Goal: Task Accomplishment & Management: Complete application form

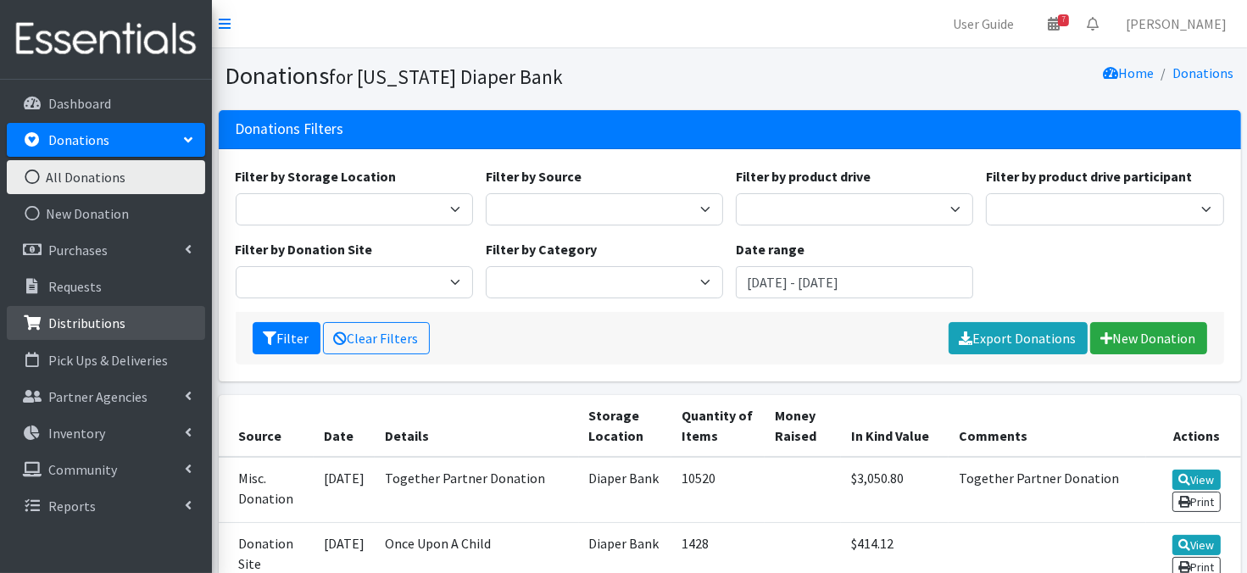
click at [50, 326] on p "Distributions" at bounding box center [86, 323] width 77 height 17
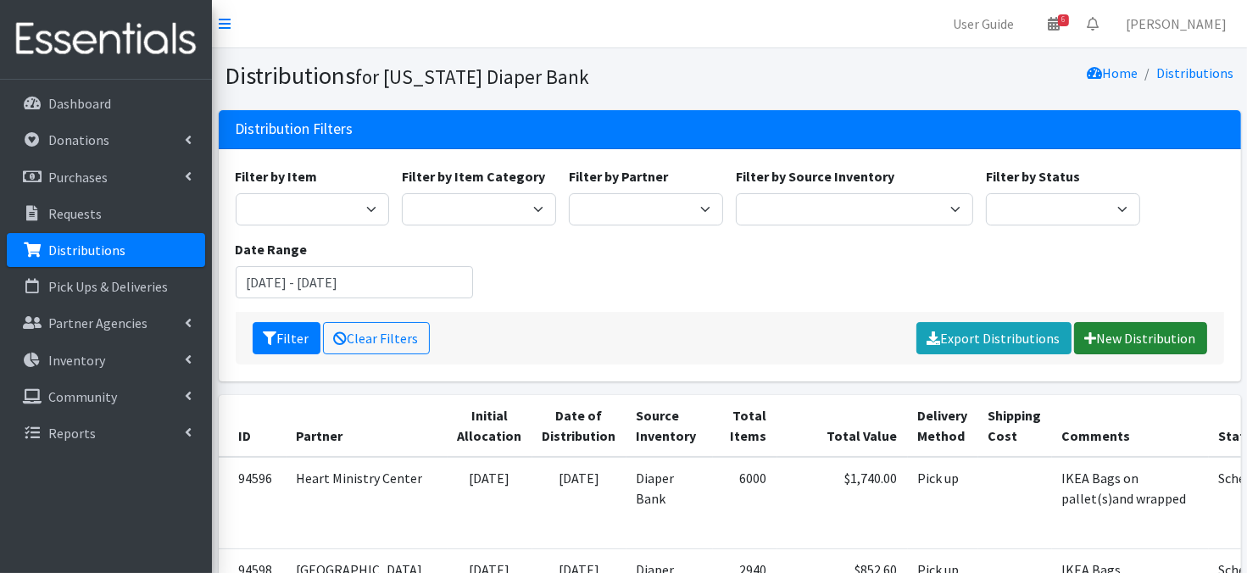
click at [1134, 345] on link "New Distribution" at bounding box center [1140, 338] width 133 height 32
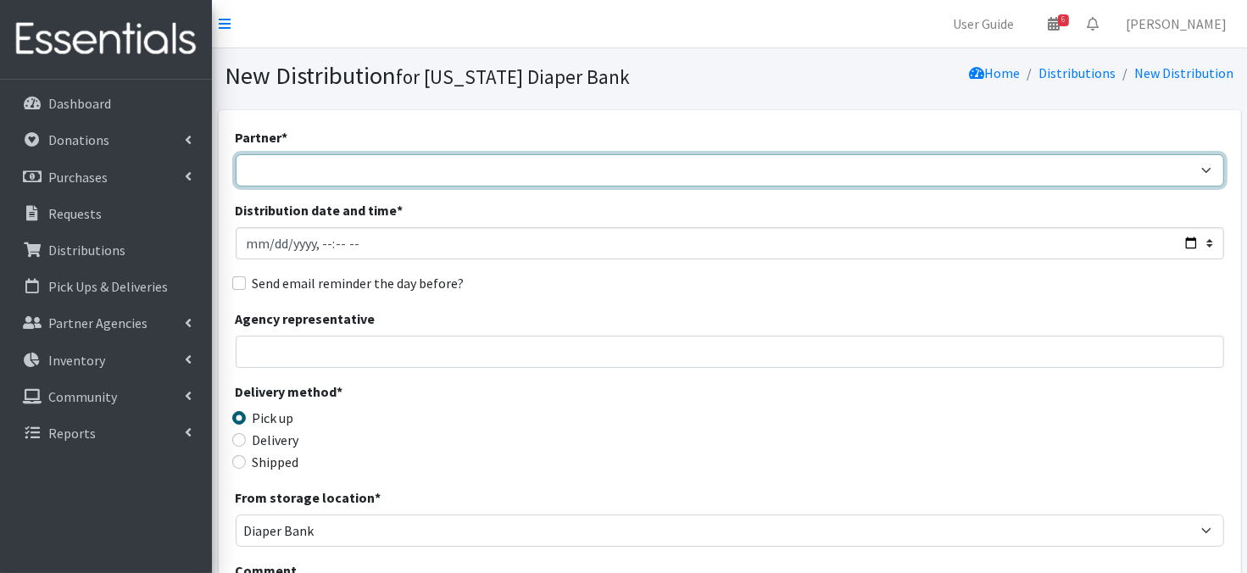
click at [266, 171] on select "Abide A Mother's Love BART - Benson Area Refugee Taskforce Big Brothers Big Sis…" at bounding box center [730, 170] width 989 height 32
select select "4633"
click at [236, 154] on select "Abide A Mother's Love BART - Benson Area Refugee Taskforce Big Brothers Big Sis…" at bounding box center [730, 170] width 989 height 32
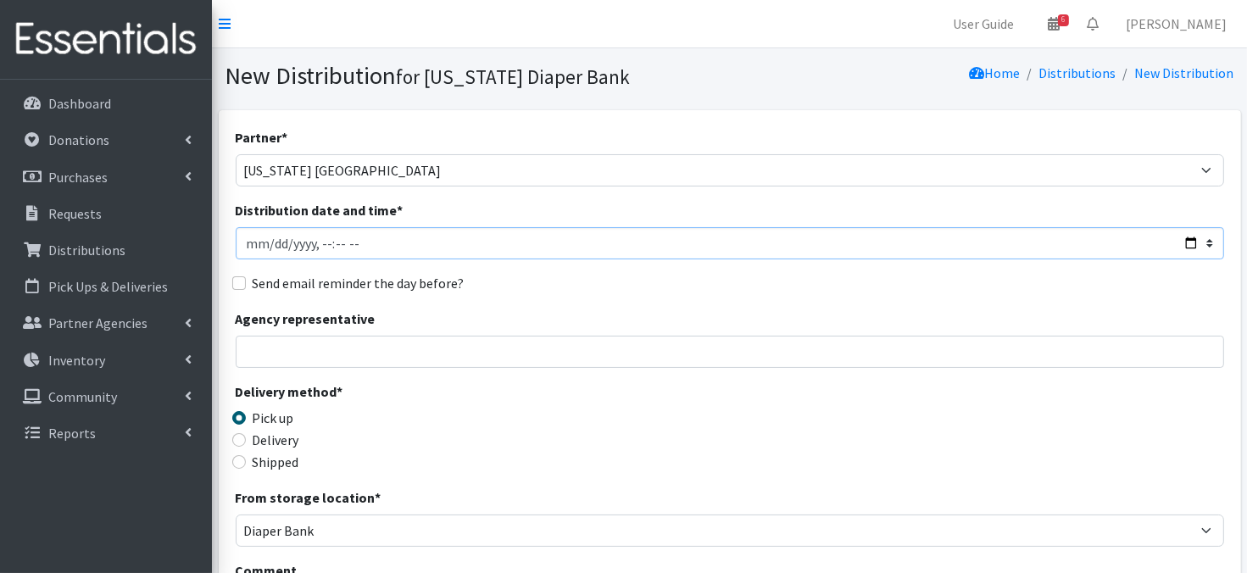
click at [273, 241] on input "Distribution date and time *" at bounding box center [730, 243] width 989 height 32
click at [319, 243] on input "Distribution date and time *" at bounding box center [730, 243] width 989 height 32
click at [339, 238] on input "Distribution date and time *" at bounding box center [730, 243] width 989 height 32
type input "2025-08-21T11:15"
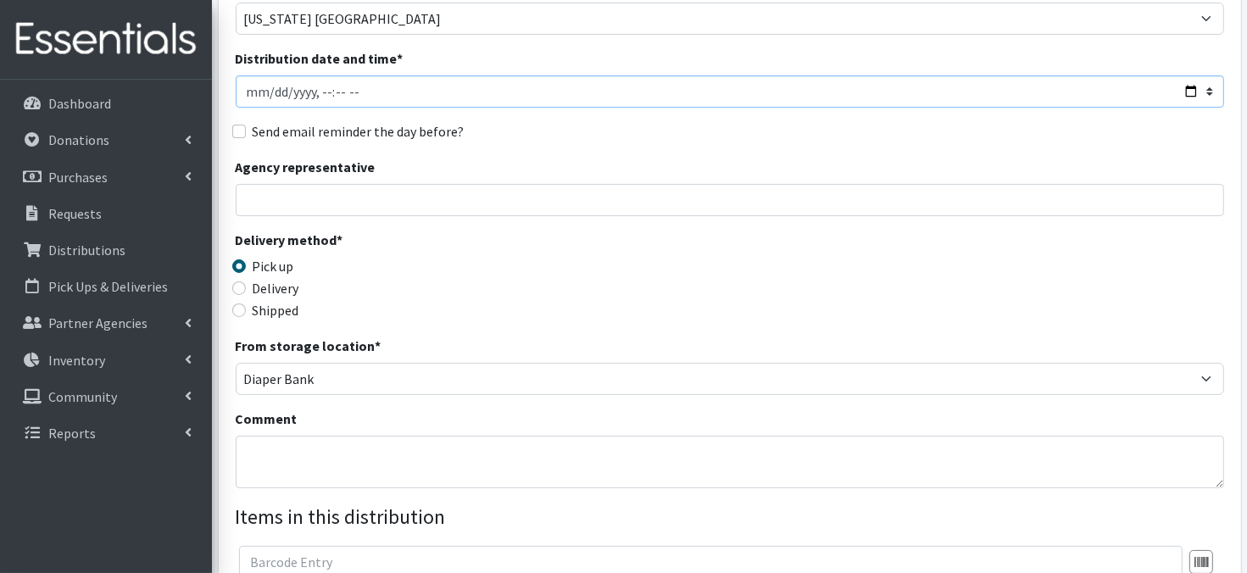
scroll to position [170, 0]
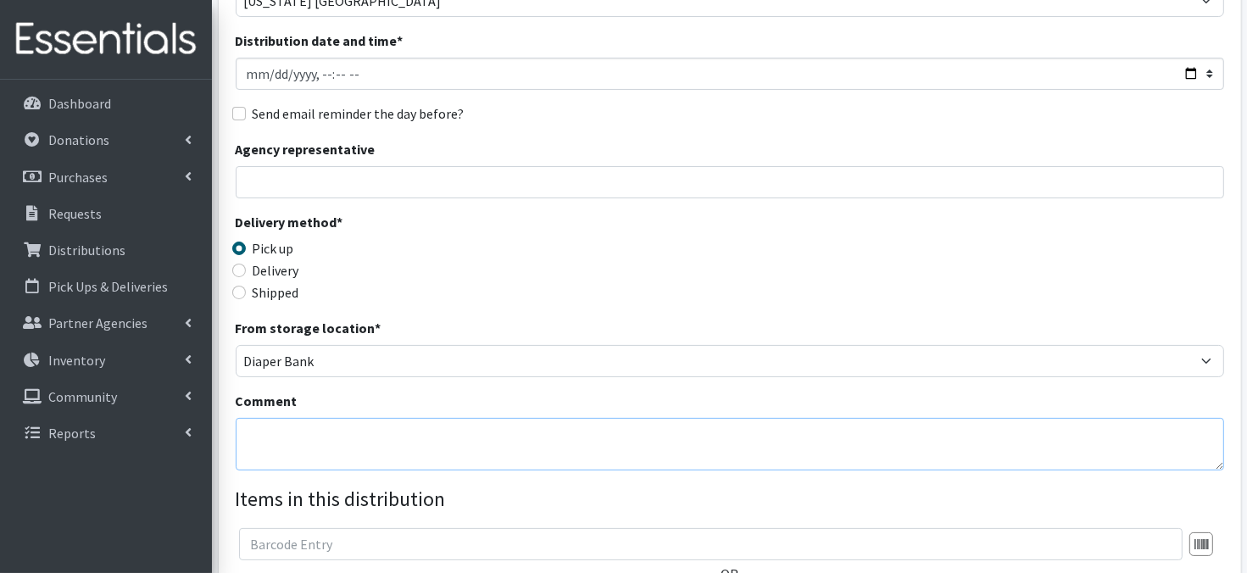
click at [275, 436] on textarea "Comment" at bounding box center [730, 444] width 989 height 53
paste textarea "IKEA Bags"
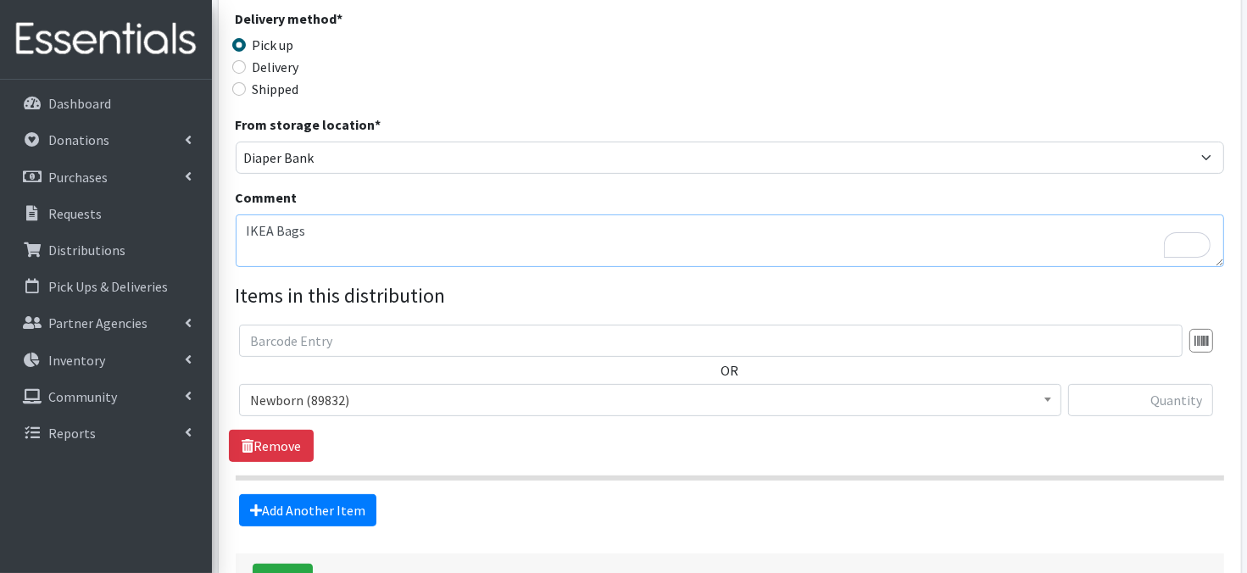
scroll to position [407, 0]
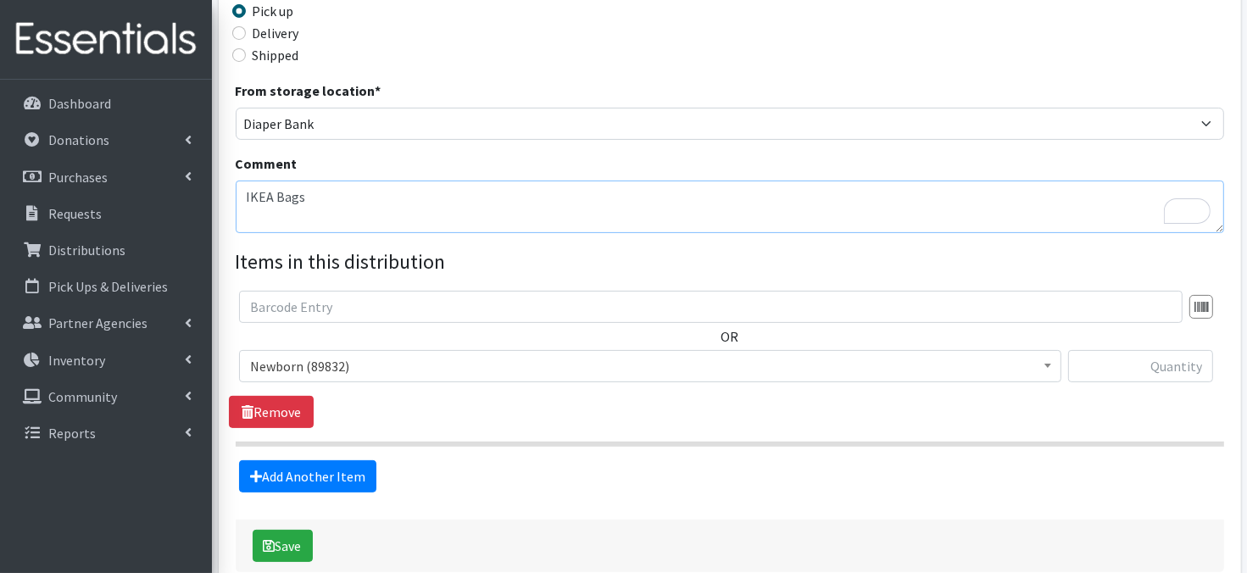
type textarea "IKEA Bags"
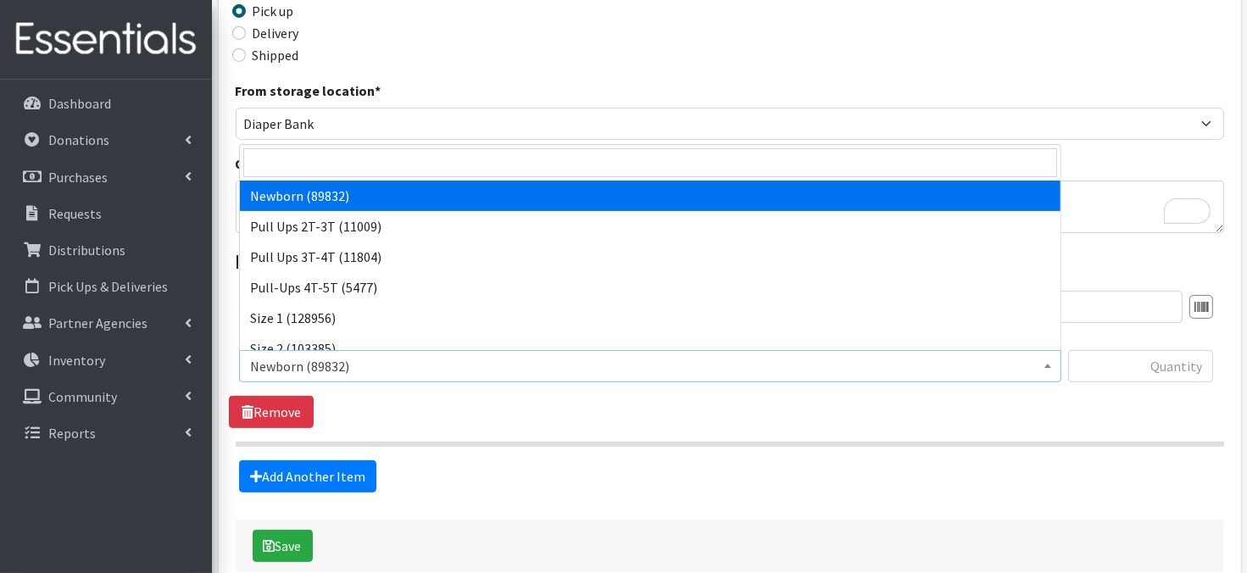
click at [1041, 366] on span at bounding box center [1048, 364] width 17 height 26
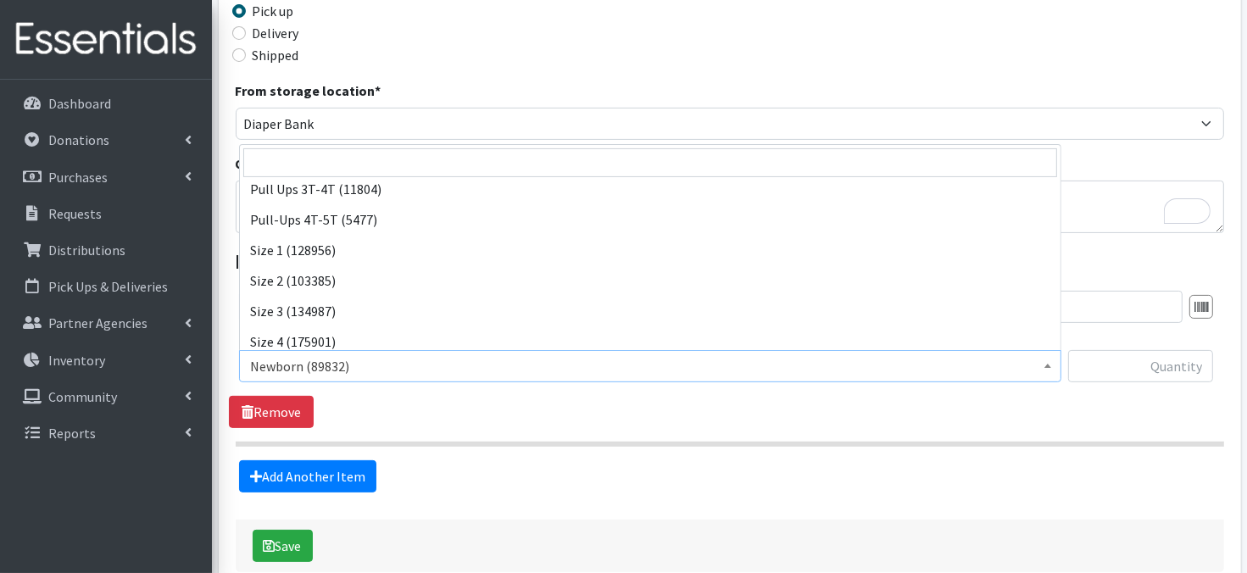
scroll to position [102, 0]
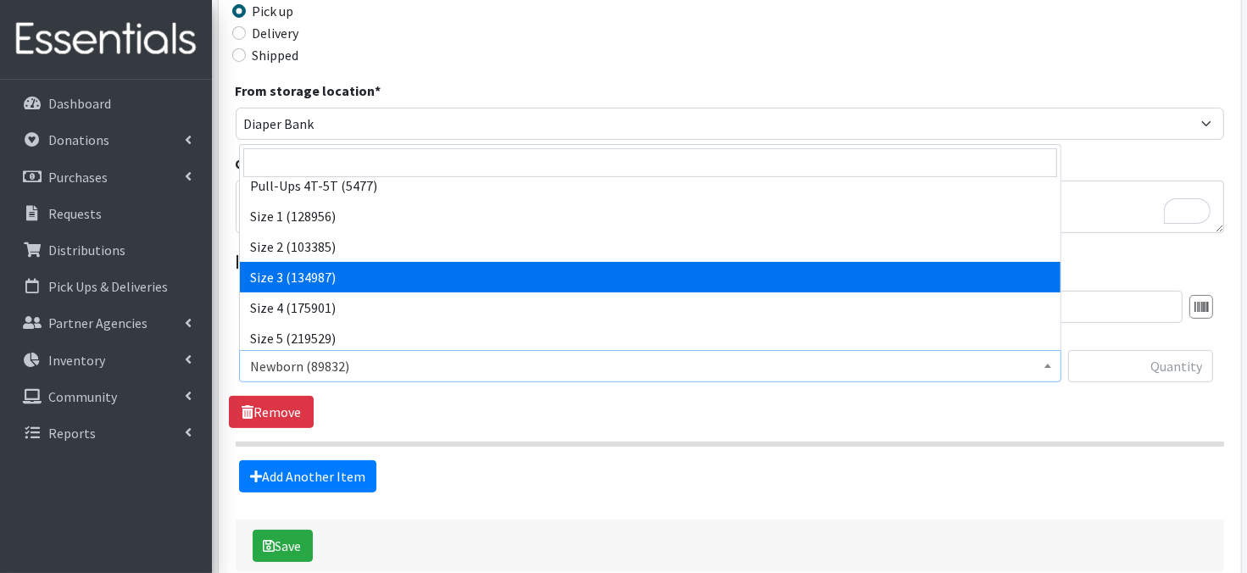
select select "3684"
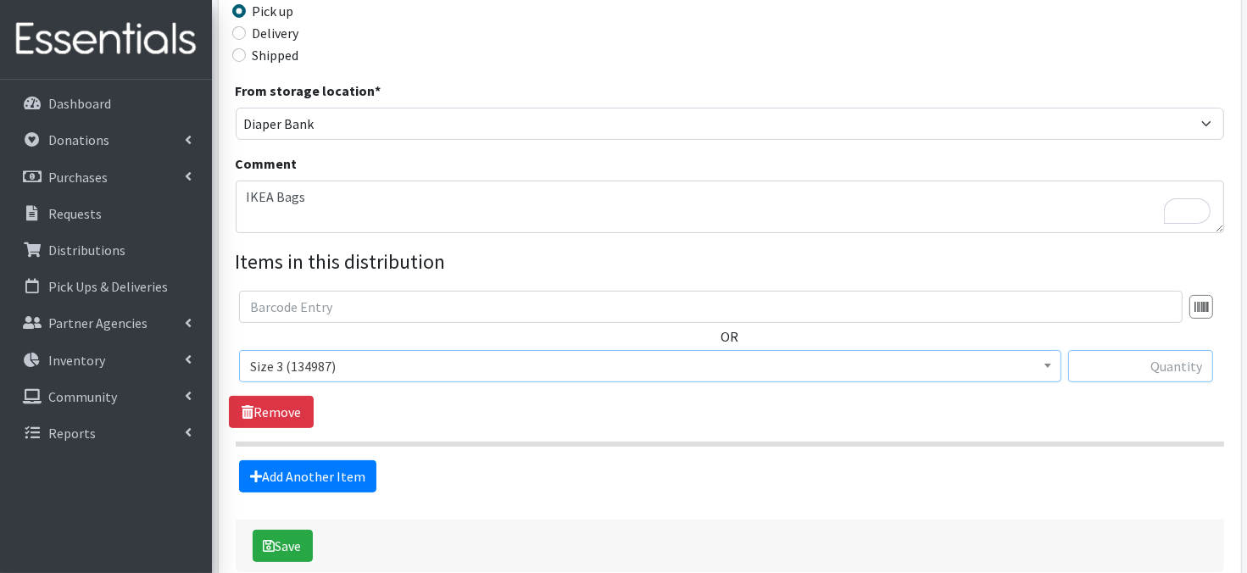
click at [1104, 365] on input "text" at bounding box center [1141, 366] width 145 height 32
type input "480"
click at [329, 478] on link "Add Another Item" at bounding box center [307, 476] width 137 height 32
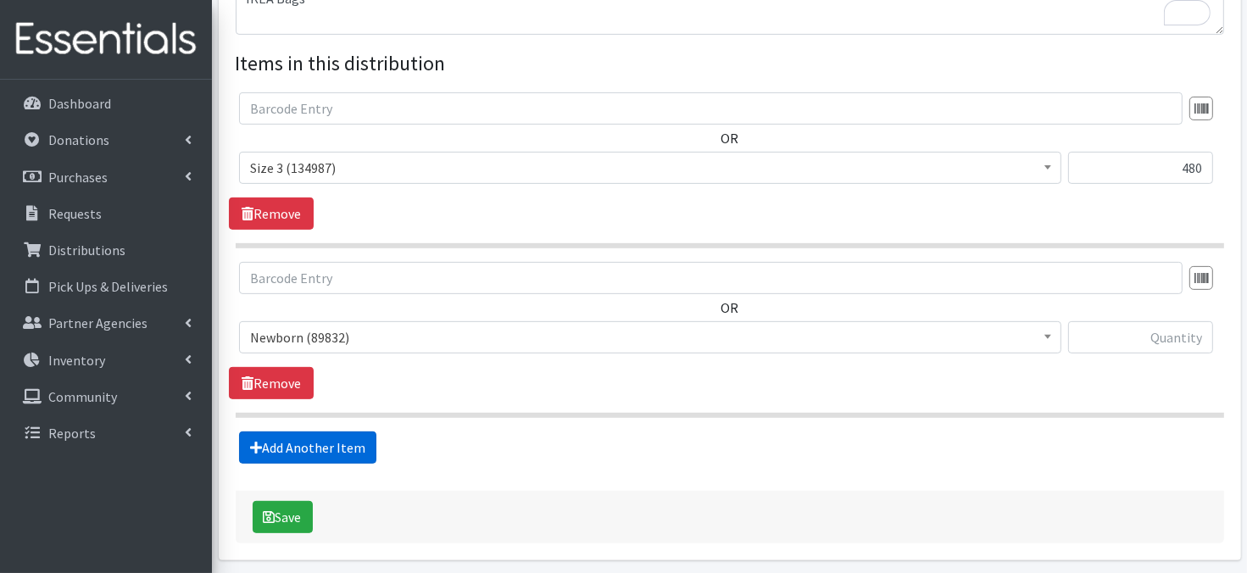
scroll to position [667, 0]
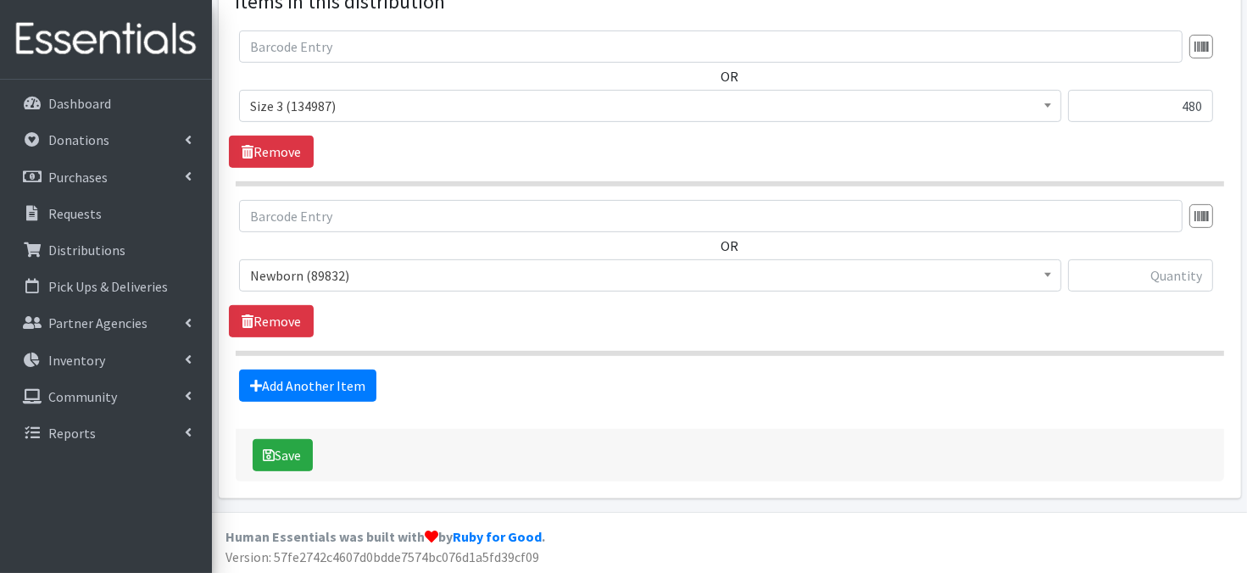
click at [1049, 274] on b at bounding box center [1048, 275] width 7 height 4
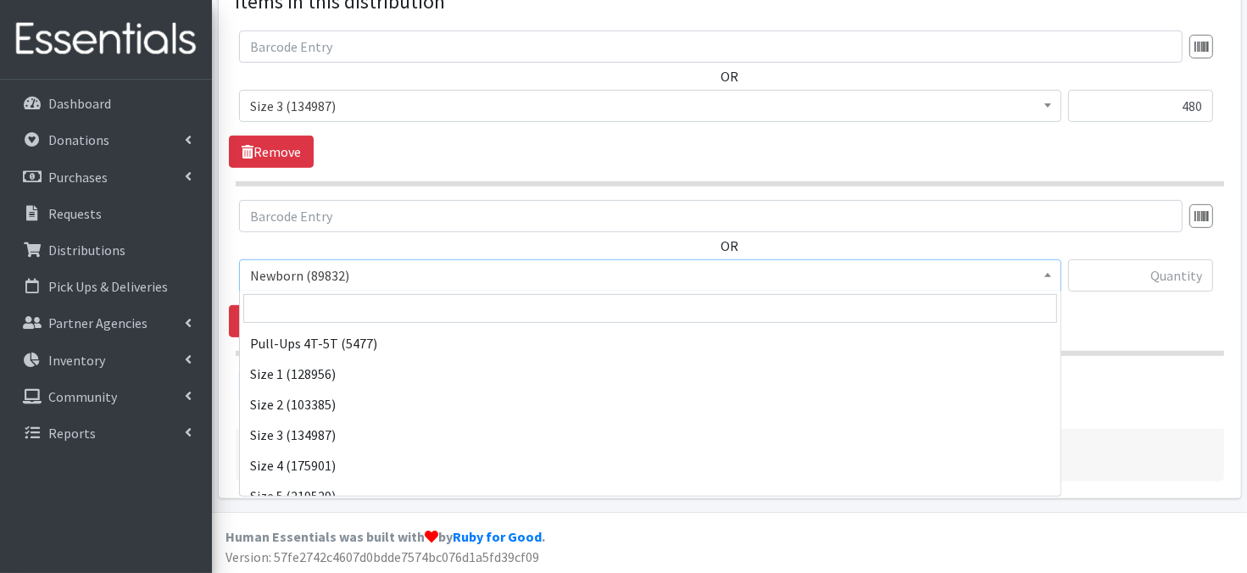
scroll to position [102, 0]
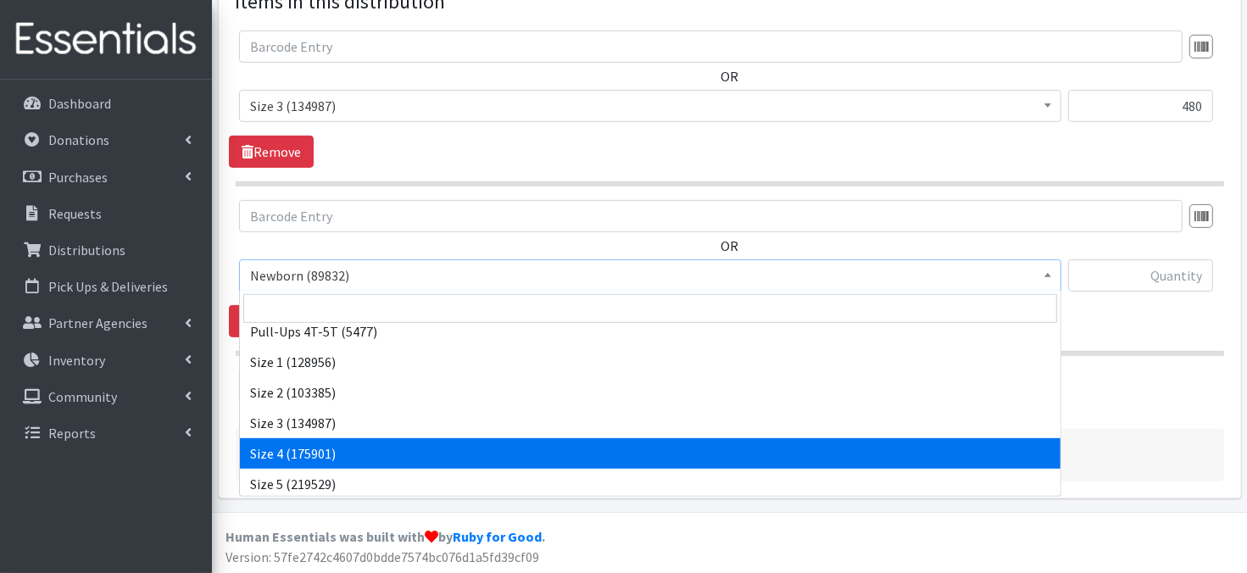
select select "3685"
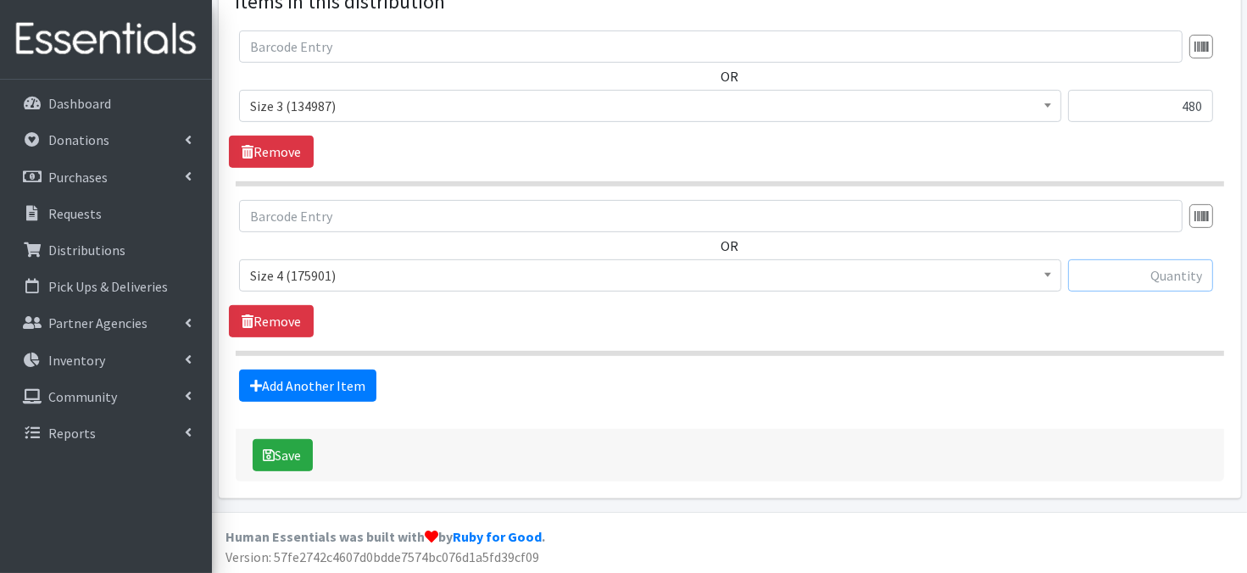
click at [1171, 279] on input "text" at bounding box center [1141, 276] width 145 height 32
type input "600"
click at [296, 386] on link "Add Another Item" at bounding box center [307, 386] width 137 height 32
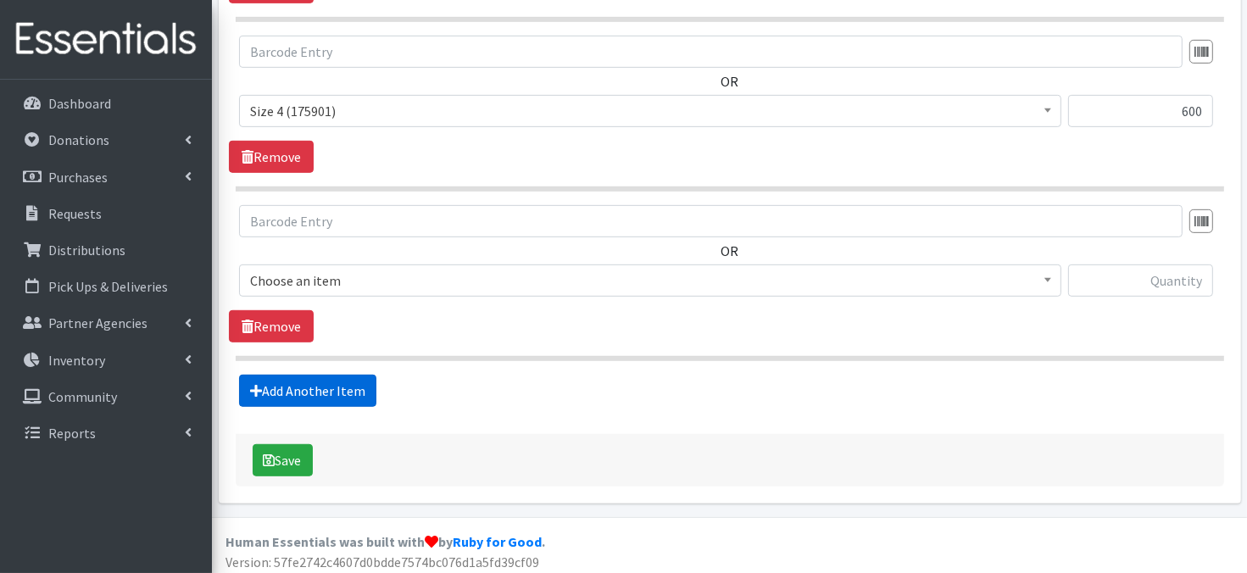
scroll to position [836, 0]
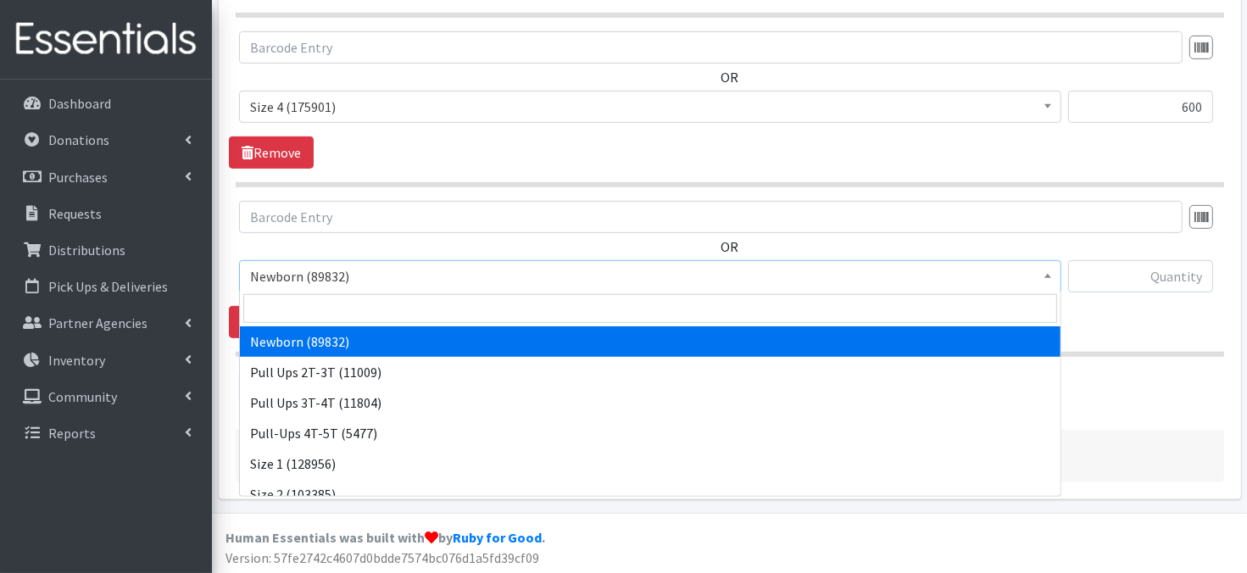
click at [1043, 280] on span at bounding box center [1048, 274] width 17 height 26
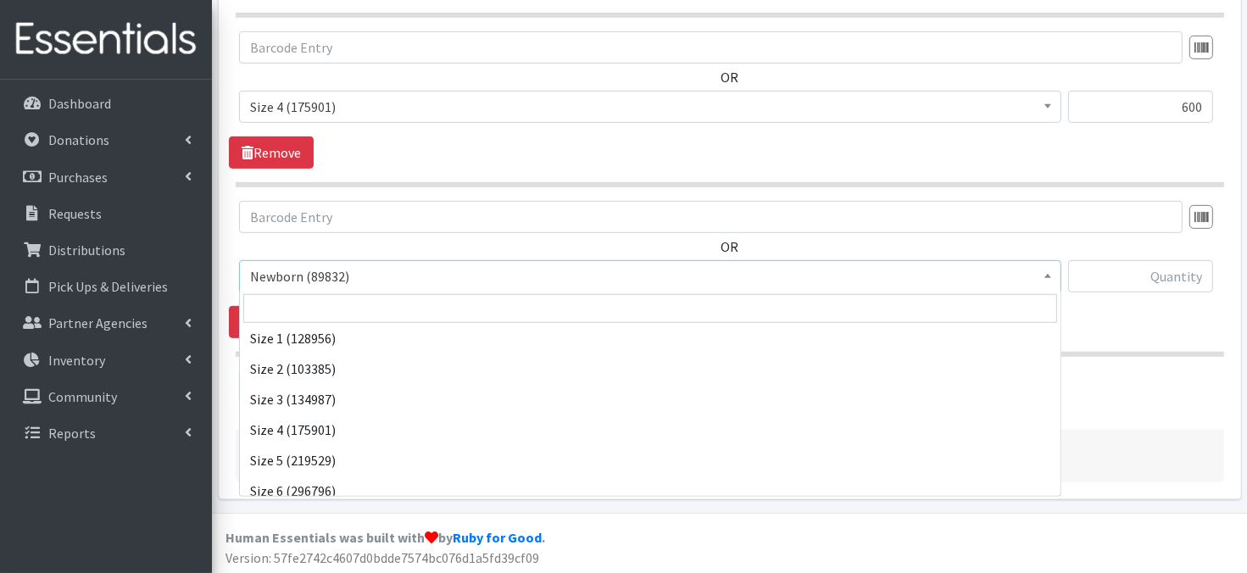
scroll to position [136, 0]
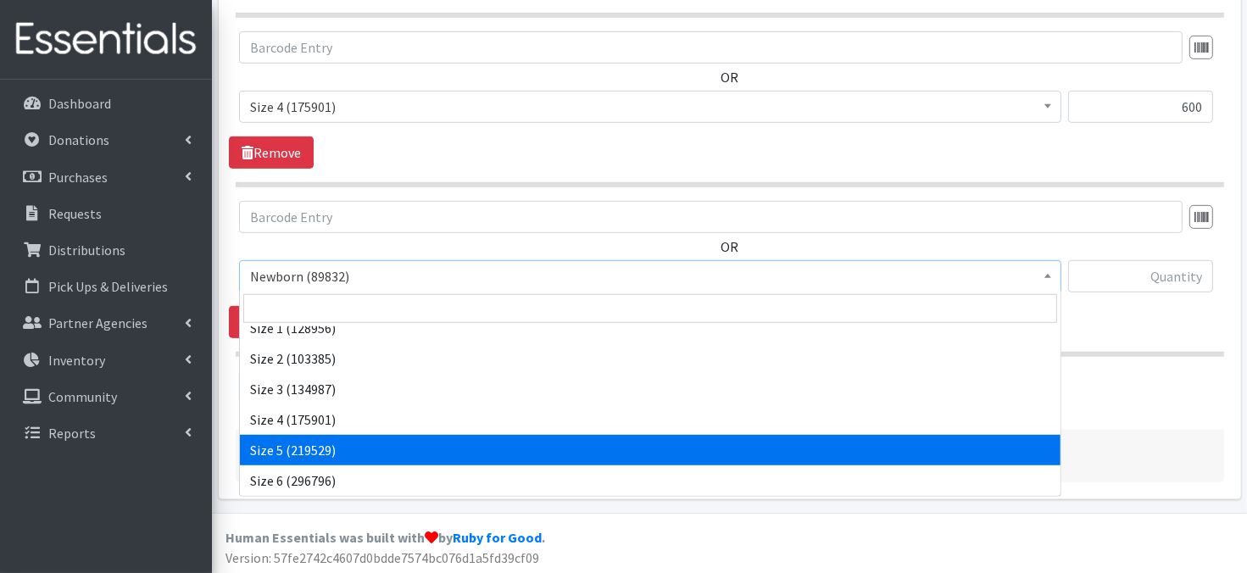
select select "3686"
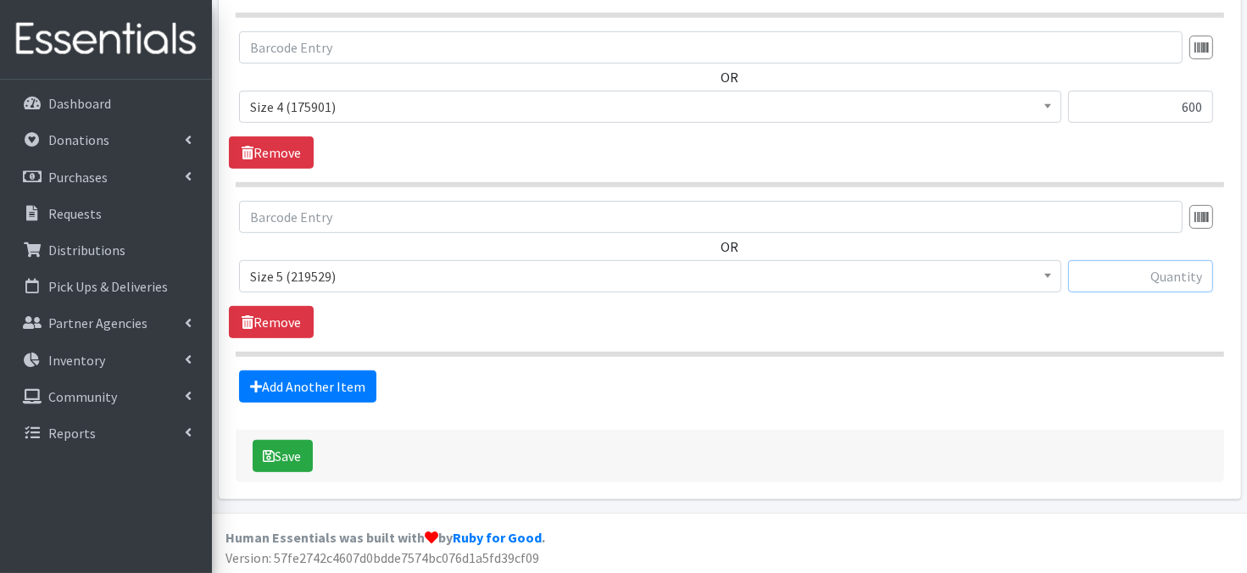
click at [1118, 282] on input "text" at bounding box center [1141, 276] width 145 height 32
type input "780"
click at [341, 382] on link "Add Another Item" at bounding box center [307, 387] width 137 height 32
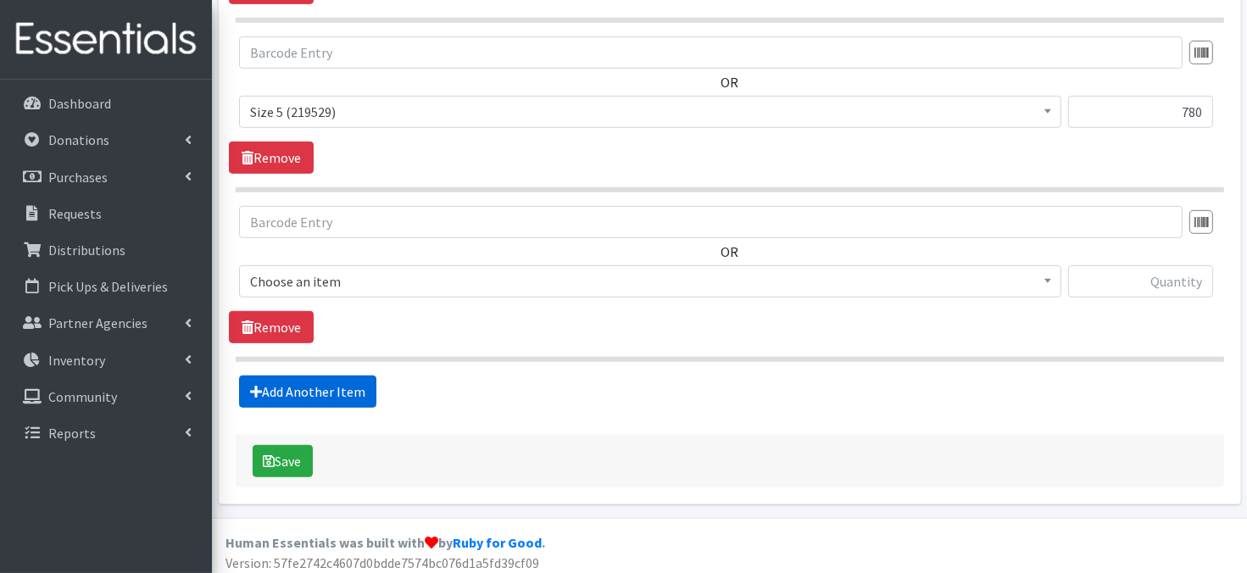
scroll to position [1005, 0]
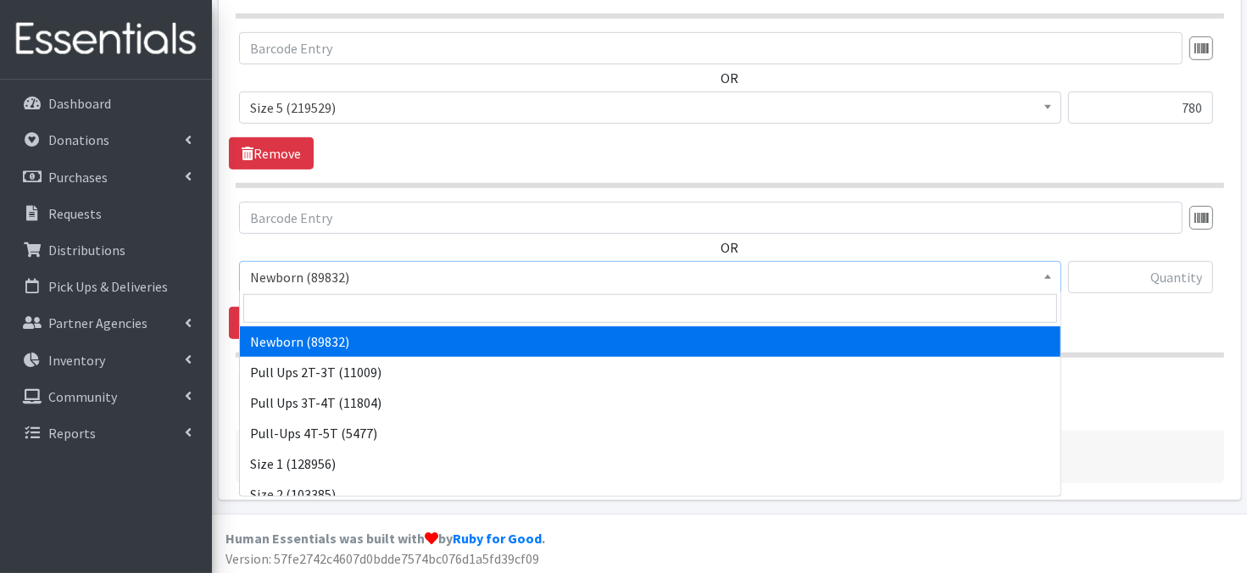
click at [1052, 280] on span at bounding box center [1048, 275] width 17 height 26
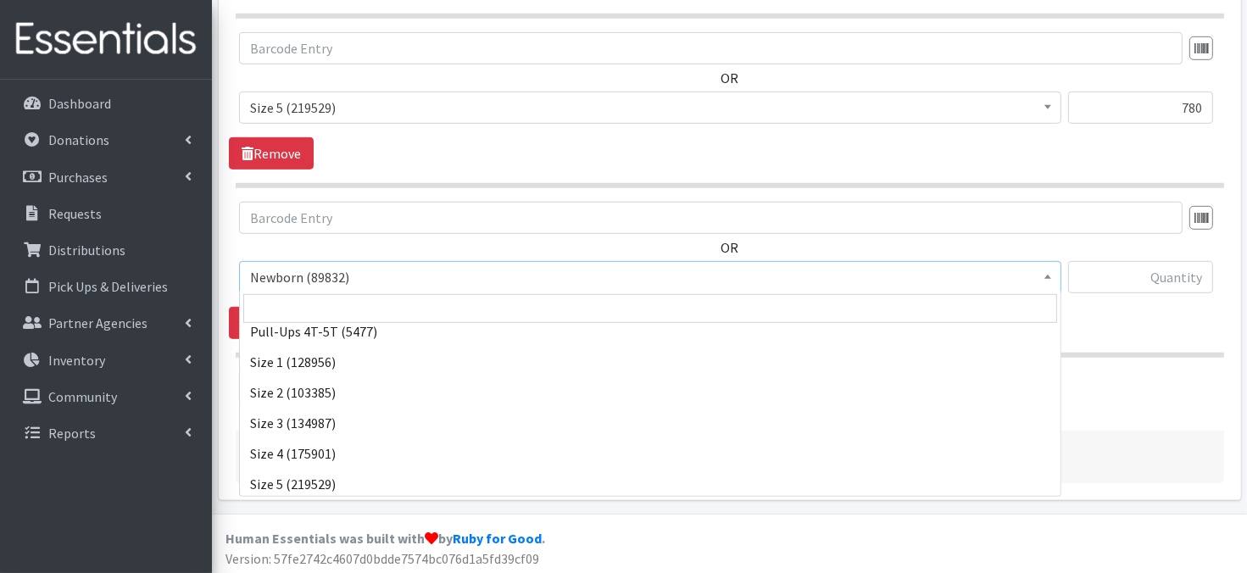
scroll to position [197, 0]
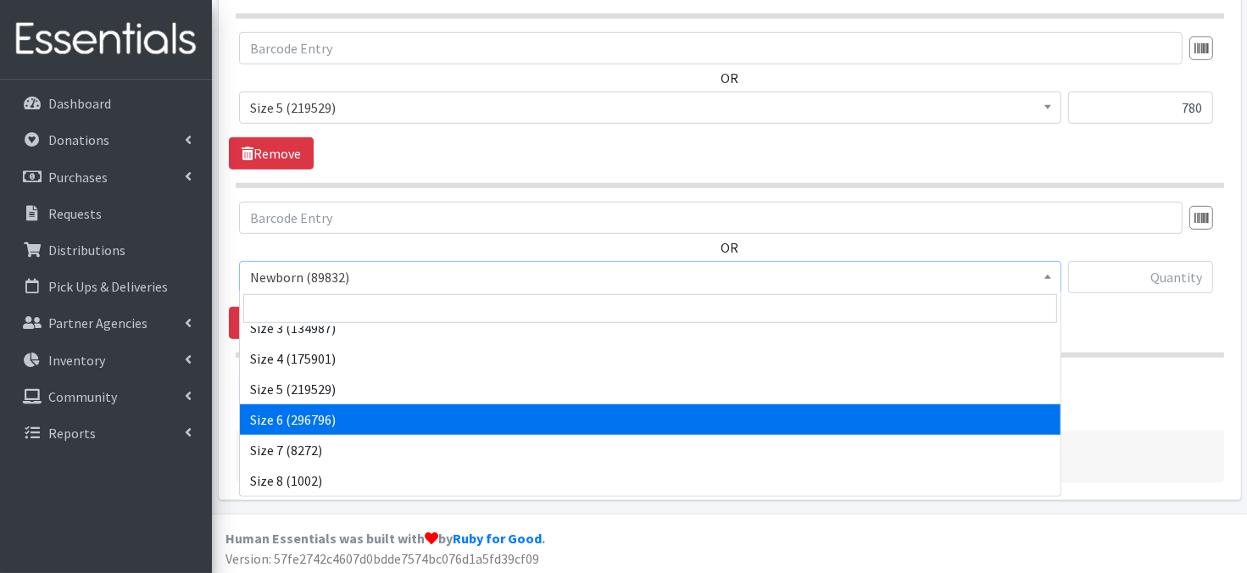
select select "3687"
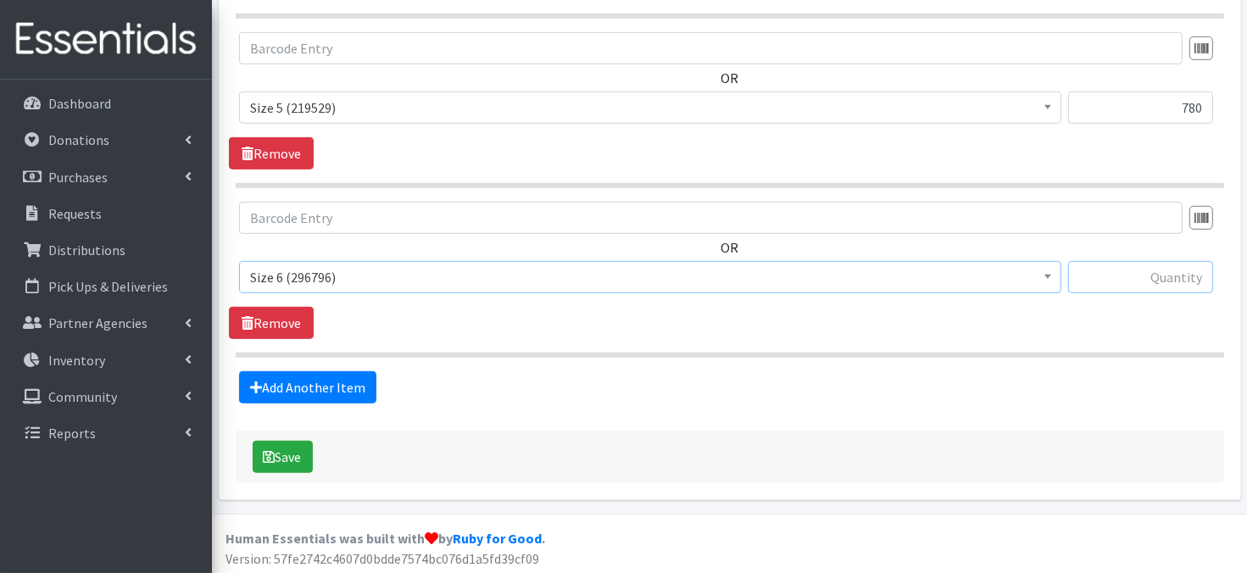
click at [1147, 274] on input "text" at bounding box center [1141, 277] width 145 height 32
type input "780"
click at [278, 388] on link "Add Another Item" at bounding box center [307, 387] width 137 height 32
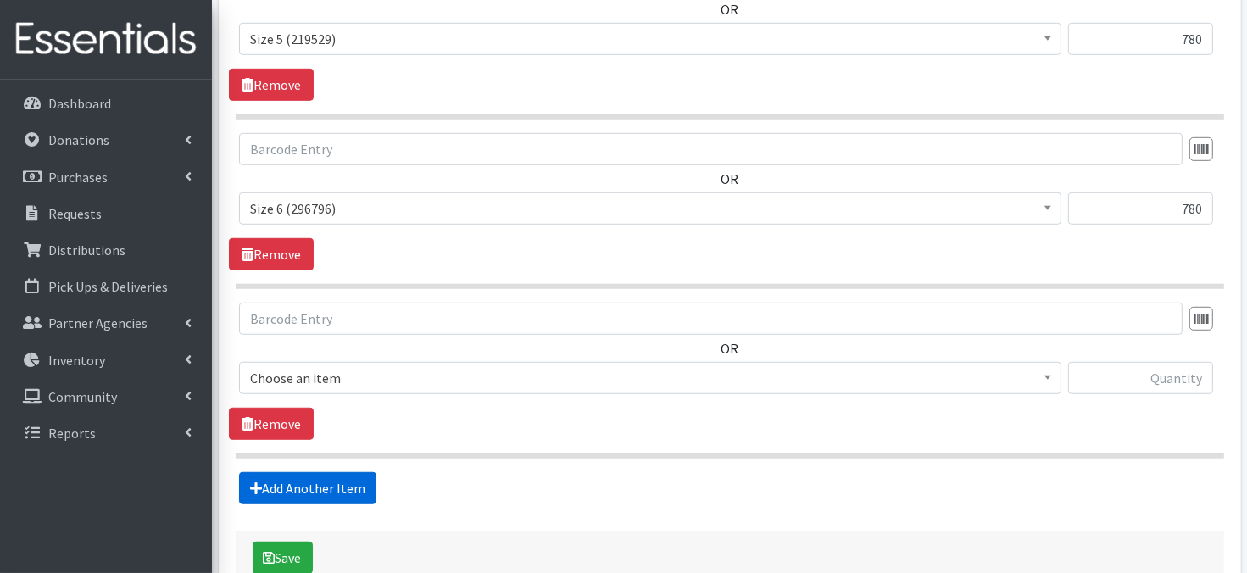
scroll to position [1175, 0]
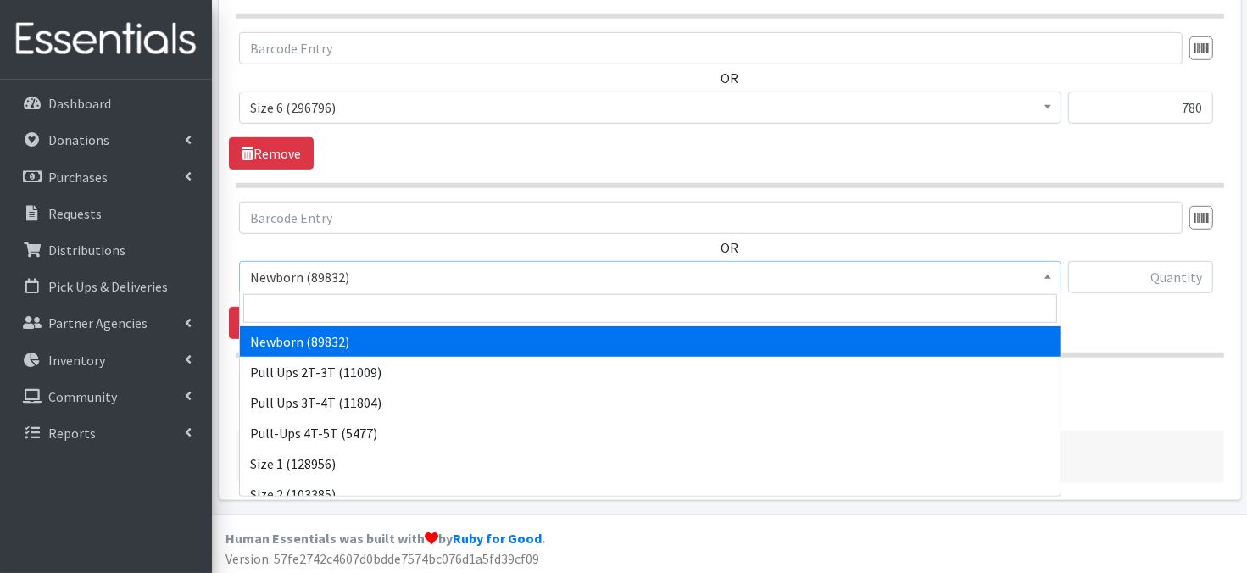
click at [1038, 280] on span "Newborn (89832)" at bounding box center [650, 277] width 801 height 24
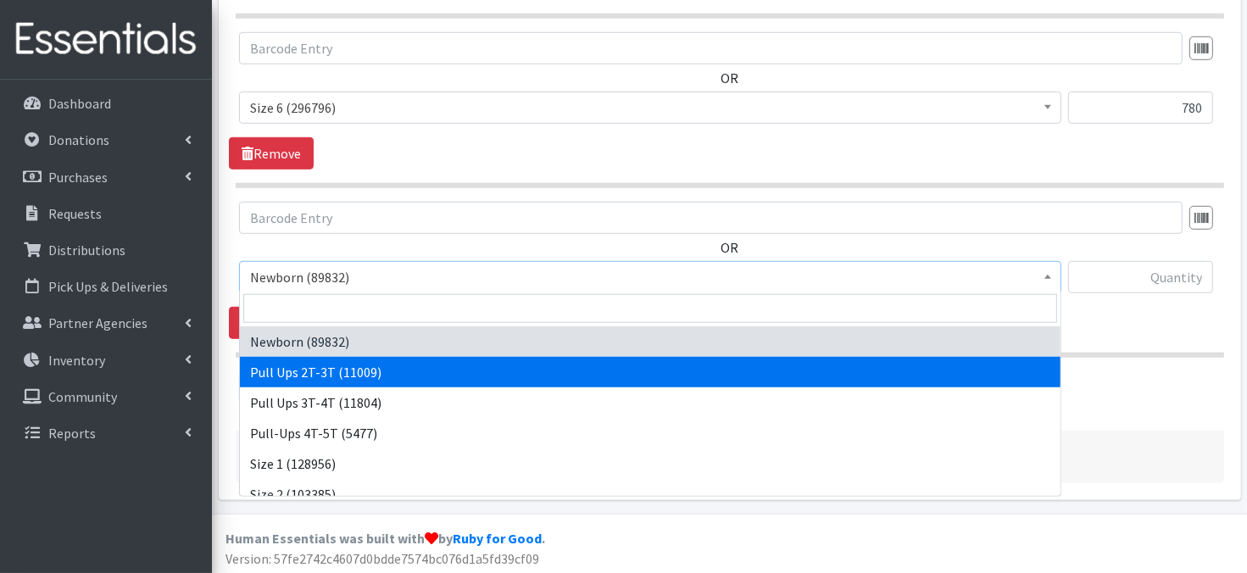
select select "3696"
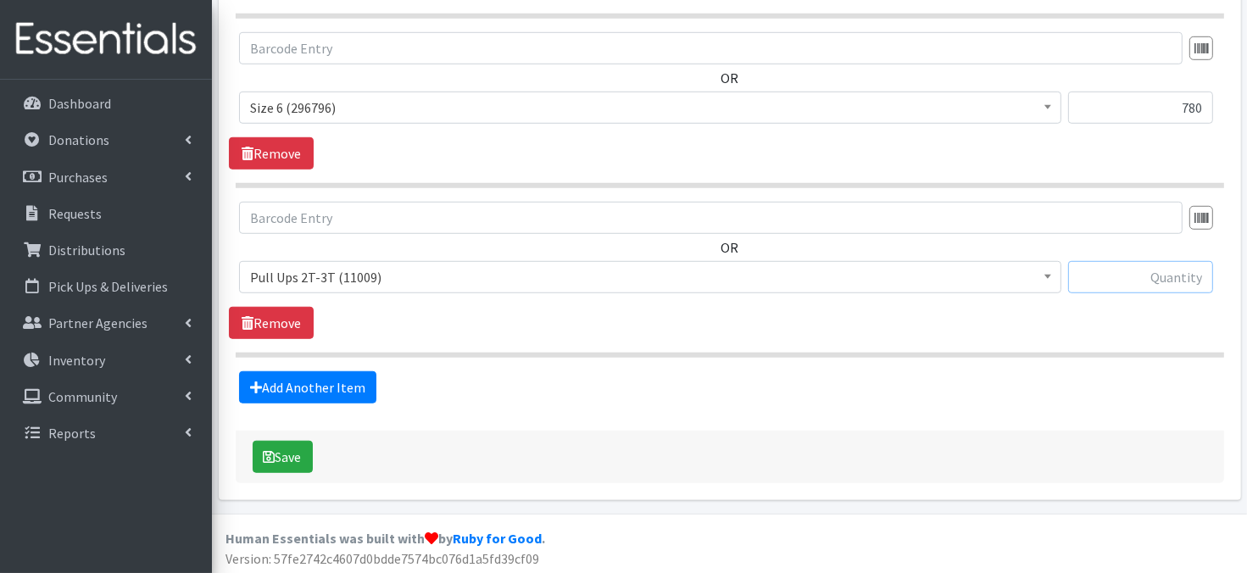
click at [1103, 271] on input "text" at bounding box center [1141, 277] width 145 height 32
type input "90"
click at [301, 389] on link "Add Another Item" at bounding box center [307, 387] width 137 height 32
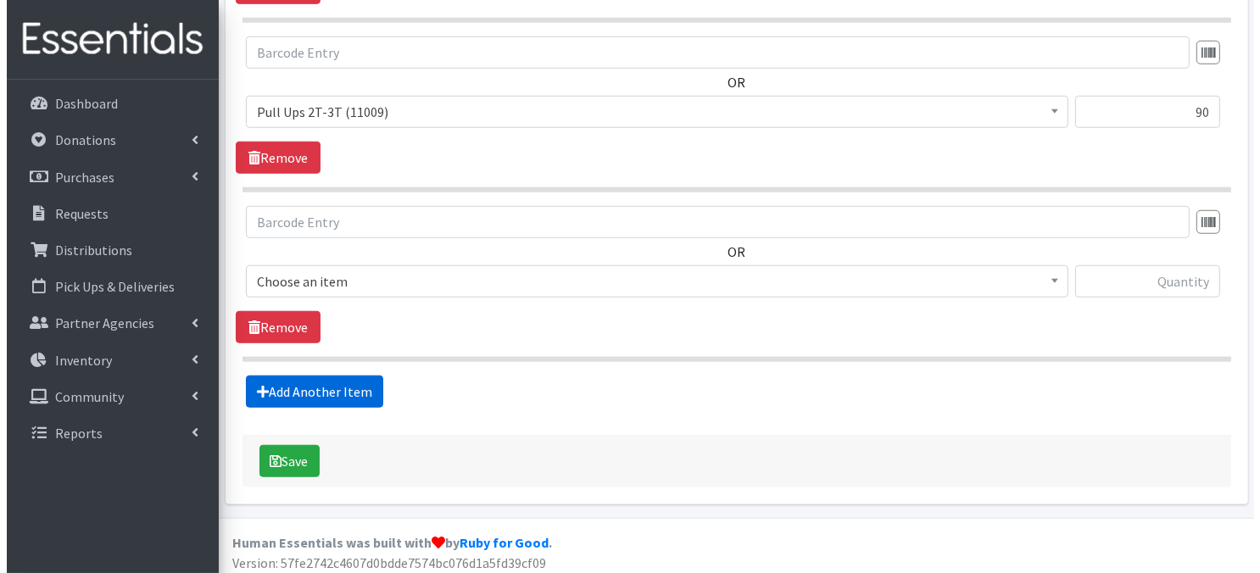
scroll to position [1343, 0]
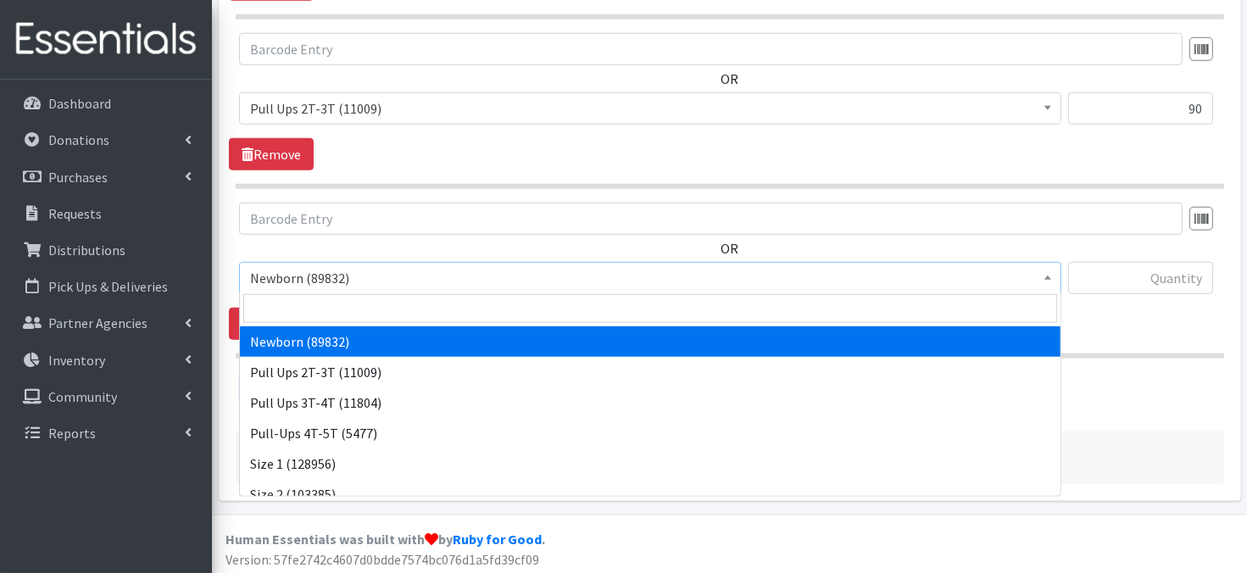
click at [1041, 271] on span at bounding box center [1048, 276] width 17 height 26
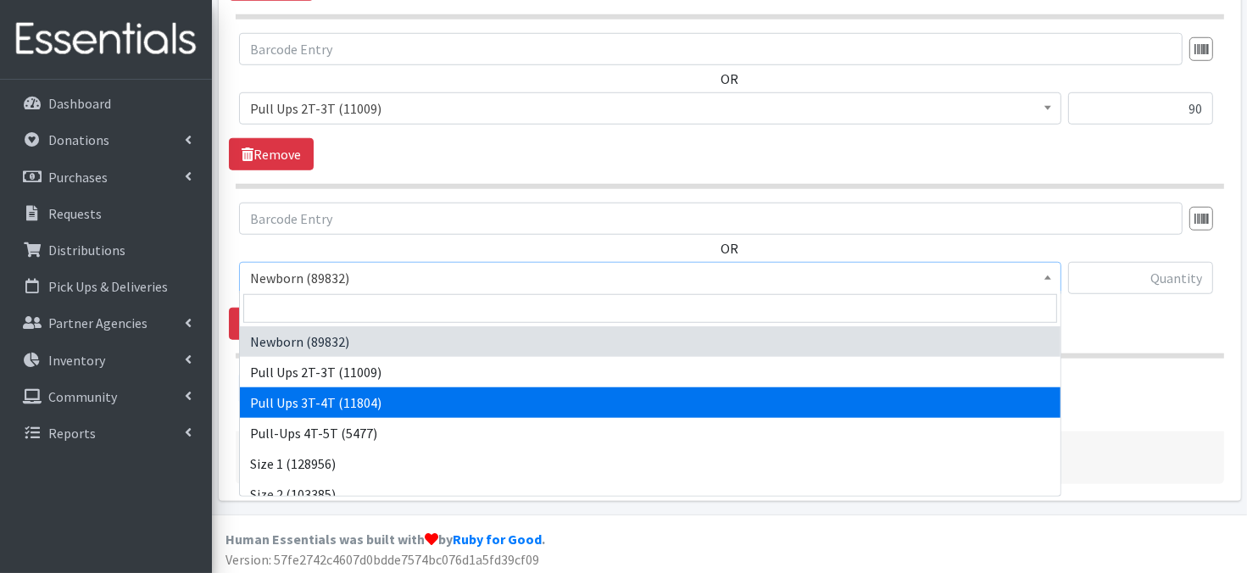
select select "3697"
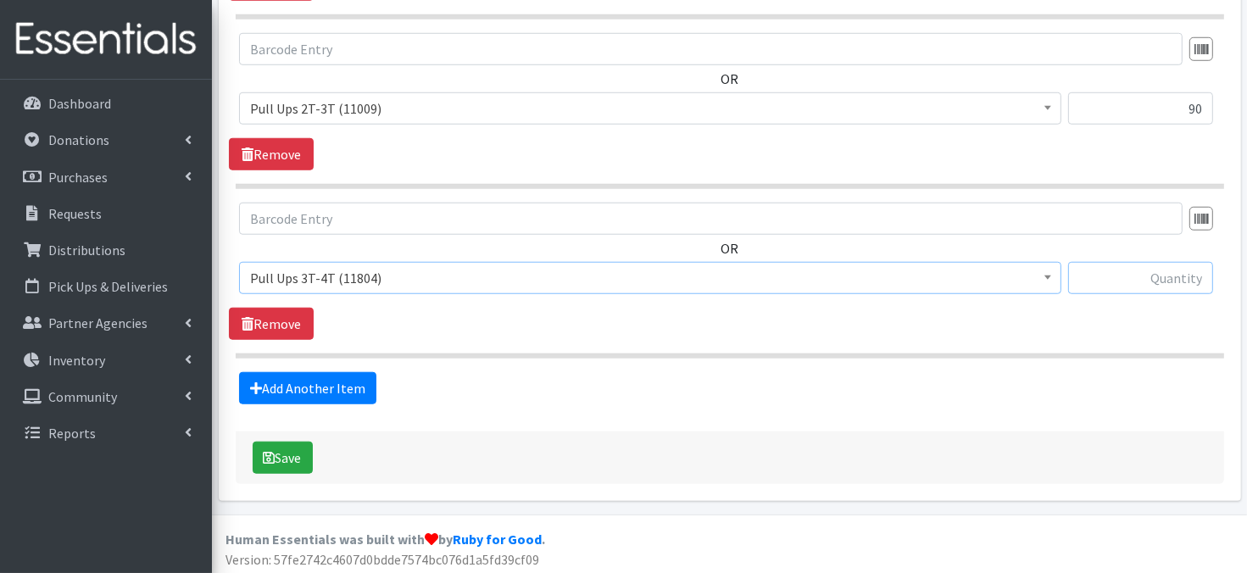
click at [1106, 281] on input "text" at bounding box center [1141, 278] width 145 height 32
type input "90"
click at [269, 451] on icon "submit" at bounding box center [270, 458] width 12 height 14
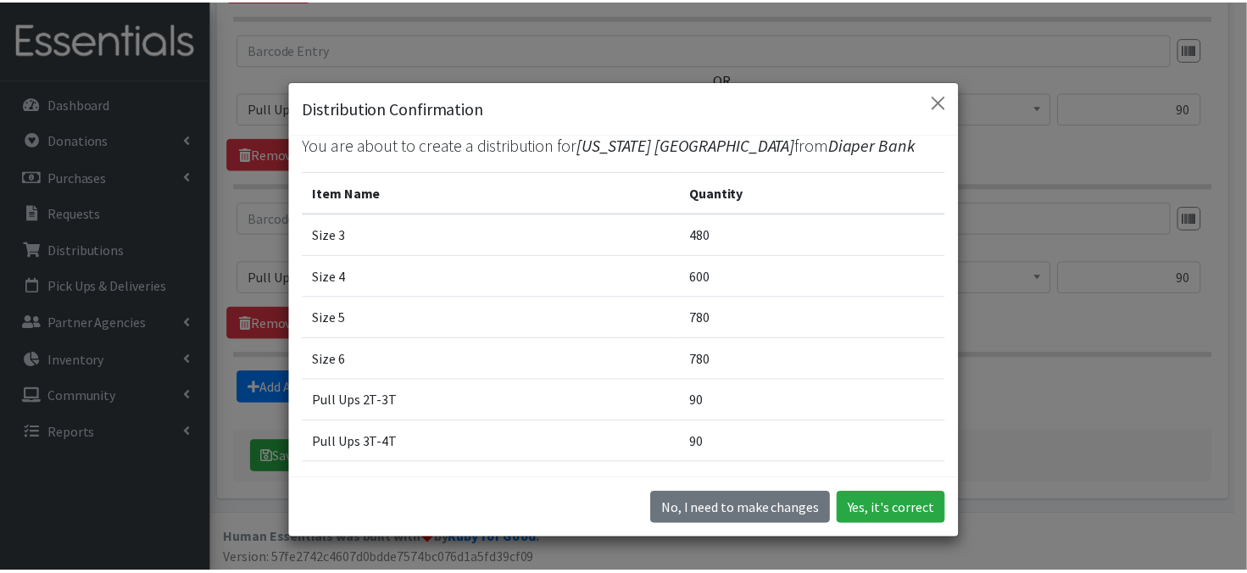
scroll to position [0, 0]
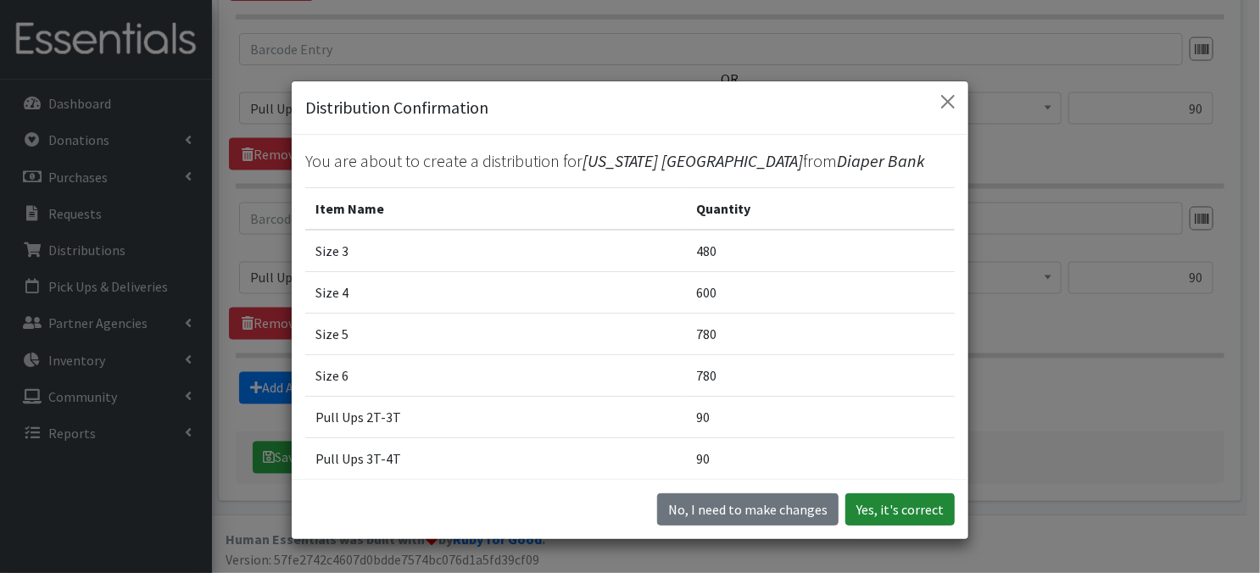
click at [906, 510] on button "Yes, it's correct" at bounding box center [900, 510] width 109 height 32
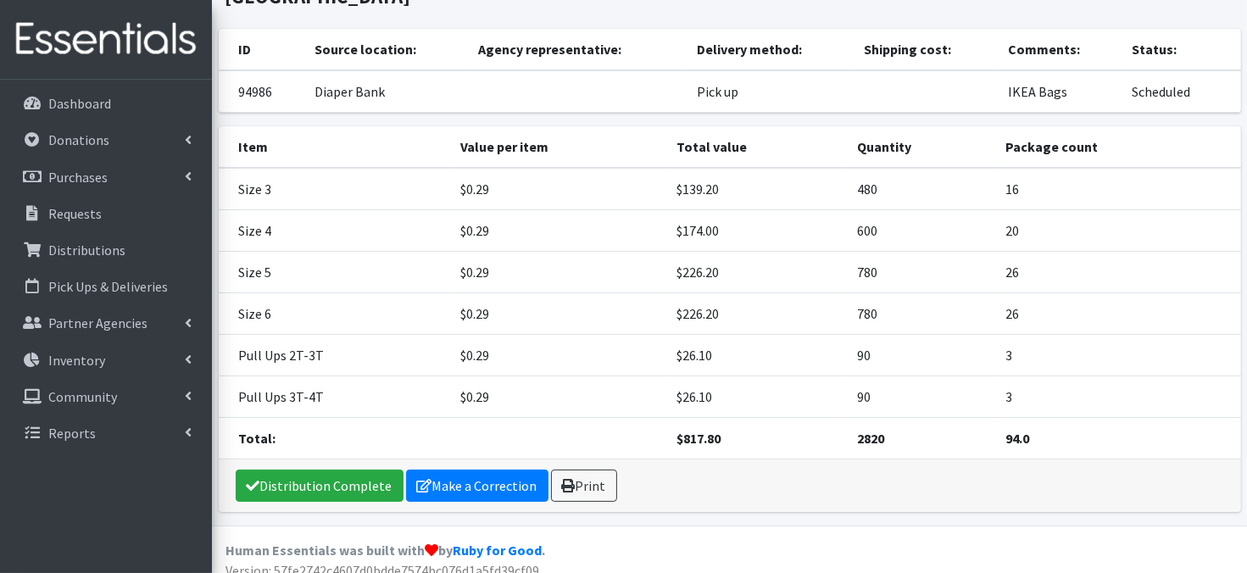
scroll to position [180, 0]
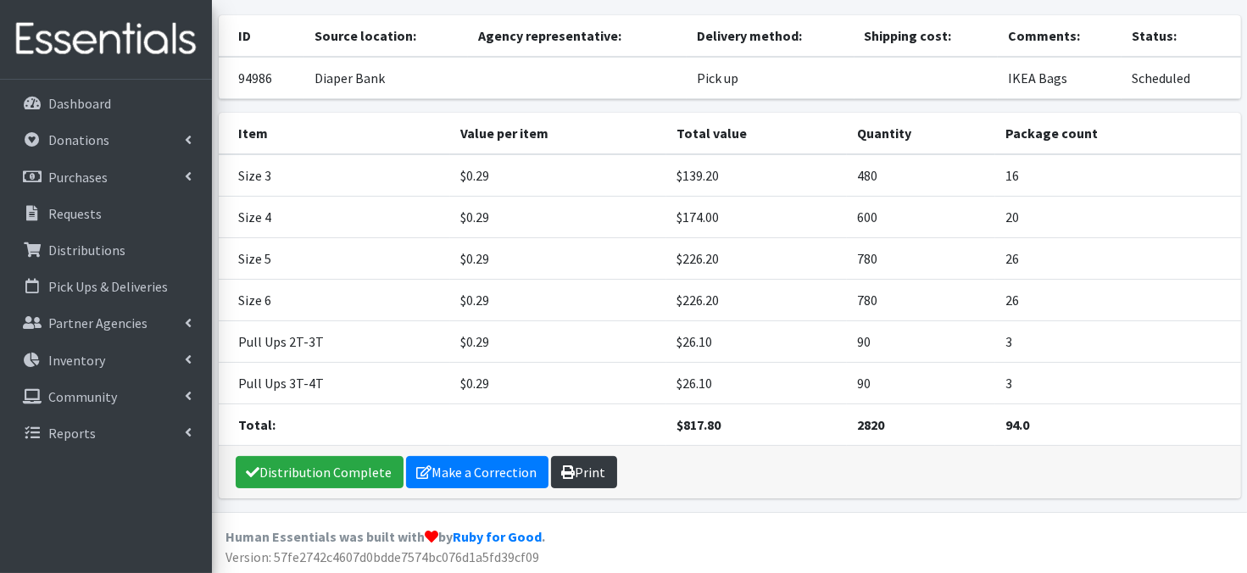
click at [572, 467] on link "Print" at bounding box center [584, 472] width 66 height 32
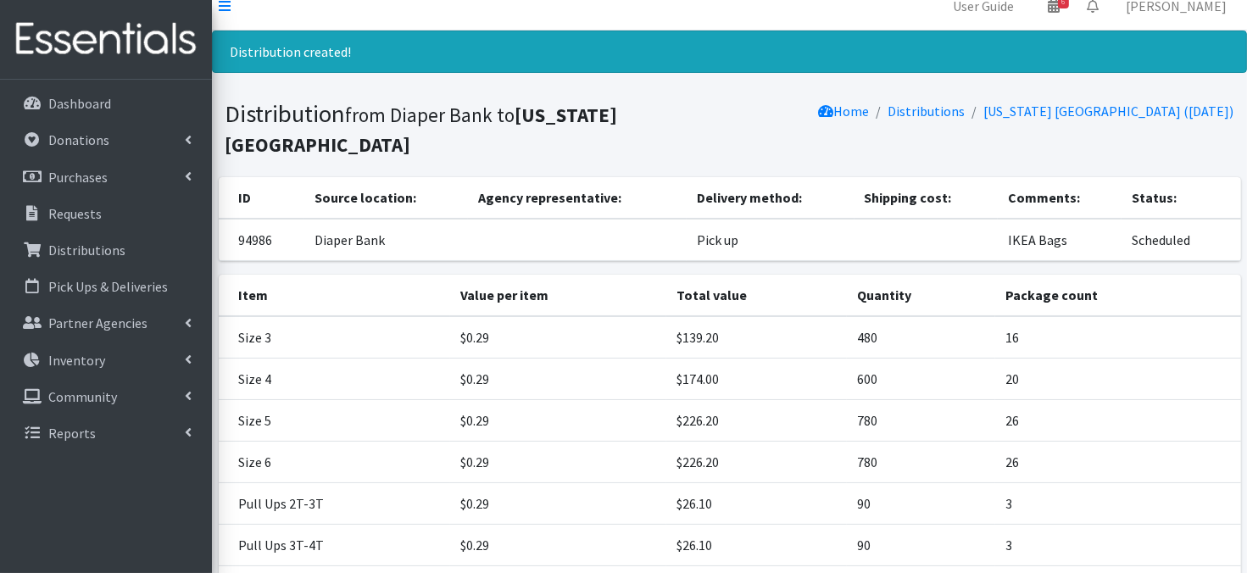
scroll to position [0, 0]
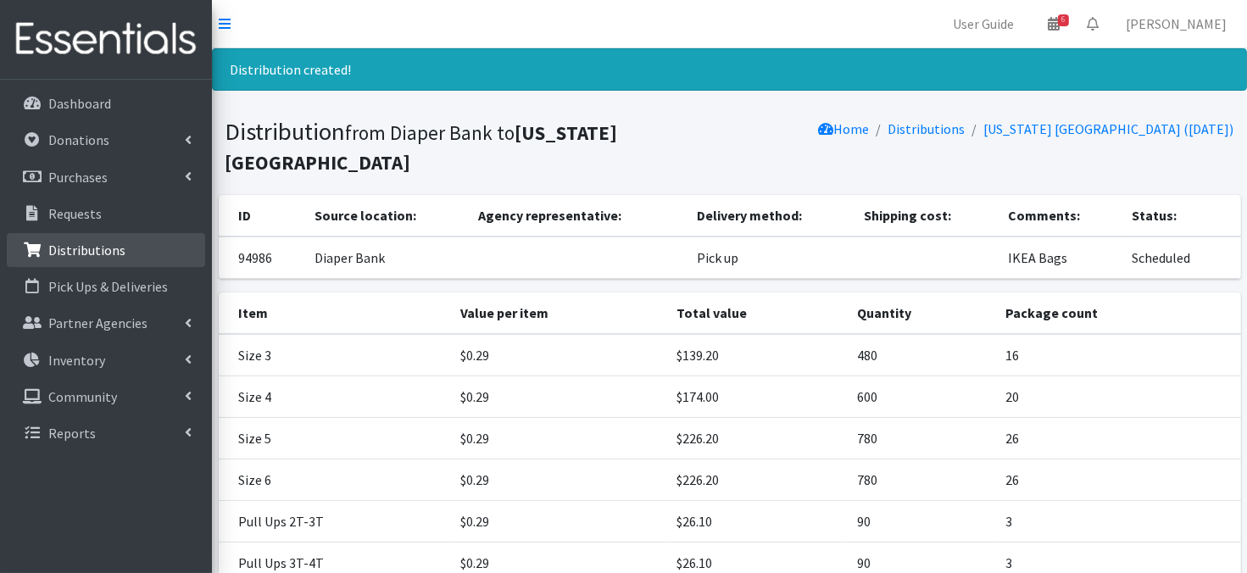
click at [98, 250] on p "Distributions" at bounding box center [86, 250] width 77 height 17
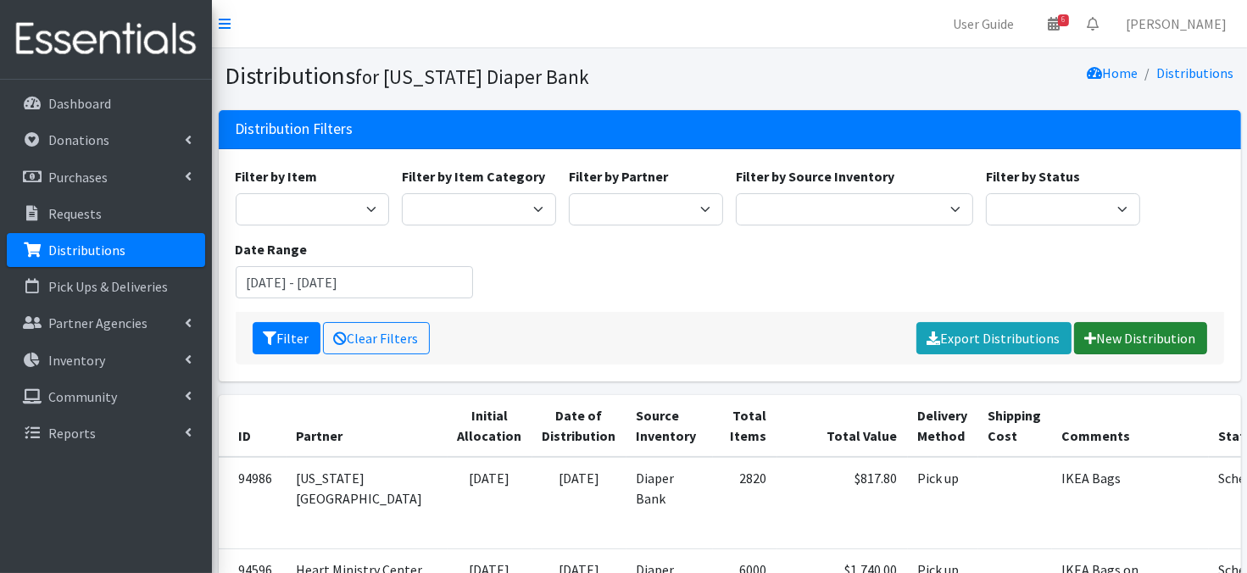
click at [1141, 335] on link "New Distribution" at bounding box center [1140, 338] width 133 height 32
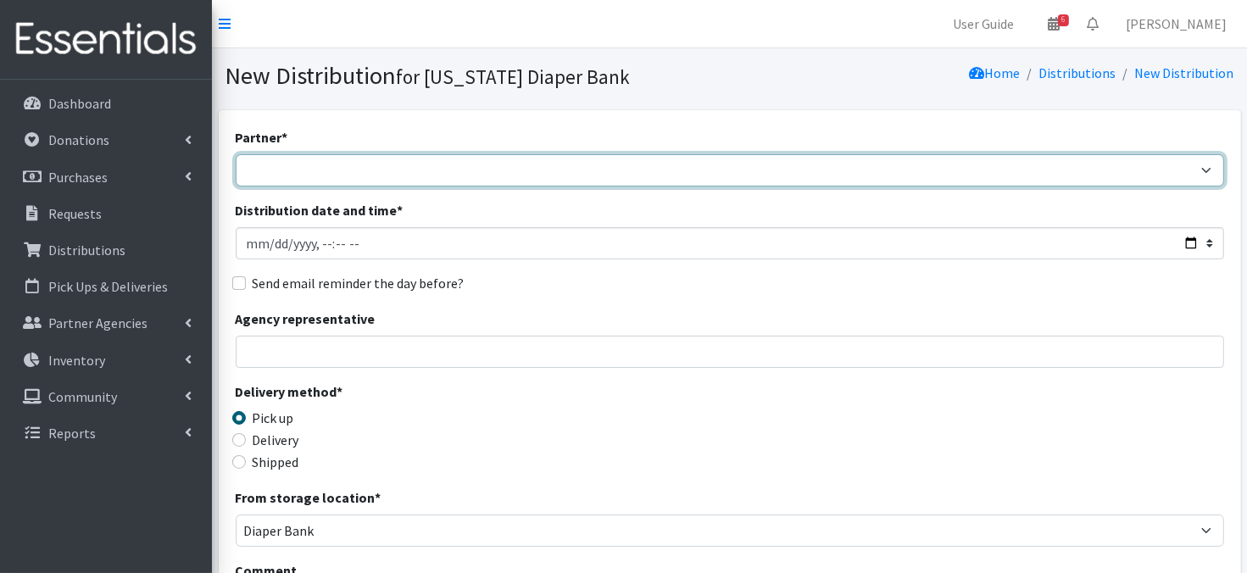
click at [315, 170] on select "Abide A Mother's Love [PERSON_NAME] Area Refugee Taskforce Big Brothers Big Sis…" at bounding box center [730, 170] width 989 height 32
select select "3266"
click at [236, 154] on select "Abide A Mother's Love [PERSON_NAME] Area Refugee Taskforce Big Brothers Big Sis…" at bounding box center [730, 170] width 989 height 32
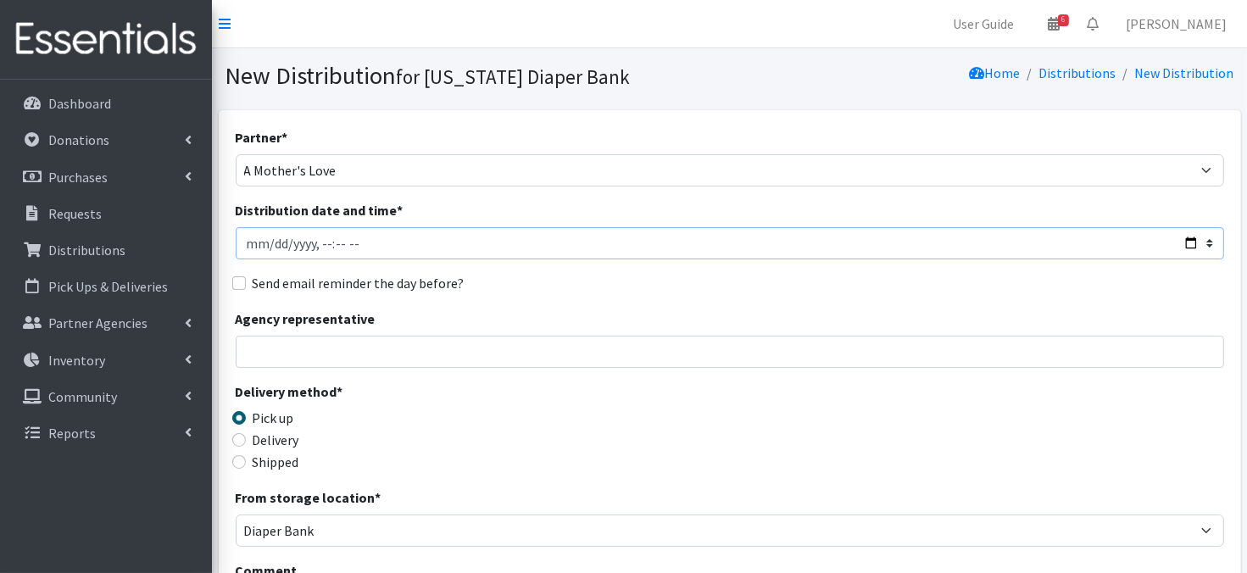
click at [272, 243] on input "Distribution date and time *" at bounding box center [730, 243] width 989 height 32
click at [317, 240] on input "Distribution date and time *" at bounding box center [730, 243] width 989 height 32
type input "2025-08-21T10:30"
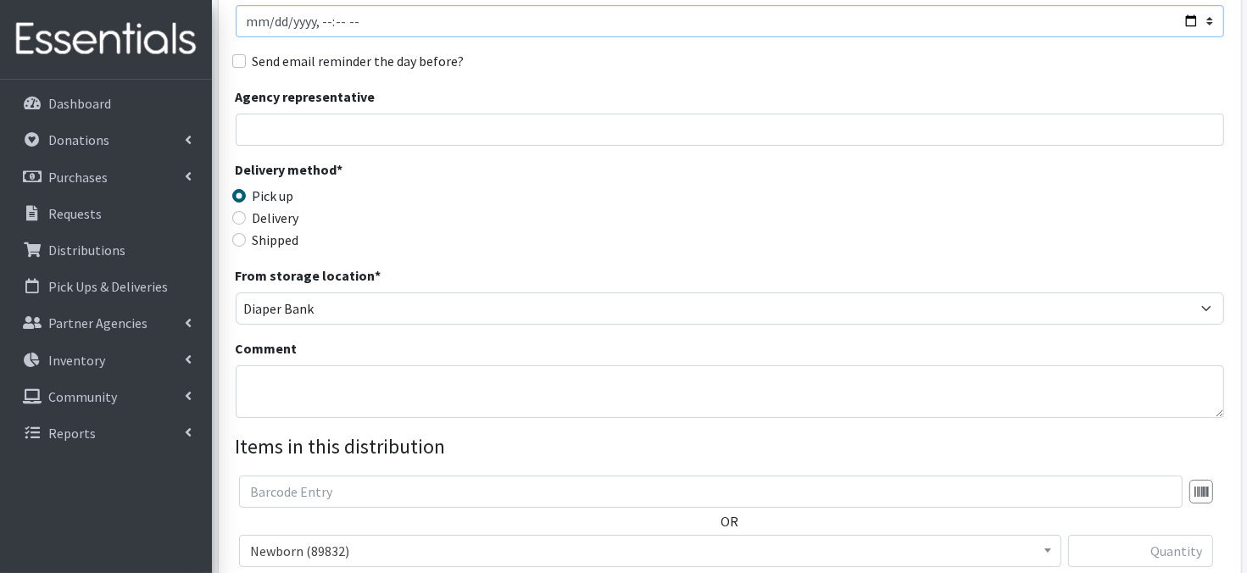
scroll to position [237, 0]
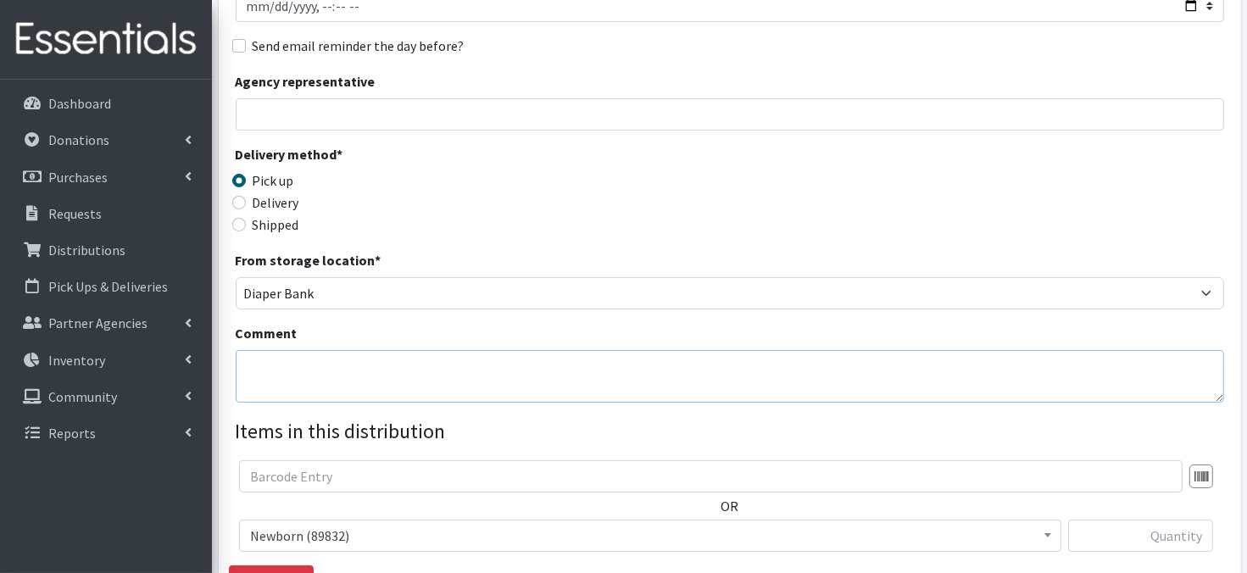
drag, startPoint x: 251, startPoint y: 378, endPoint x: 665, endPoint y: 40, distance: 534.6
click at [251, 378] on textarea "Comment" at bounding box center [730, 376] width 989 height 53
paste textarea "IKEA Bags on pallet(s)"
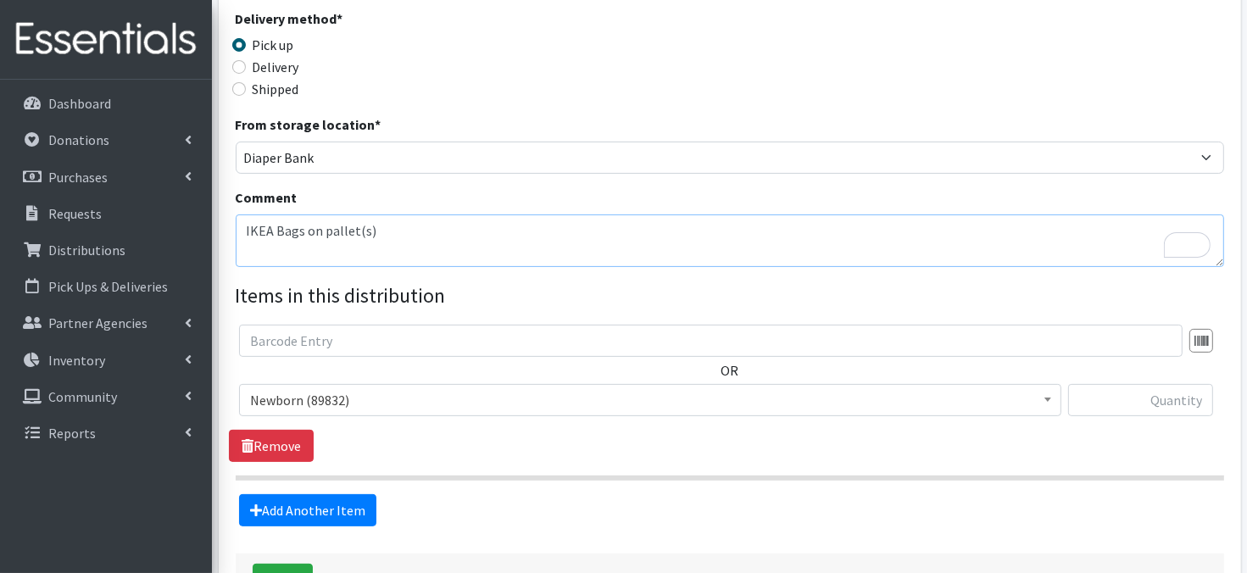
scroll to position [407, 0]
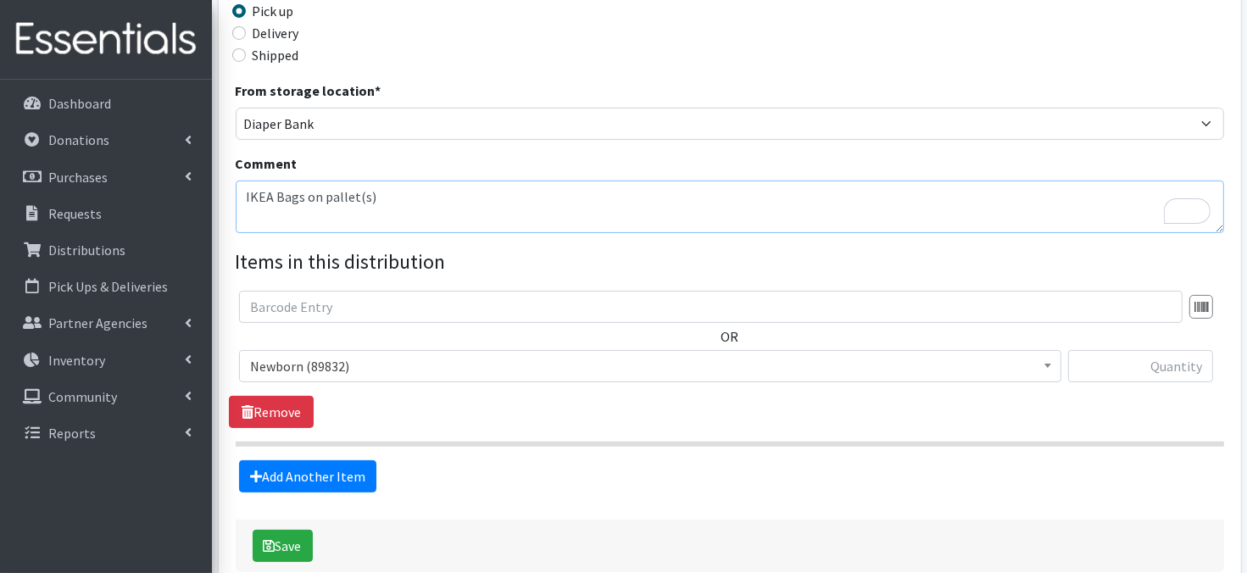
type textarea "IKEA Bags on pallet(s)"
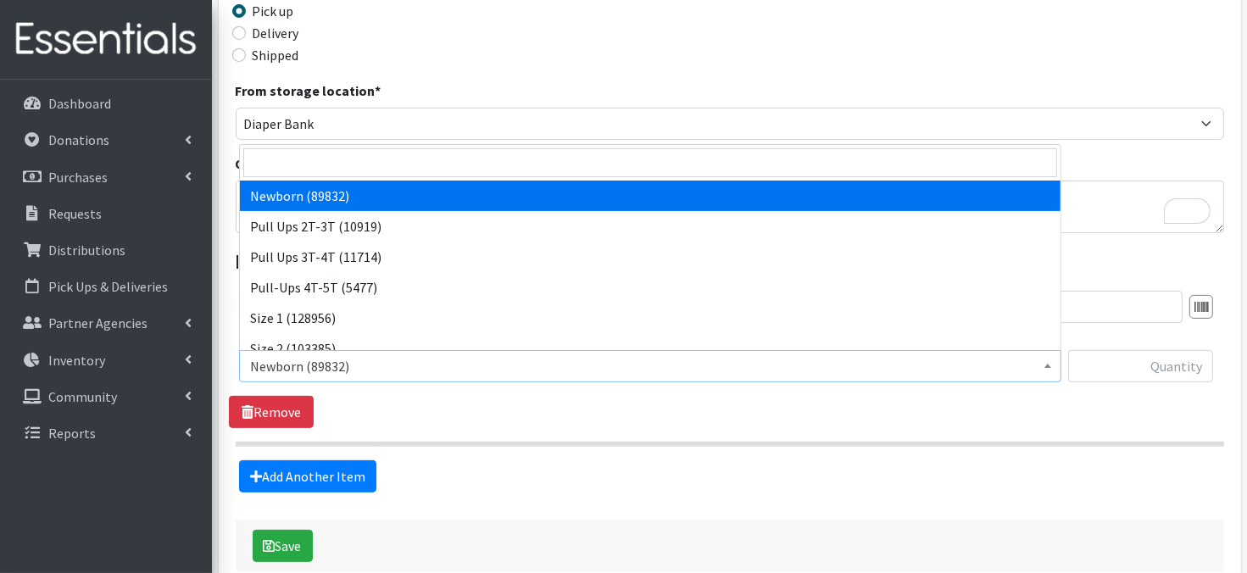
click at [1044, 364] on span at bounding box center [1048, 364] width 17 height 26
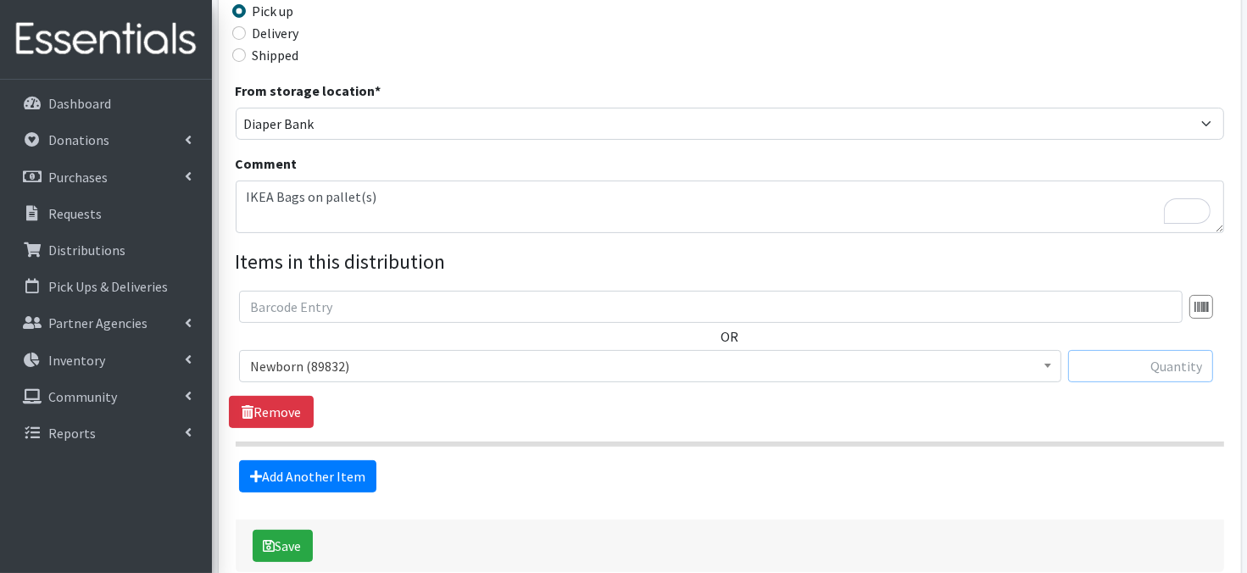
click at [1110, 366] on input "text" at bounding box center [1141, 366] width 145 height 32
type input "2400"
click at [305, 483] on link "Add Another Item" at bounding box center [307, 476] width 137 height 32
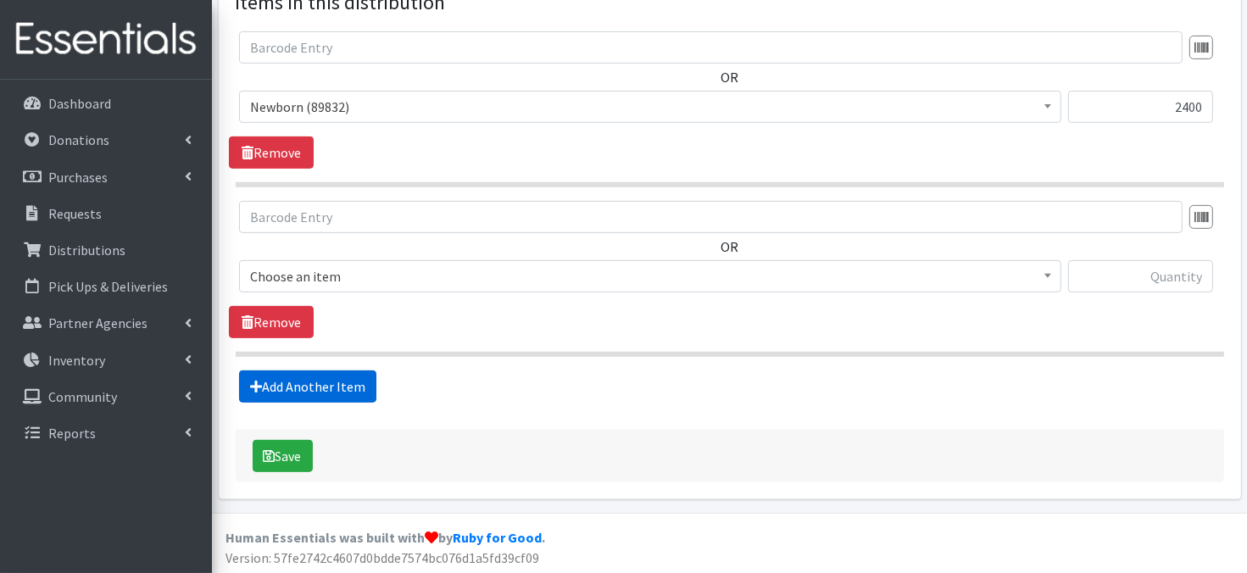
scroll to position [667, 0]
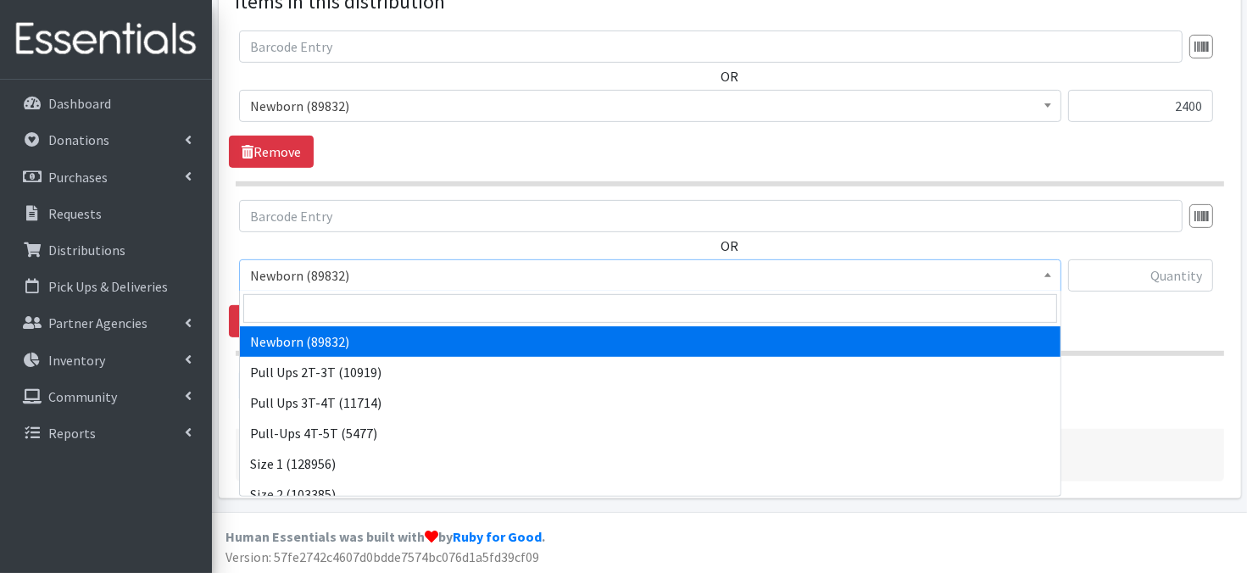
click at [1049, 273] on b at bounding box center [1048, 275] width 7 height 4
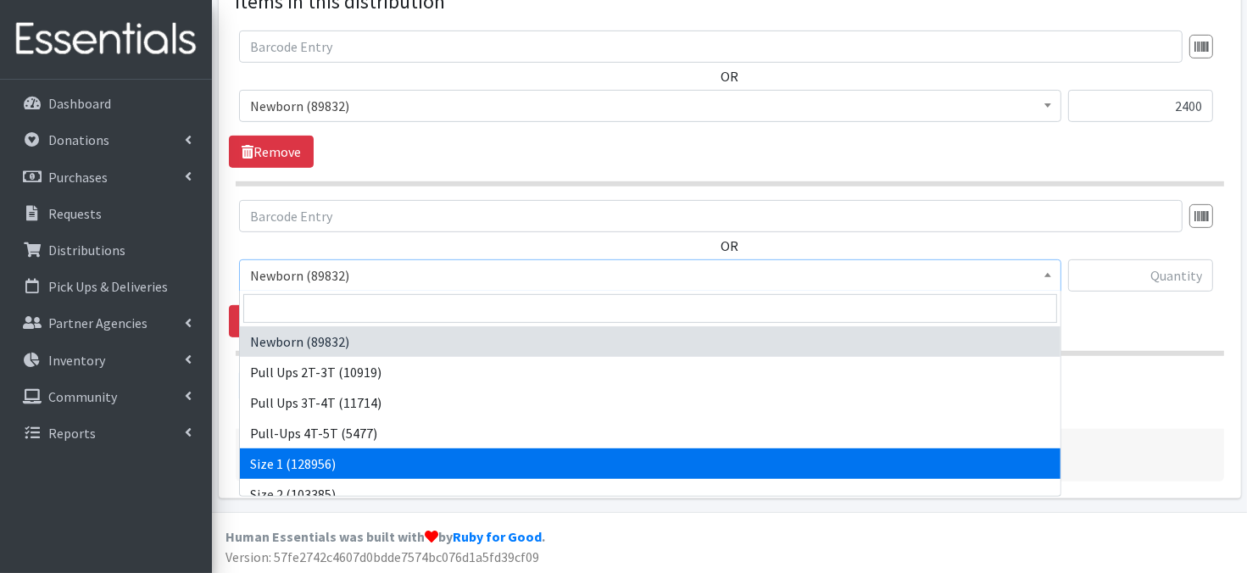
select select "3682"
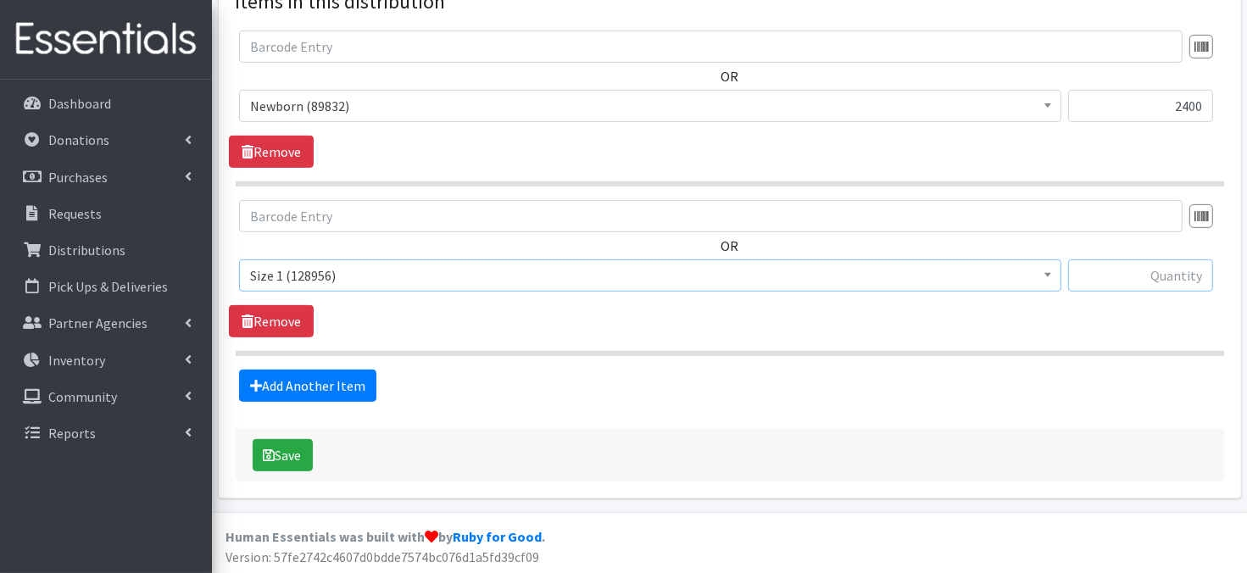
click at [1148, 279] on input "text" at bounding box center [1141, 276] width 145 height 32
type input "800"
click at [322, 387] on link "Add Another Item" at bounding box center [307, 386] width 137 height 32
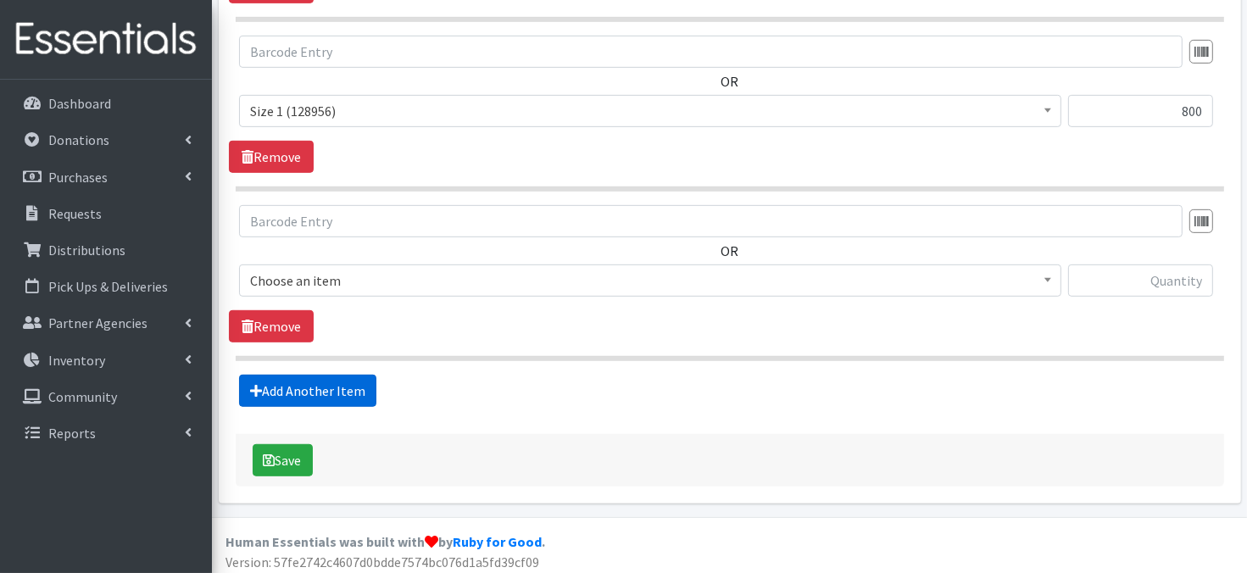
scroll to position [836, 0]
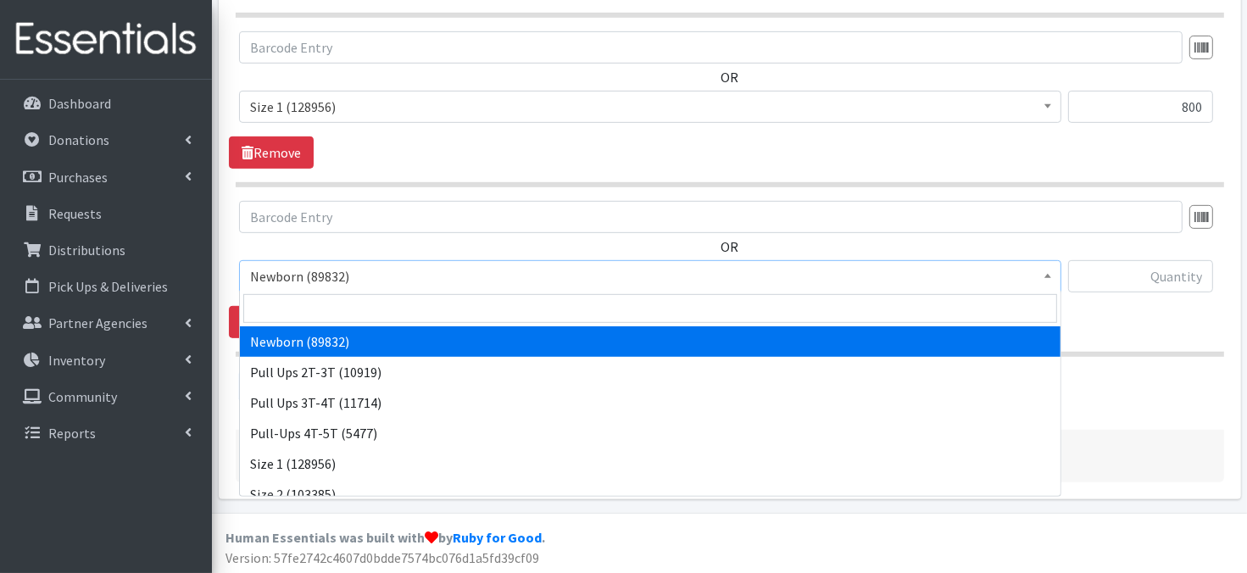
click at [1046, 274] on b at bounding box center [1048, 276] width 7 height 4
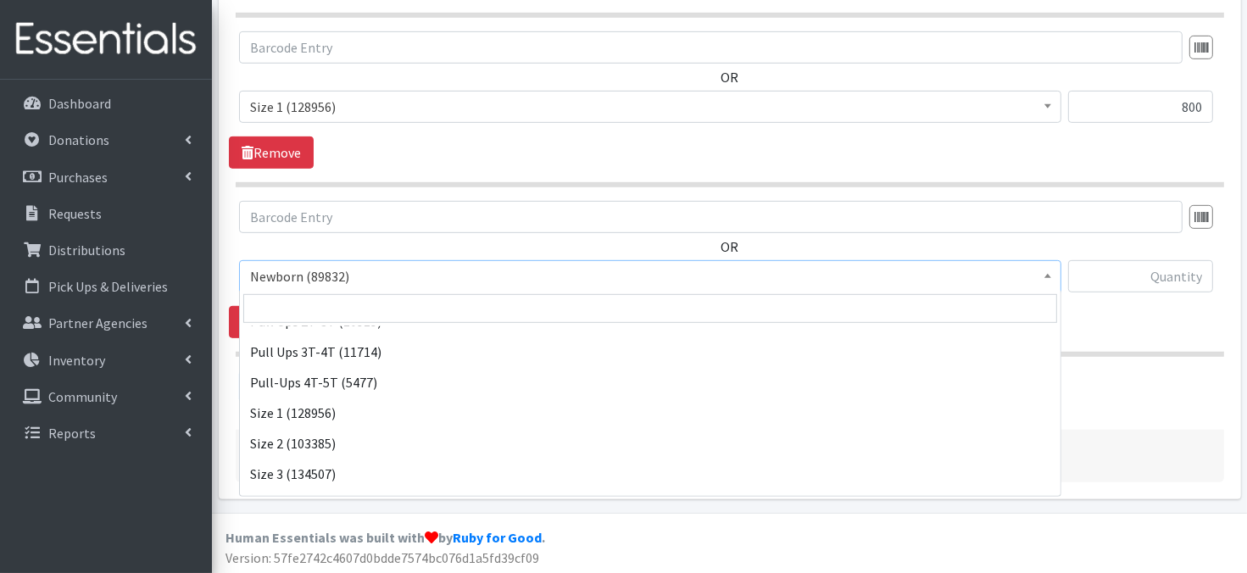
scroll to position [68, 0]
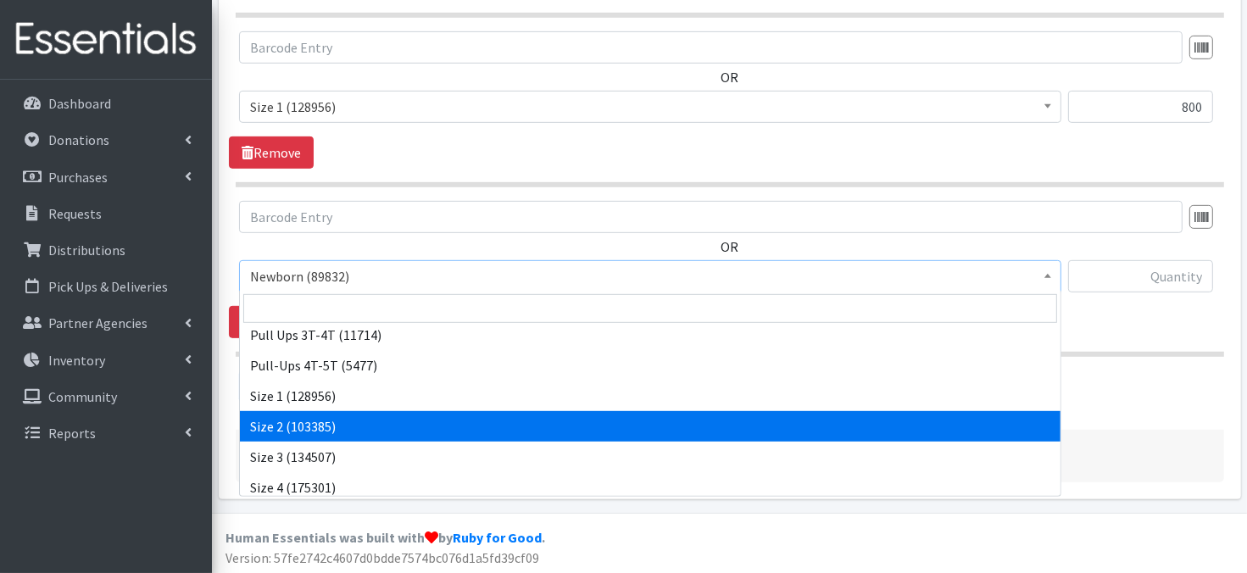
select select "3683"
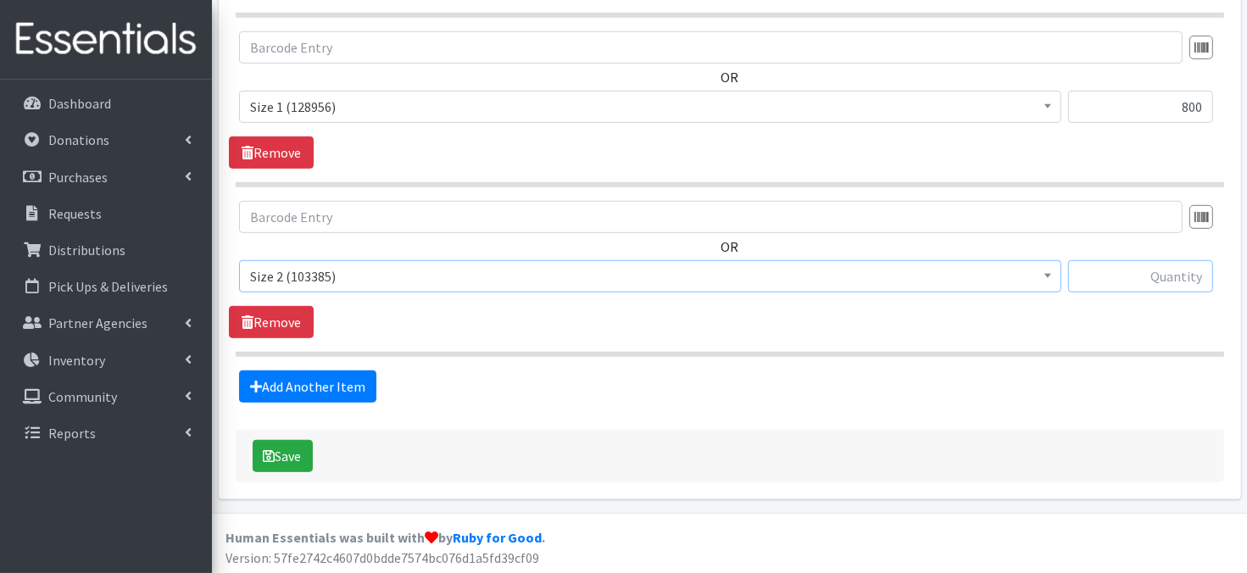
click at [1140, 286] on input "text" at bounding box center [1141, 276] width 145 height 32
type input "240"
click at [305, 383] on link "Add Another Item" at bounding box center [307, 387] width 137 height 32
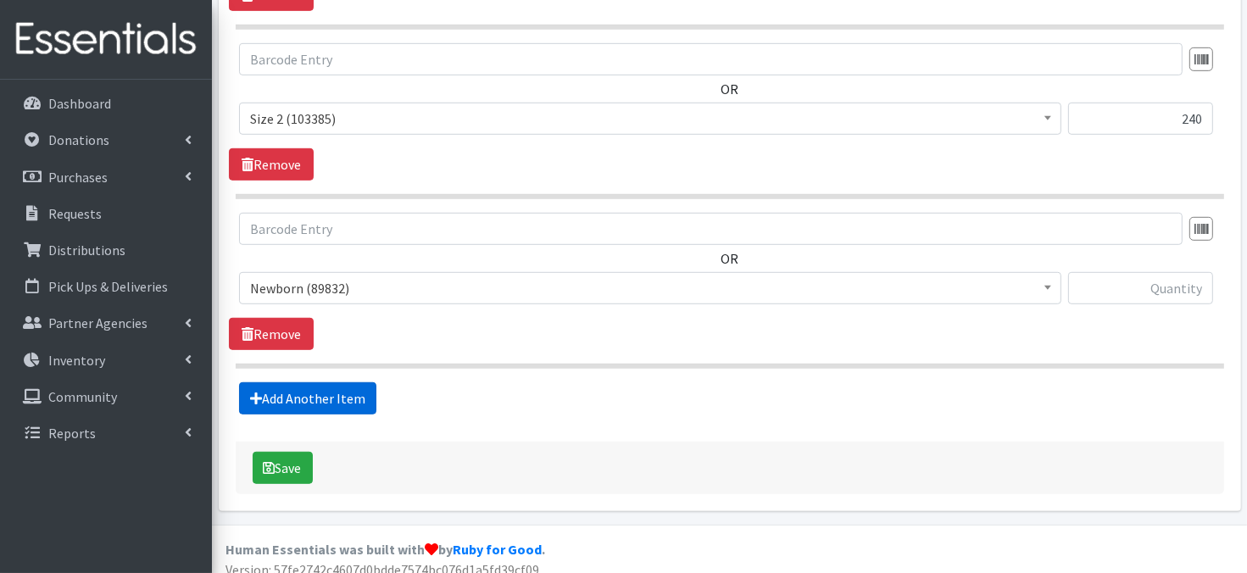
scroll to position [1005, 0]
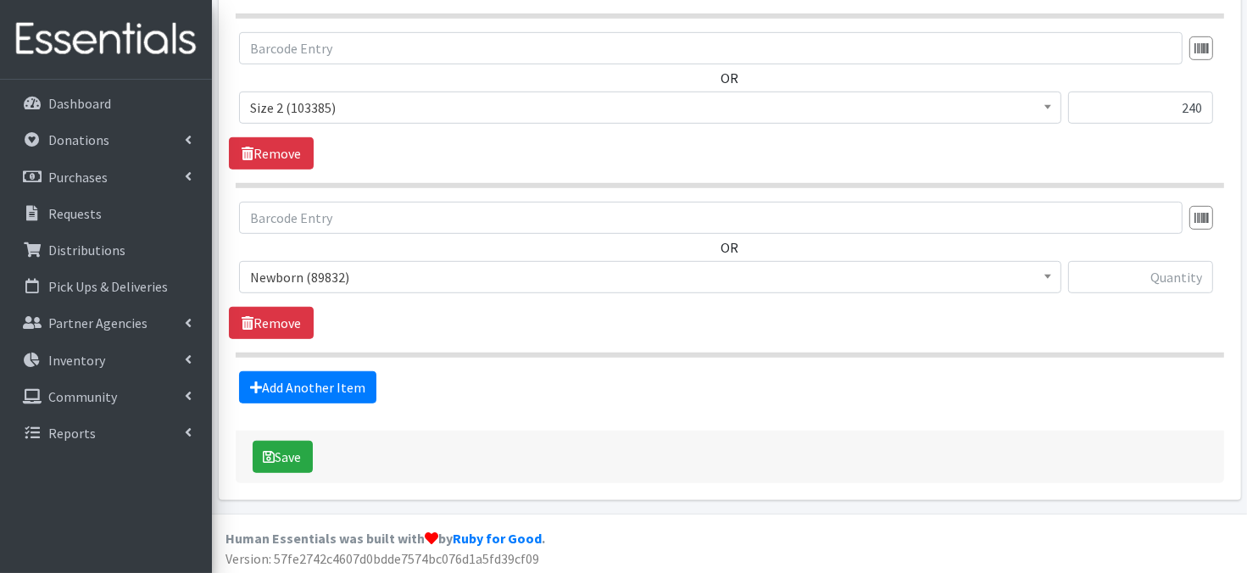
click at [1054, 282] on span at bounding box center [1048, 275] width 17 height 26
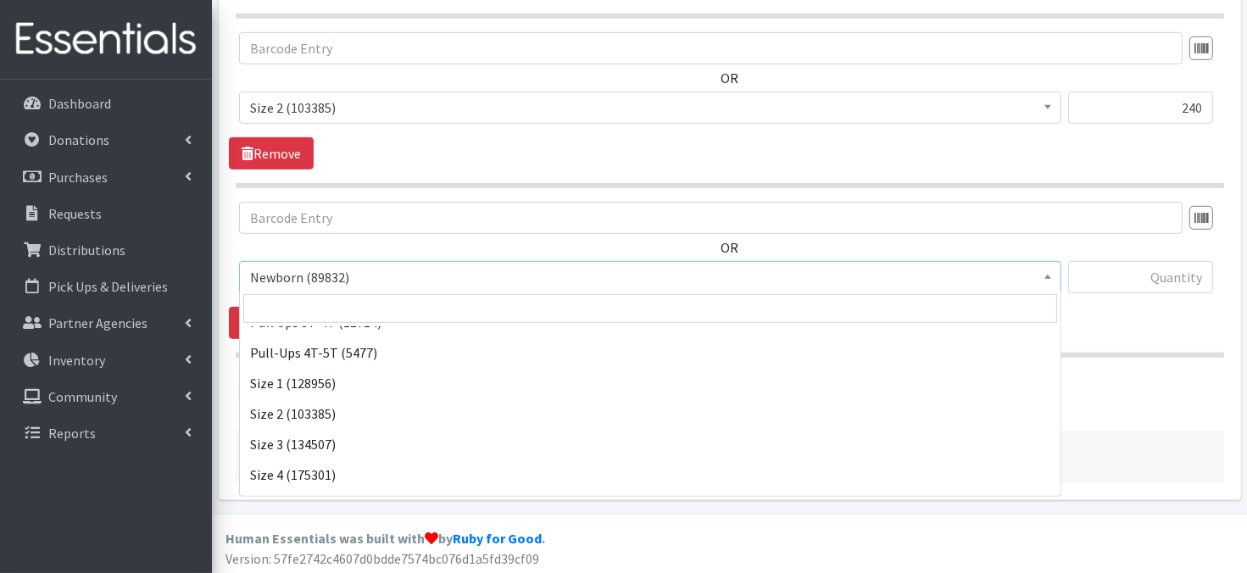
scroll to position [102, 0]
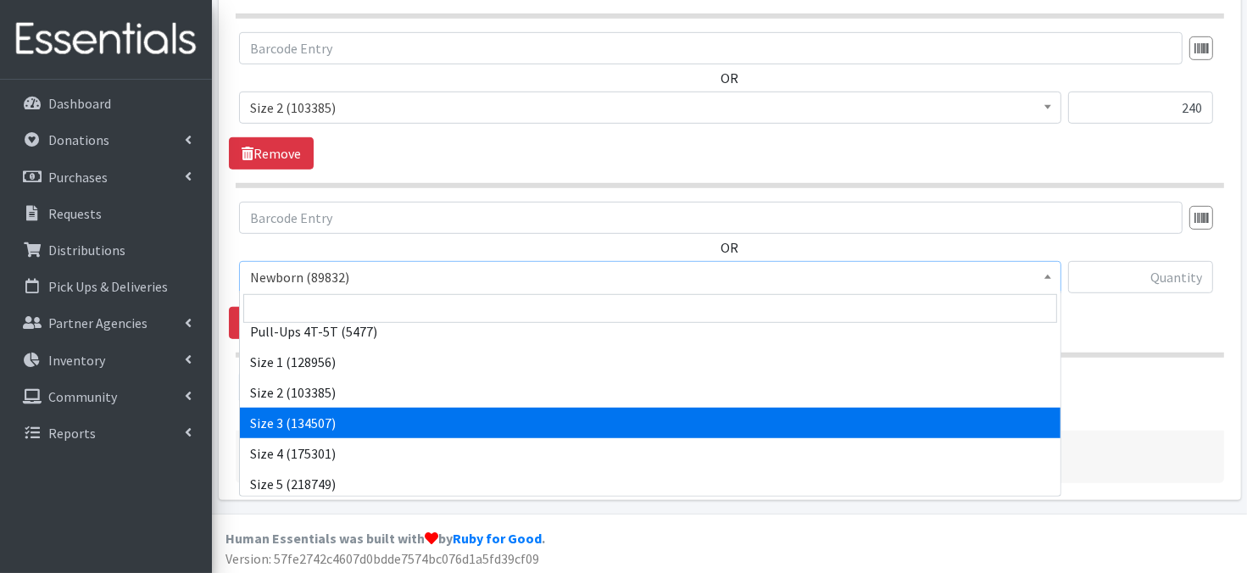
select select "3684"
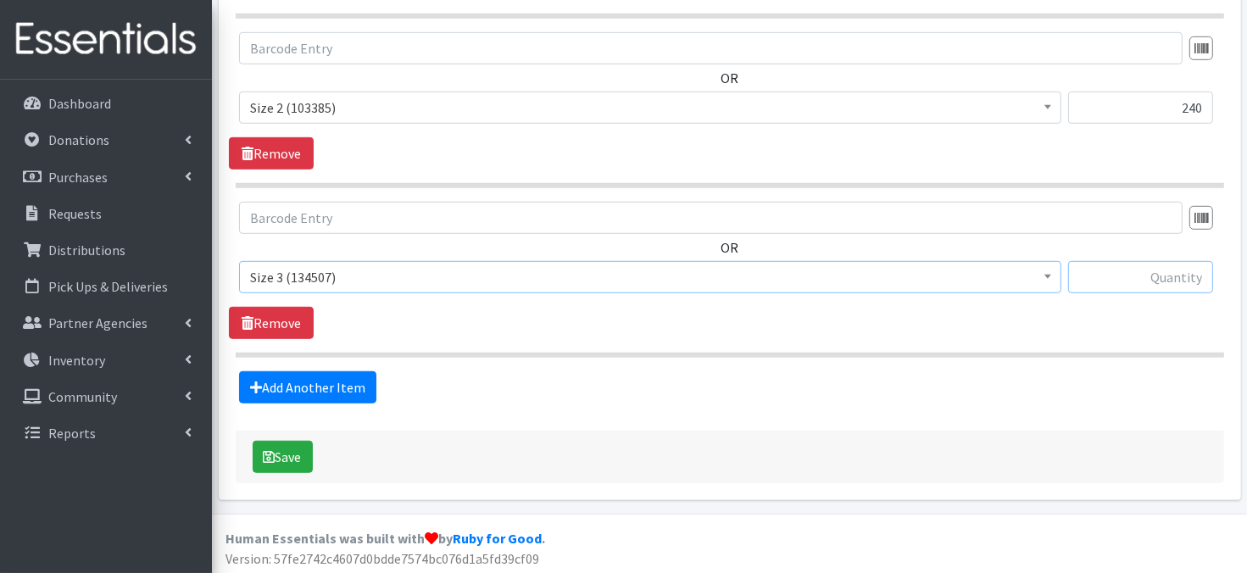
click at [1098, 275] on input "text" at bounding box center [1141, 277] width 145 height 32
type input "1800"
click at [343, 386] on link "Add Another Item" at bounding box center [307, 387] width 137 height 32
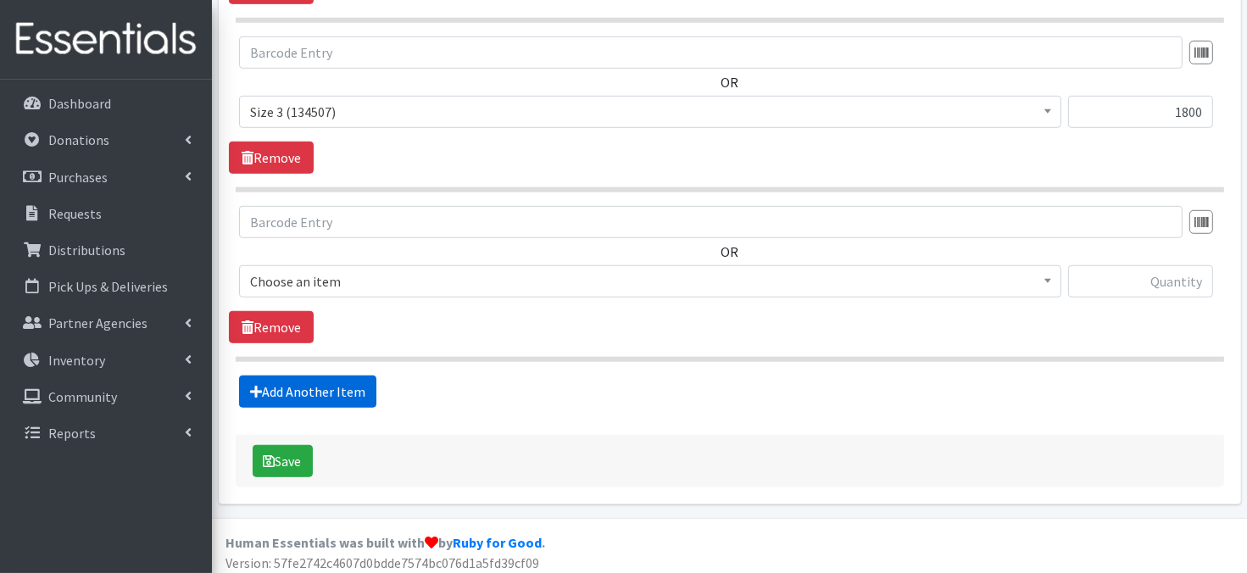
scroll to position [1175, 0]
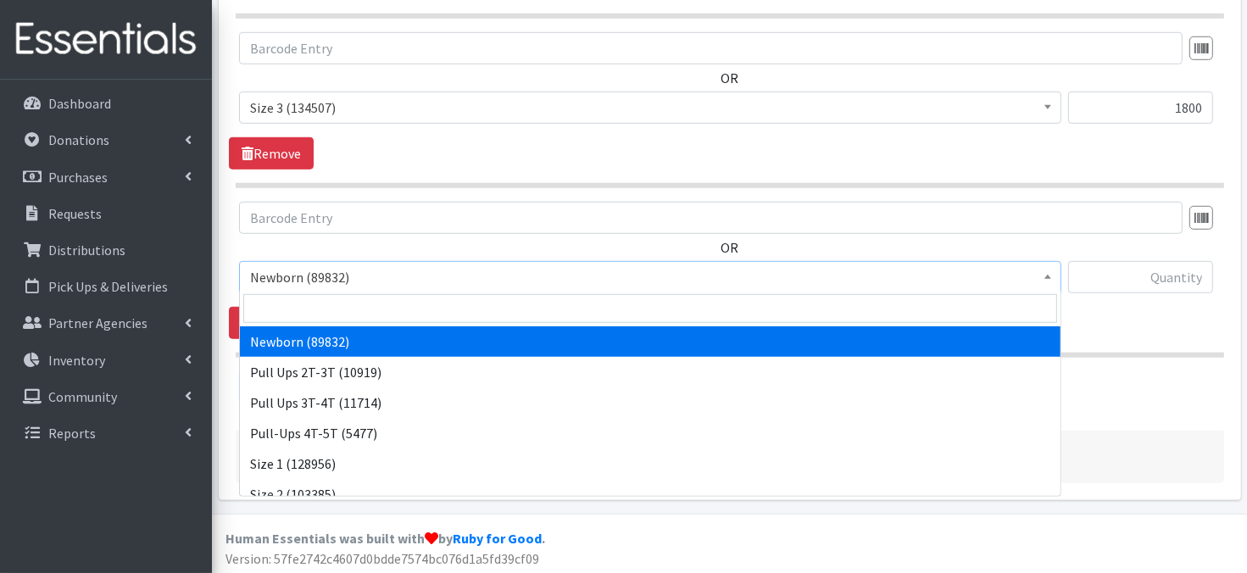
click at [1045, 275] on b at bounding box center [1048, 277] width 7 height 4
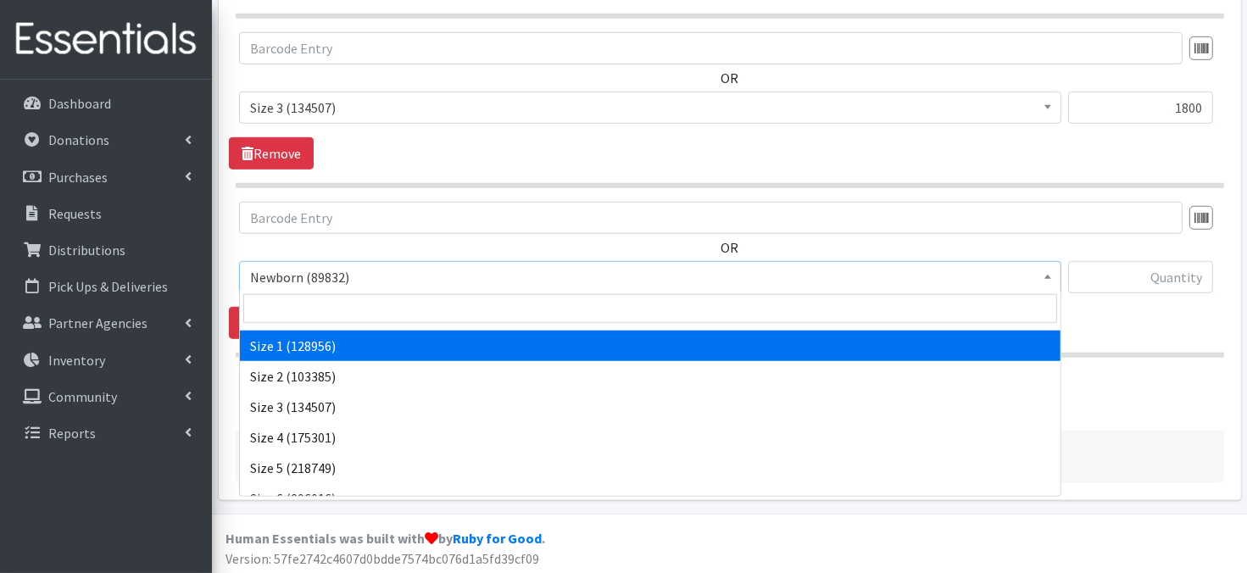
scroll to position [136, 0]
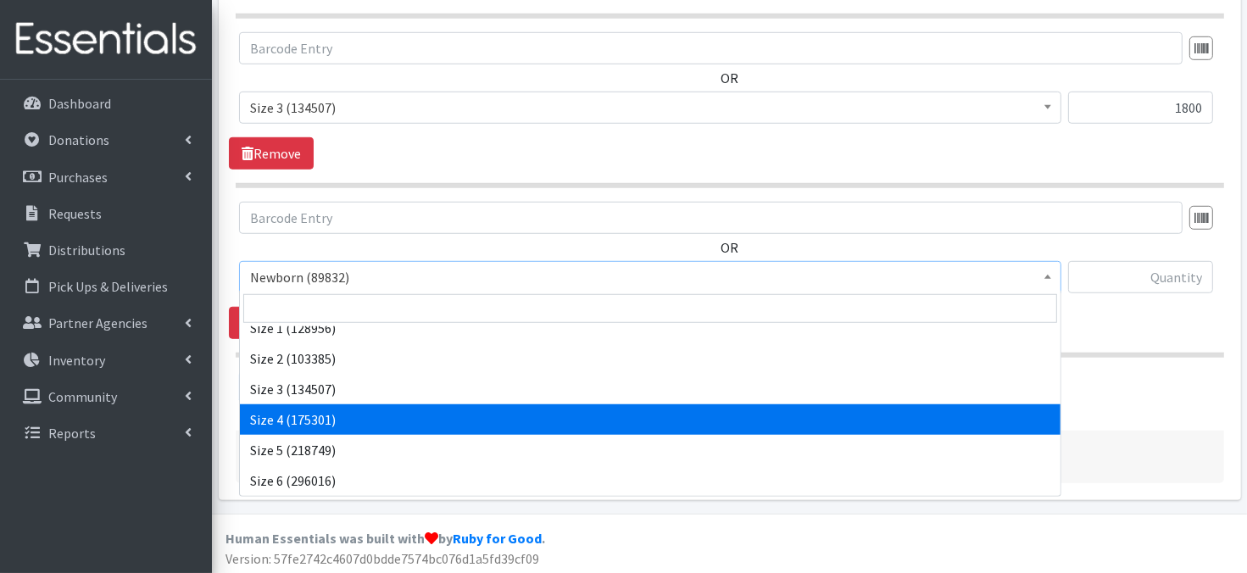
select select "3685"
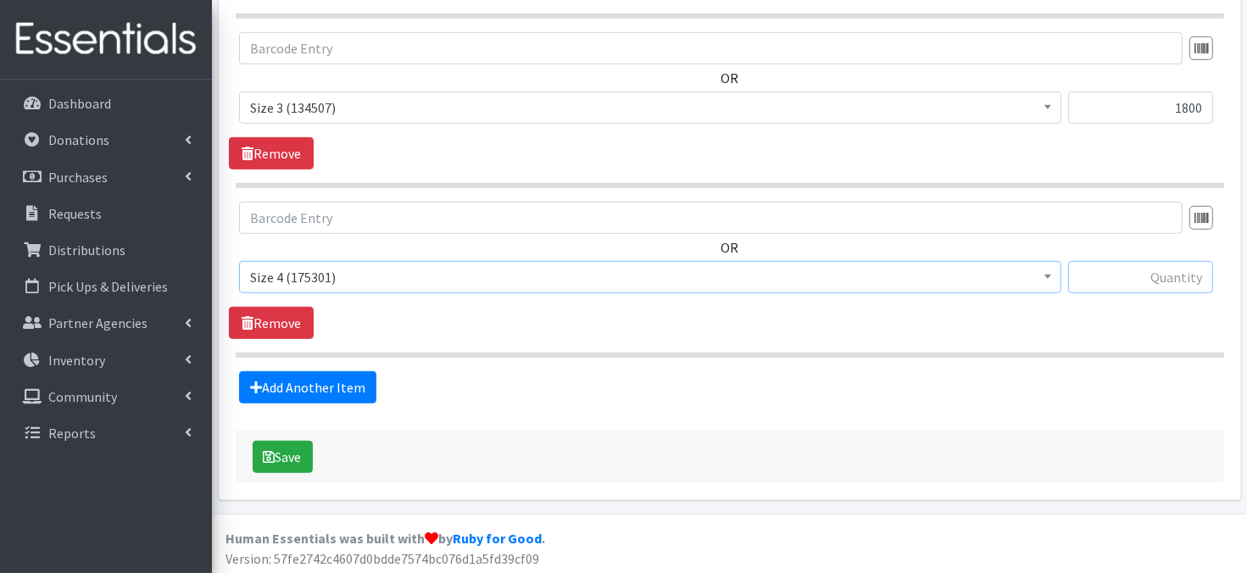
click at [1127, 277] on input "text" at bounding box center [1141, 277] width 145 height 32
type input "1200"
click at [329, 382] on link "Add Another Item" at bounding box center [307, 387] width 137 height 32
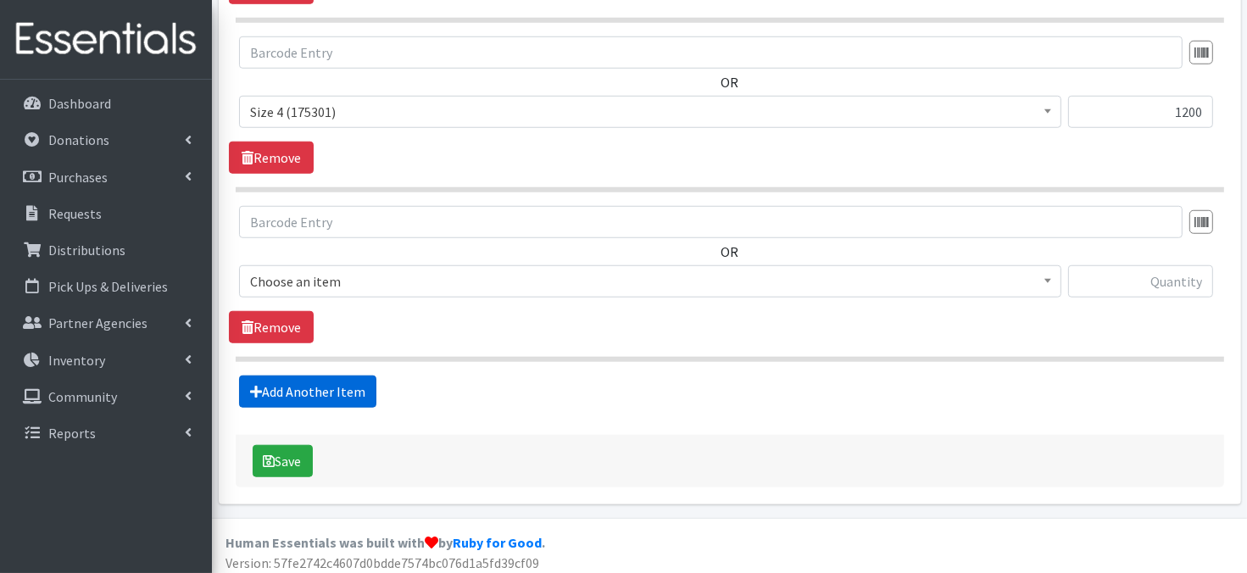
scroll to position [1343, 0]
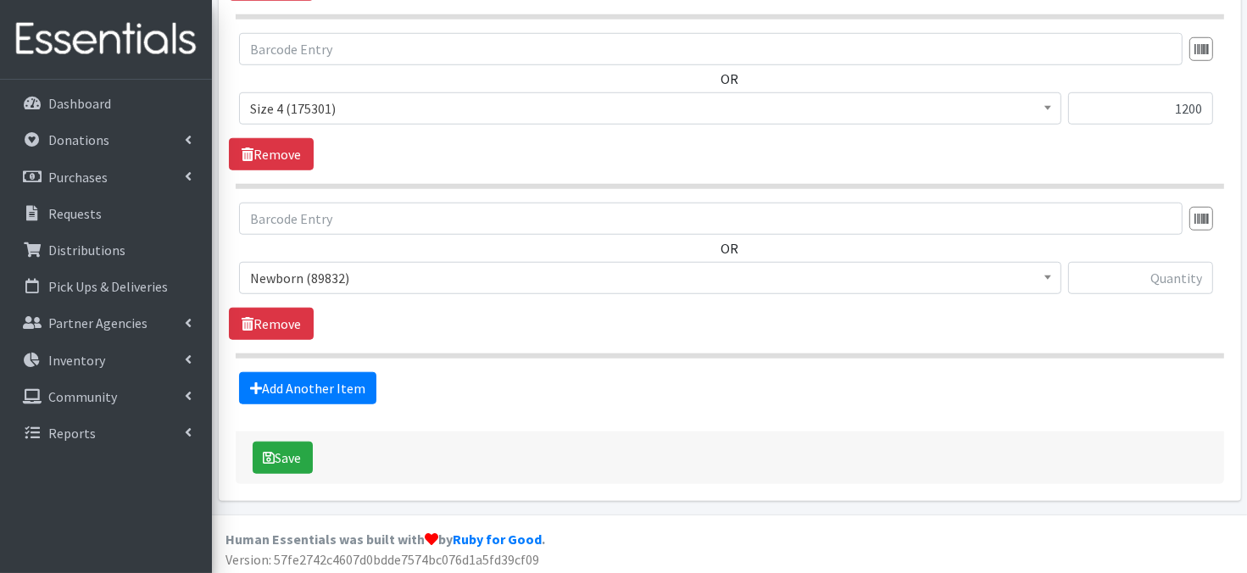
click at [1050, 281] on span at bounding box center [1048, 276] width 17 height 26
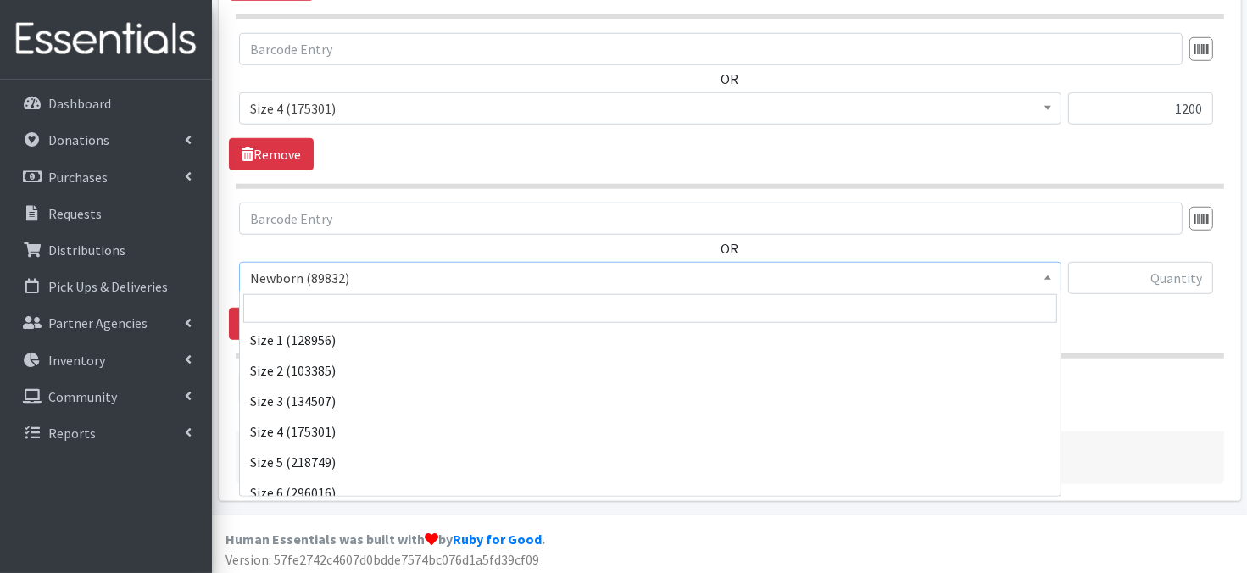
scroll to position [136, 0]
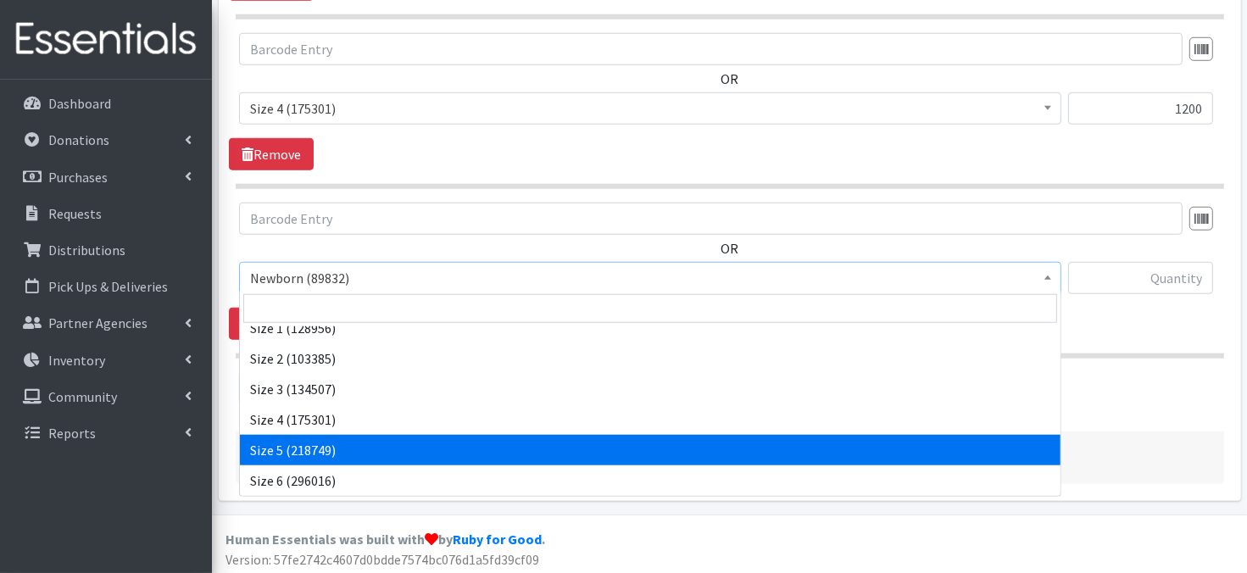
select select "3686"
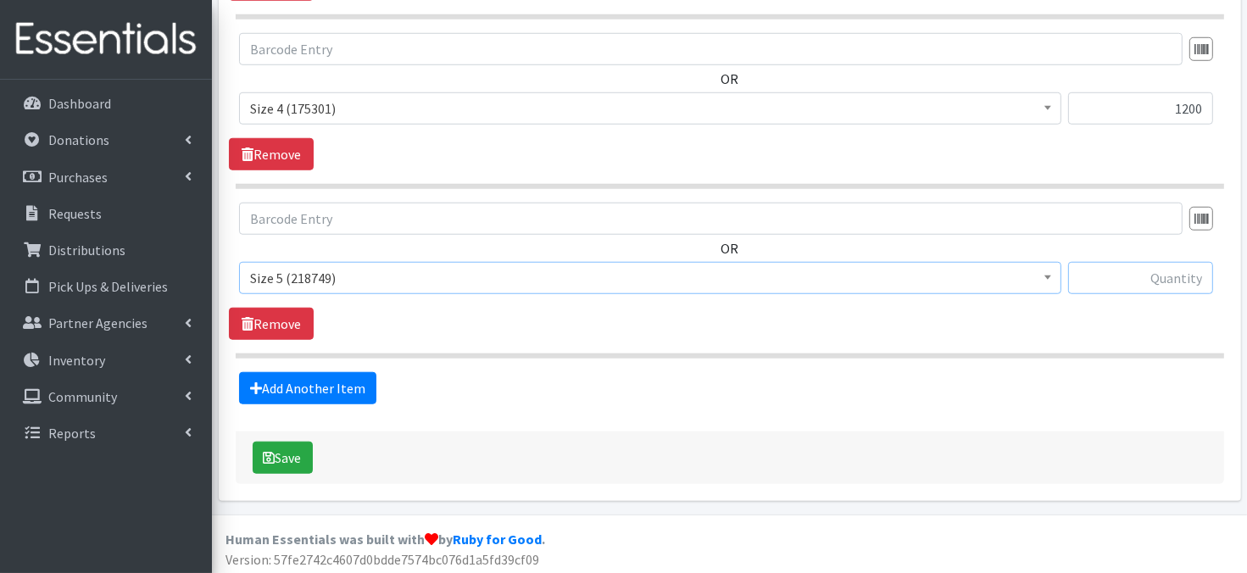
click at [1121, 278] on input "text" at bounding box center [1141, 278] width 145 height 32
type input "1200"
click at [326, 391] on link "Add Another Item" at bounding box center [307, 388] width 137 height 32
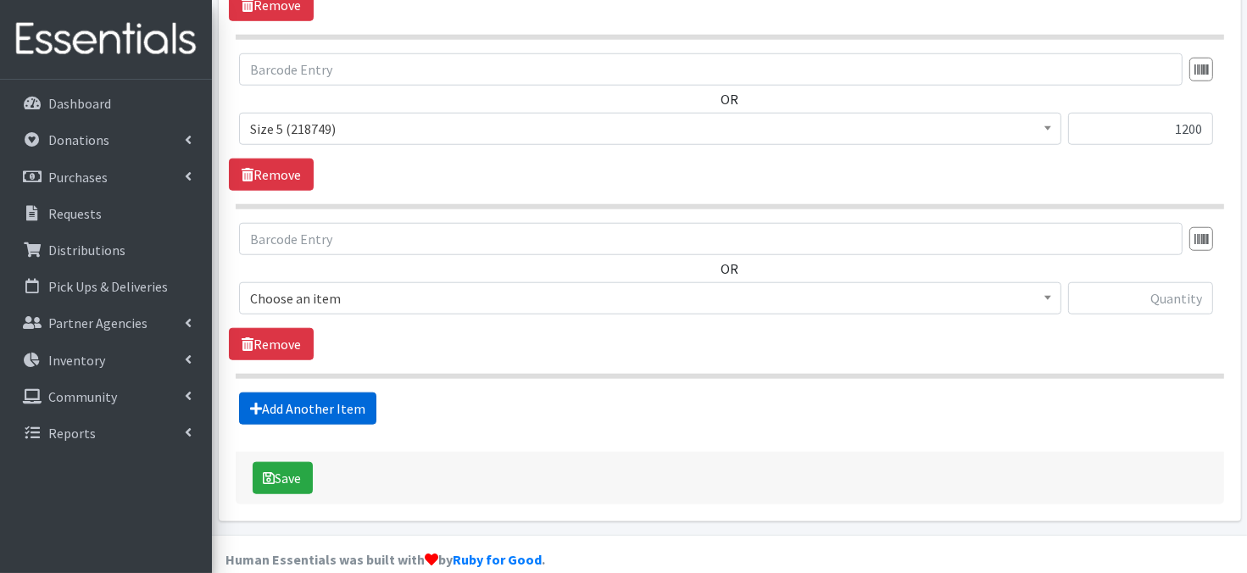
scroll to position [1513, 0]
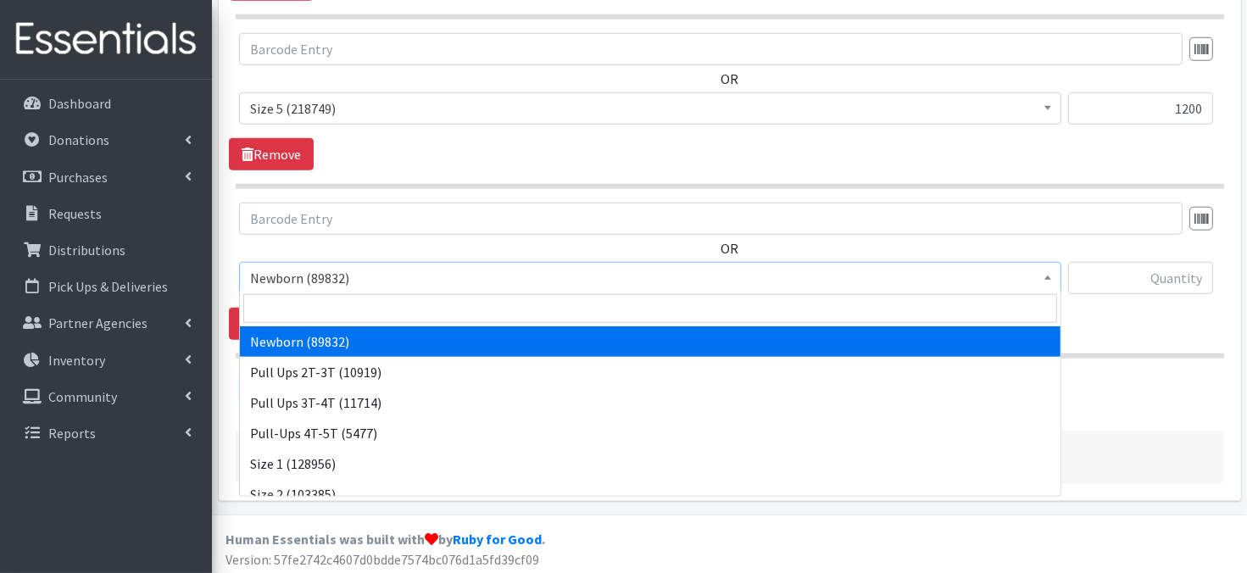
click at [1046, 281] on span at bounding box center [1048, 276] width 17 height 26
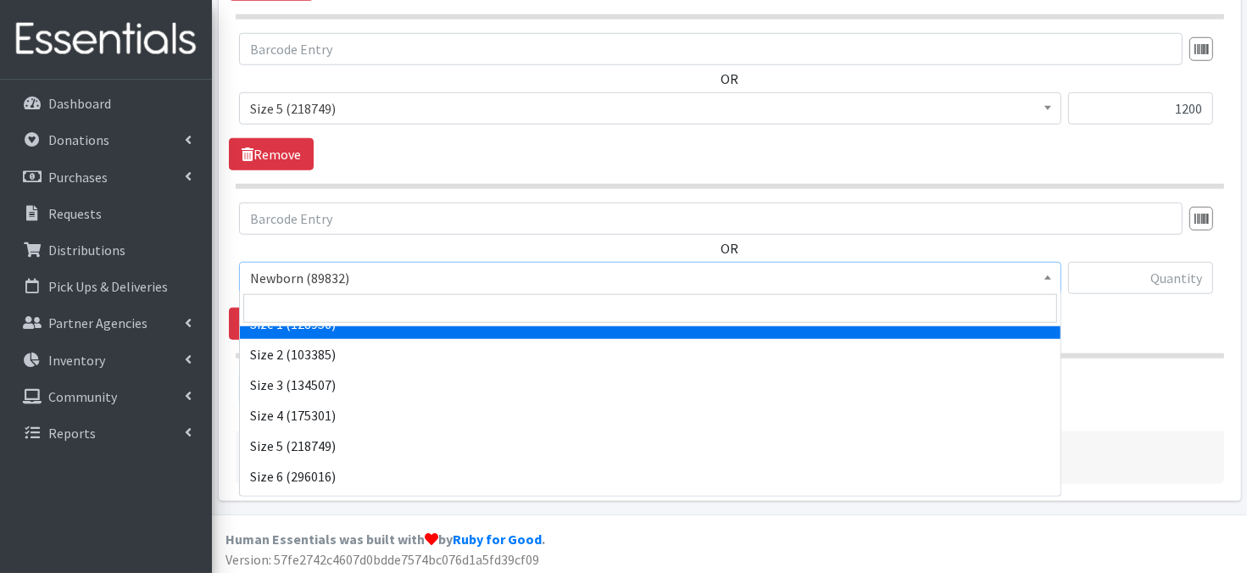
scroll to position [170, 0]
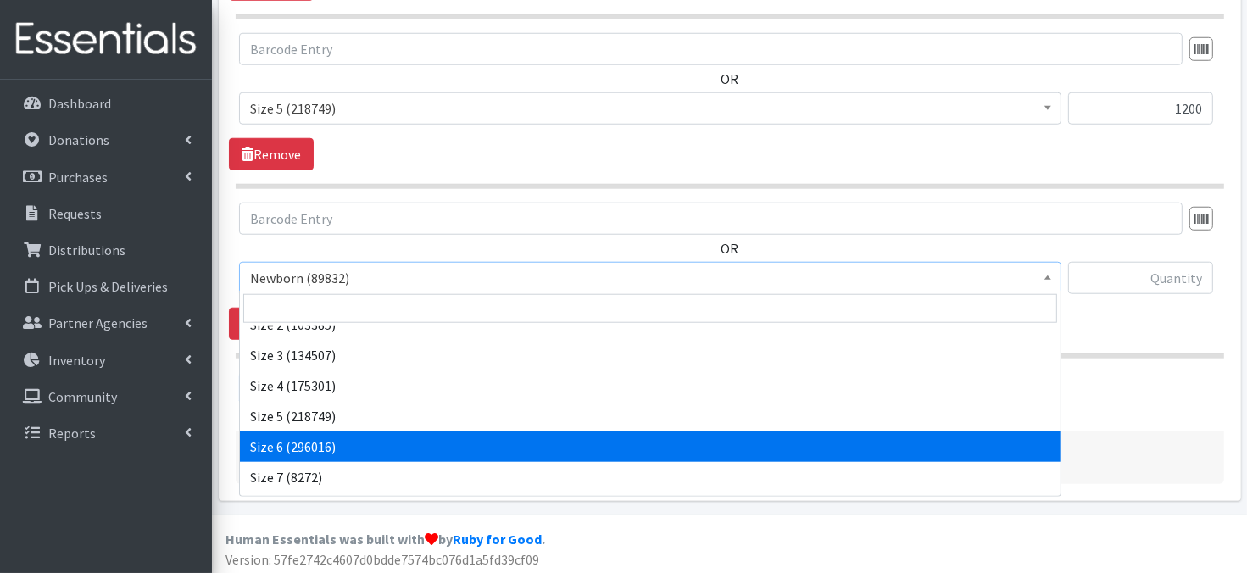
select select "3687"
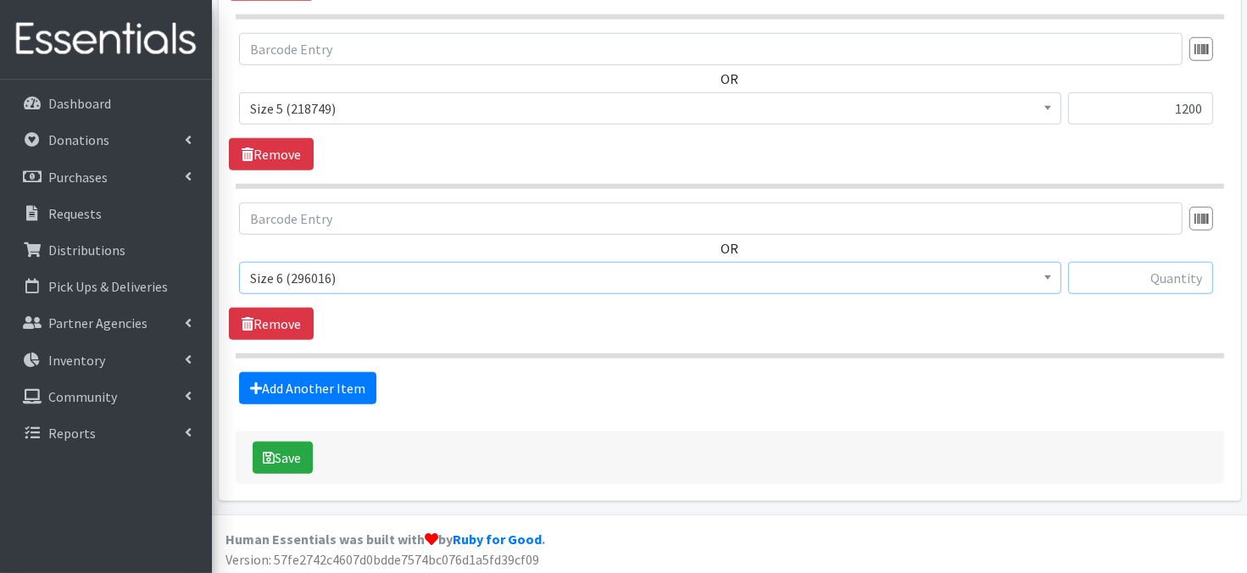
click at [1117, 282] on input "text" at bounding box center [1141, 278] width 145 height 32
type input "1200"
click at [330, 388] on link "Add Another Item" at bounding box center [307, 388] width 137 height 32
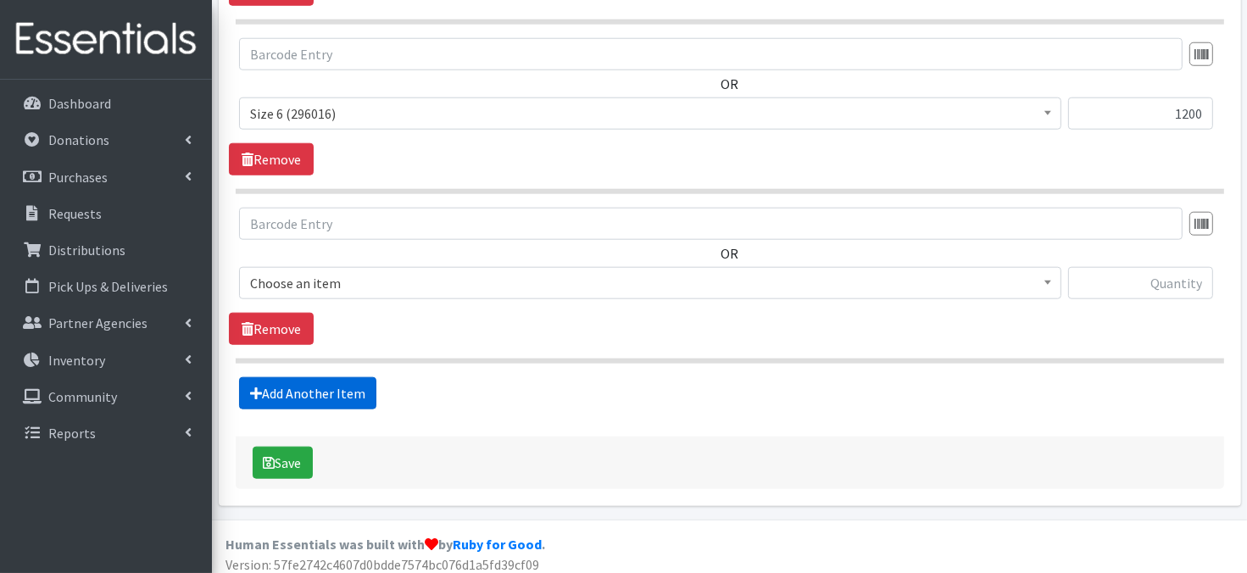
scroll to position [1682, 0]
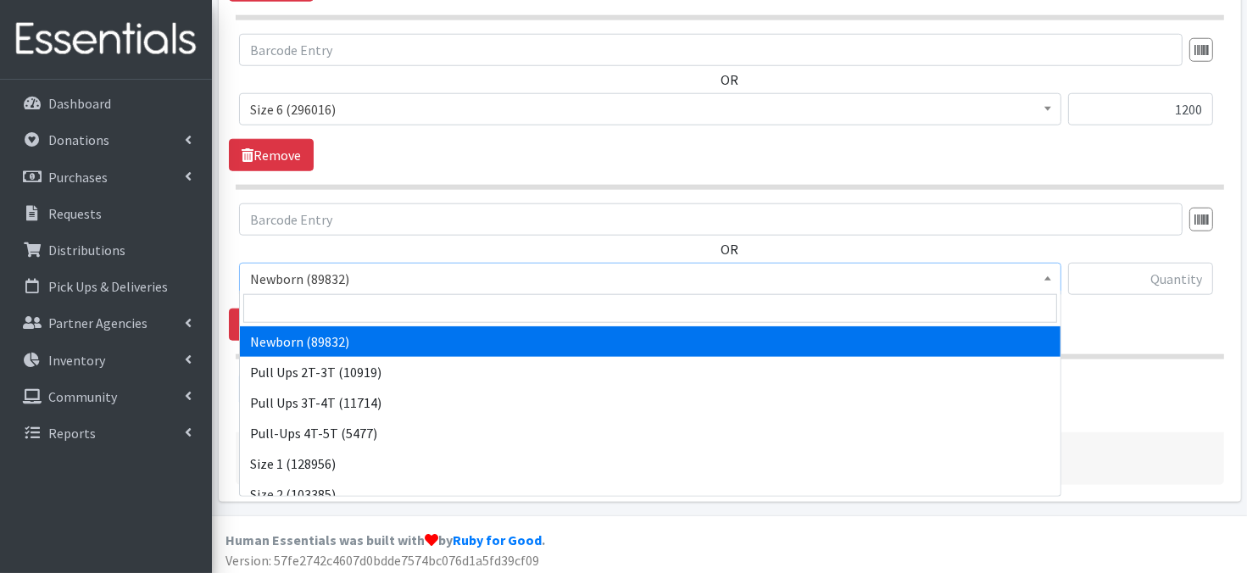
click at [1046, 276] on b at bounding box center [1048, 278] width 7 height 4
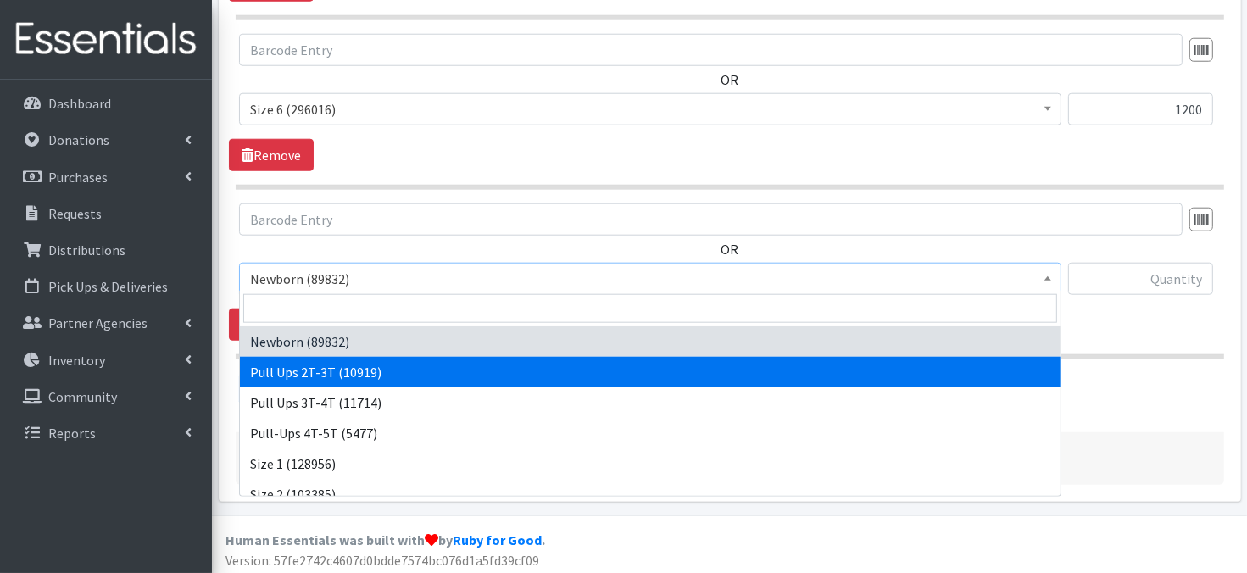
select select "3696"
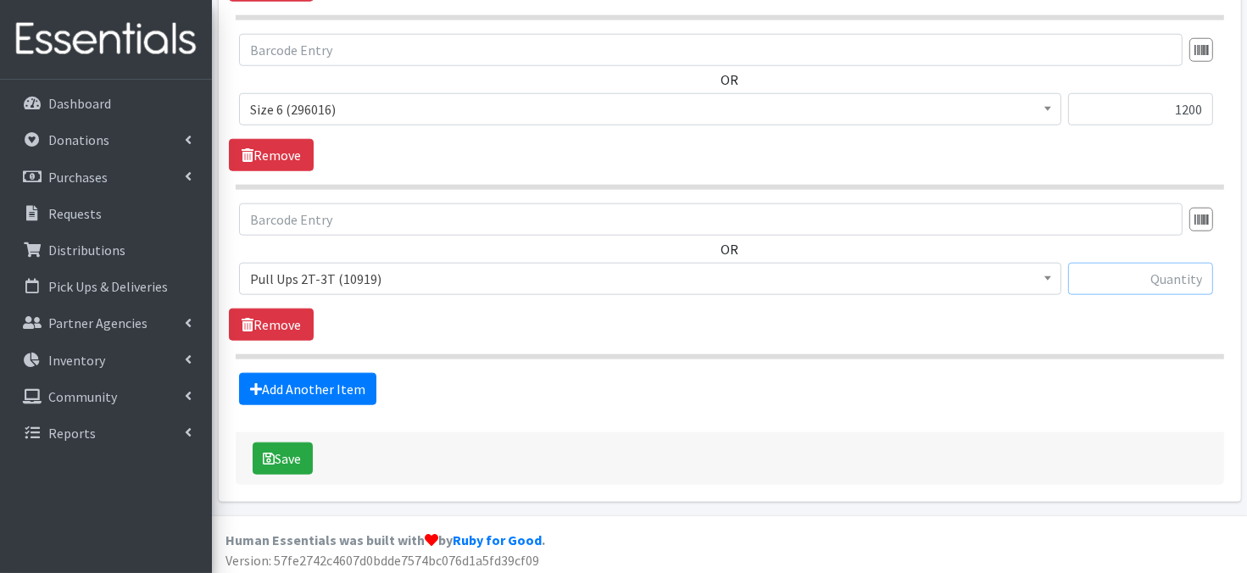
click at [1116, 280] on input "text" at bounding box center [1141, 279] width 145 height 32
type input "240"
click at [345, 389] on link "Add Another Item" at bounding box center [307, 389] width 137 height 32
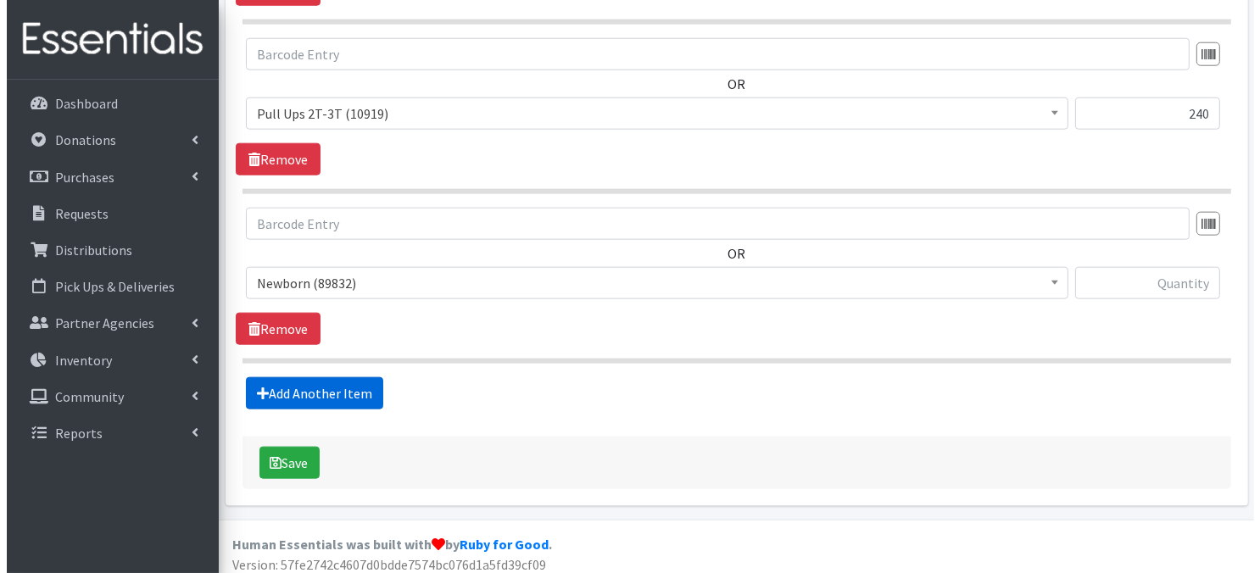
scroll to position [1851, 0]
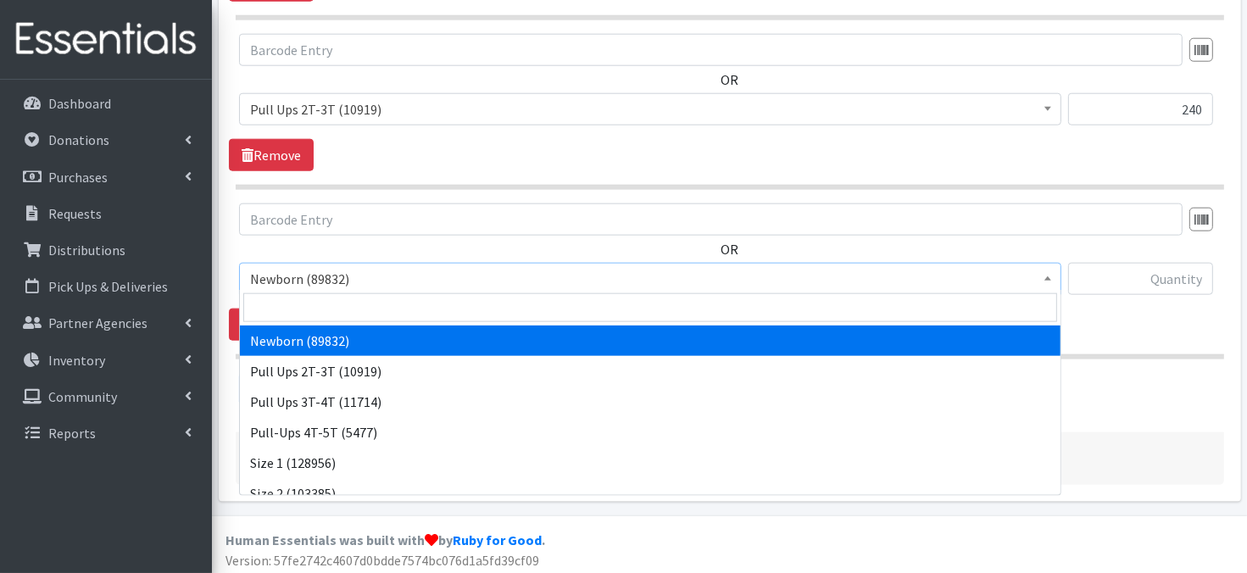
click at [1049, 277] on span at bounding box center [1048, 277] width 17 height 26
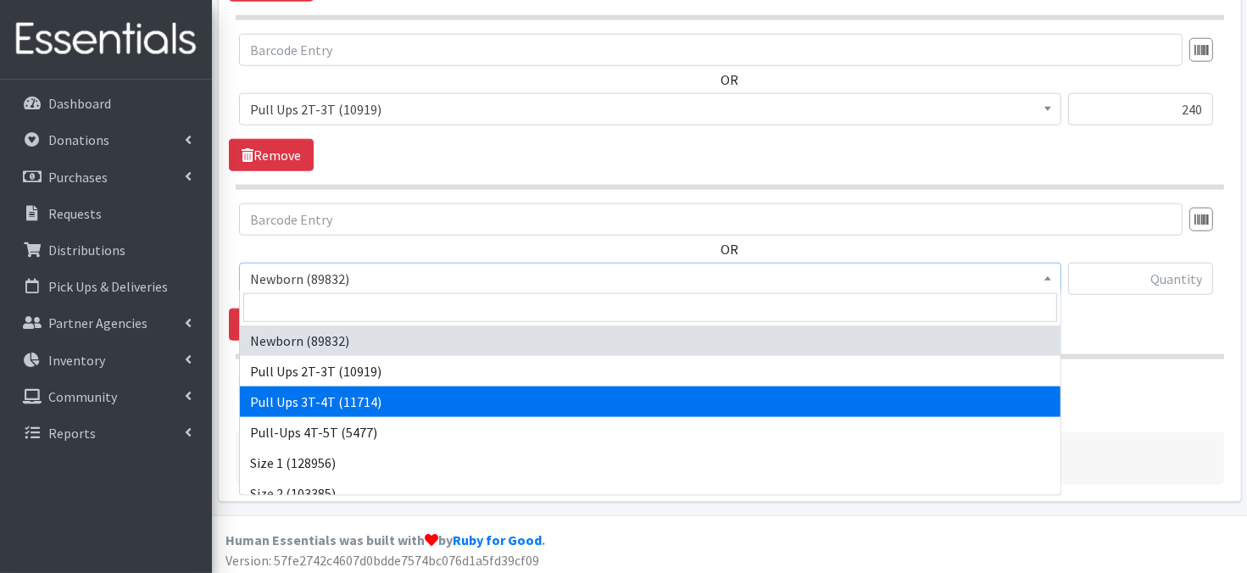
select select "3697"
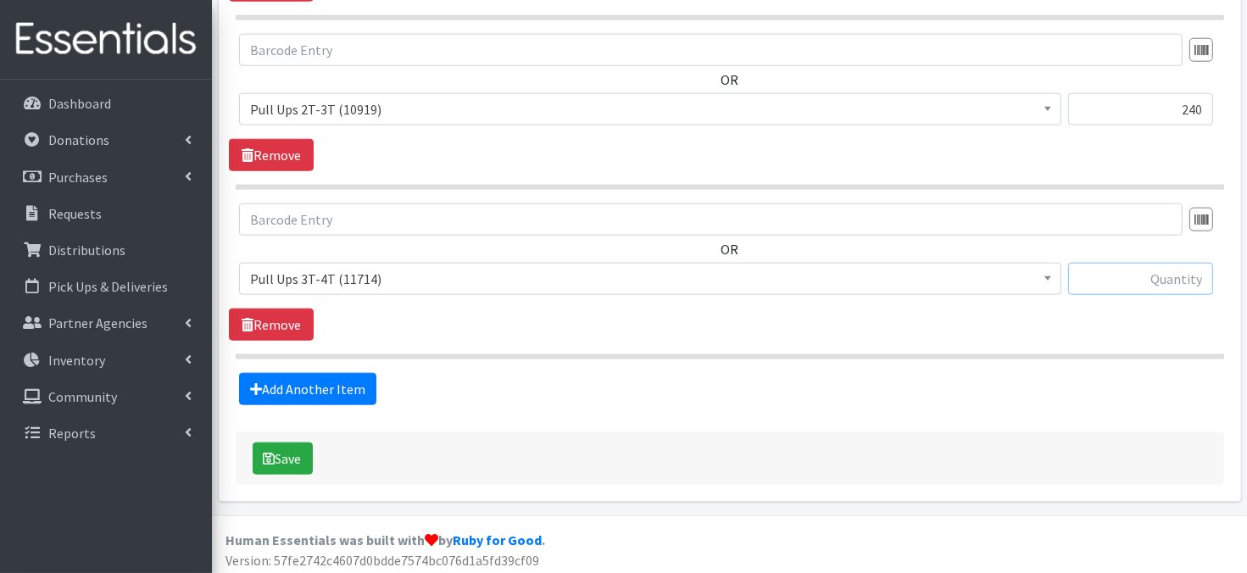
click at [1094, 274] on input "text" at bounding box center [1141, 279] width 145 height 32
type input "240"
click at [278, 461] on button "Save" at bounding box center [283, 459] width 60 height 32
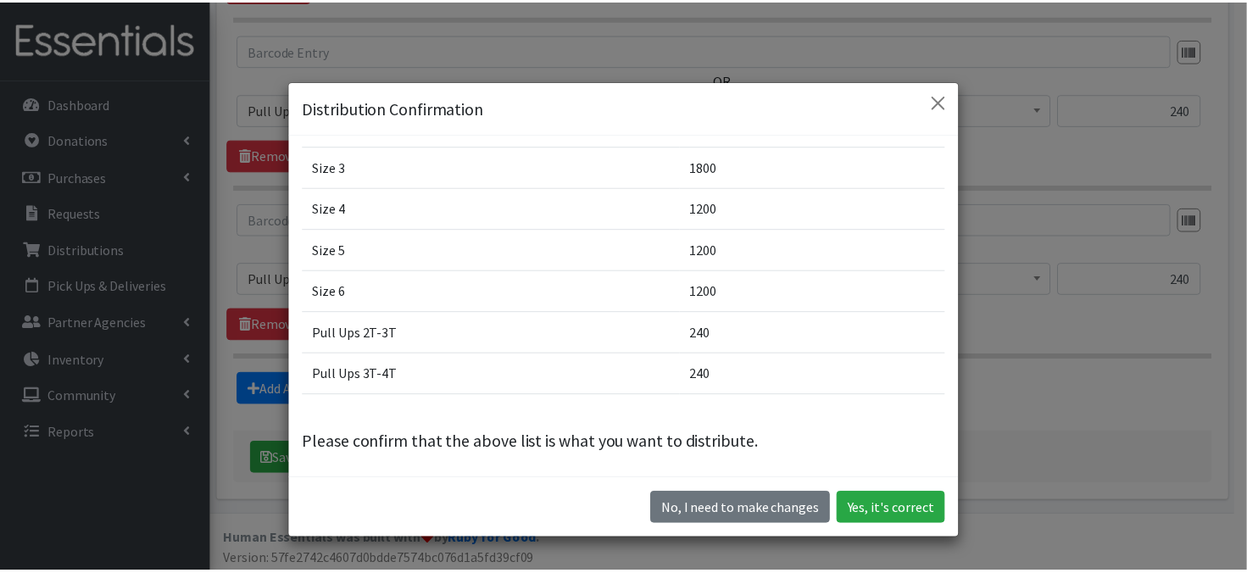
scroll to position [210, 0]
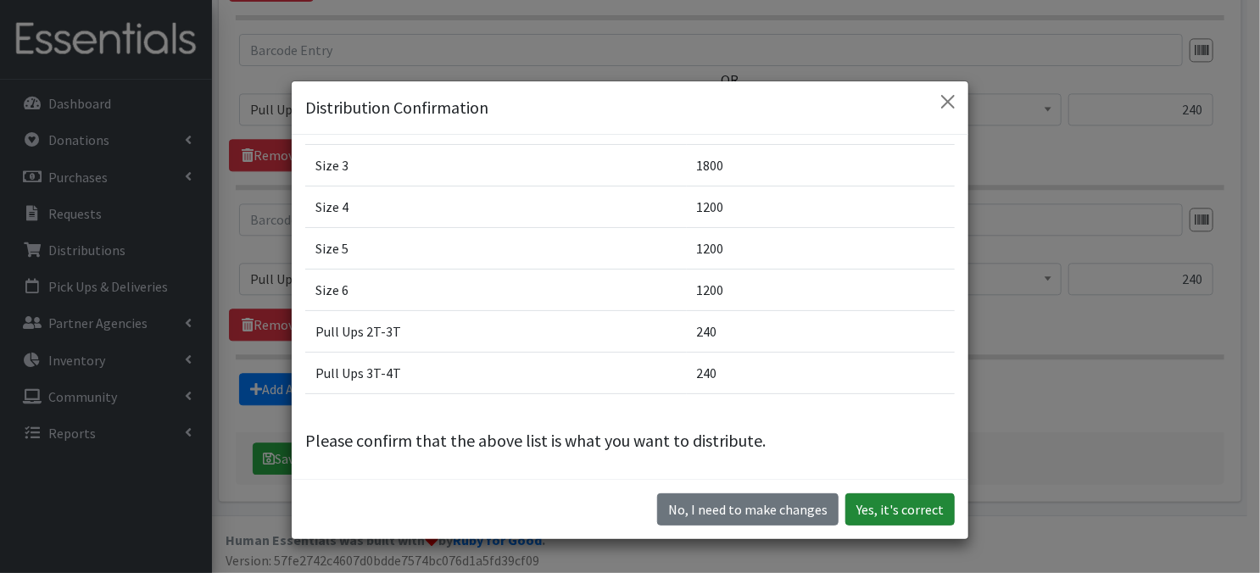
click at [879, 505] on button "Yes, it's correct" at bounding box center [900, 510] width 109 height 32
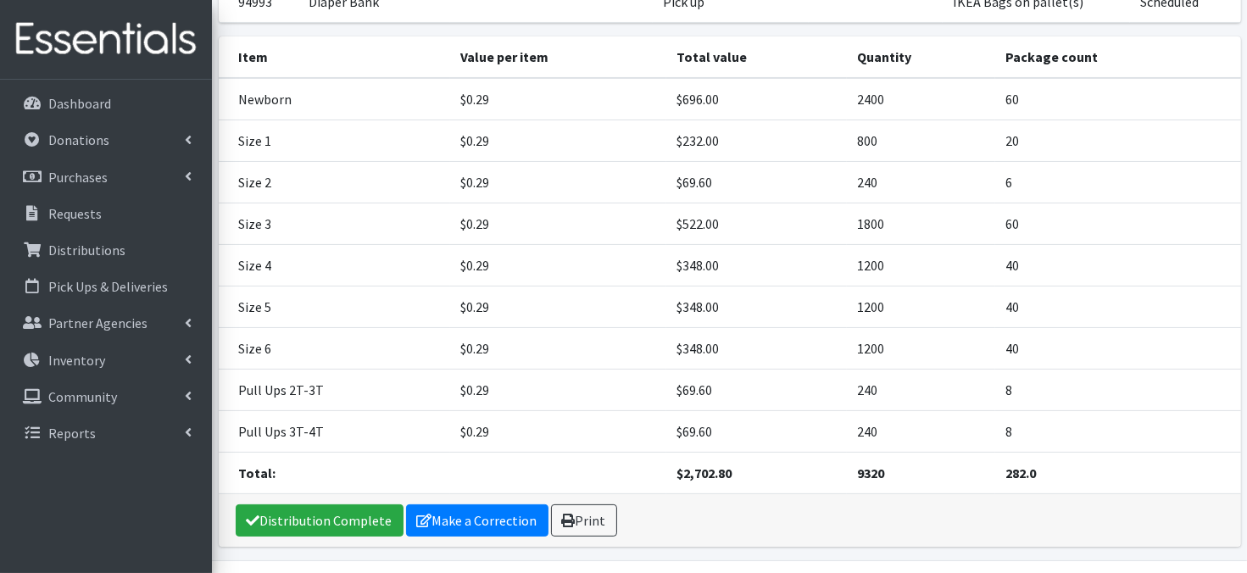
scroll to position [275, 0]
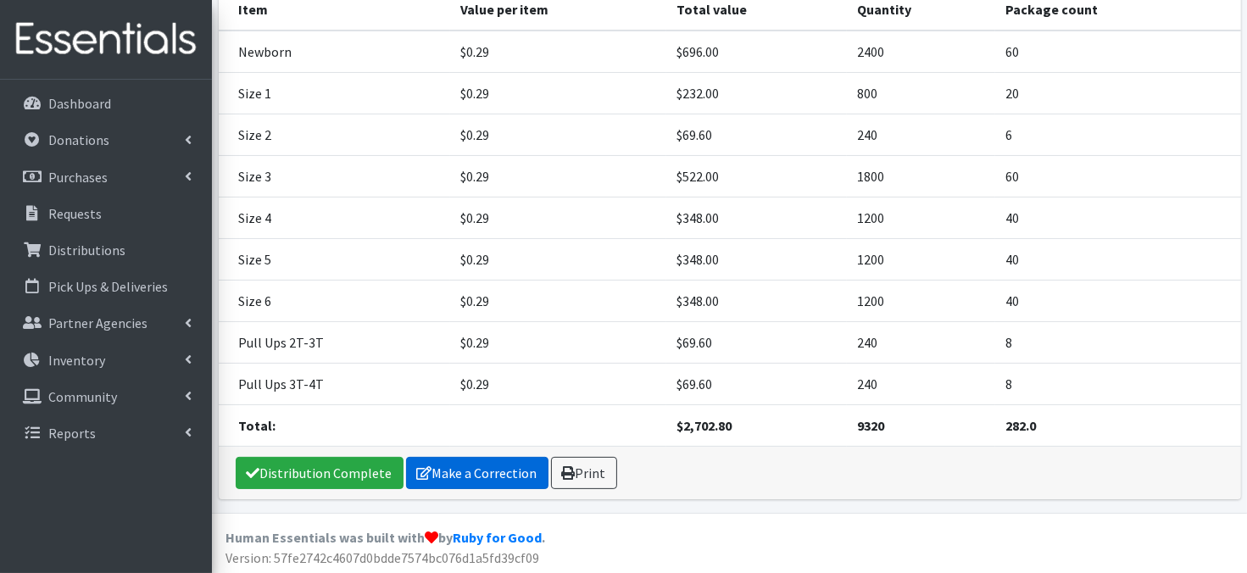
click at [492, 467] on link "Make a Correction" at bounding box center [477, 473] width 142 height 32
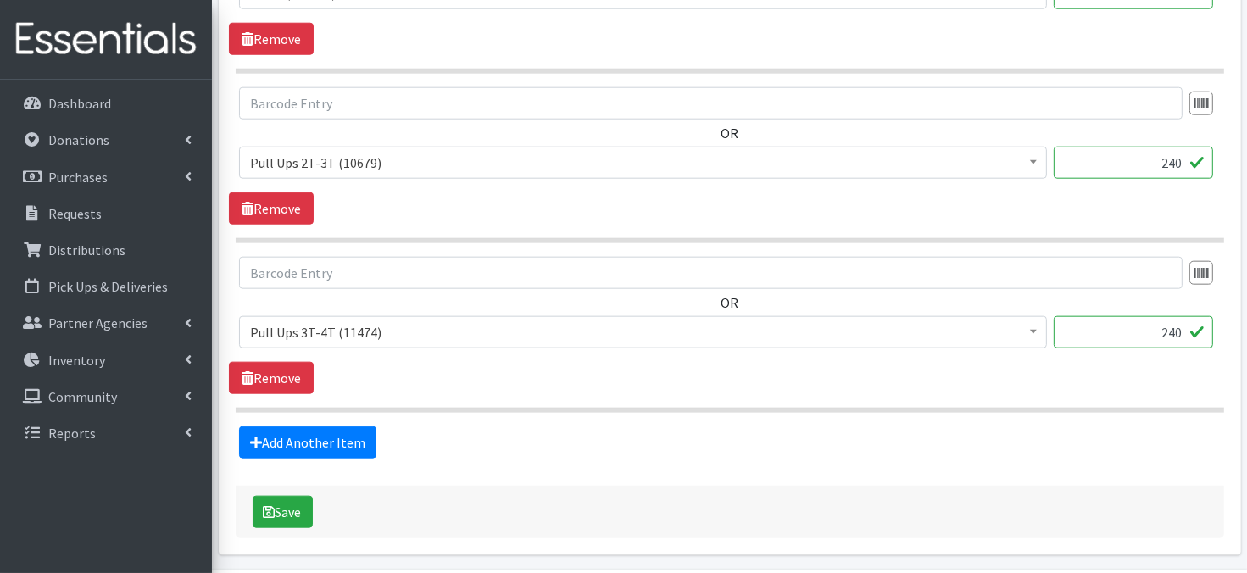
scroll to position [1851, 0]
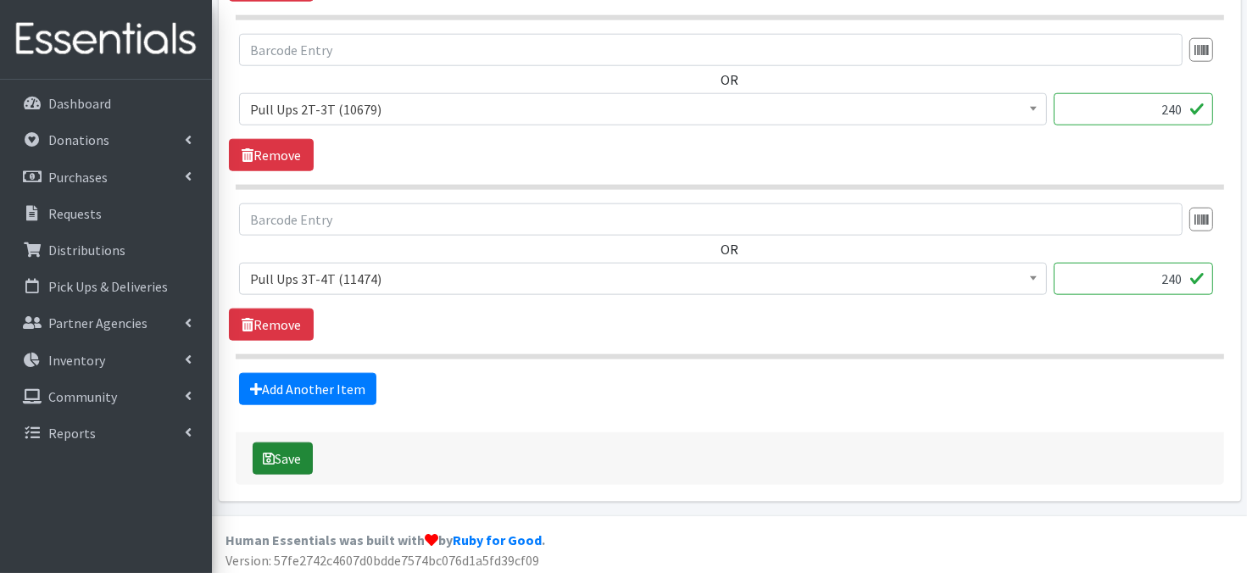
click at [290, 460] on button "Save" at bounding box center [283, 459] width 60 height 32
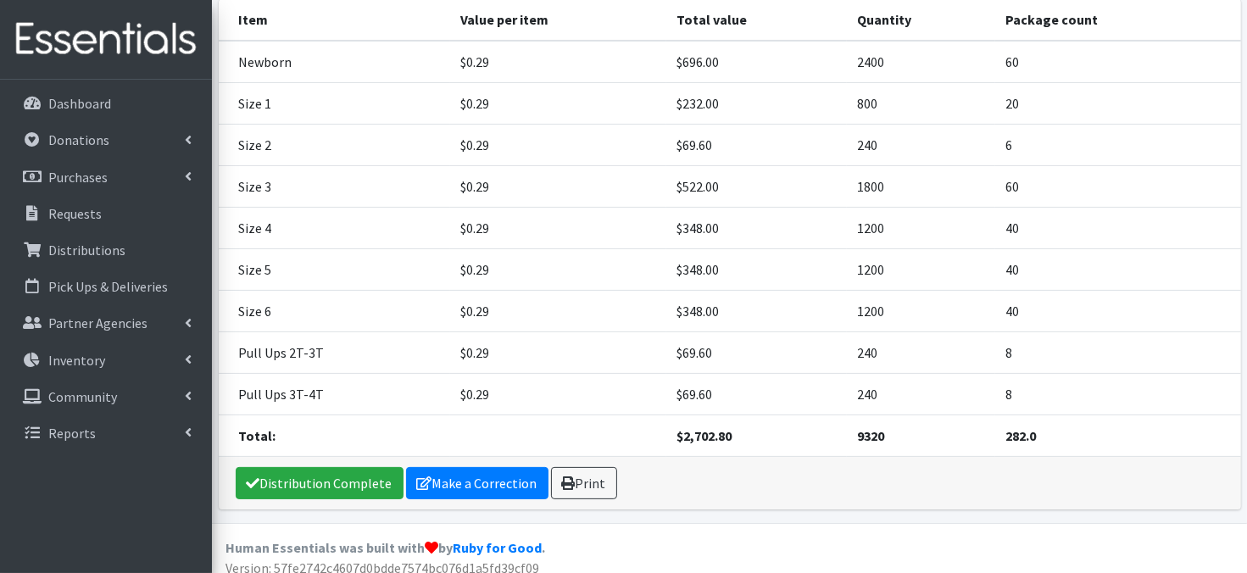
scroll to position [275, 0]
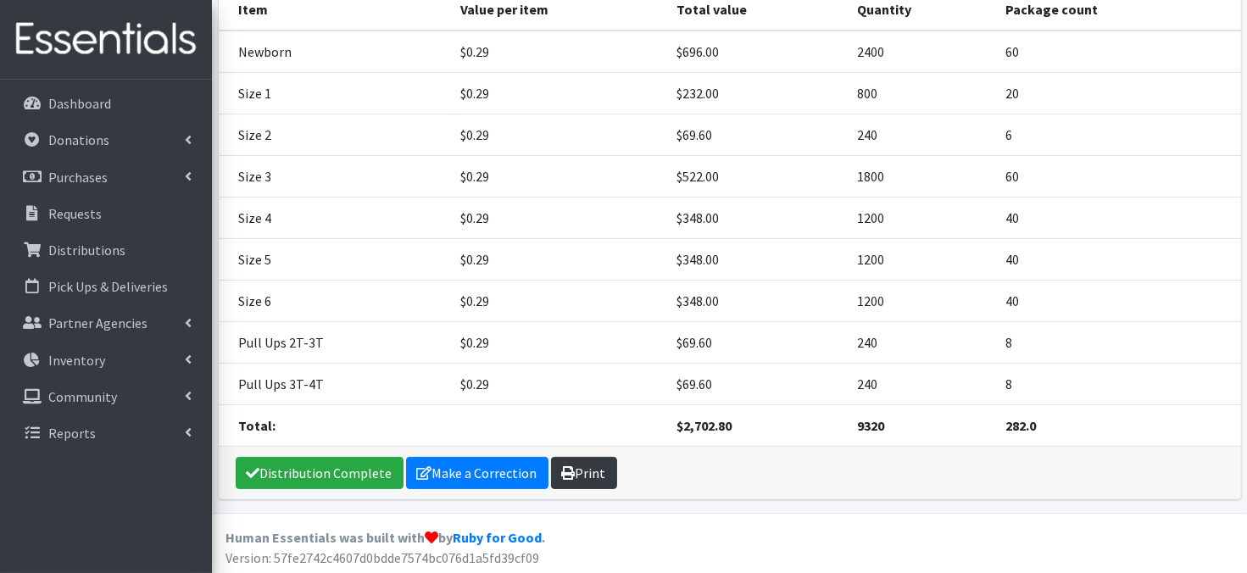
click at [586, 476] on link "Print" at bounding box center [584, 473] width 66 height 32
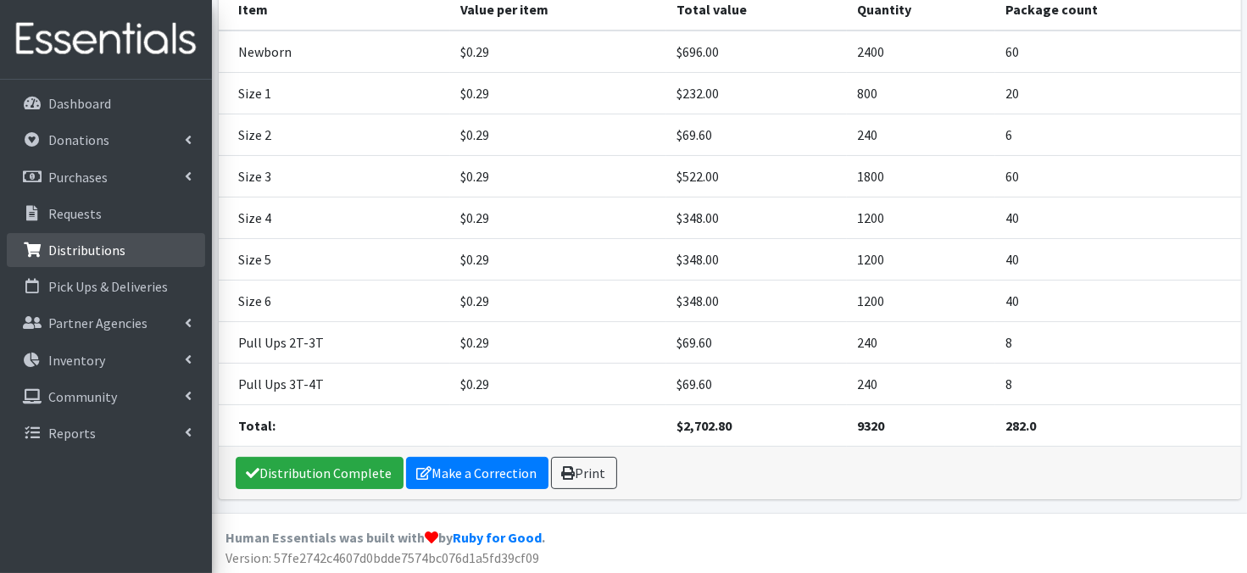
click at [125, 259] on link "Distributions" at bounding box center [106, 250] width 198 height 34
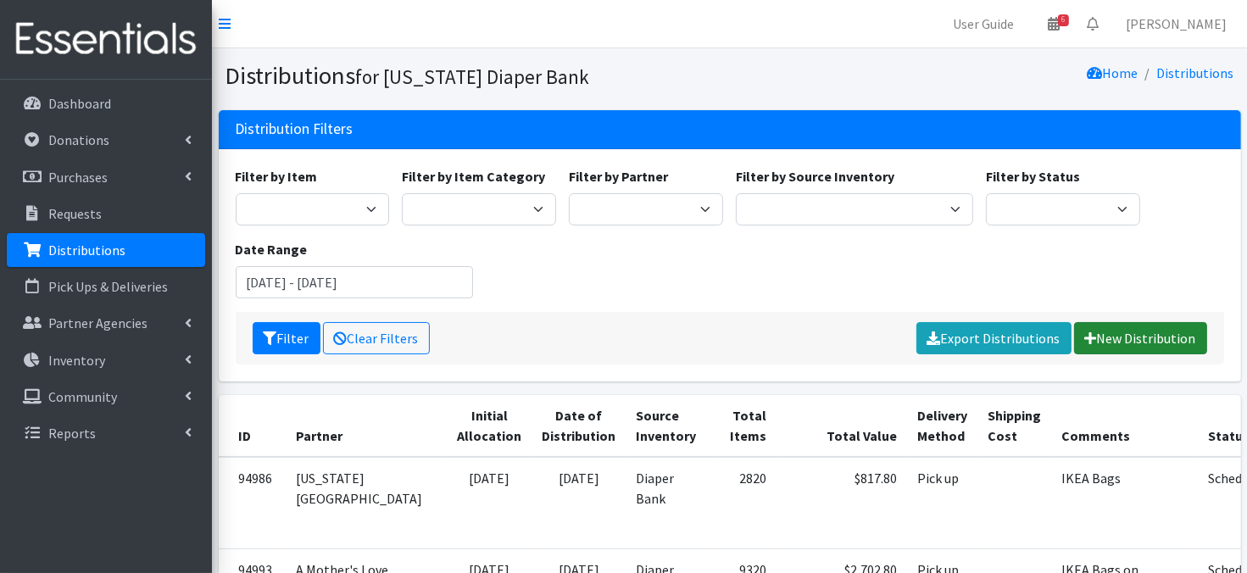
click at [1113, 341] on link "New Distribution" at bounding box center [1140, 338] width 133 height 32
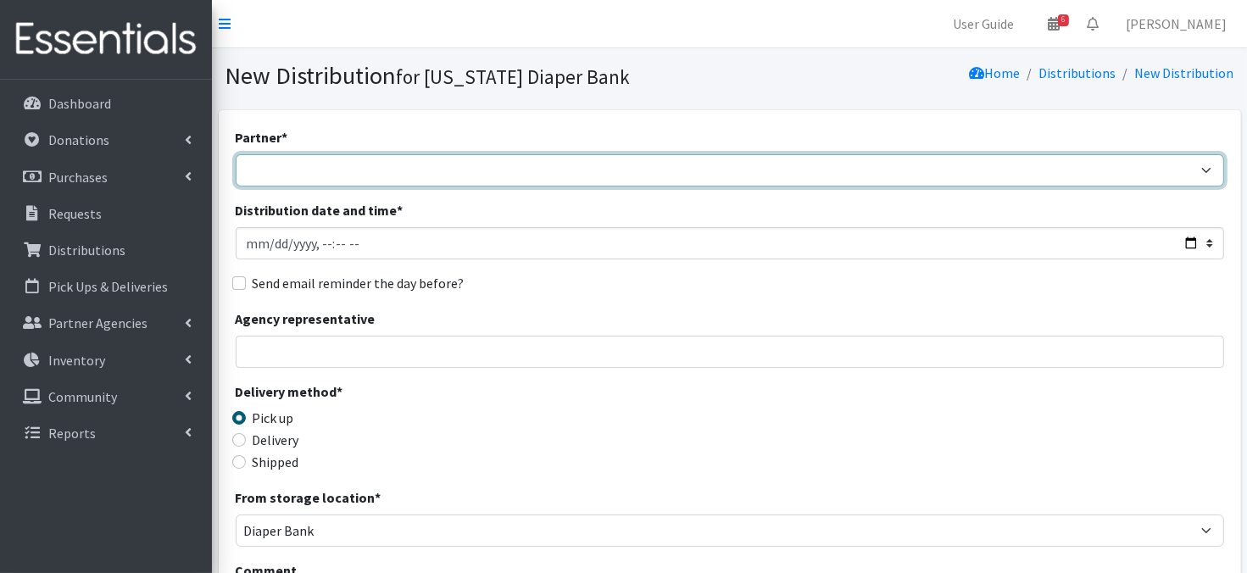
click at [271, 169] on select "Abide A Mother's Love [PERSON_NAME] Area Refugee Taskforce Big Brothers Big Sis…" at bounding box center [730, 170] width 989 height 32
select select "3893"
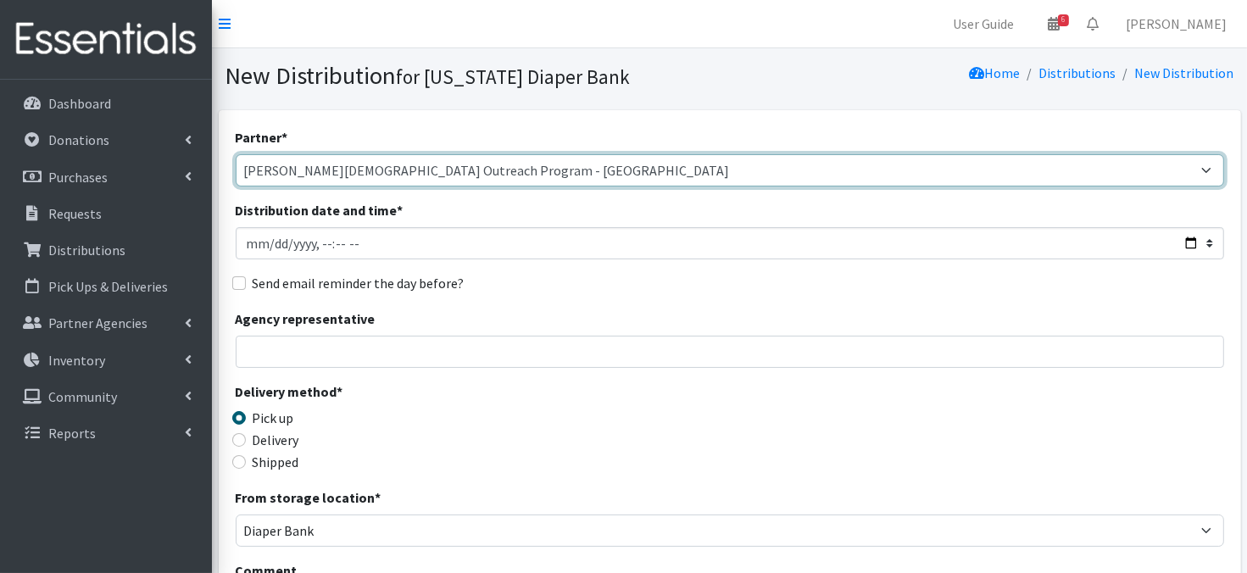
click at [236, 154] on select "Abide A Mother's Love [PERSON_NAME] Area Refugee Taskforce Big Brothers Big Sis…" at bounding box center [730, 170] width 989 height 32
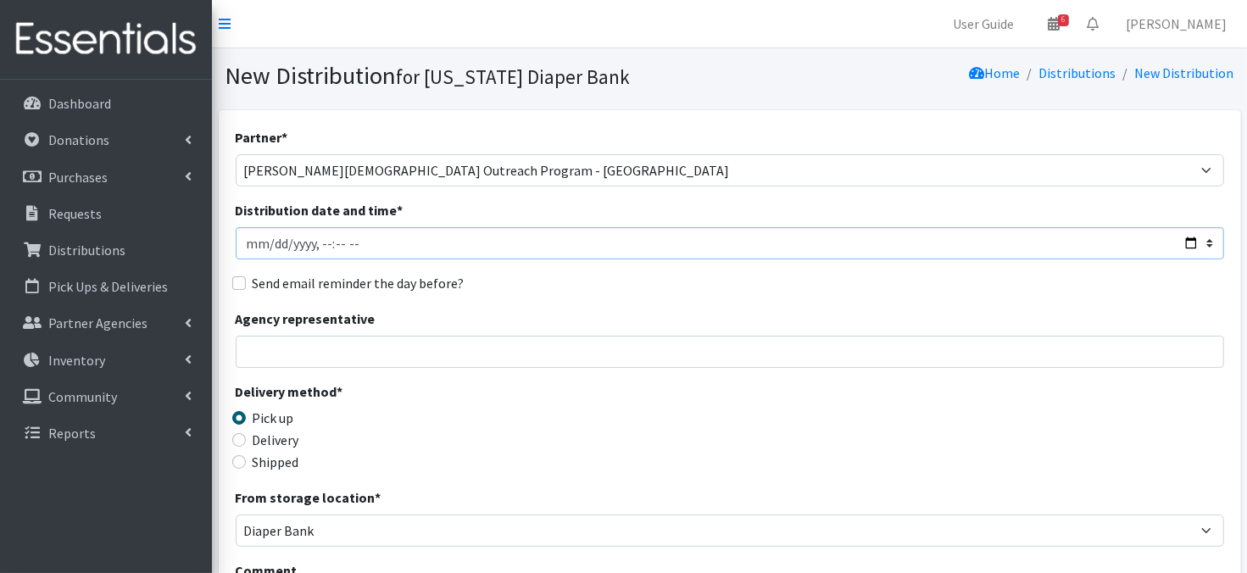
click at [271, 240] on input "Distribution date and time *" at bounding box center [730, 243] width 989 height 32
click at [314, 240] on input "Distribution date and time *" at bounding box center [730, 243] width 989 height 32
type input "[DATE]T11:45"
click at [438, 325] on div "Agency representative" at bounding box center [730, 338] width 989 height 59
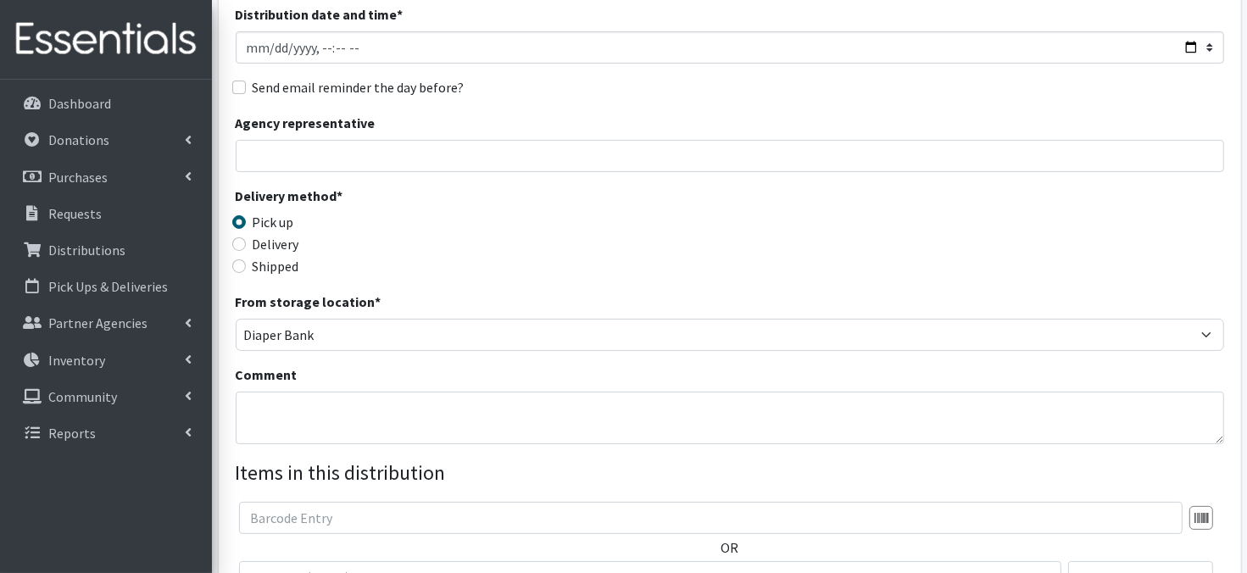
scroll to position [204, 0]
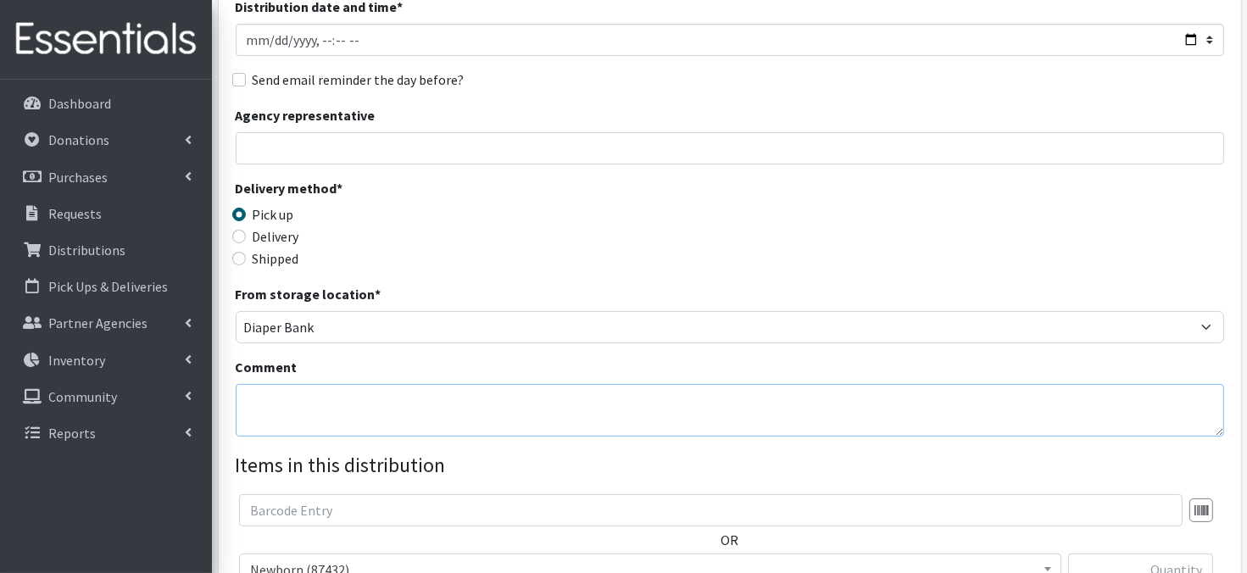
drag, startPoint x: 292, startPoint y: 410, endPoint x: 746, endPoint y: 76, distance: 564.1
click at [292, 410] on textarea "Comment" at bounding box center [730, 410] width 989 height 53
paste textarea "IKEA Bags"
type textarea "IKEA Bags"
drag, startPoint x: 1247, startPoint y: 377, endPoint x: 1253, endPoint y: 332, distance: 46.2
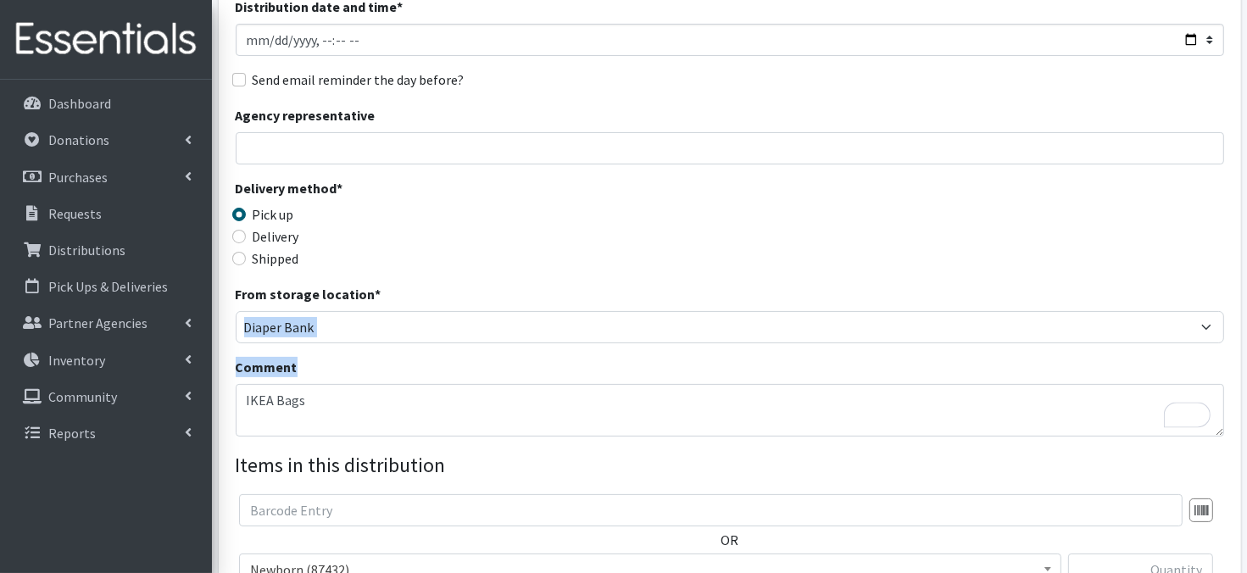
click at [1247, 327] on html "User Guide 6 6 Pick-ups remaining this week View Calendar 0 Requests 0 Partner …" at bounding box center [623, 333] width 1247 height 1074
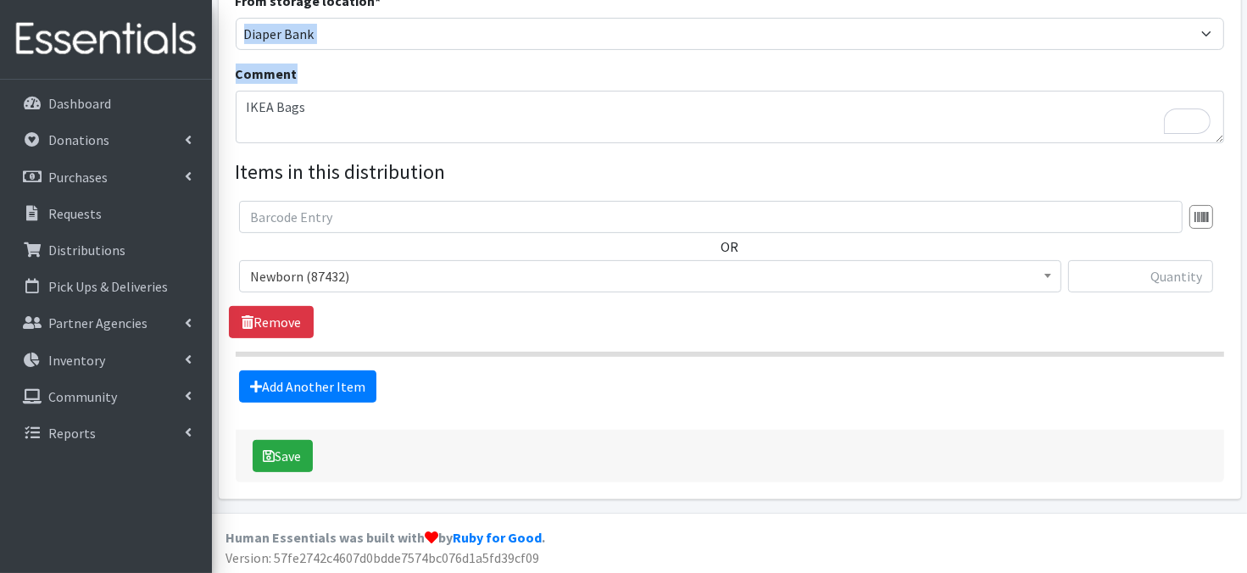
scroll to position [499, 0]
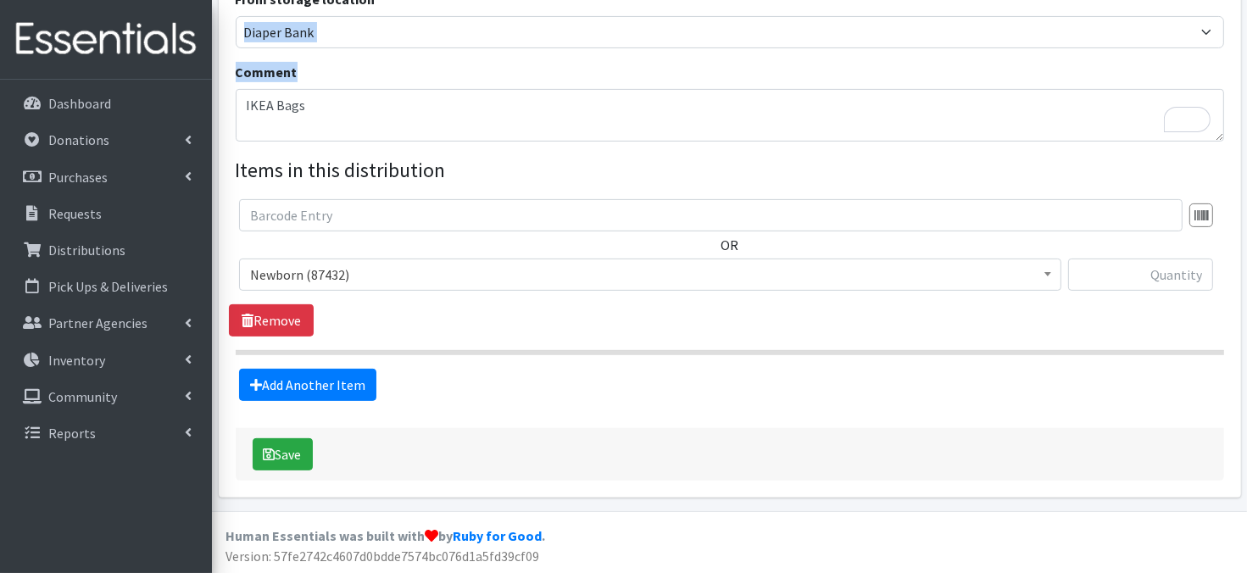
click at [1048, 280] on span at bounding box center [1048, 273] width 17 height 26
click at [1108, 276] on input "text" at bounding box center [1141, 275] width 145 height 32
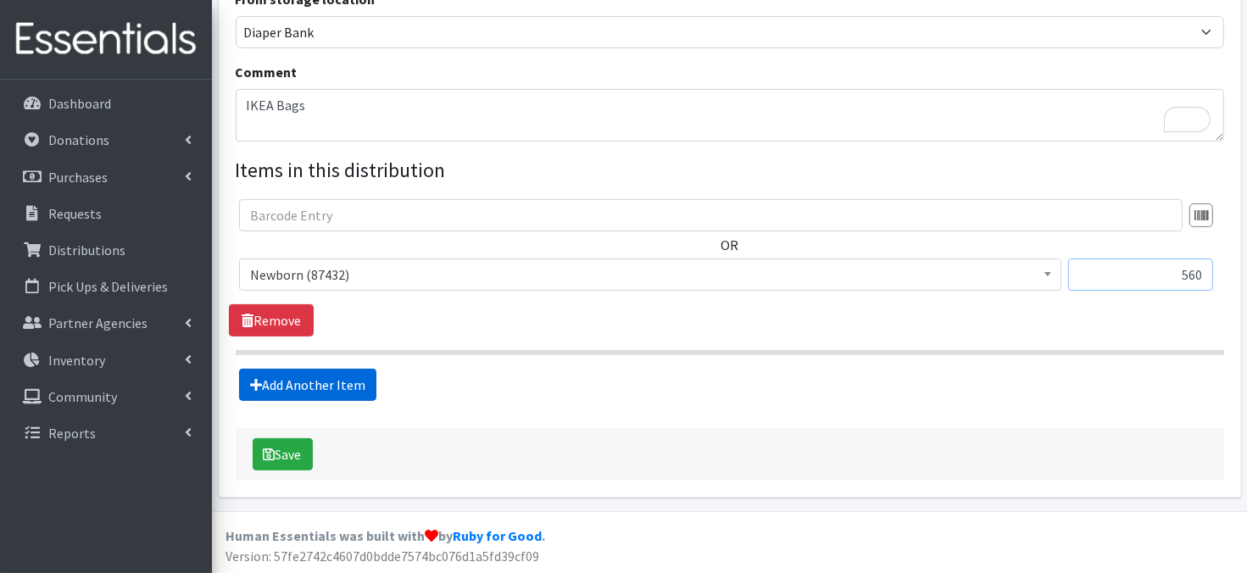
type input "560"
click at [322, 395] on link "Add Another Item" at bounding box center [307, 385] width 137 height 32
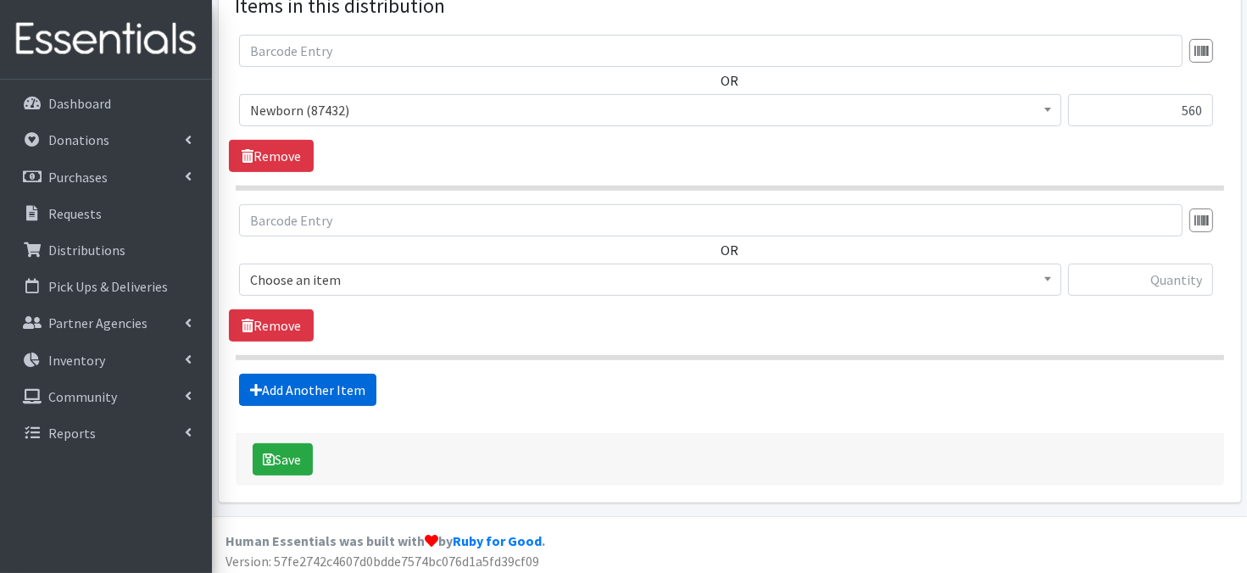
scroll to position [667, 0]
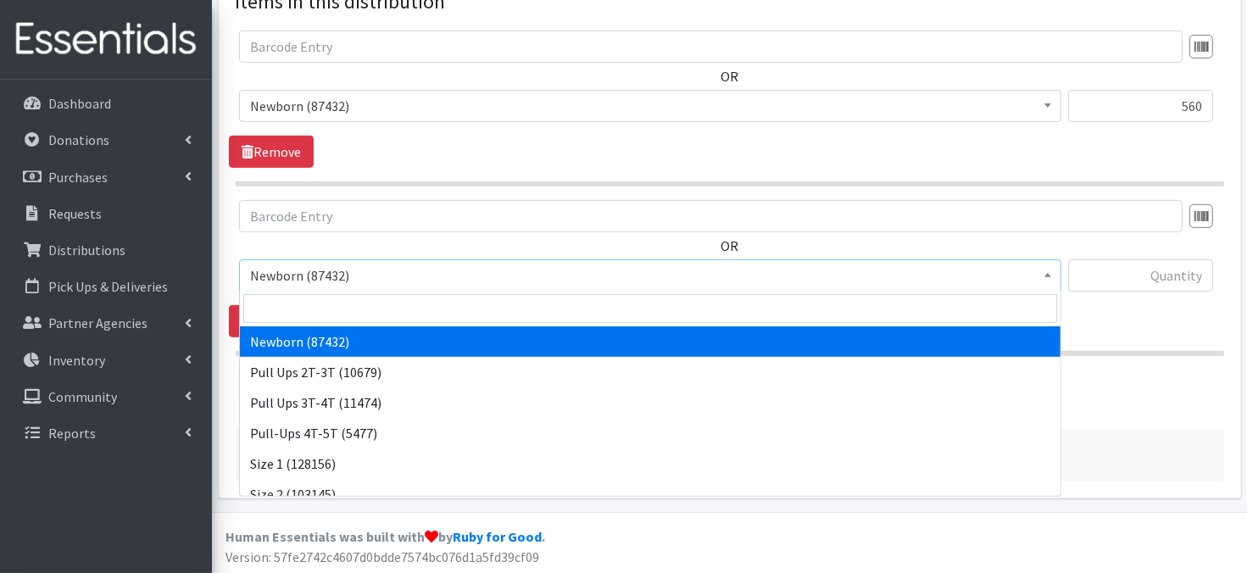
click at [1048, 274] on b at bounding box center [1048, 275] width 7 height 4
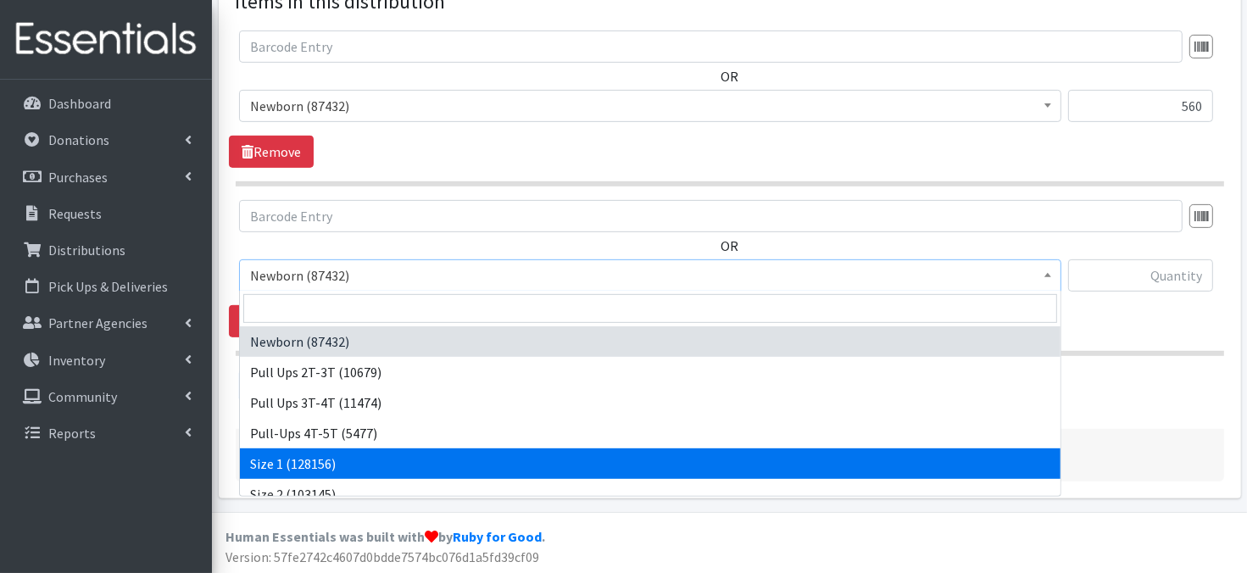
select select "3682"
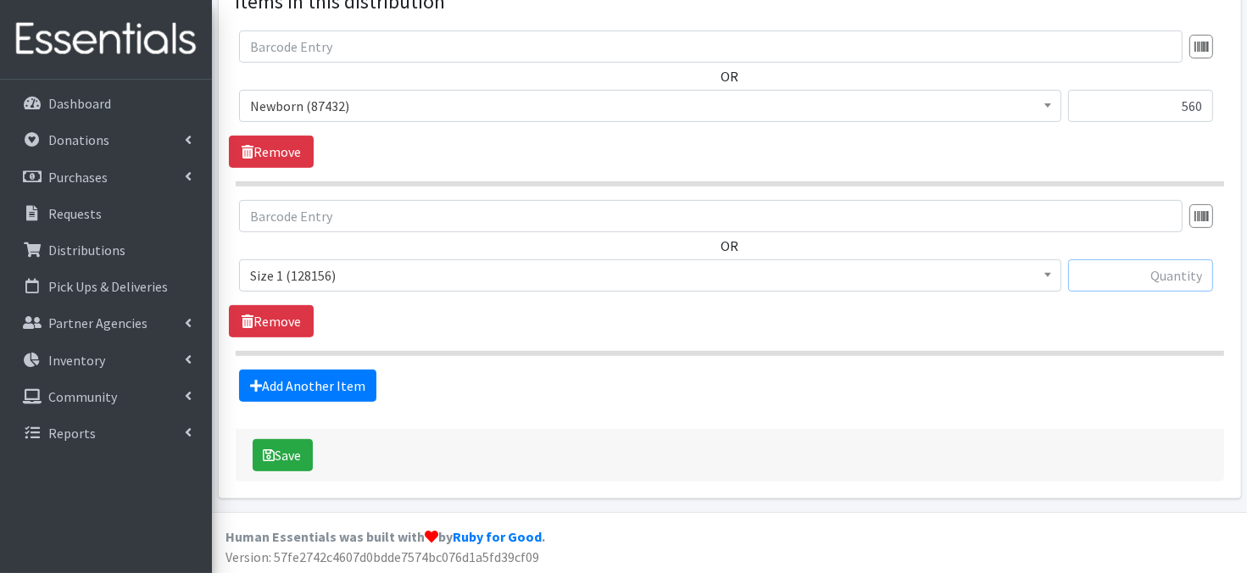
click at [1133, 279] on input "text" at bounding box center [1141, 276] width 145 height 32
type input "1200"
click at [305, 386] on link "Add Another Item" at bounding box center [307, 386] width 137 height 32
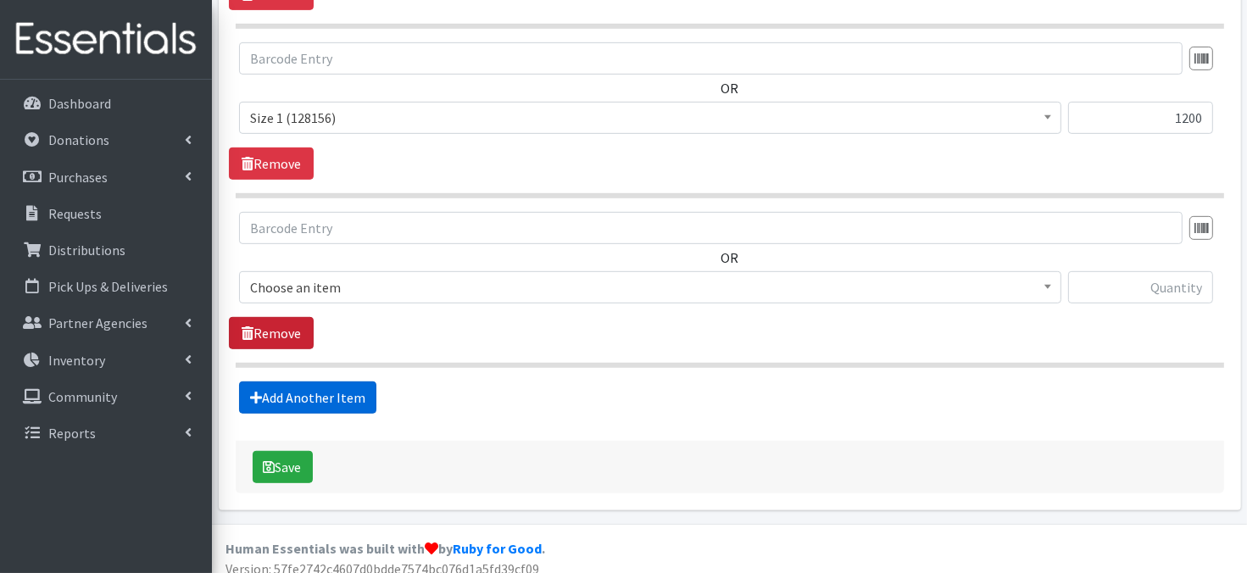
scroll to position [836, 0]
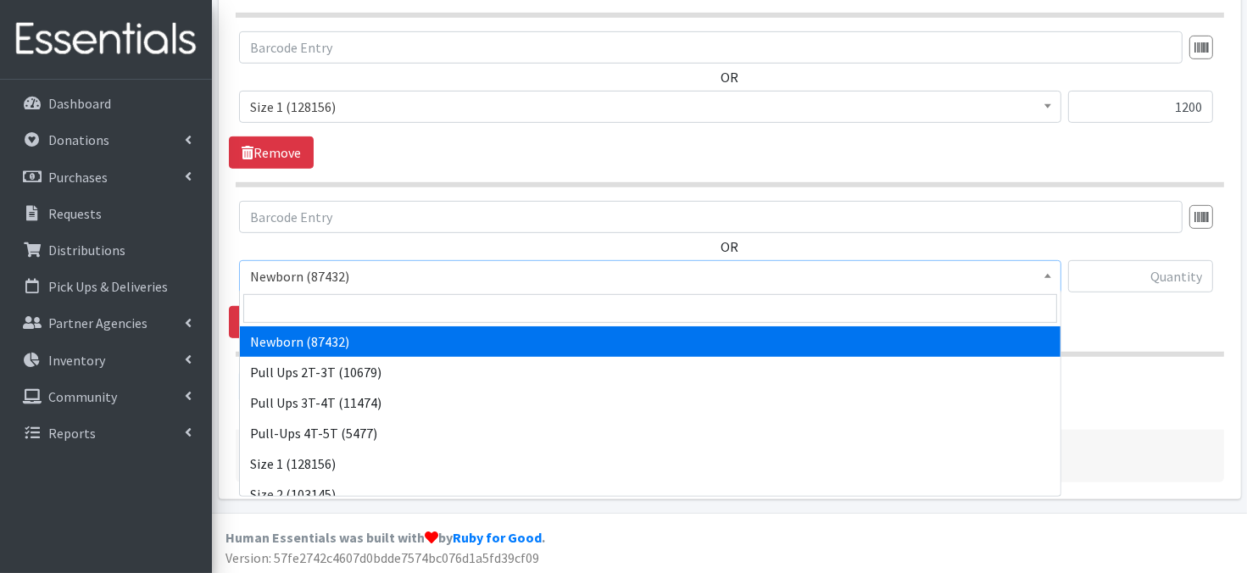
click at [1052, 275] on b at bounding box center [1048, 276] width 7 height 4
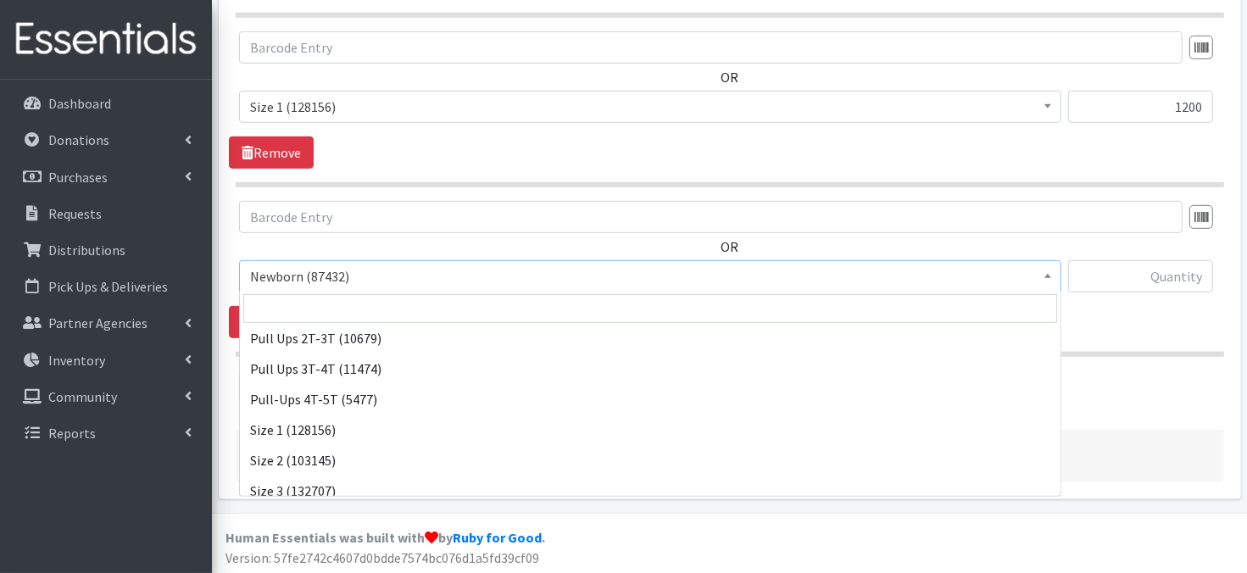
scroll to position [68, 0]
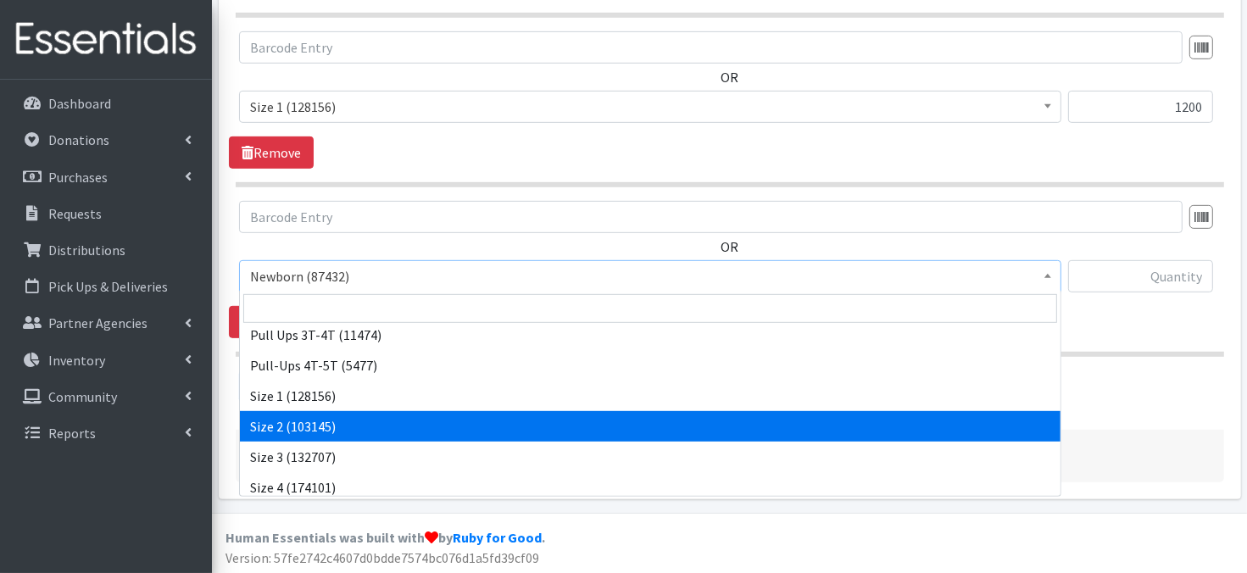
select select "3683"
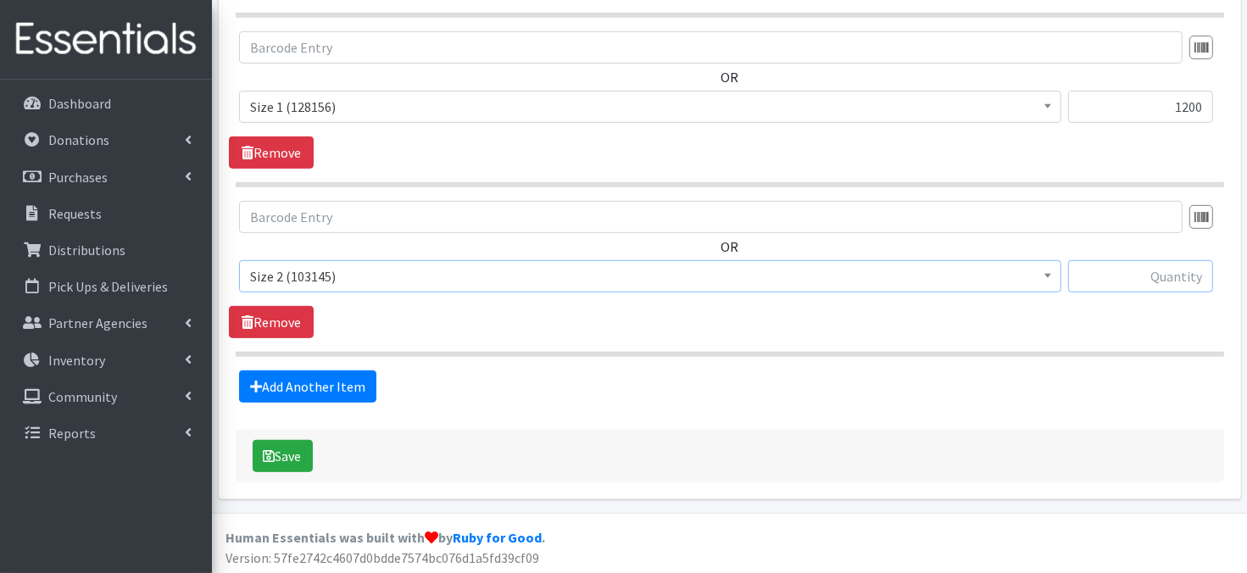
click at [1150, 277] on input "text" at bounding box center [1141, 276] width 145 height 32
type input "400"
click at [308, 386] on link "Add Another Item" at bounding box center [307, 387] width 137 height 32
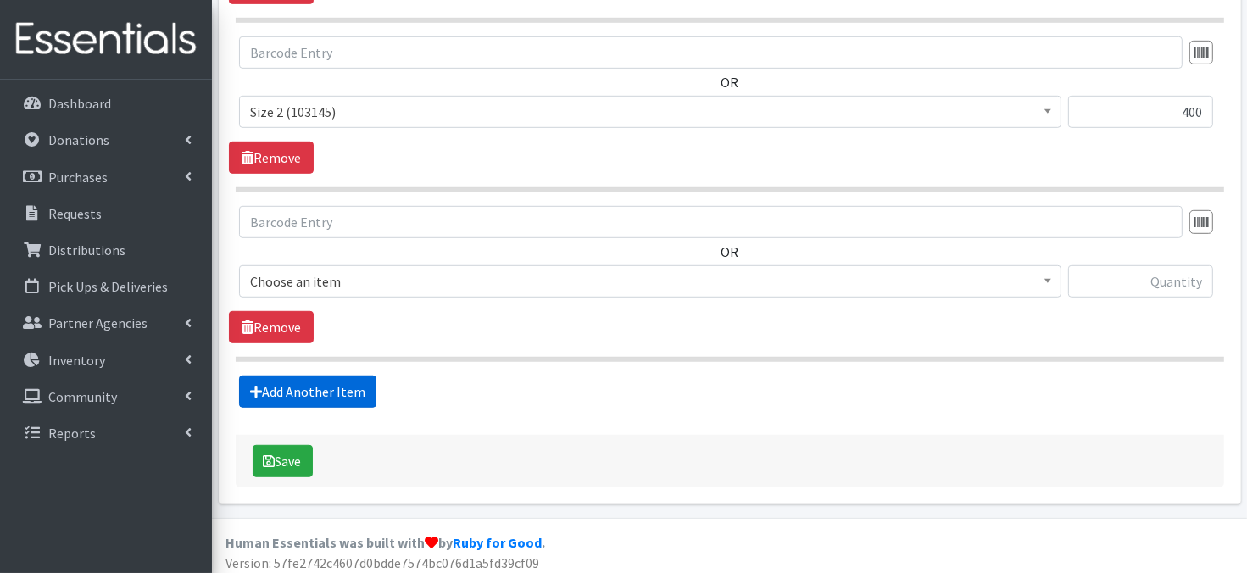
scroll to position [1005, 0]
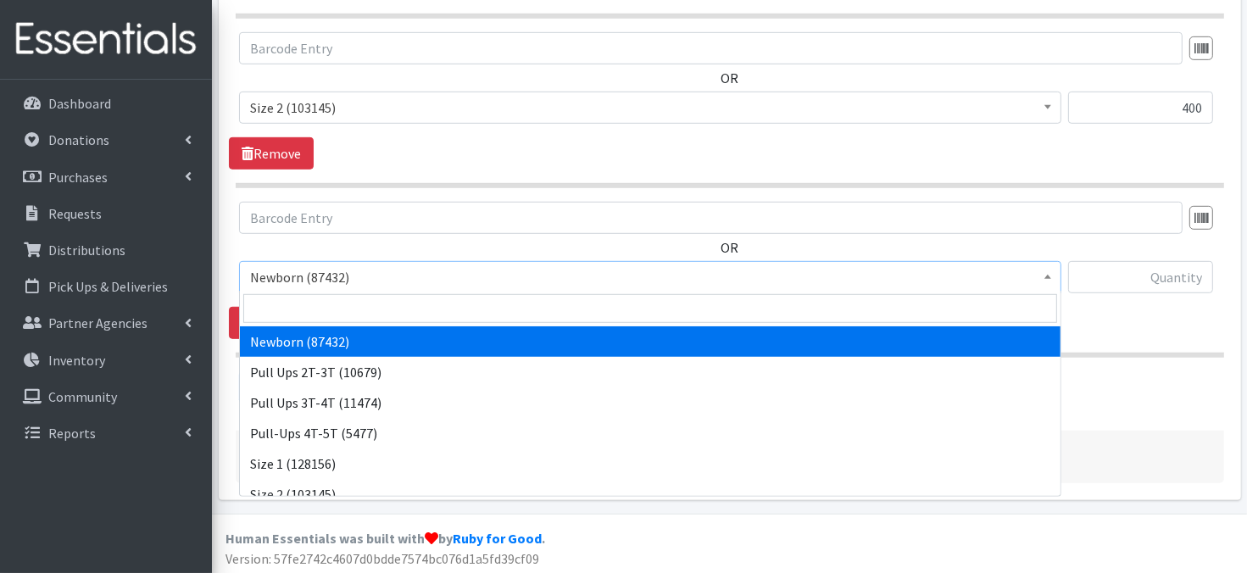
click at [1054, 281] on span at bounding box center [1048, 275] width 17 height 26
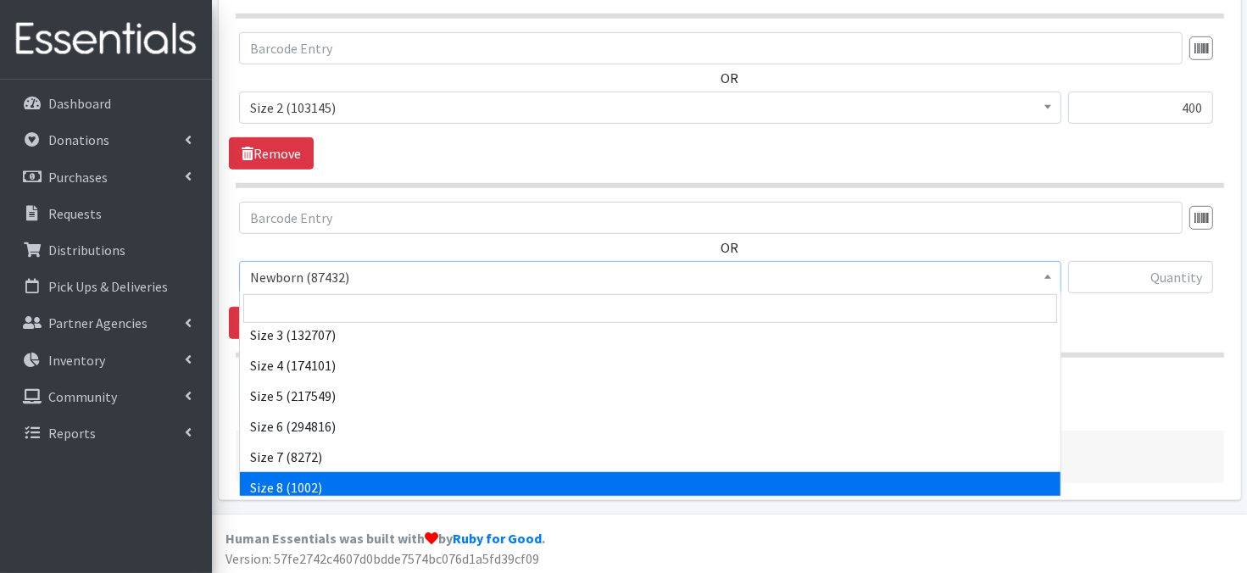
scroll to position [197, 0]
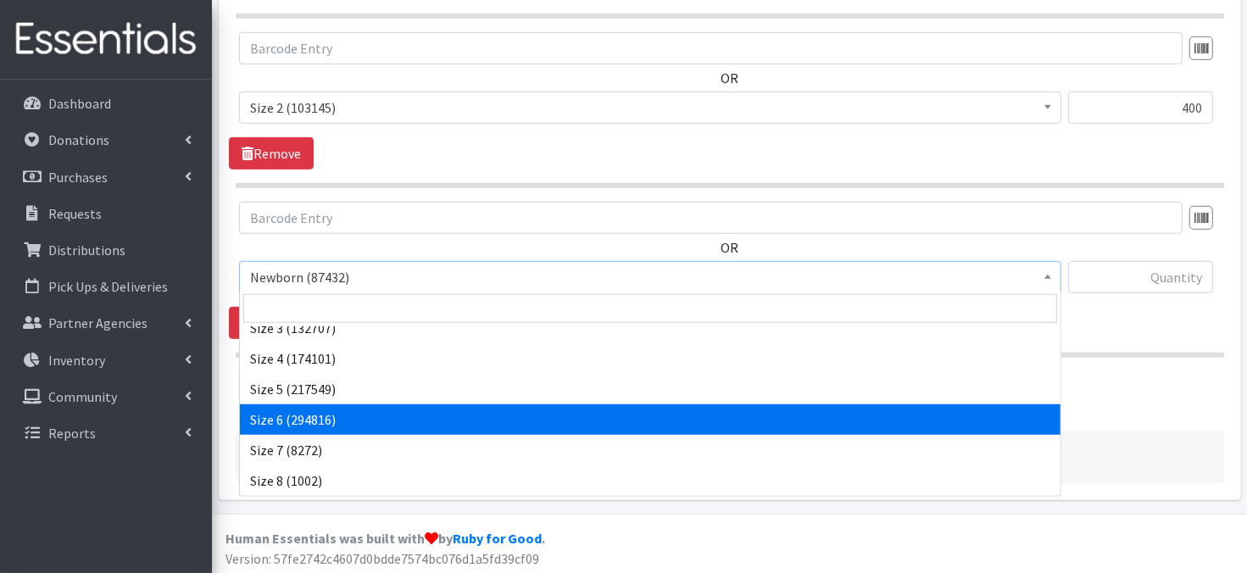
select select "3687"
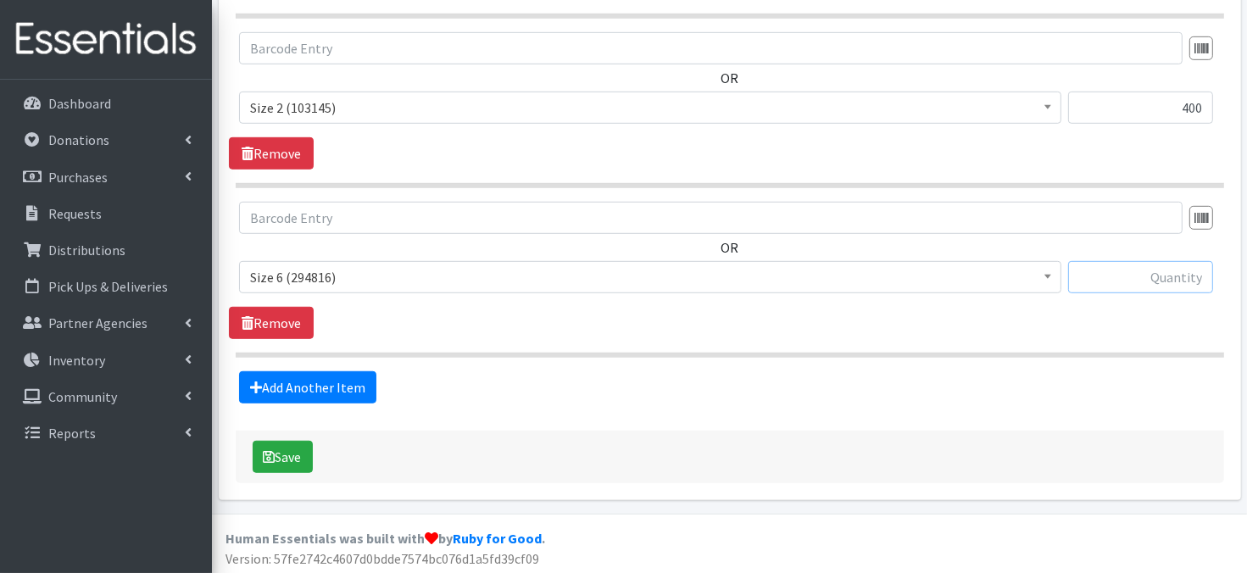
click at [1095, 271] on input "text" at bounding box center [1141, 277] width 145 height 32
type input "780"
click at [315, 383] on link "Add Another Item" at bounding box center [307, 387] width 137 height 32
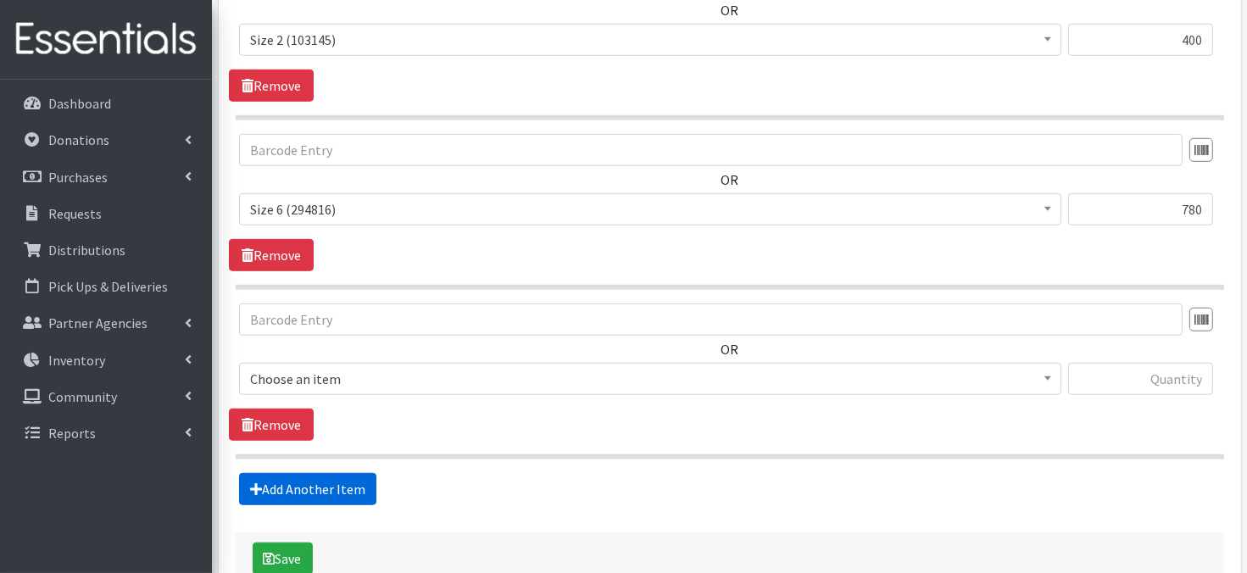
scroll to position [1175, 0]
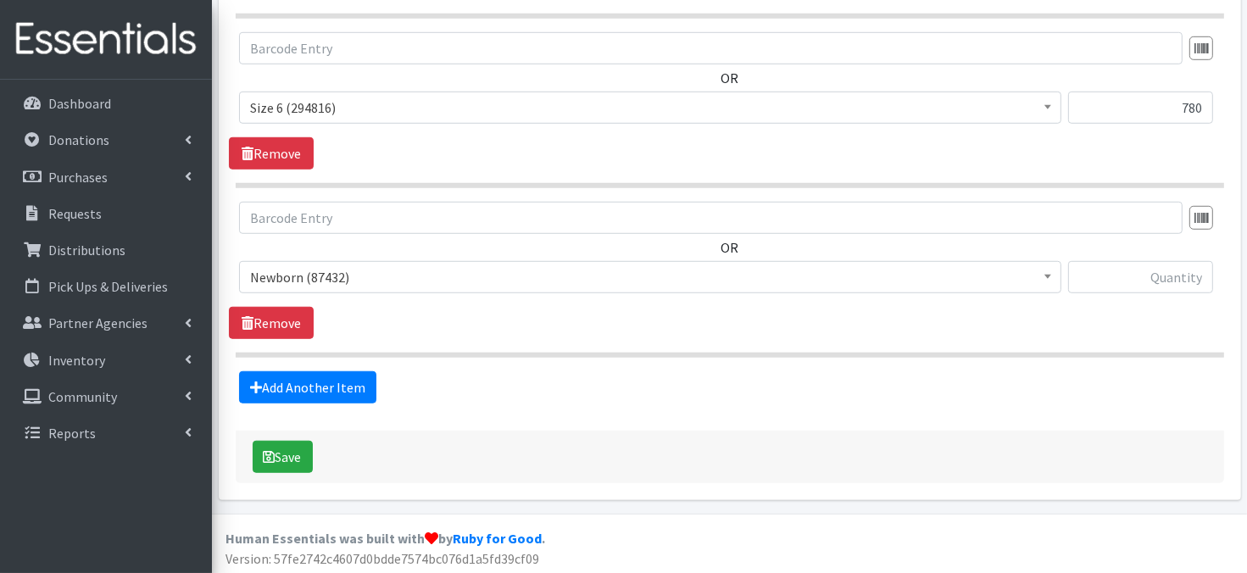
click at [1053, 270] on span at bounding box center [1048, 275] width 17 height 26
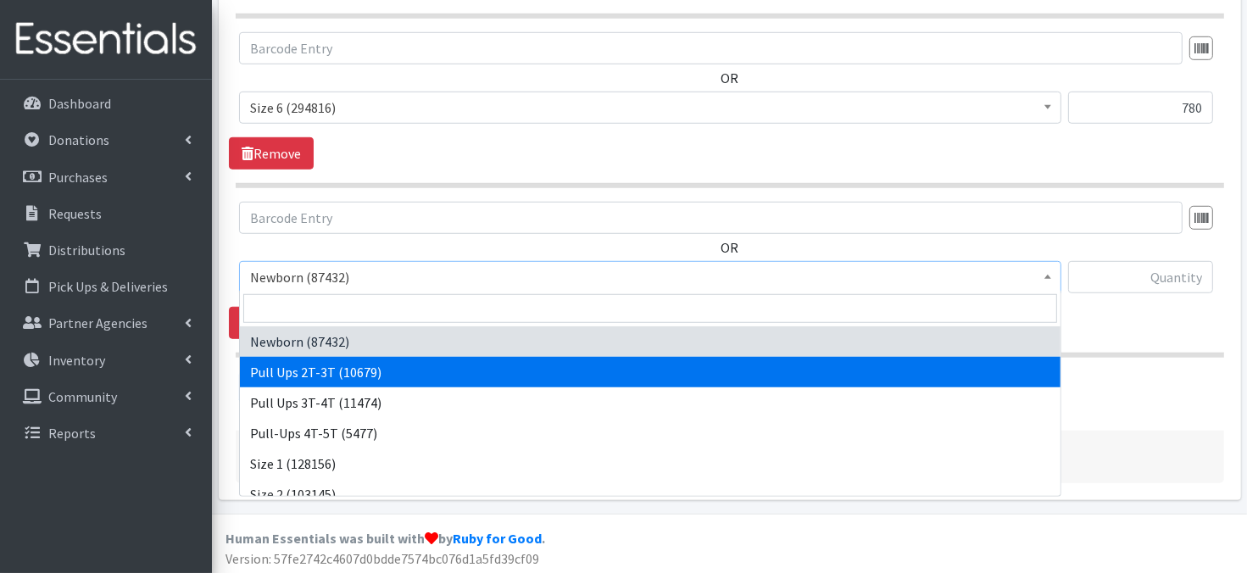
select select "3696"
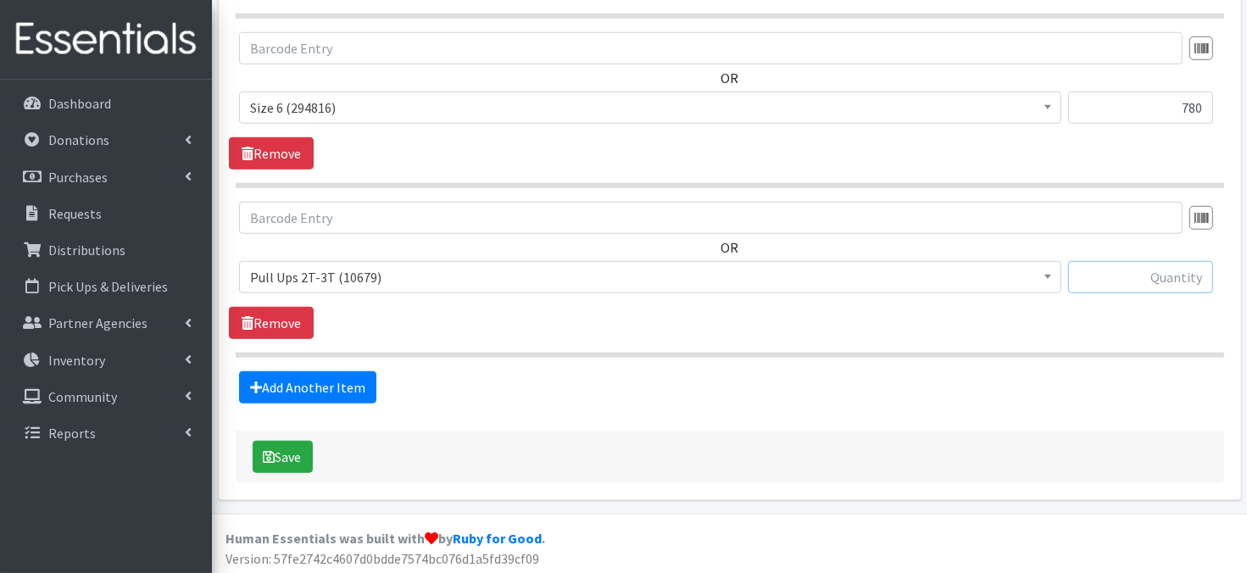
click at [1141, 272] on input "text" at bounding box center [1141, 277] width 145 height 32
type input "150"
click at [308, 383] on link "Add Another Item" at bounding box center [307, 387] width 137 height 32
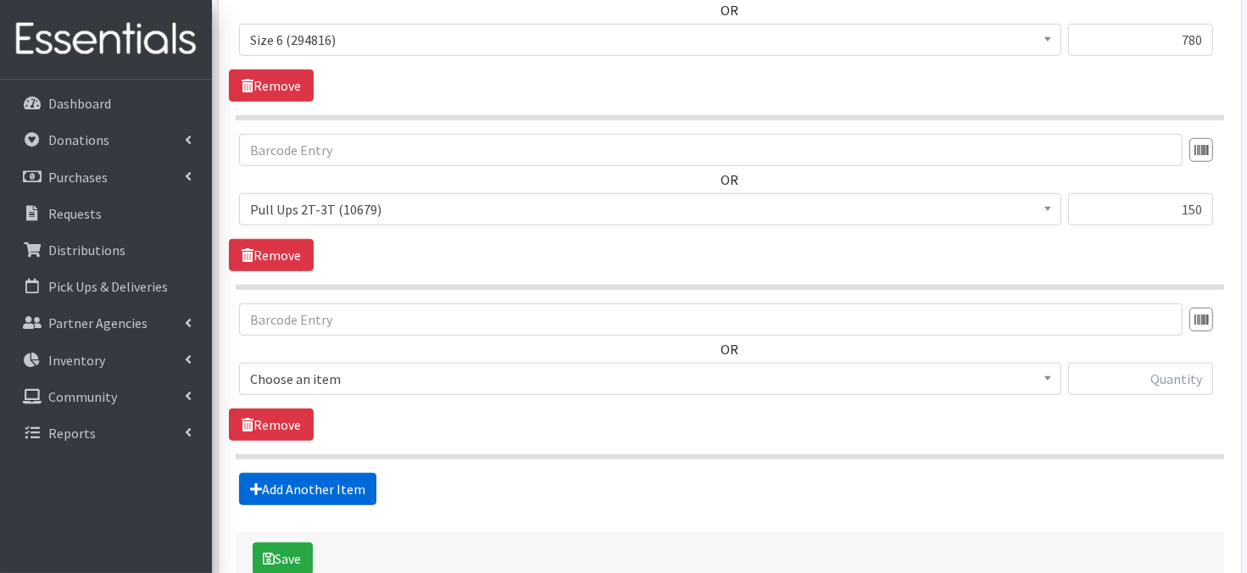
scroll to position [1343, 0]
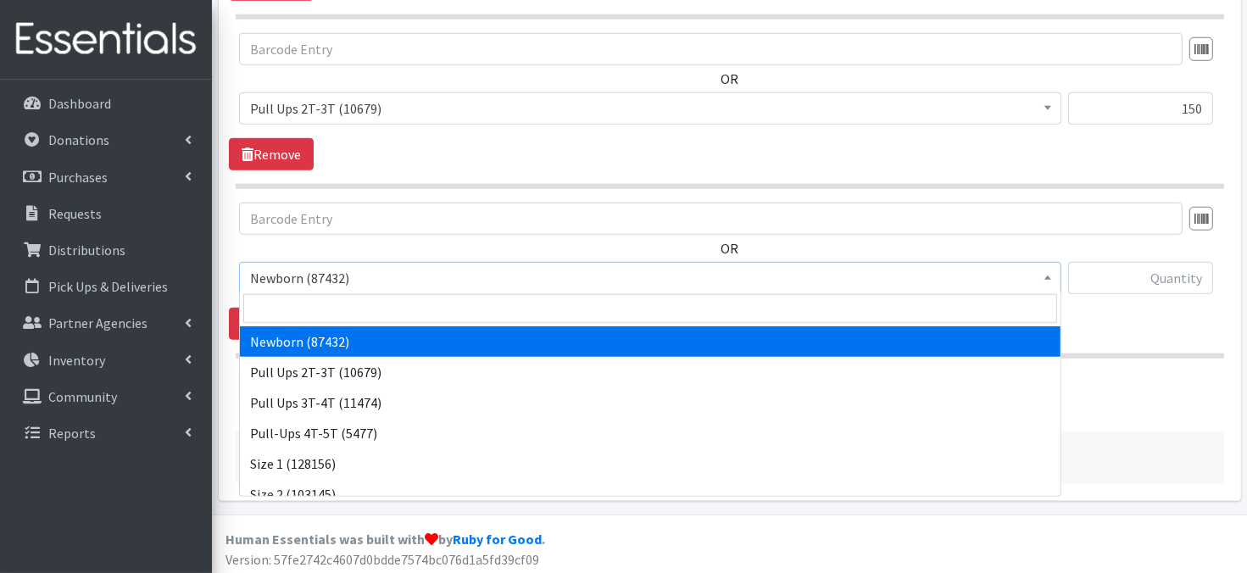
click at [1046, 276] on b at bounding box center [1048, 278] width 7 height 4
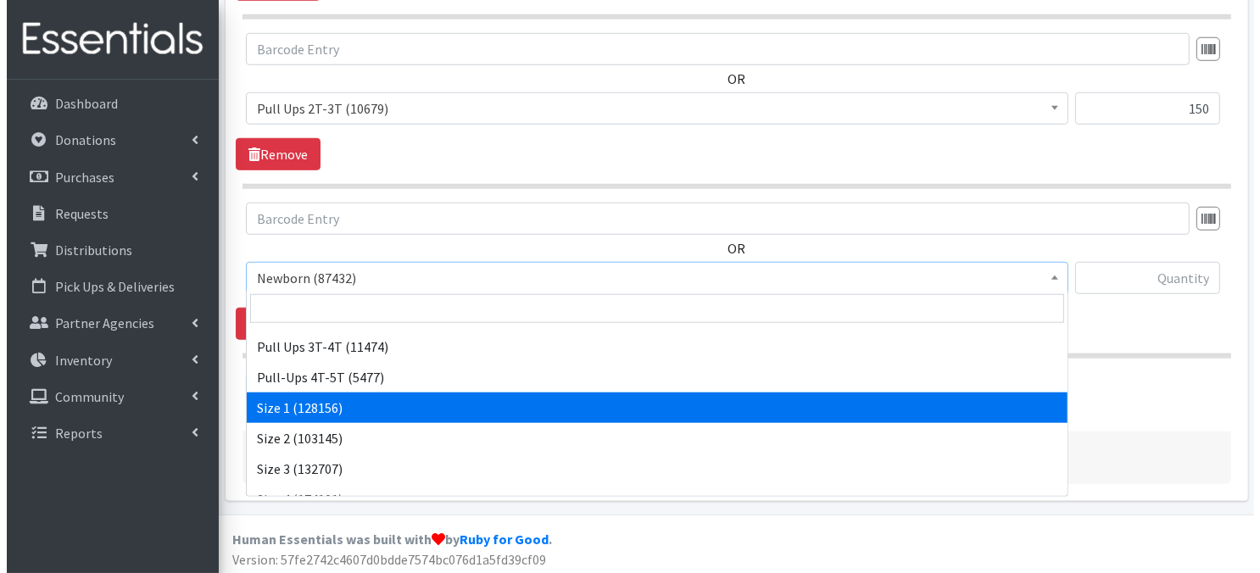
scroll to position [68, 0]
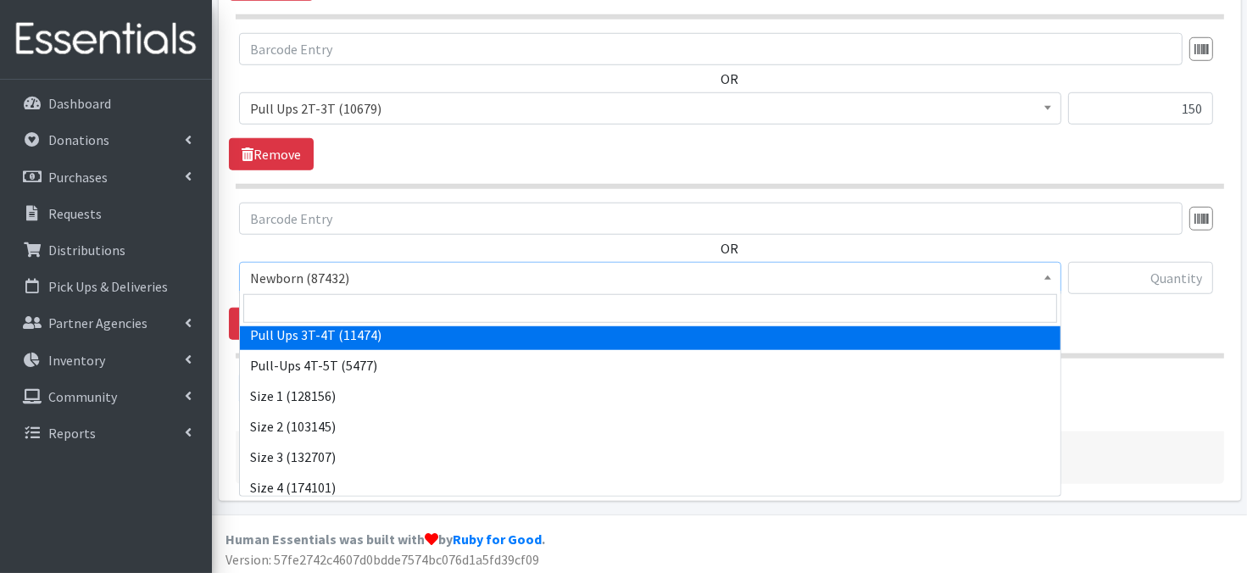
select select "3697"
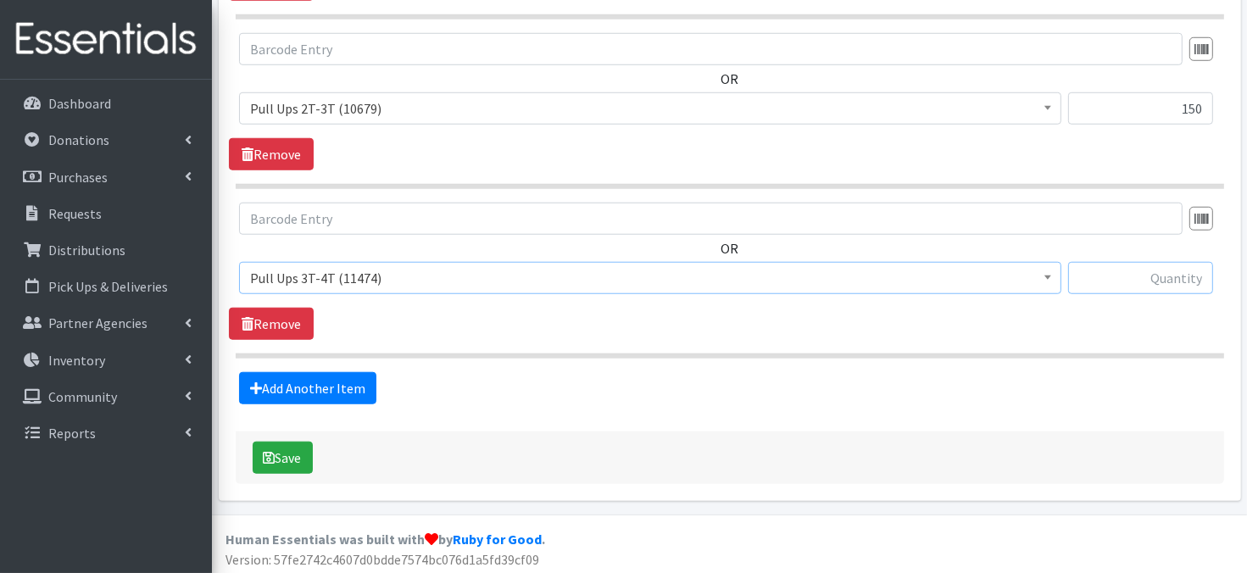
click at [1160, 279] on input "text" at bounding box center [1141, 278] width 145 height 32
type input "150"
click at [277, 452] on button "Save" at bounding box center [283, 458] width 60 height 32
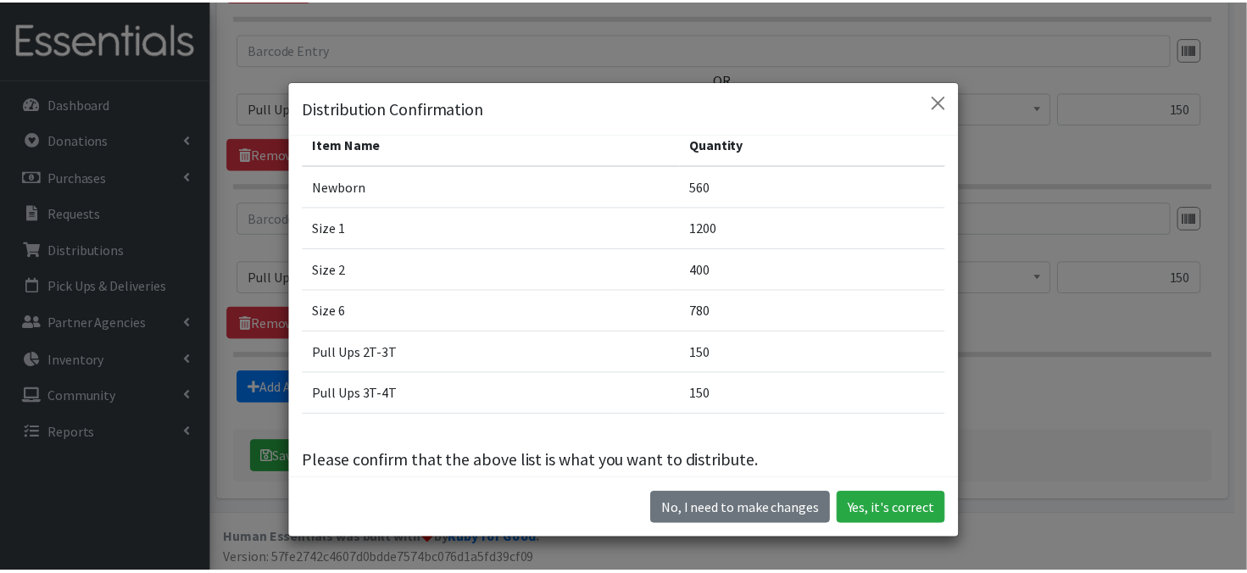
scroll to position [102, 0]
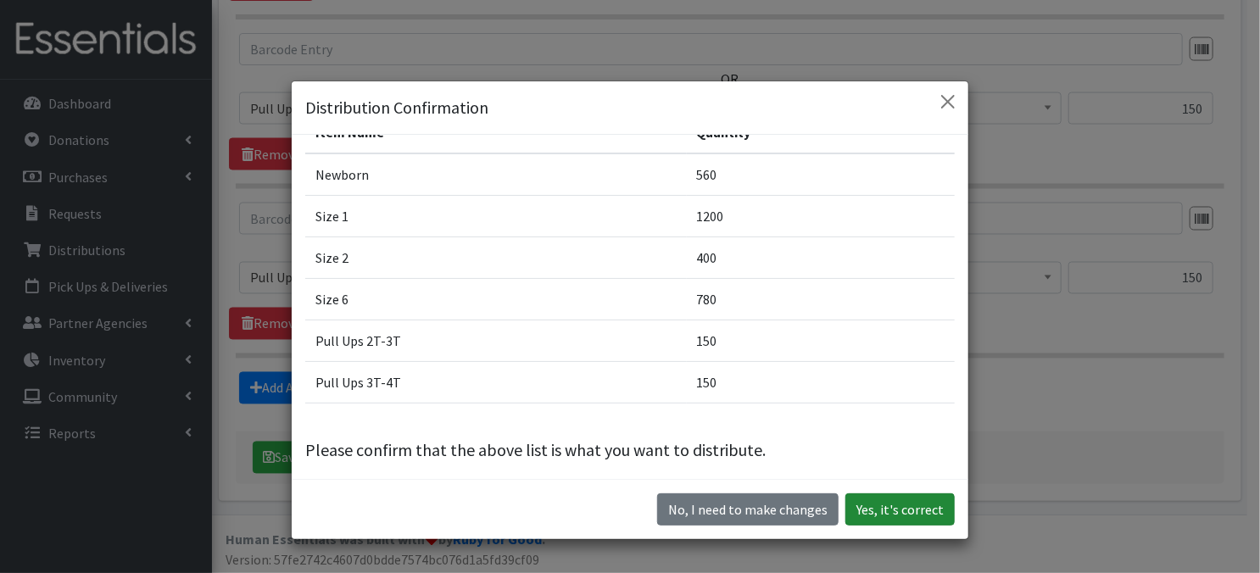
click at [870, 502] on button "Yes, it's correct" at bounding box center [900, 510] width 109 height 32
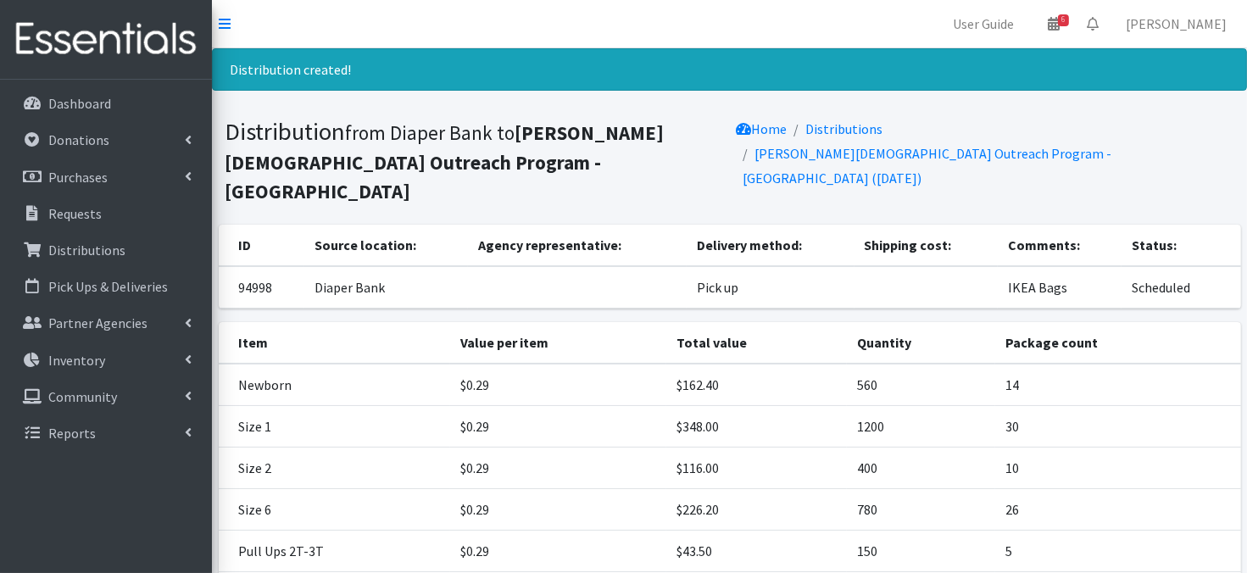
scroll to position [180, 0]
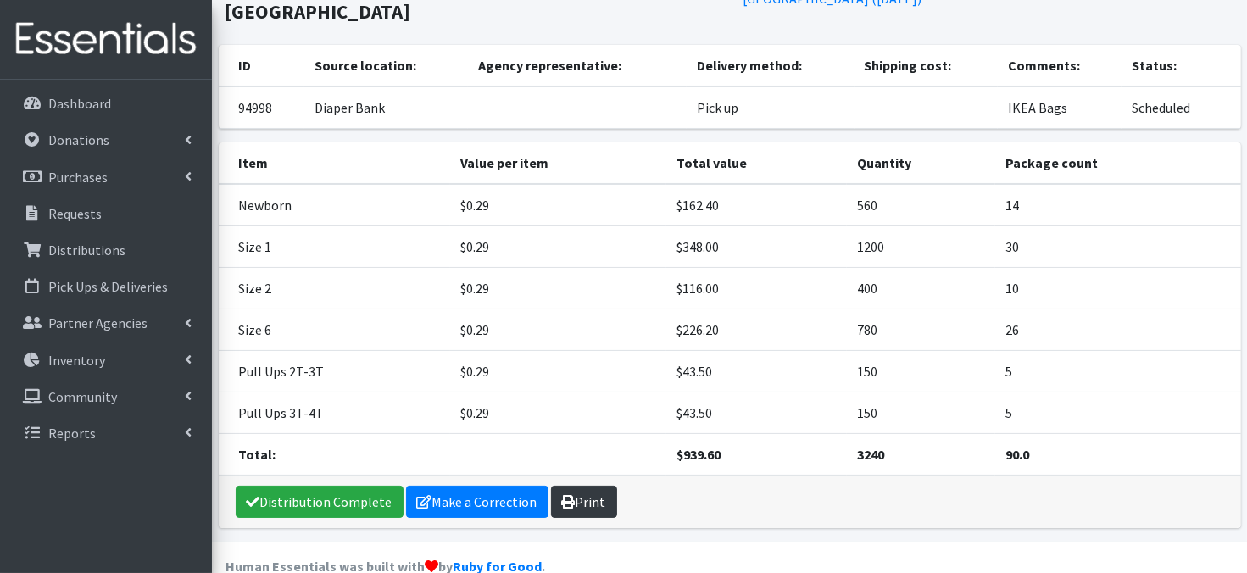
click at [566, 495] on icon at bounding box center [569, 502] width 14 height 14
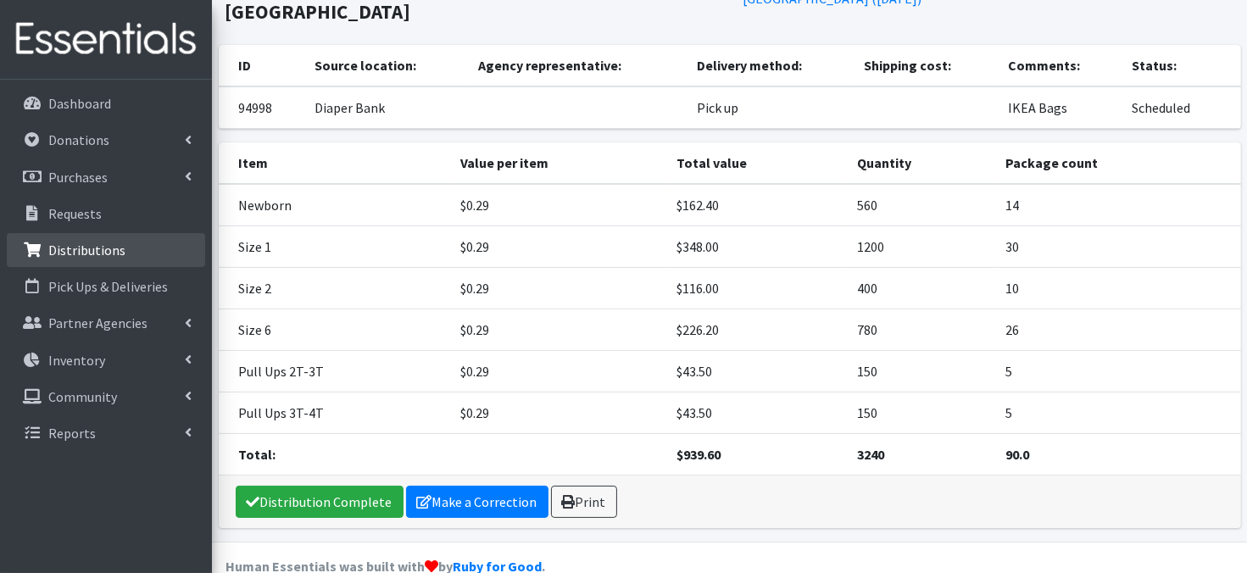
click at [88, 254] on p "Distributions" at bounding box center [86, 250] width 77 height 17
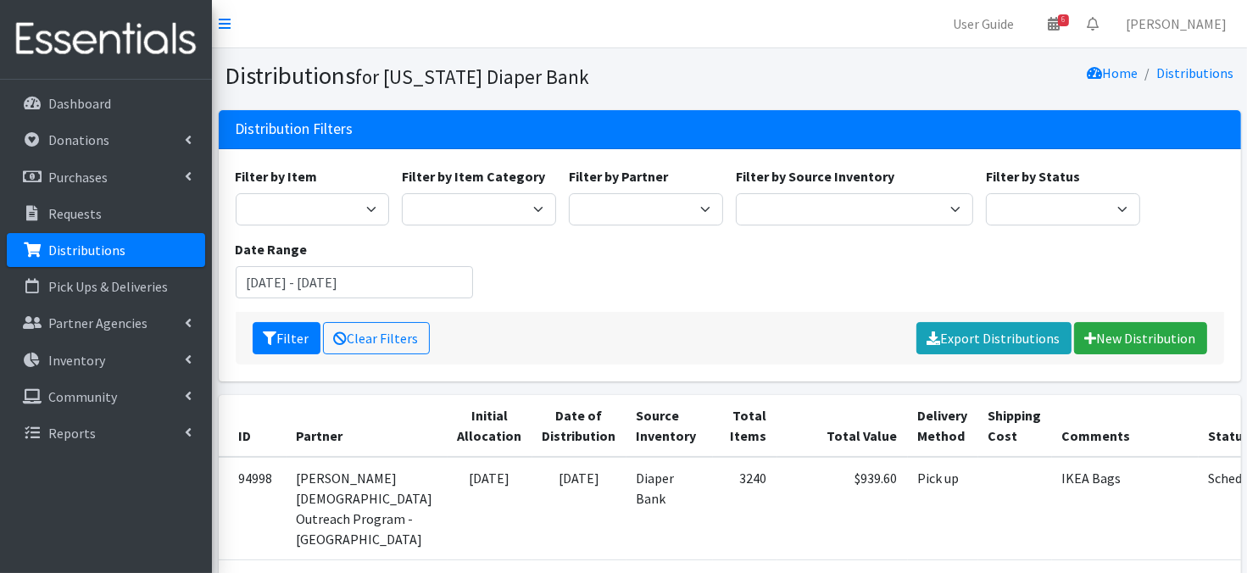
click at [51, 251] on p "Distributions" at bounding box center [86, 250] width 77 height 17
click at [1143, 343] on link "New Distribution" at bounding box center [1140, 338] width 133 height 32
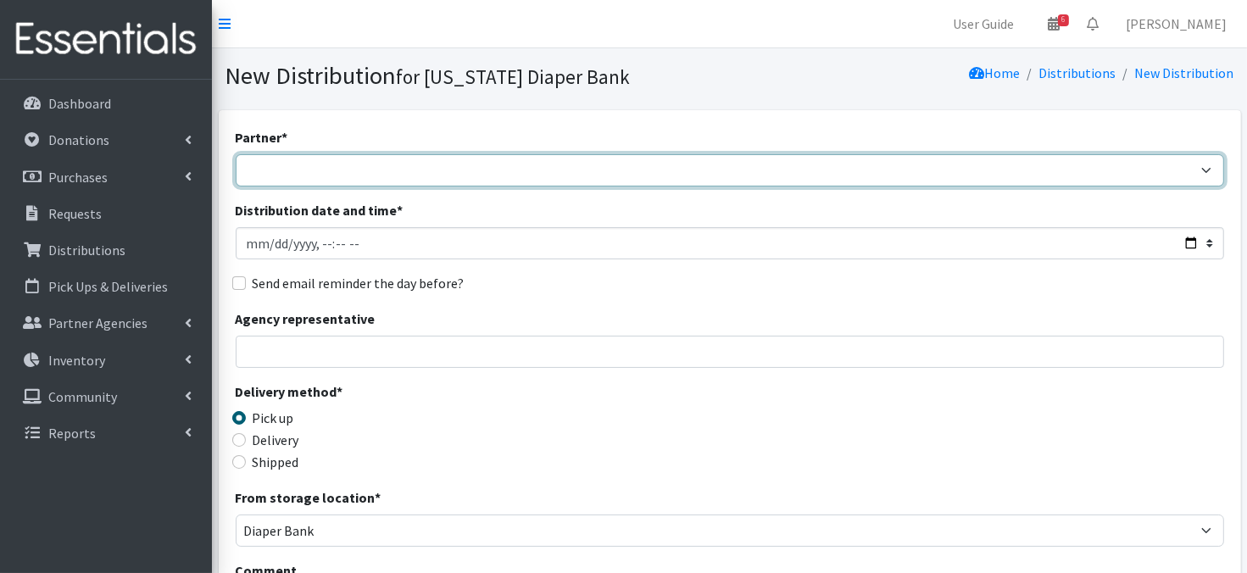
click at [1207, 169] on select "Abide A Mother's Love BART - Benson Area Refugee Taskforce Big Brothers Big Sis…" at bounding box center [730, 170] width 989 height 32
select select "2861"
click at [236, 154] on select "Abide A Mother's Love [PERSON_NAME] Area Refugee Taskforce Big Brothers Big Sis…" at bounding box center [730, 170] width 989 height 32
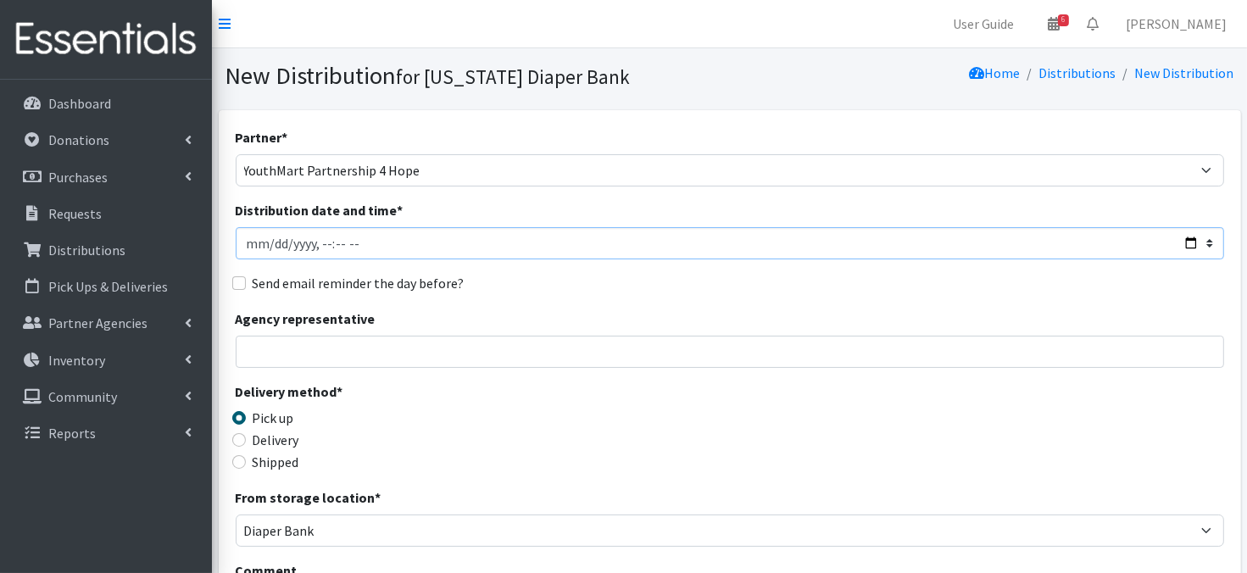
click at [274, 237] on input "Distribution date and time *" at bounding box center [730, 243] width 989 height 32
click at [317, 239] on input "Distribution date and time *" at bounding box center [730, 243] width 989 height 32
type input "2025-08-21T10:00"
click at [546, 326] on div "Agency representative" at bounding box center [730, 338] width 989 height 59
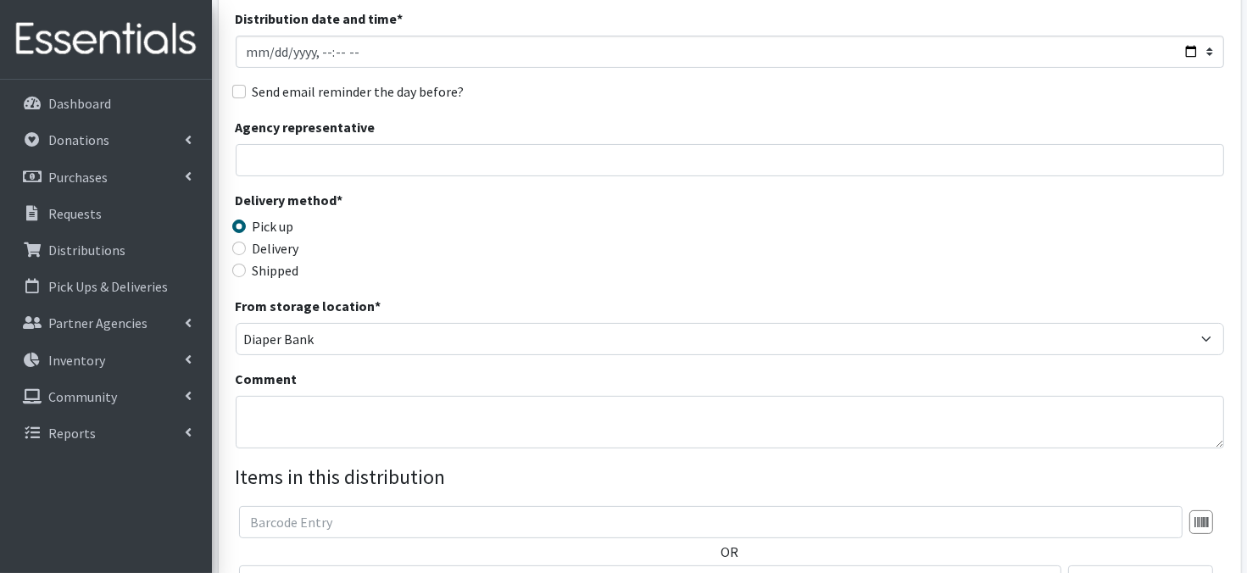
scroll to position [204, 0]
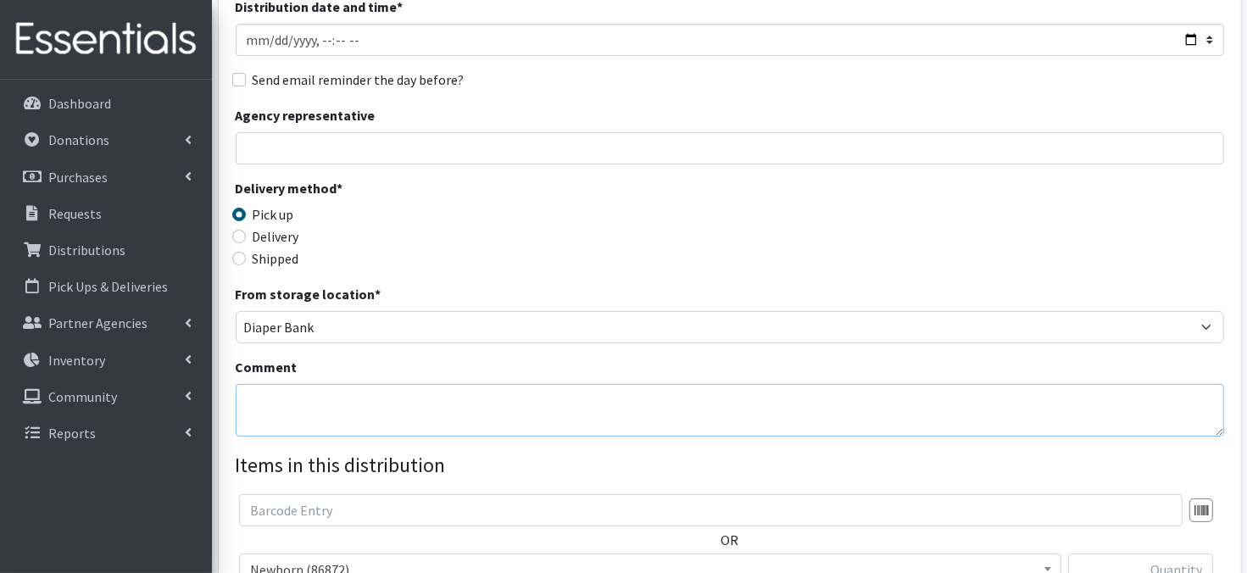
click at [342, 409] on textarea "Comment" at bounding box center [730, 410] width 989 height 53
paste textarea "IKEA Bags"
type textarea "IKEA Bags"
click at [553, 244] on div "Delivery method * Pick up Delivery Shipped Shipping cost" at bounding box center [730, 231] width 989 height 106
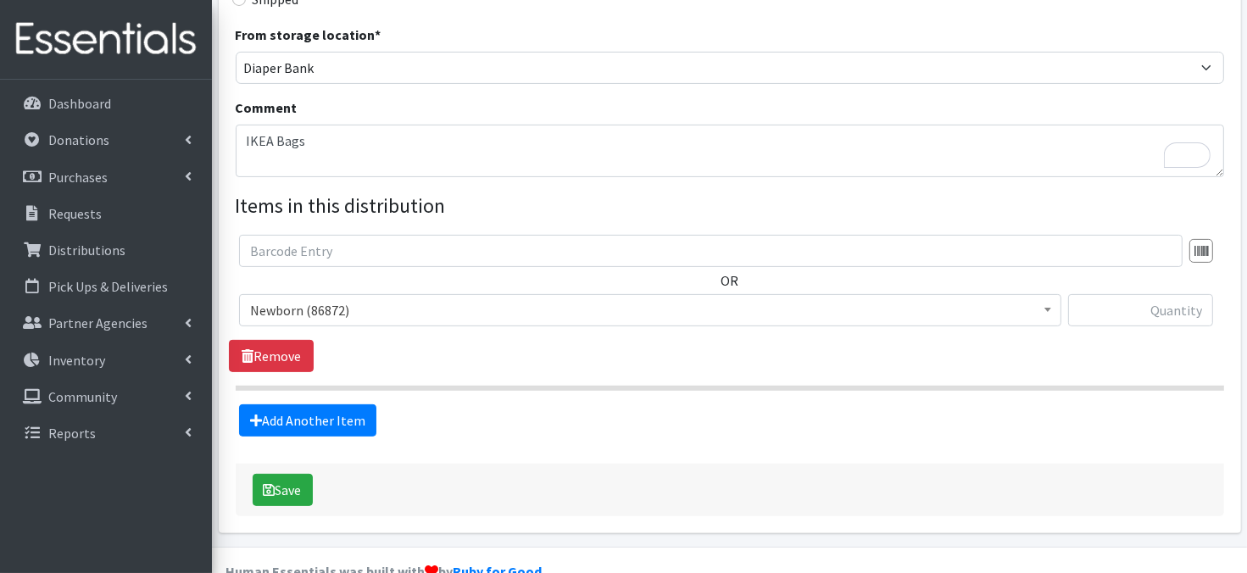
scroll to position [497, 0]
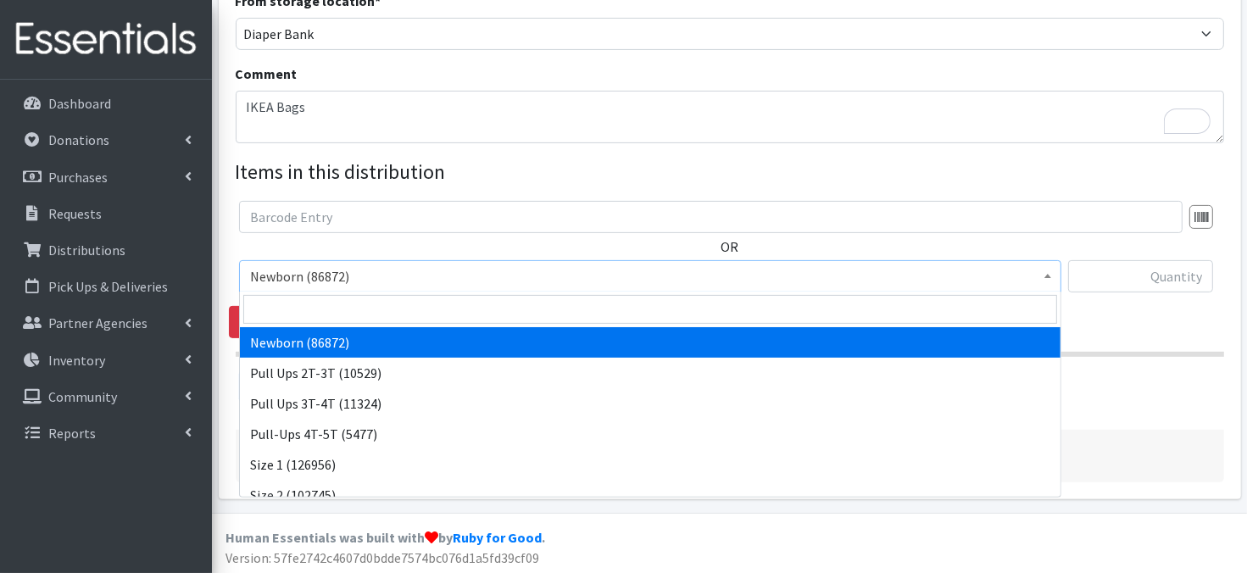
click at [1049, 274] on b at bounding box center [1048, 276] width 7 height 4
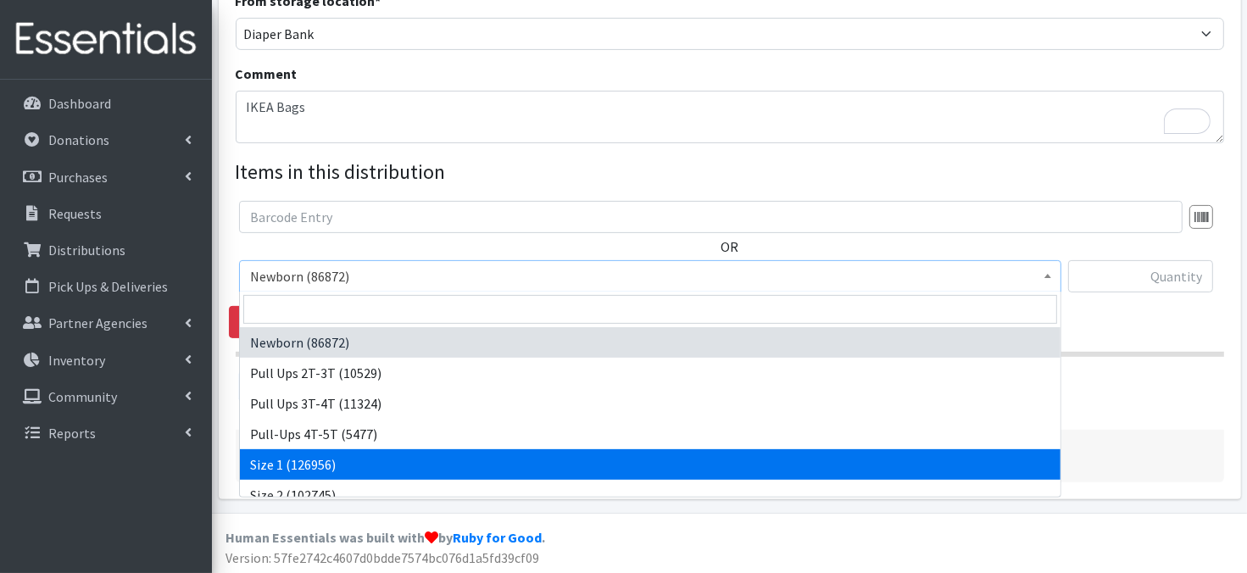
select select "3682"
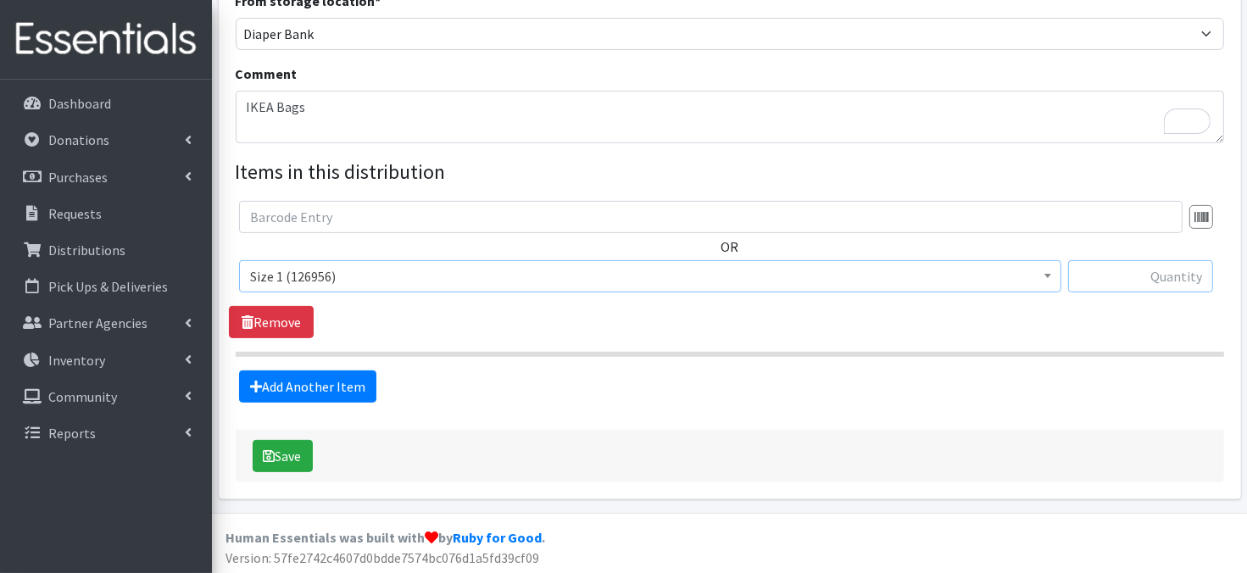
click at [1134, 280] on input "text" at bounding box center [1141, 276] width 145 height 32
type input "320"
click at [318, 390] on link "Add Another Item" at bounding box center [307, 387] width 137 height 32
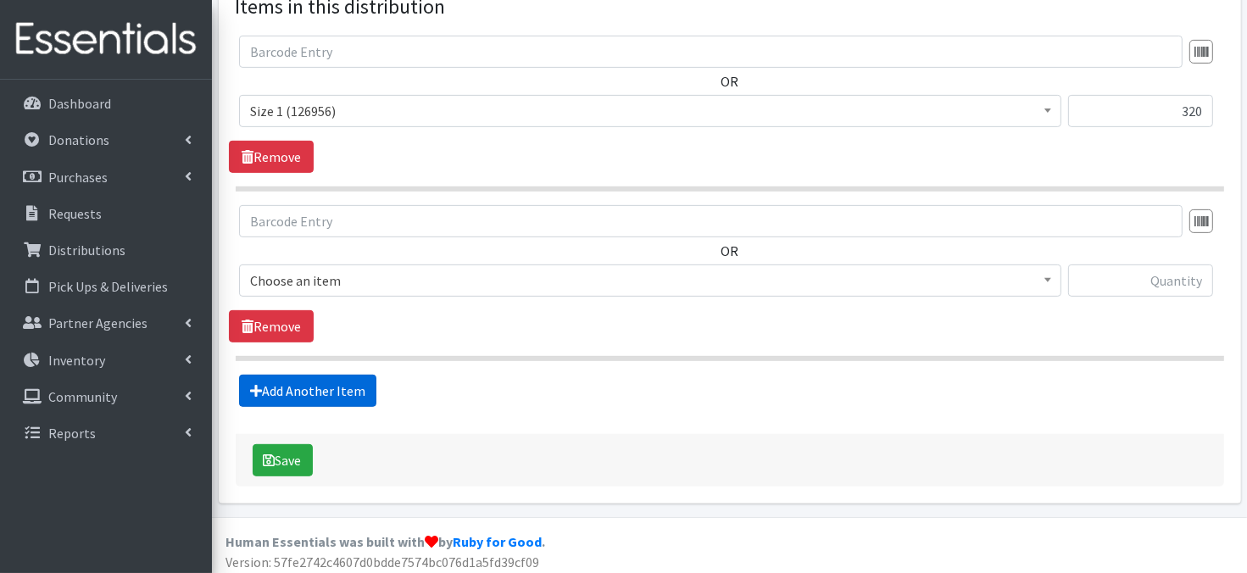
scroll to position [667, 0]
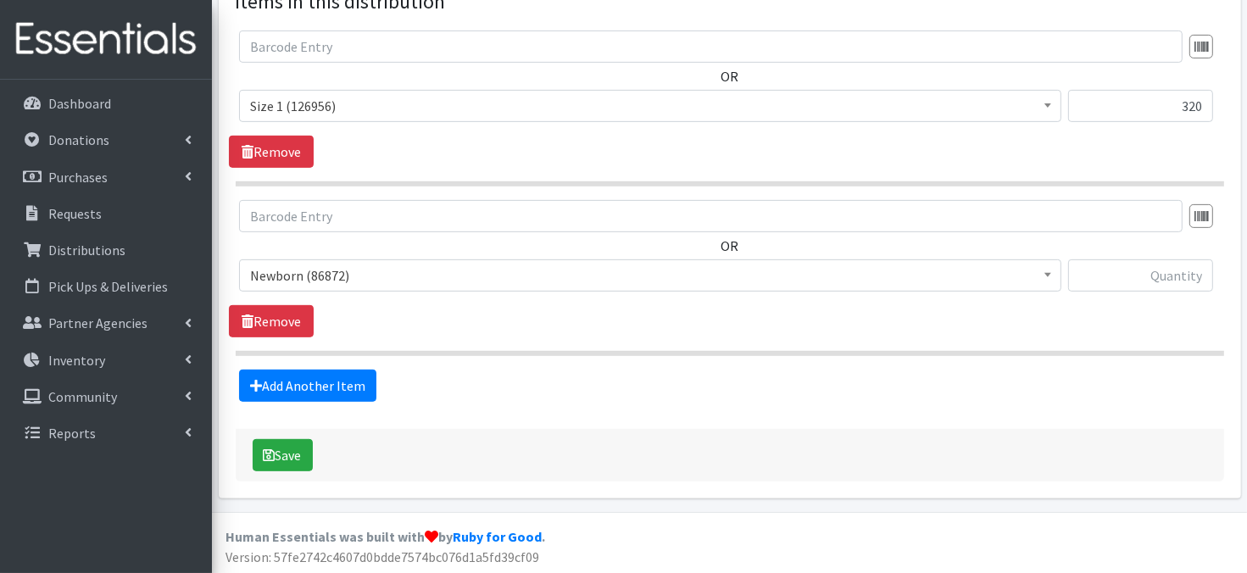
click at [1052, 269] on span at bounding box center [1048, 273] width 17 height 26
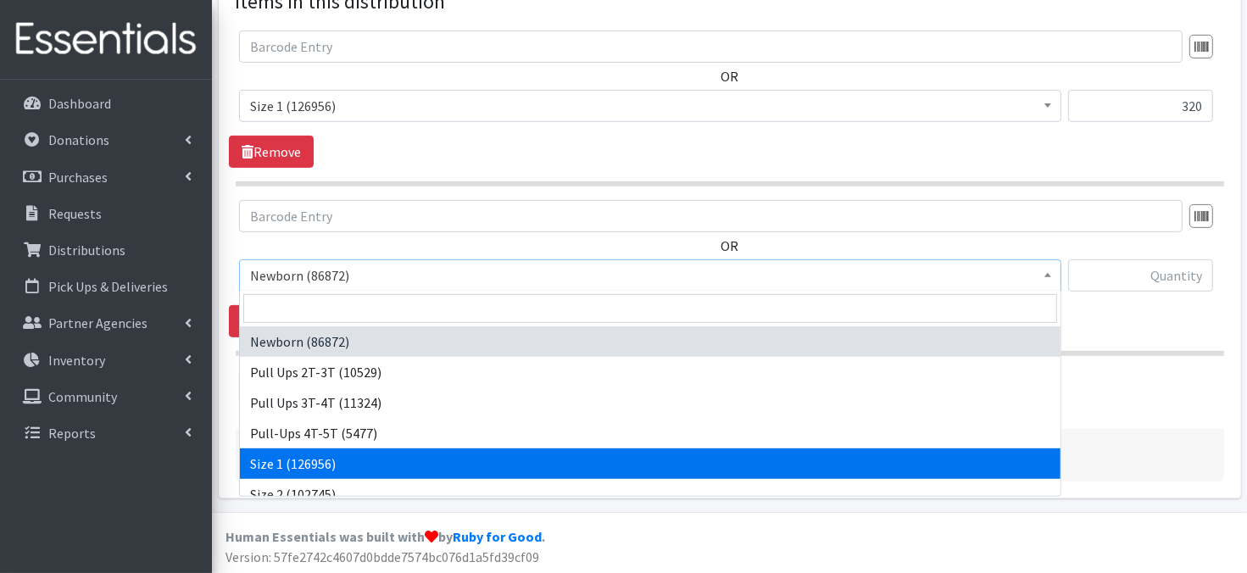
scroll to position [34, 0]
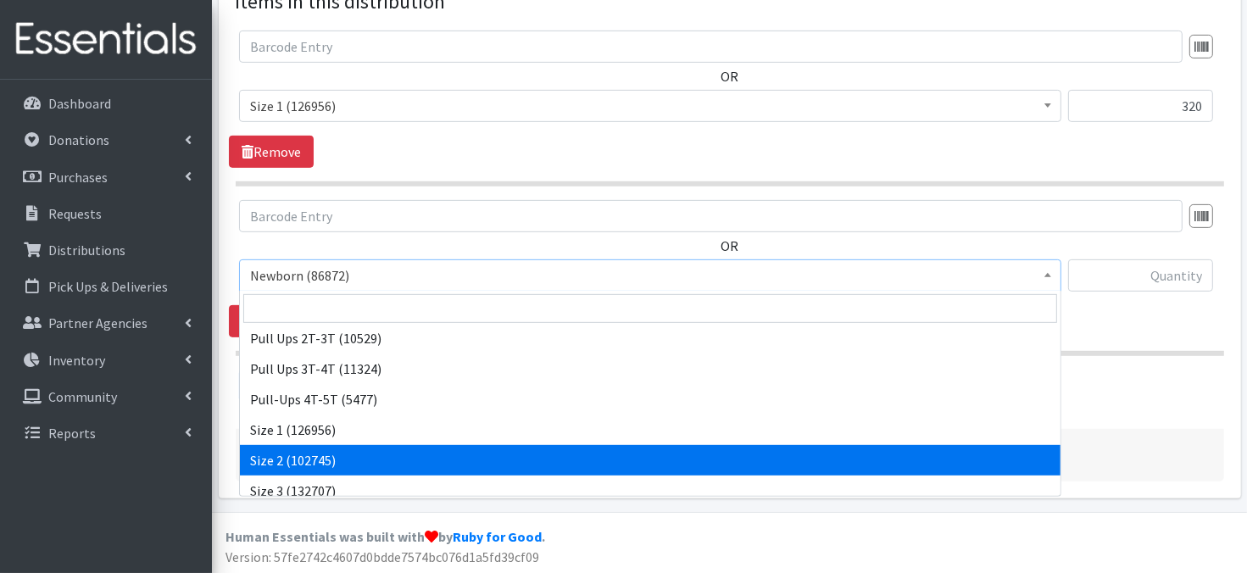
drag, startPoint x: 317, startPoint y: 459, endPoint x: 400, endPoint y: 407, distance: 97.9
select select "3683"
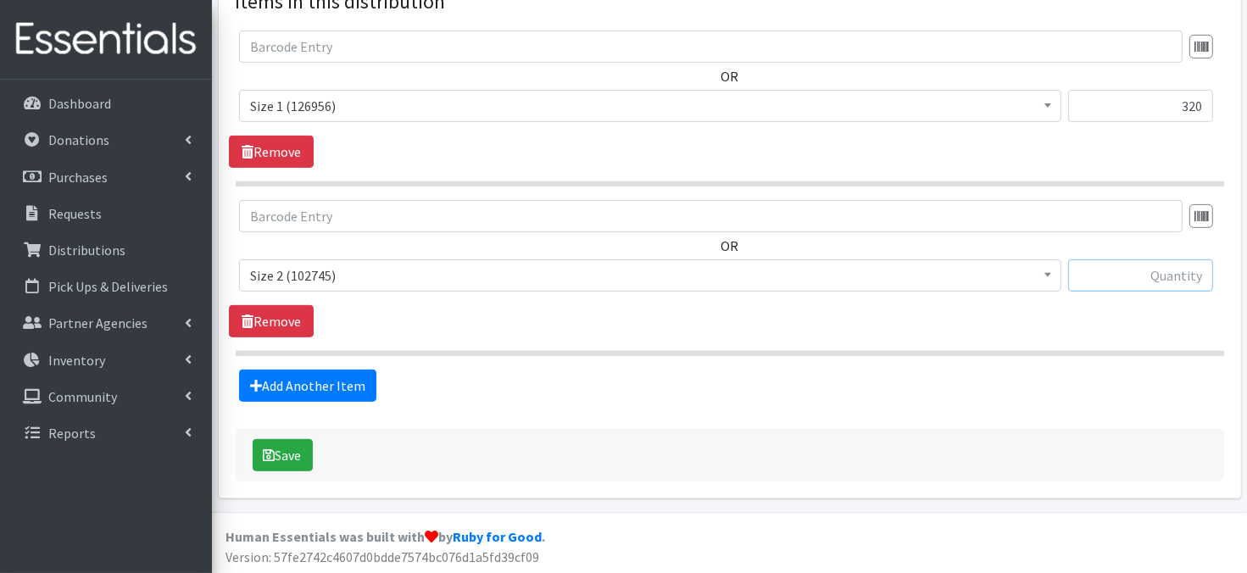
click at [1083, 274] on input "text" at bounding box center [1141, 276] width 145 height 32
type input "320"
click at [335, 389] on link "Add Another Item" at bounding box center [307, 386] width 137 height 32
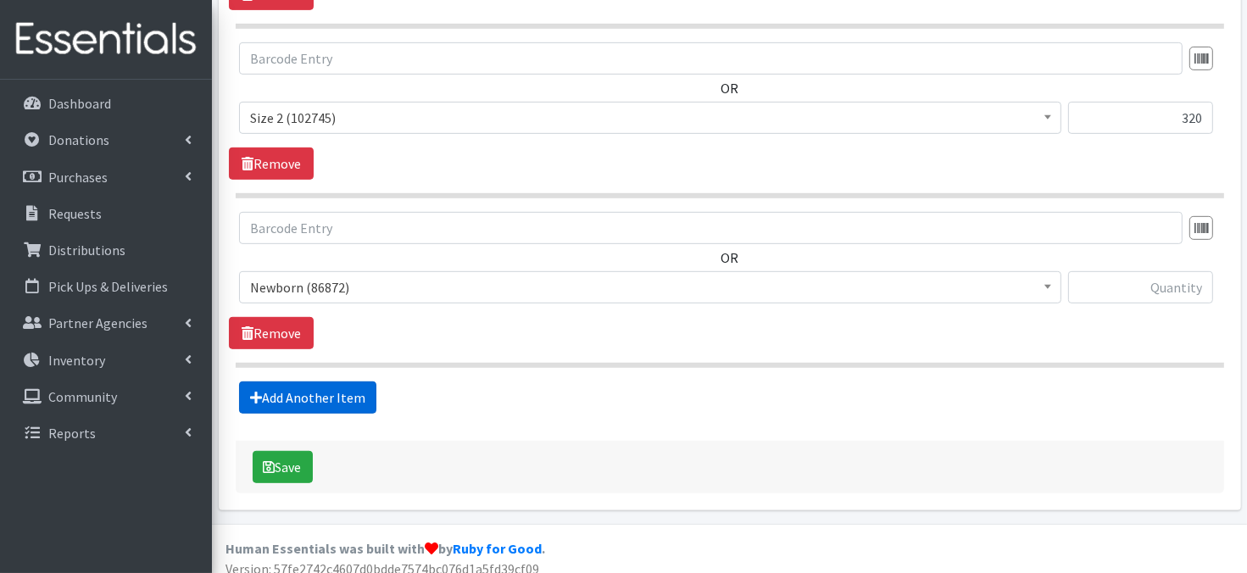
scroll to position [836, 0]
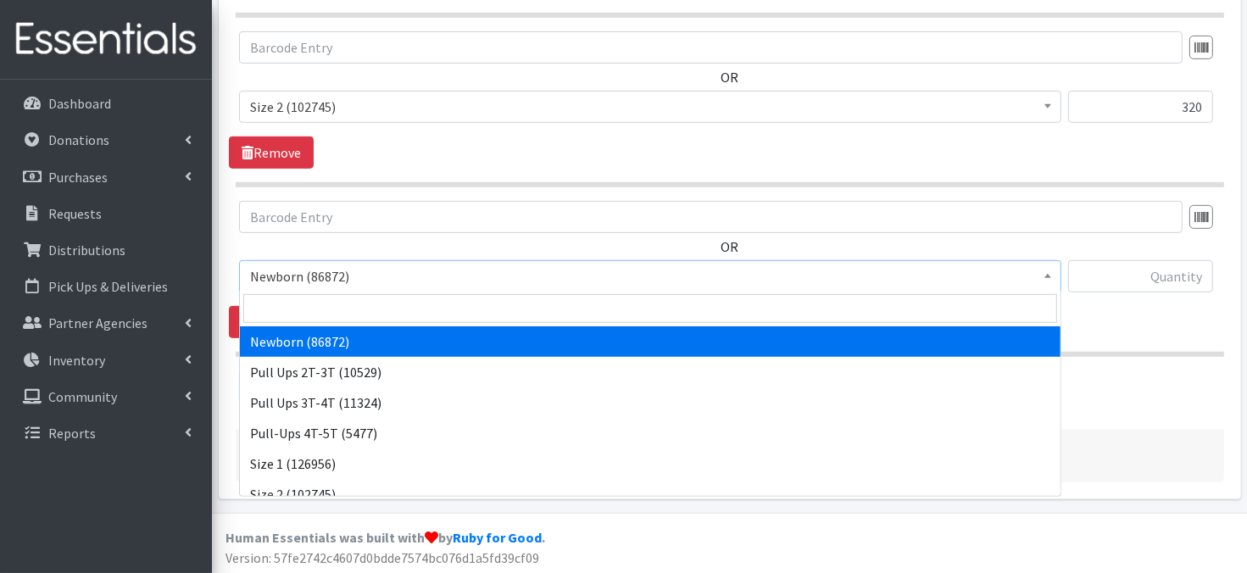
click at [1054, 279] on span at bounding box center [1048, 274] width 17 height 26
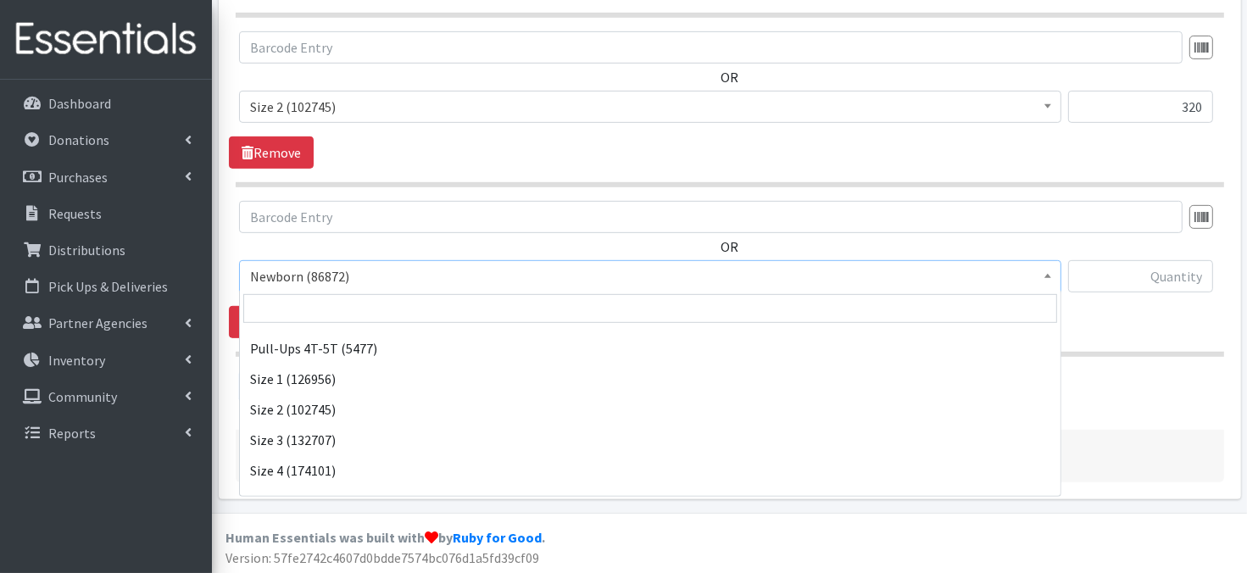
scroll to position [102, 0]
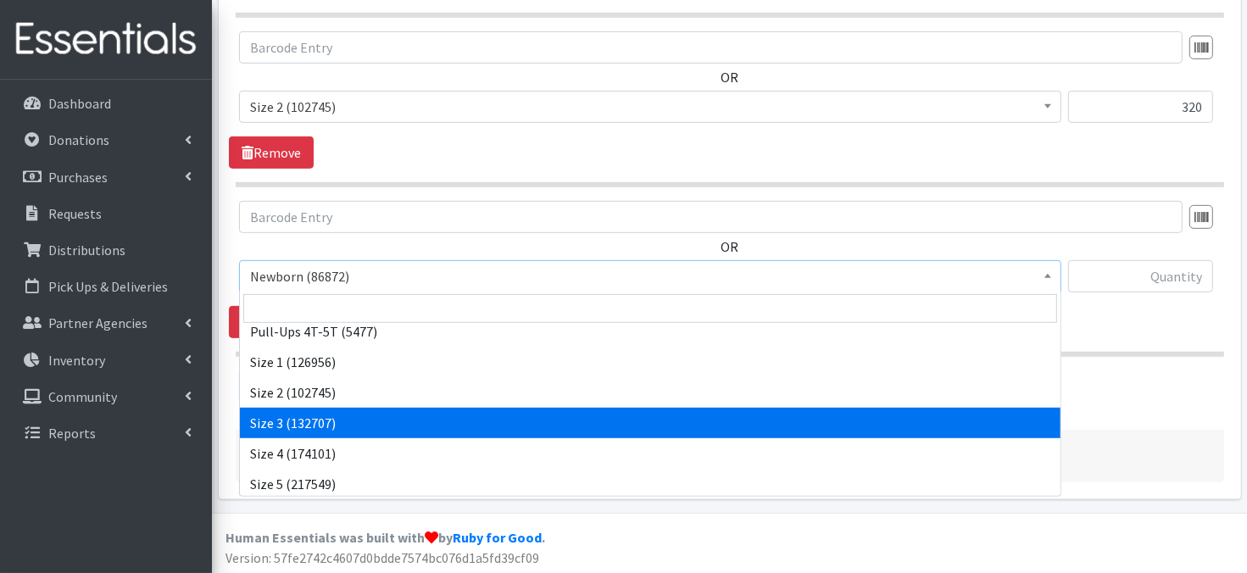
select select "3684"
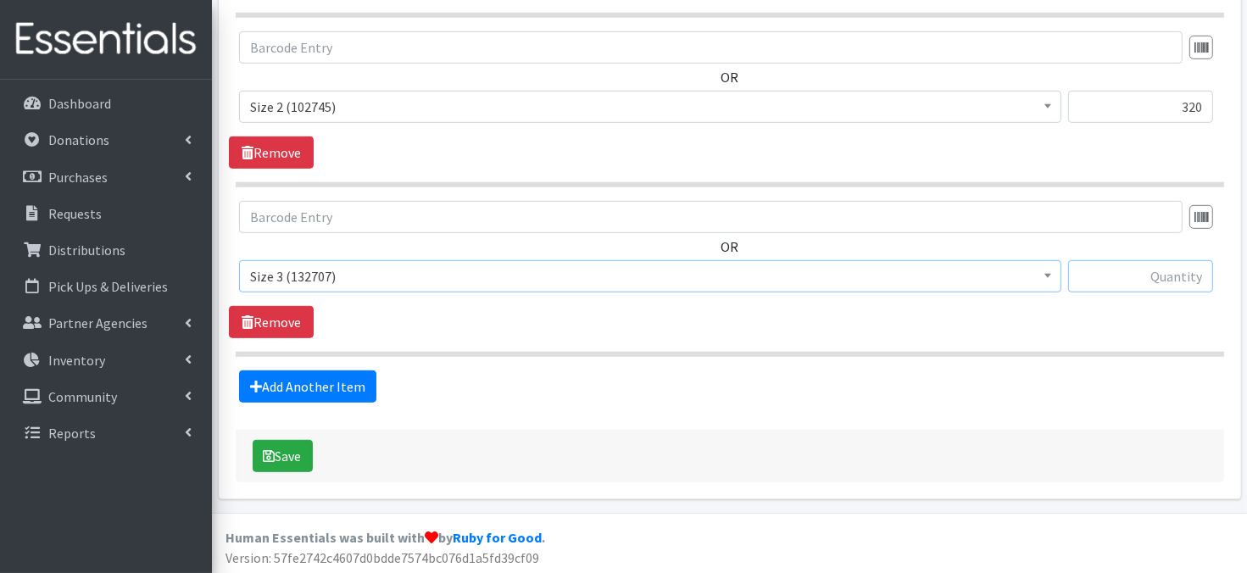
click at [1115, 272] on input "text" at bounding box center [1141, 276] width 145 height 32
type input "120"
click at [334, 389] on link "Add Another Item" at bounding box center [307, 387] width 137 height 32
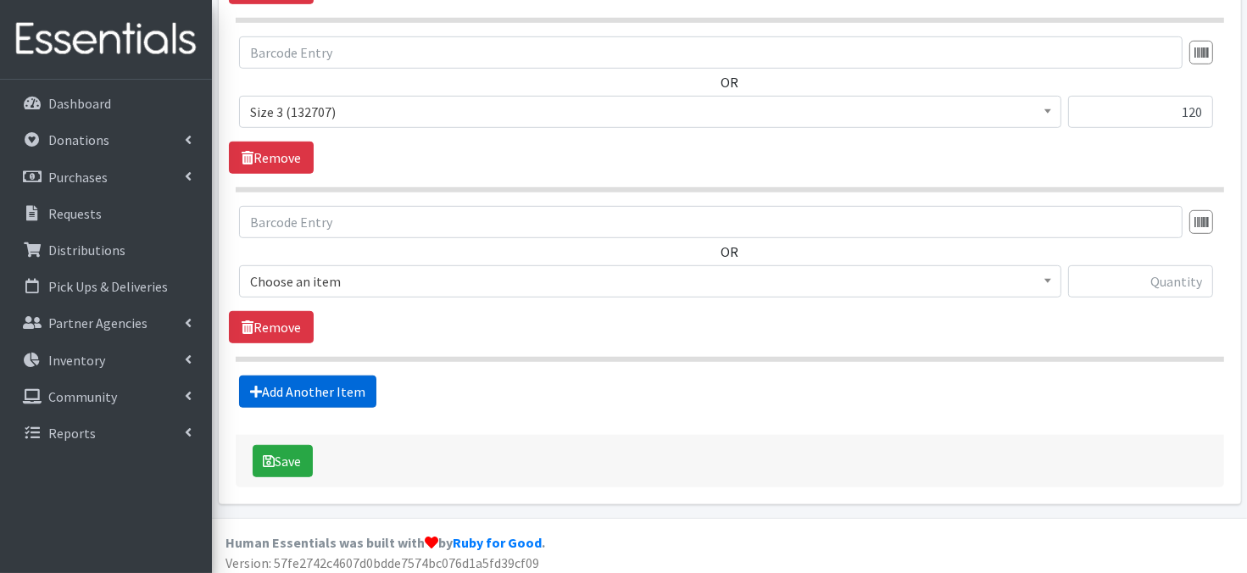
scroll to position [1005, 0]
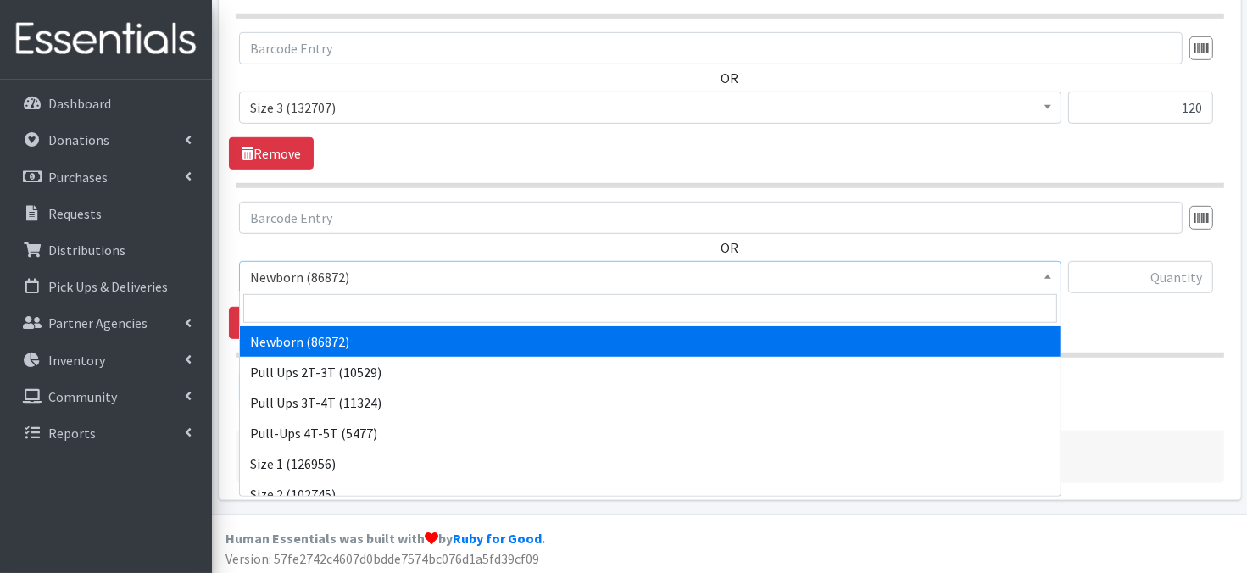
click at [1053, 277] on span at bounding box center [1048, 275] width 17 height 26
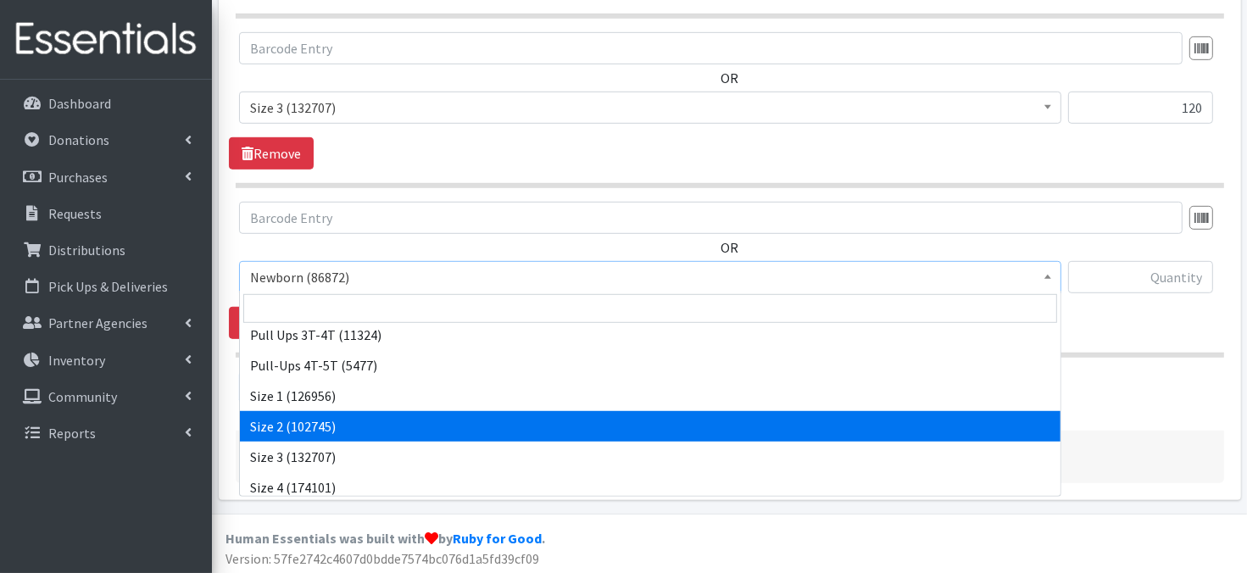
scroll to position [124, 0]
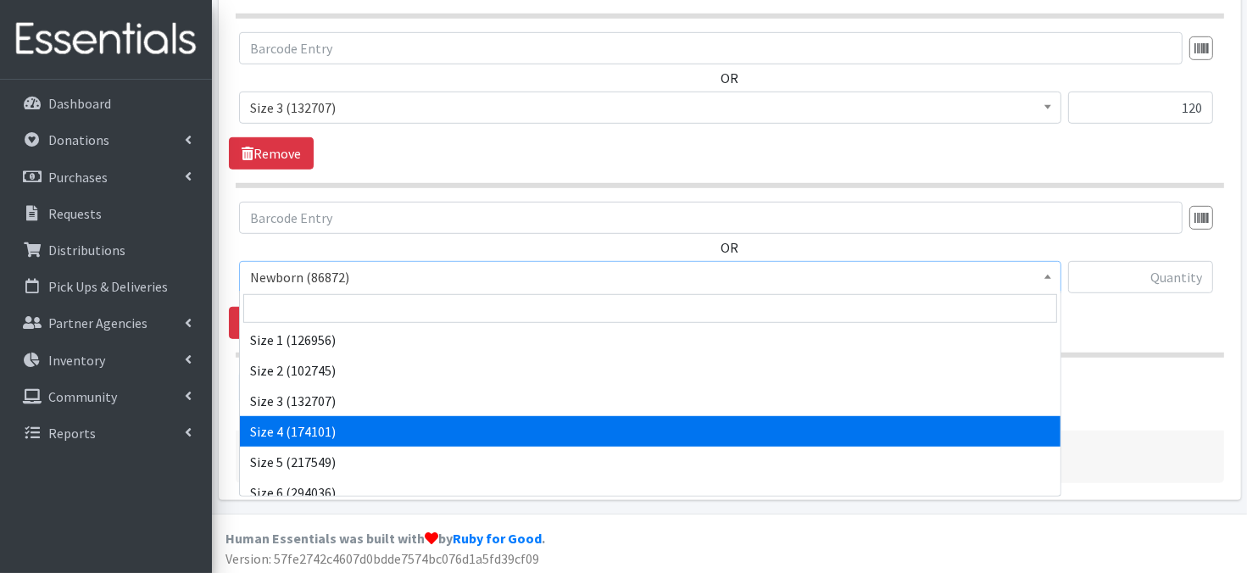
drag, startPoint x: 372, startPoint y: 420, endPoint x: 404, endPoint y: 378, distance: 52.1
select select "3685"
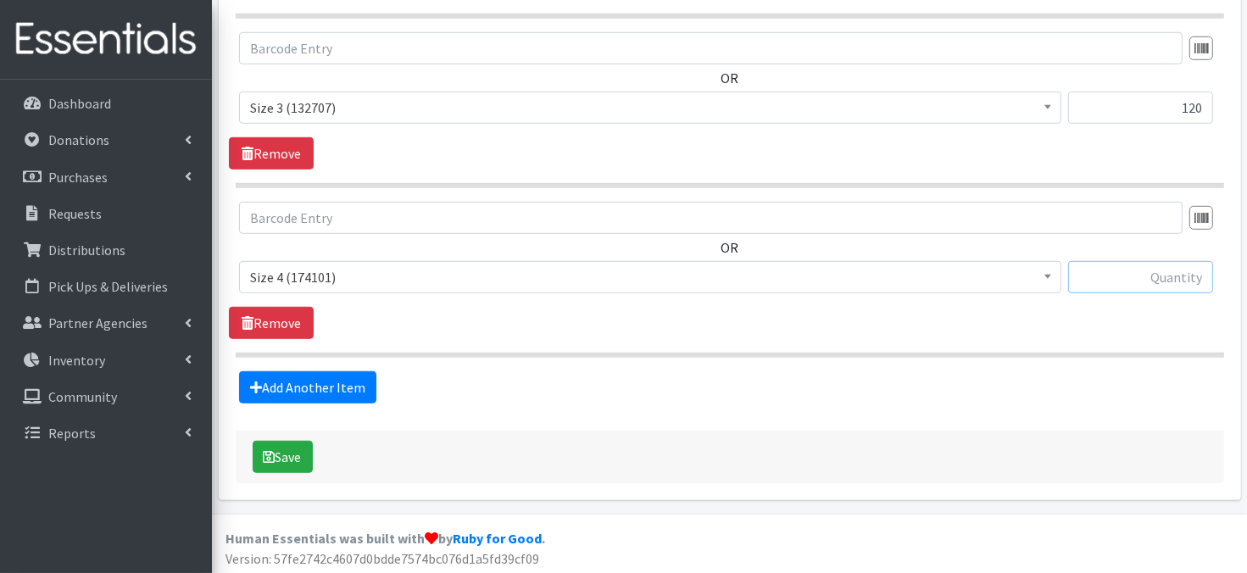
click at [1112, 279] on input "text" at bounding box center [1141, 277] width 145 height 32
type input "300"
click at [363, 393] on link "Add Another Item" at bounding box center [307, 387] width 137 height 32
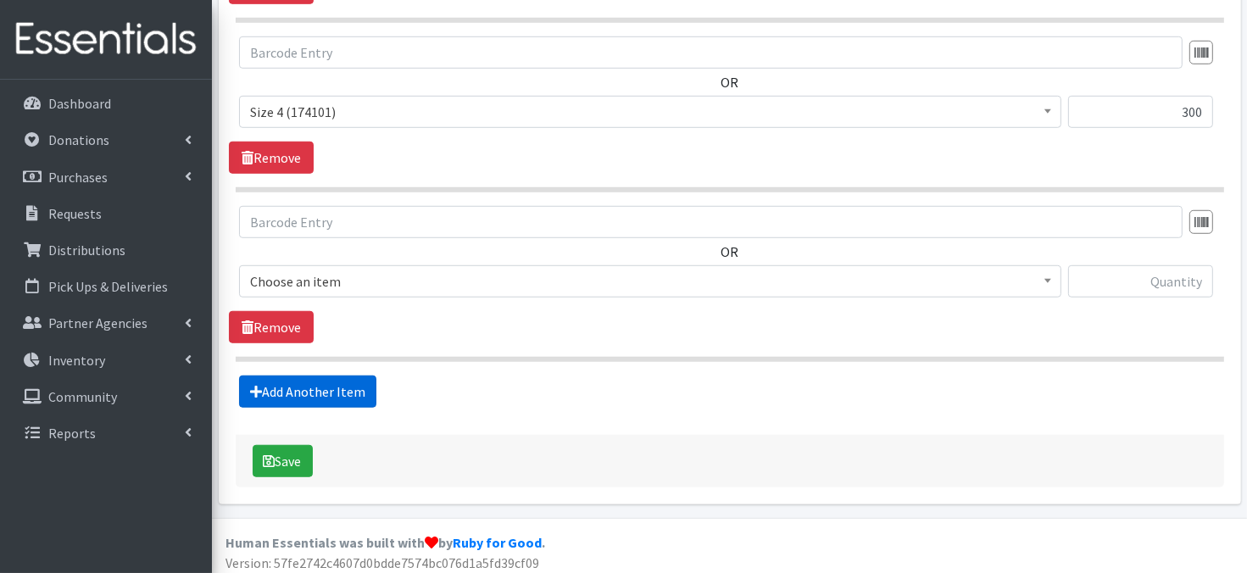
scroll to position [1175, 0]
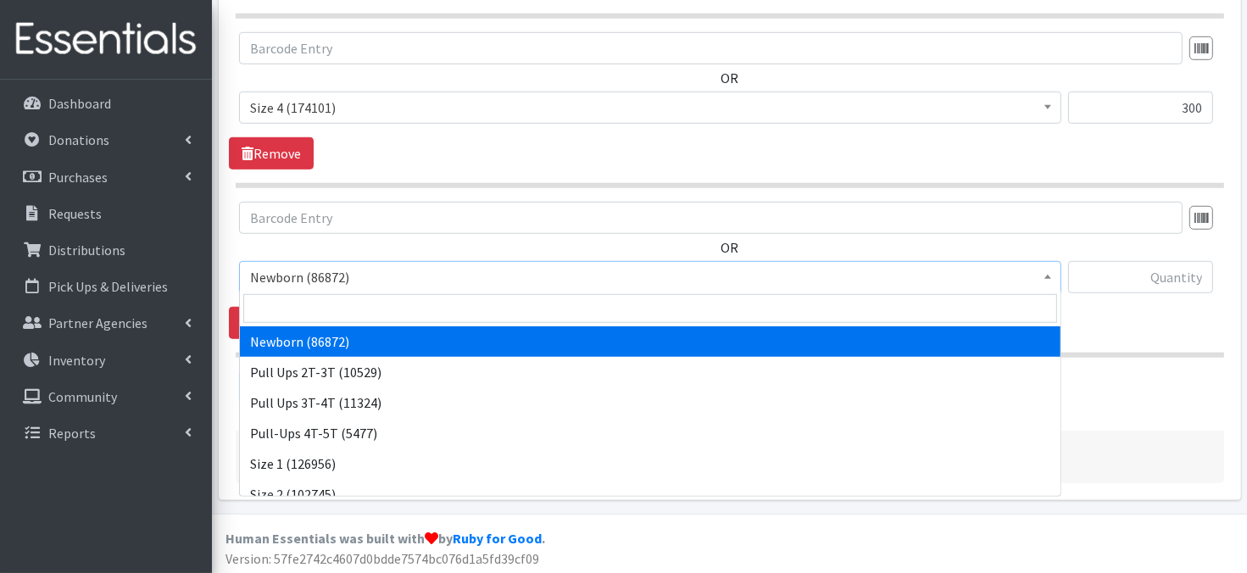
click at [1052, 276] on span at bounding box center [1048, 275] width 17 height 26
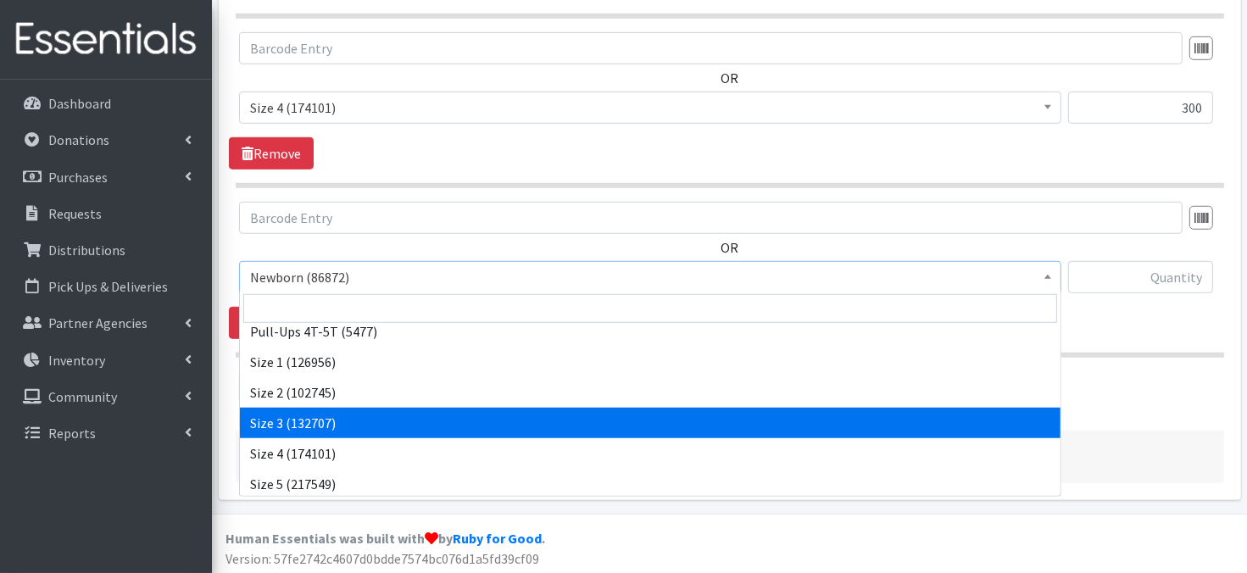
scroll to position [136, 0]
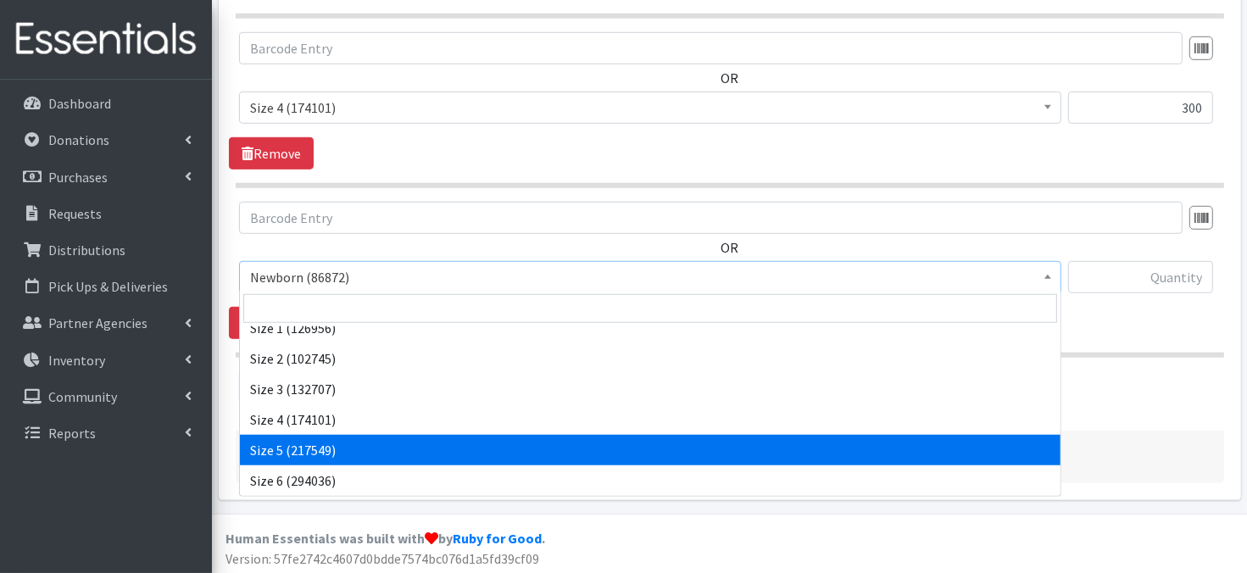
select select "3686"
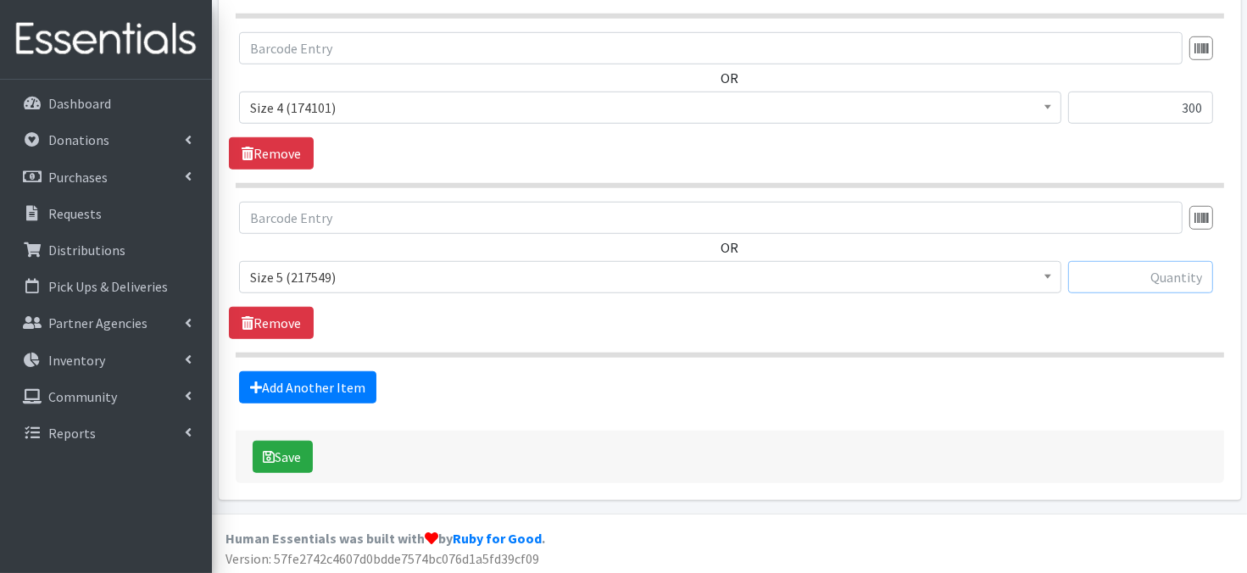
click at [1125, 281] on input "text" at bounding box center [1141, 277] width 145 height 32
type input "300"
click at [329, 382] on link "Add Another Item" at bounding box center [307, 387] width 137 height 32
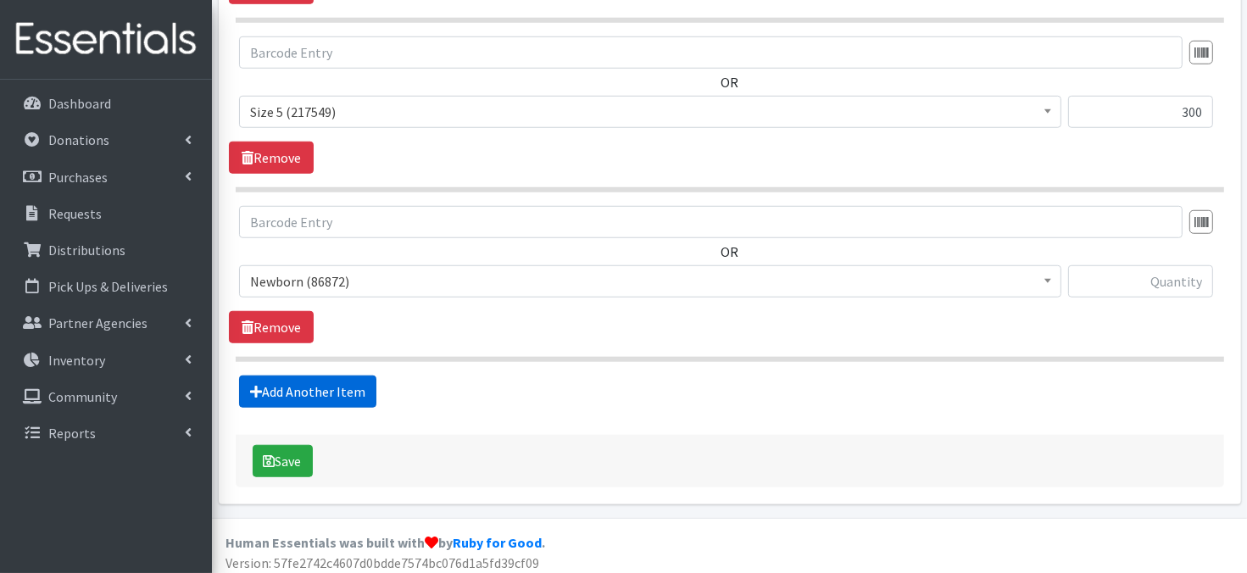
scroll to position [1343, 0]
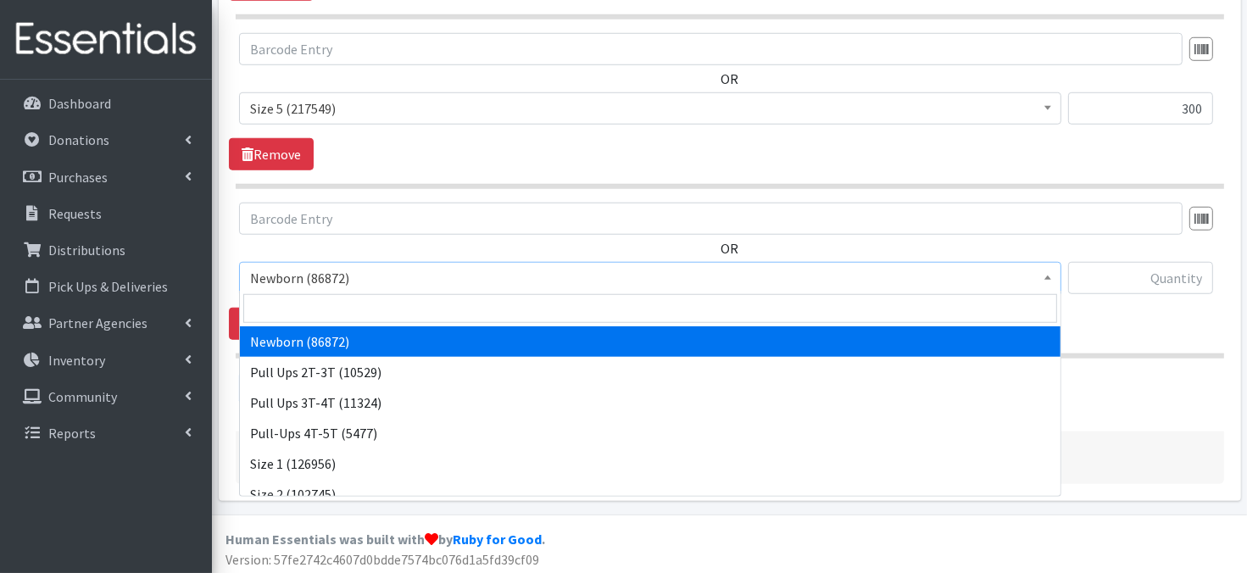
click at [1054, 277] on span at bounding box center [1048, 276] width 17 height 26
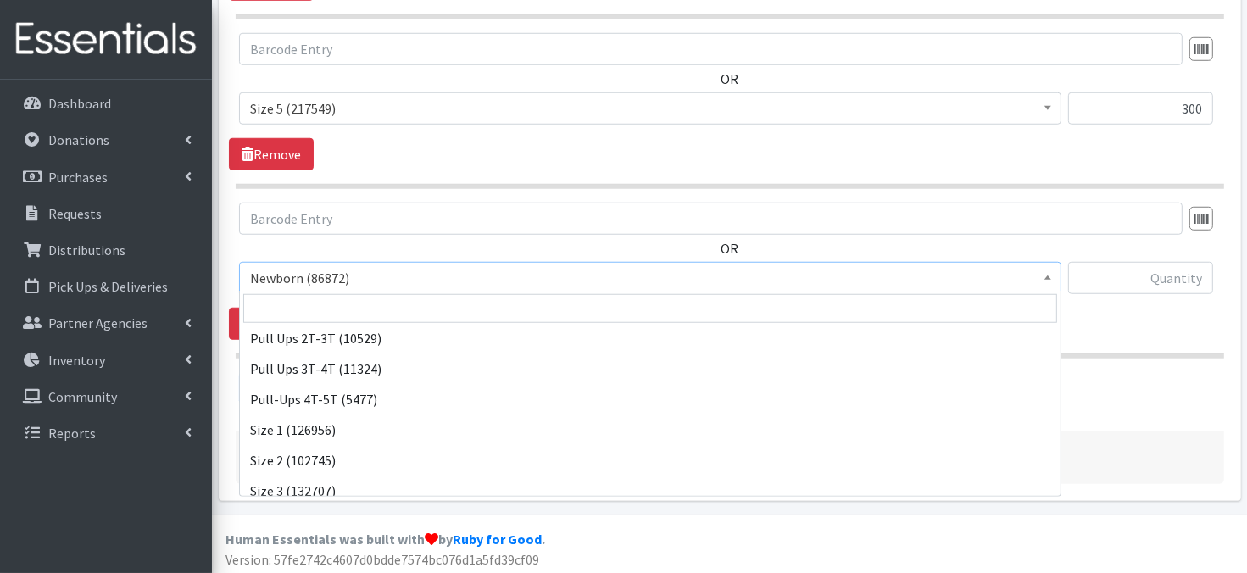
scroll to position [180, 0]
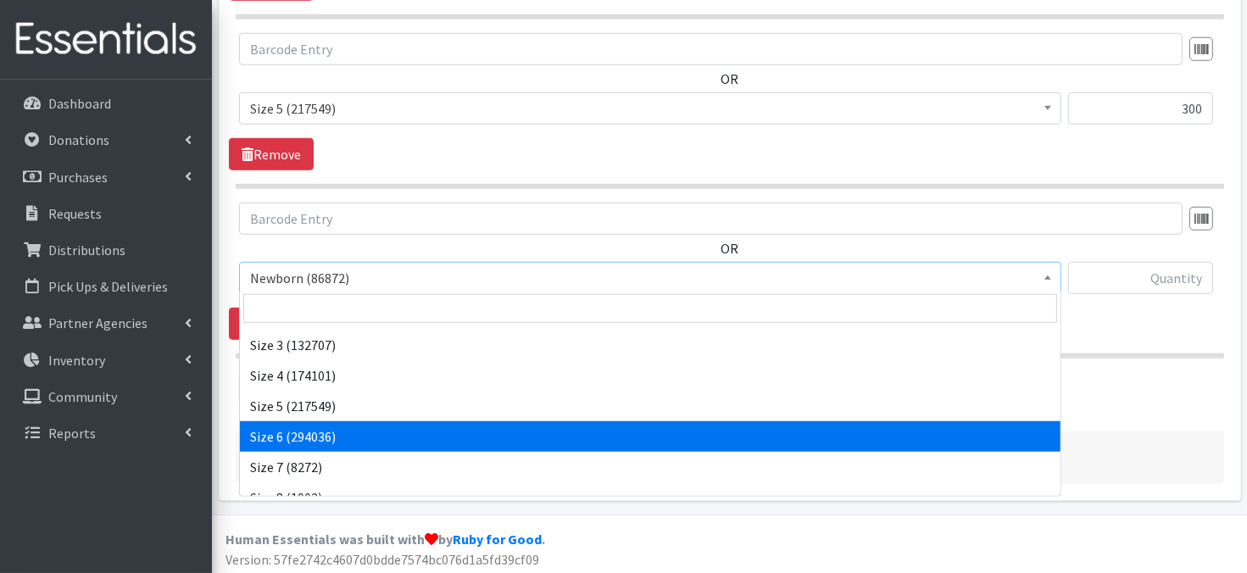
select select "3687"
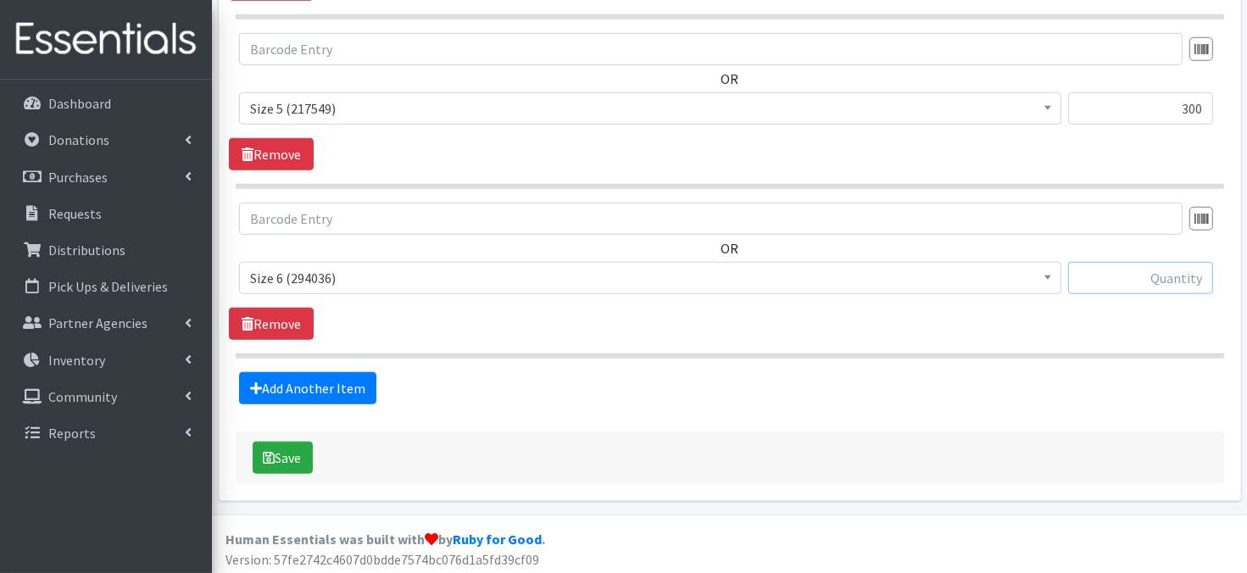
click at [1130, 277] on input "text" at bounding box center [1141, 278] width 145 height 32
type input "300"
click at [321, 380] on link "Add Another Item" at bounding box center [307, 388] width 137 height 32
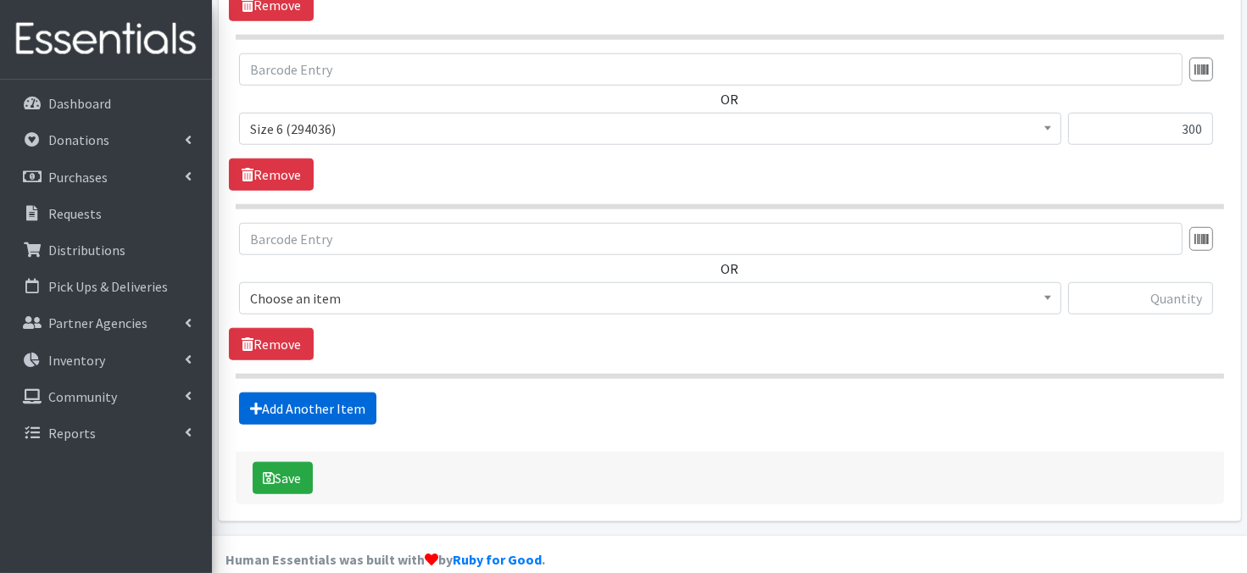
scroll to position [1513, 0]
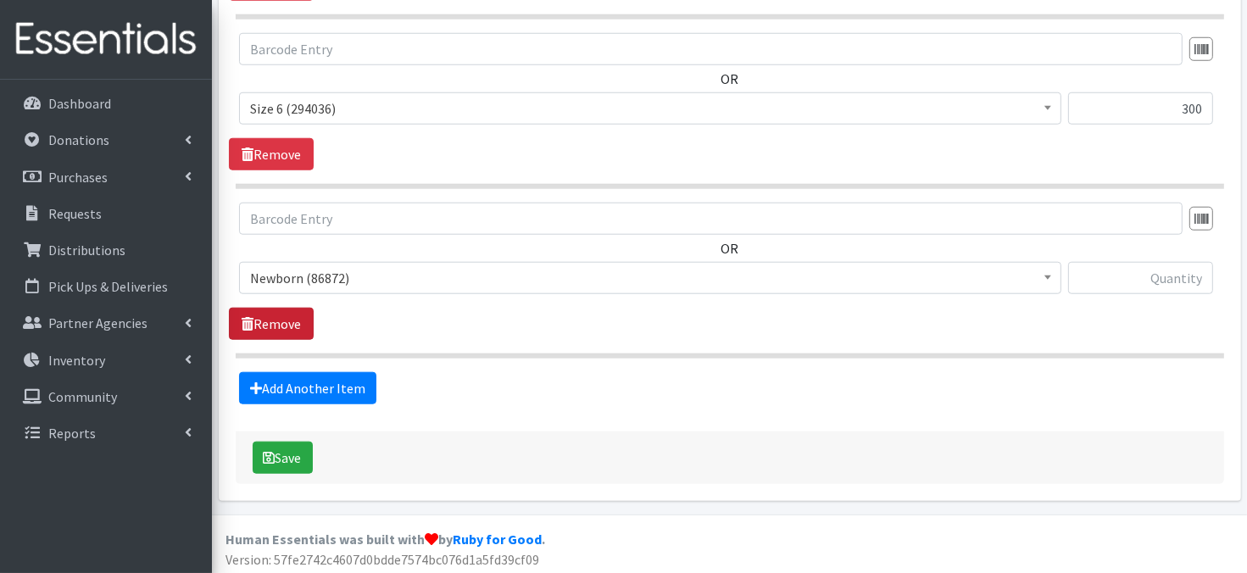
click at [285, 328] on link "Remove" at bounding box center [271, 324] width 85 height 32
click at [296, 453] on button "Save" at bounding box center [283, 458] width 60 height 32
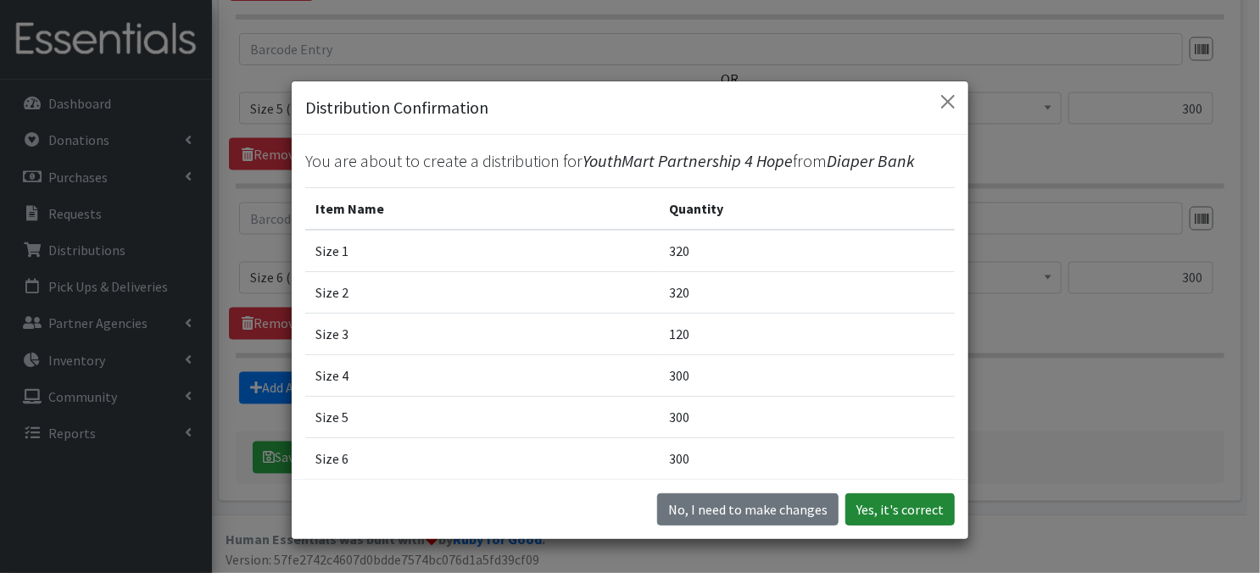
click at [885, 511] on button "Yes, it's correct" at bounding box center [900, 510] width 109 height 32
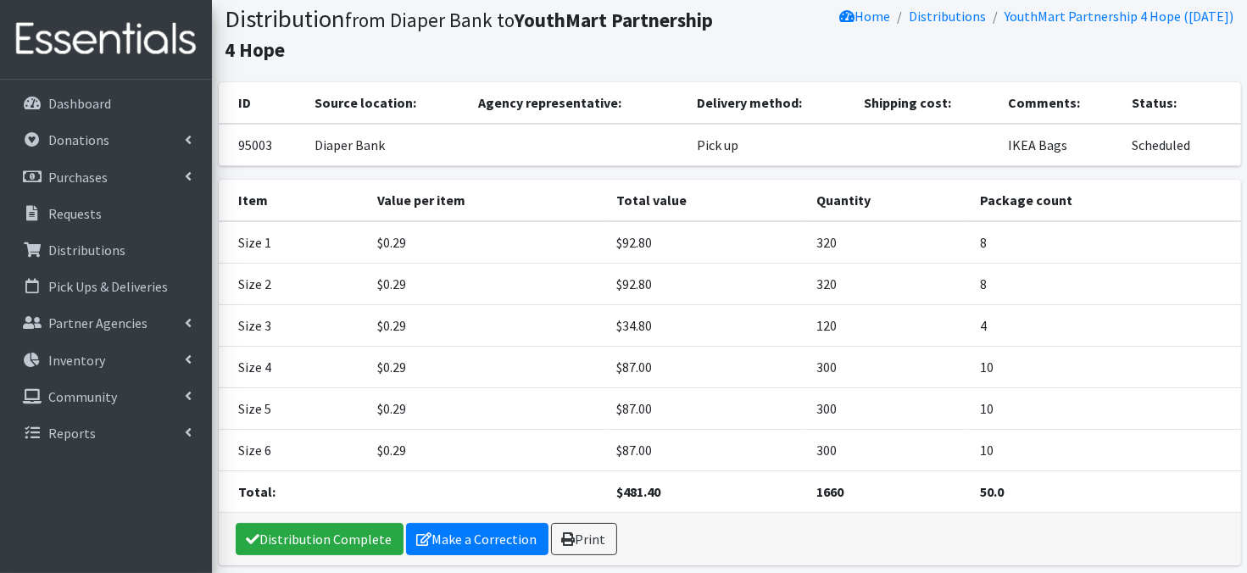
scroll to position [180, 0]
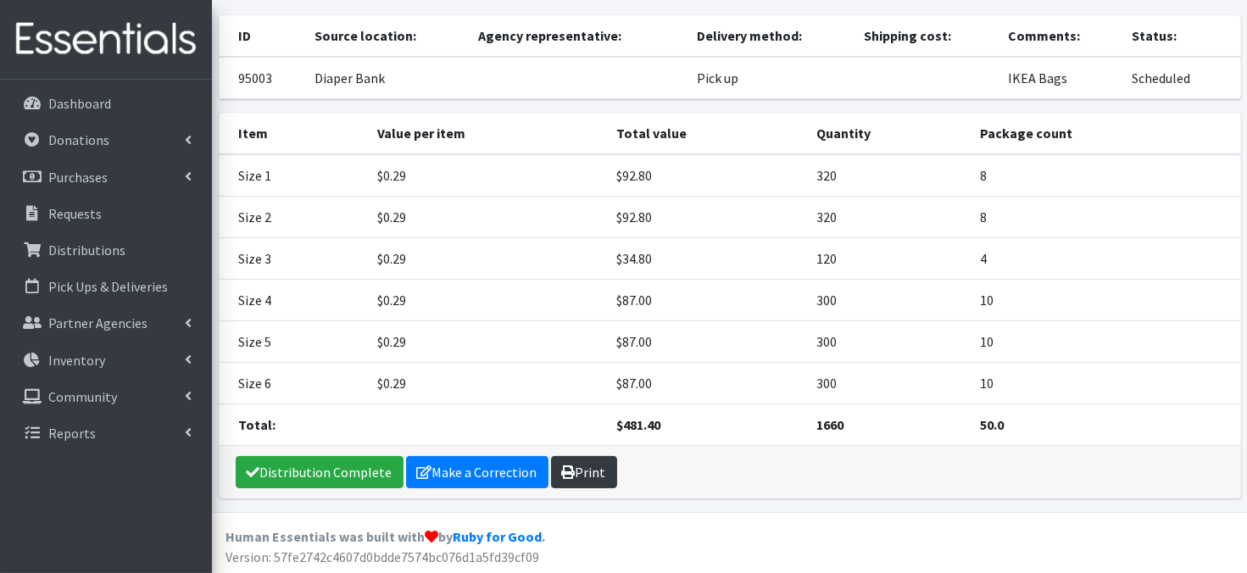
click at [580, 463] on link "Print" at bounding box center [584, 472] width 66 height 32
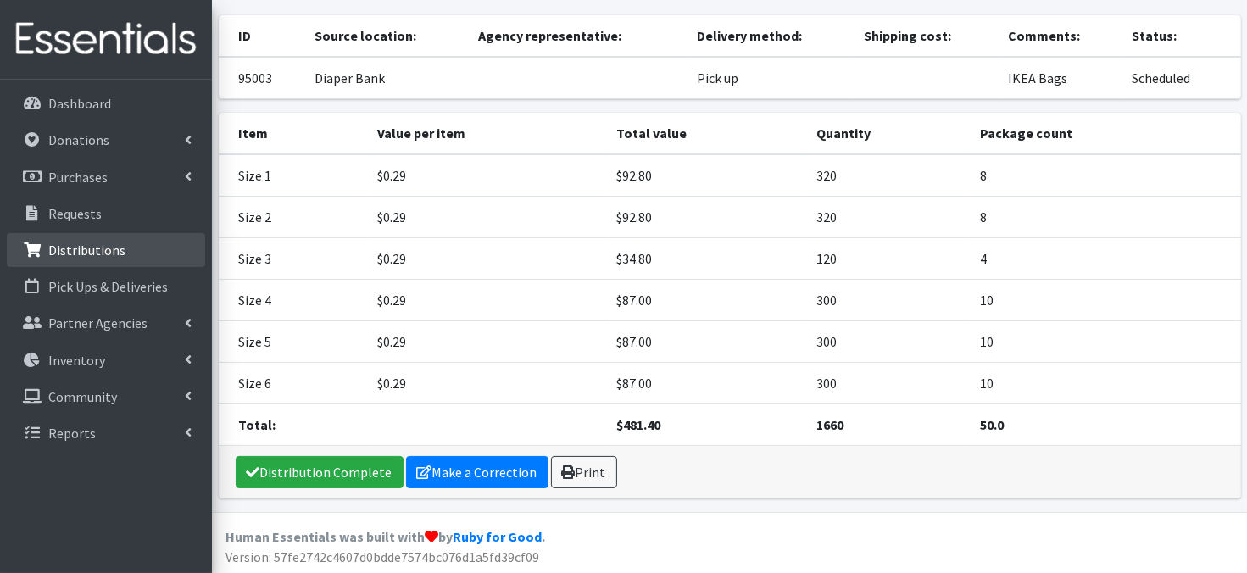
click at [86, 250] on p "Distributions" at bounding box center [86, 250] width 77 height 17
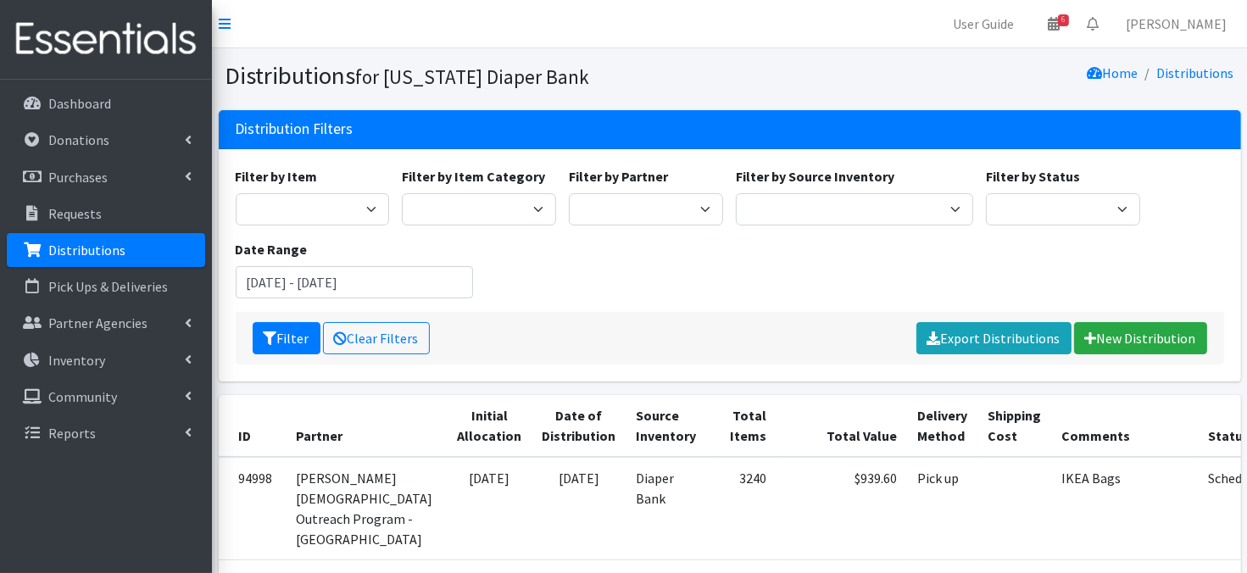
click at [109, 257] on p "Distributions" at bounding box center [86, 250] width 77 height 17
click at [1147, 343] on link "New Distribution" at bounding box center [1140, 338] width 133 height 32
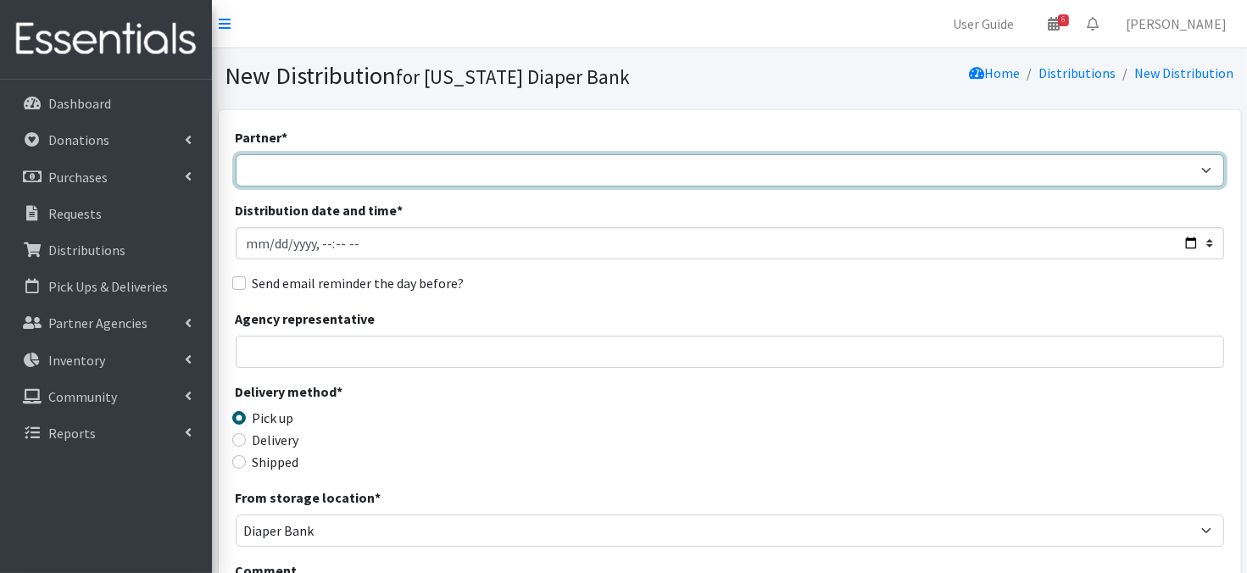
click at [328, 169] on select "Abide A Mother's Love [PERSON_NAME] Area Refugee Taskforce Big Brothers Big Sis…" at bounding box center [730, 170] width 989 height 32
select select "3986"
click at [236, 154] on select "Abide A Mother's Love [PERSON_NAME] Area Refugee Taskforce Big Brothers Big Sis…" at bounding box center [730, 170] width 989 height 32
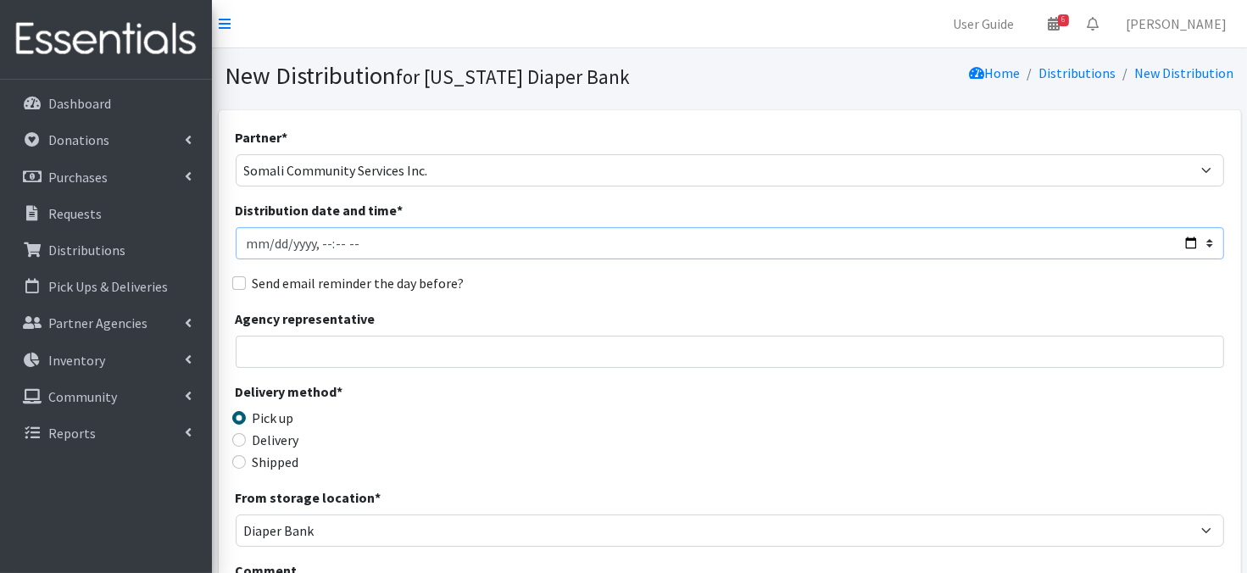
click at [270, 237] on input "Distribution date and time *" at bounding box center [730, 243] width 989 height 32
click at [315, 240] on input "Distribution date and time *" at bounding box center [730, 243] width 989 height 32
type input "[DATE]T09:30"
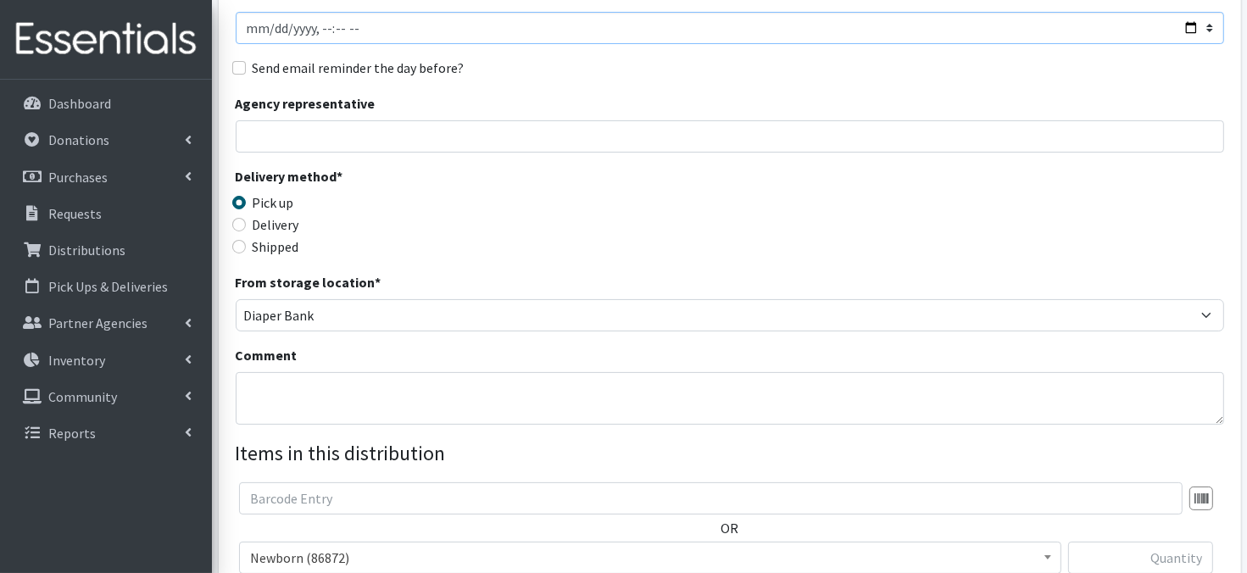
scroll to position [226, 0]
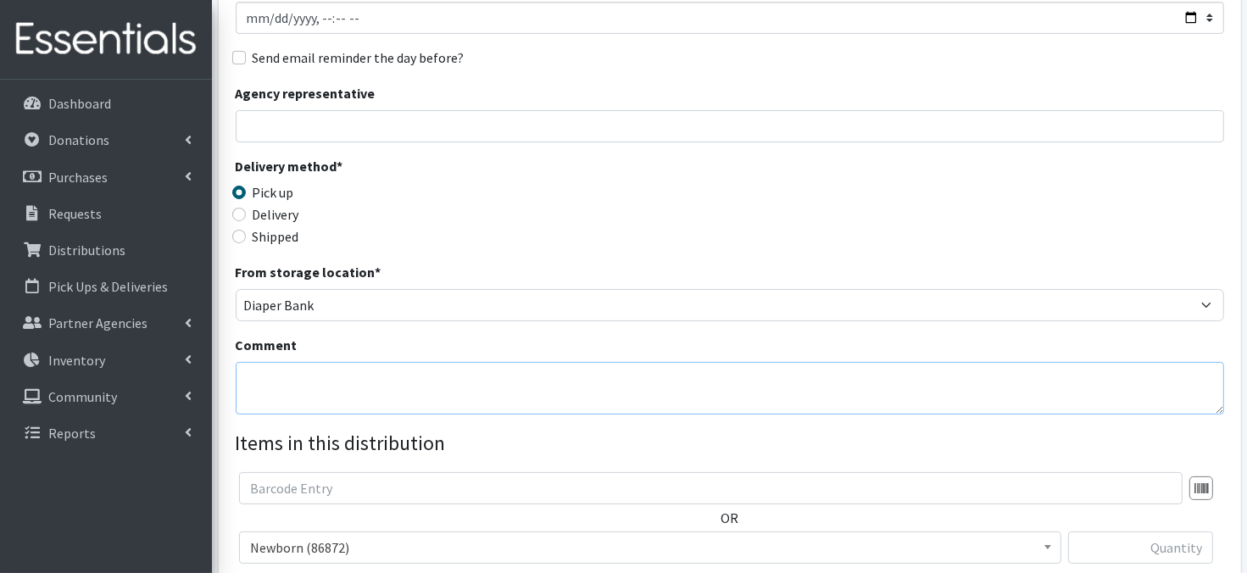
click at [349, 388] on textarea "Comment" at bounding box center [730, 388] width 989 height 53
paste textarea "IKEA Bags"
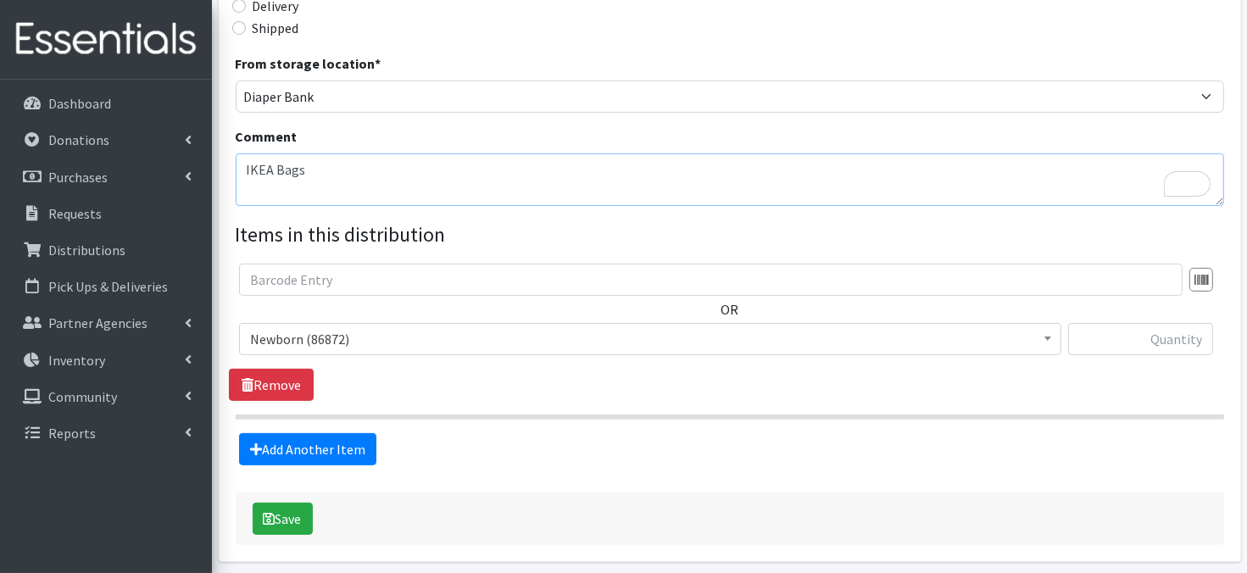
scroll to position [438, 0]
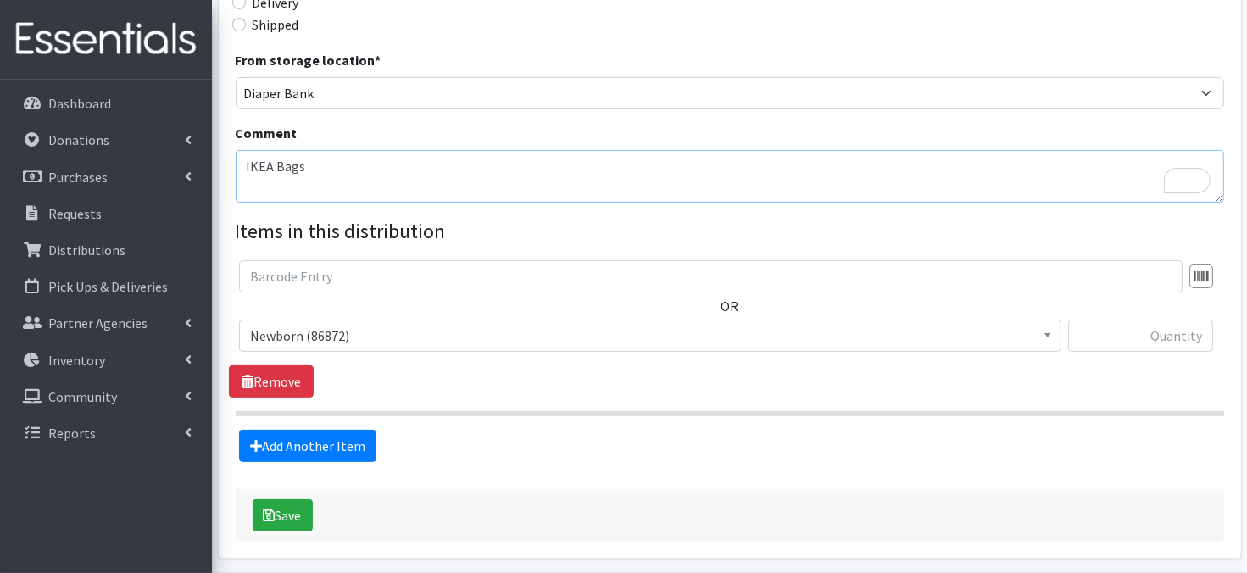
type textarea "IKEA Bags"
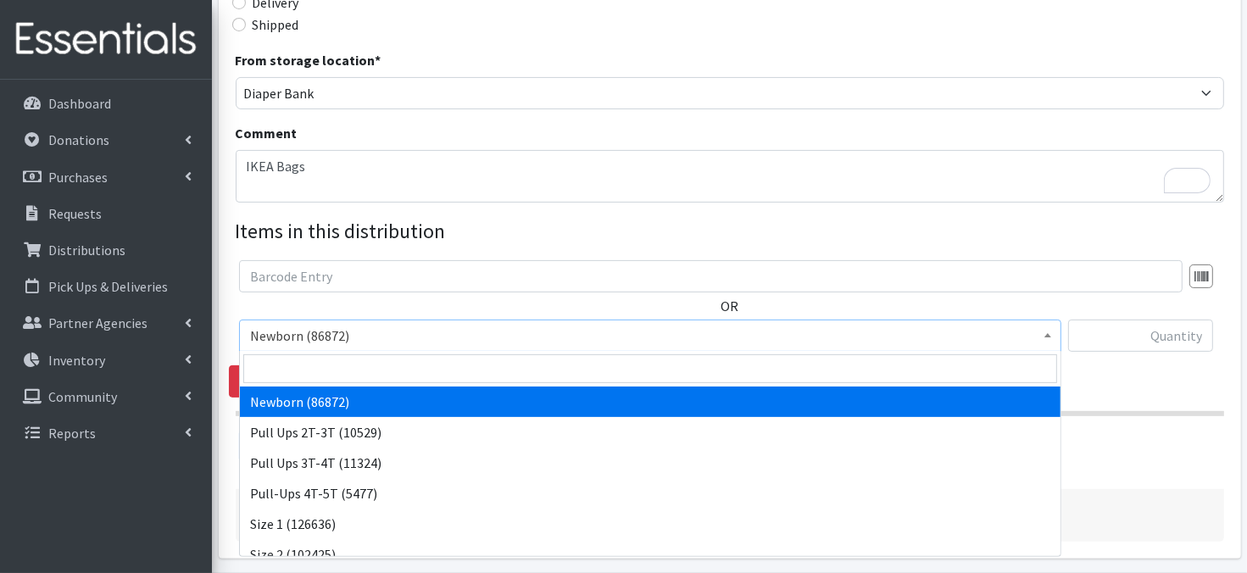
click at [1052, 337] on span at bounding box center [1048, 334] width 17 height 26
drag, startPoint x: 360, startPoint y: 402, endPoint x: 553, endPoint y: 385, distance: 194.1
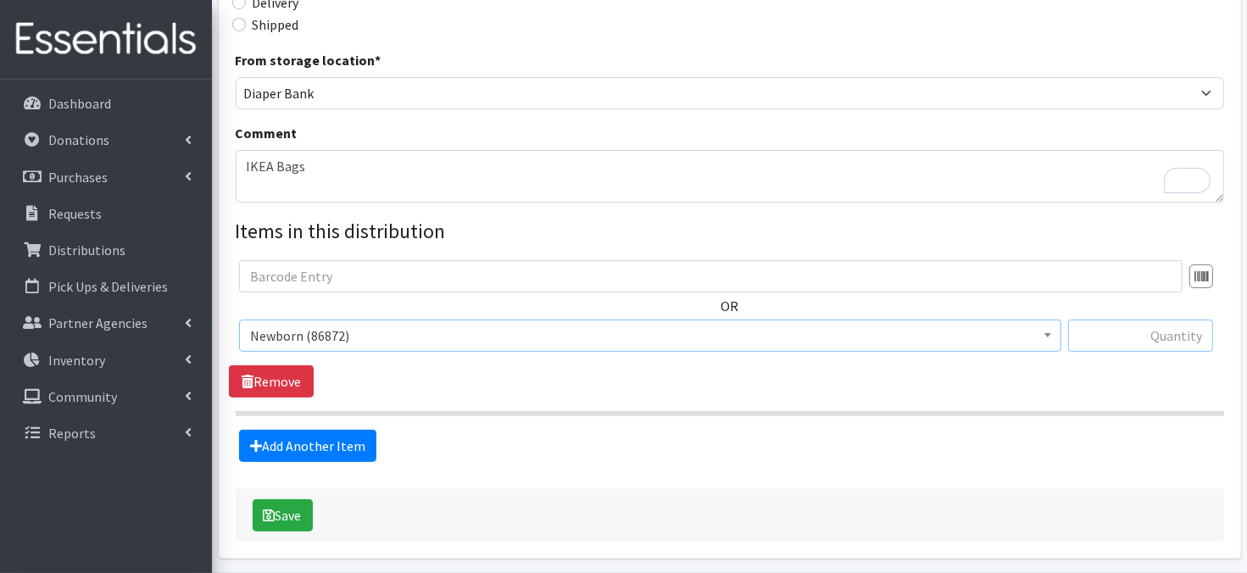
click at [1102, 338] on input "text" at bounding box center [1141, 336] width 145 height 32
type input "80"
click at [336, 453] on link "Add Another Item" at bounding box center [307, 446] width 137 height 32
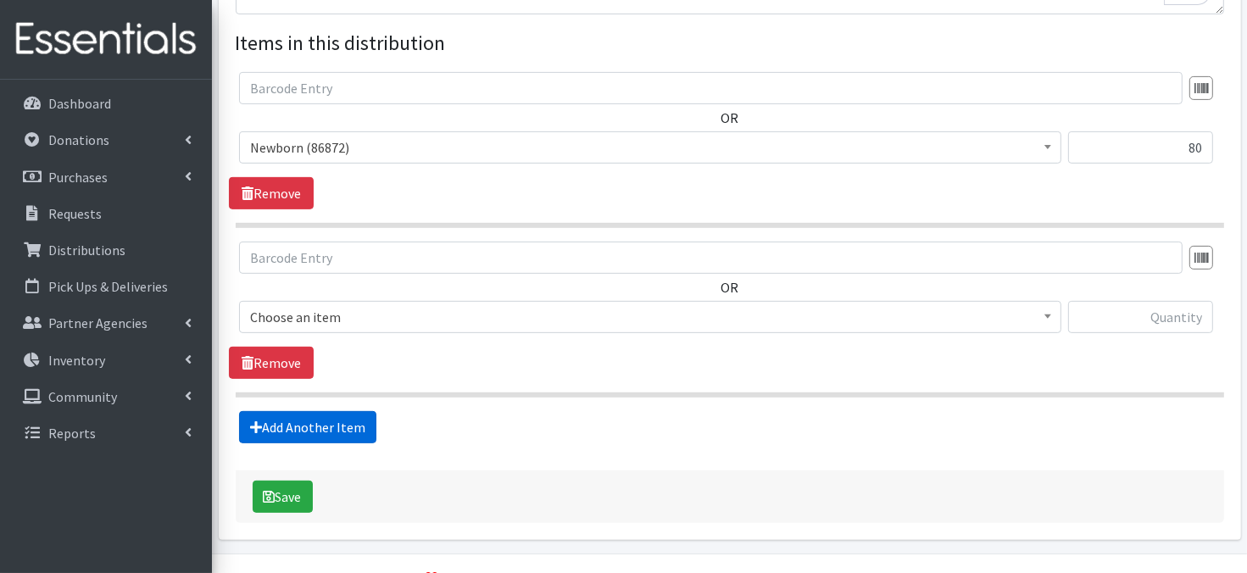
scroll to position [667, 0]
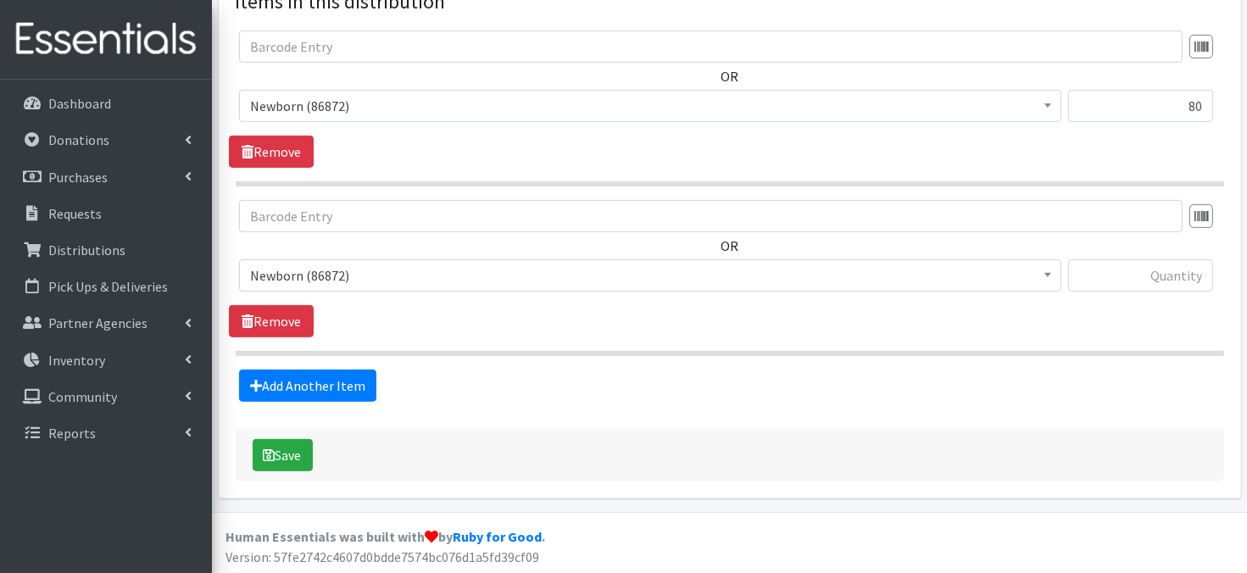
click at [1047, 277] on span at bounding box center [1048, 273] width 17 height 26
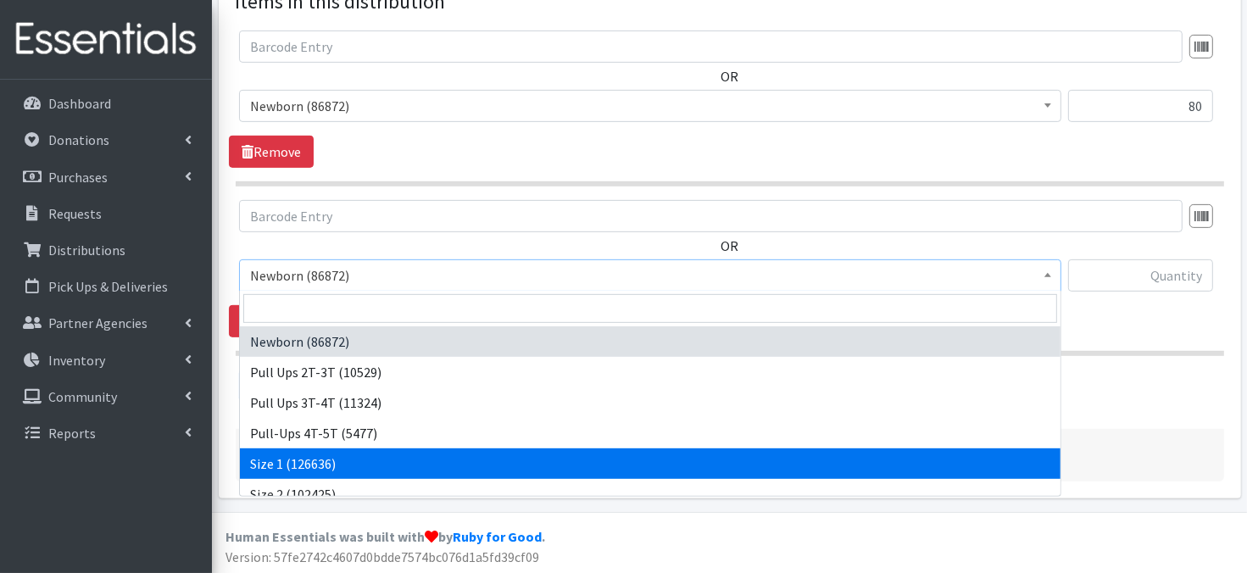
select select "3682"
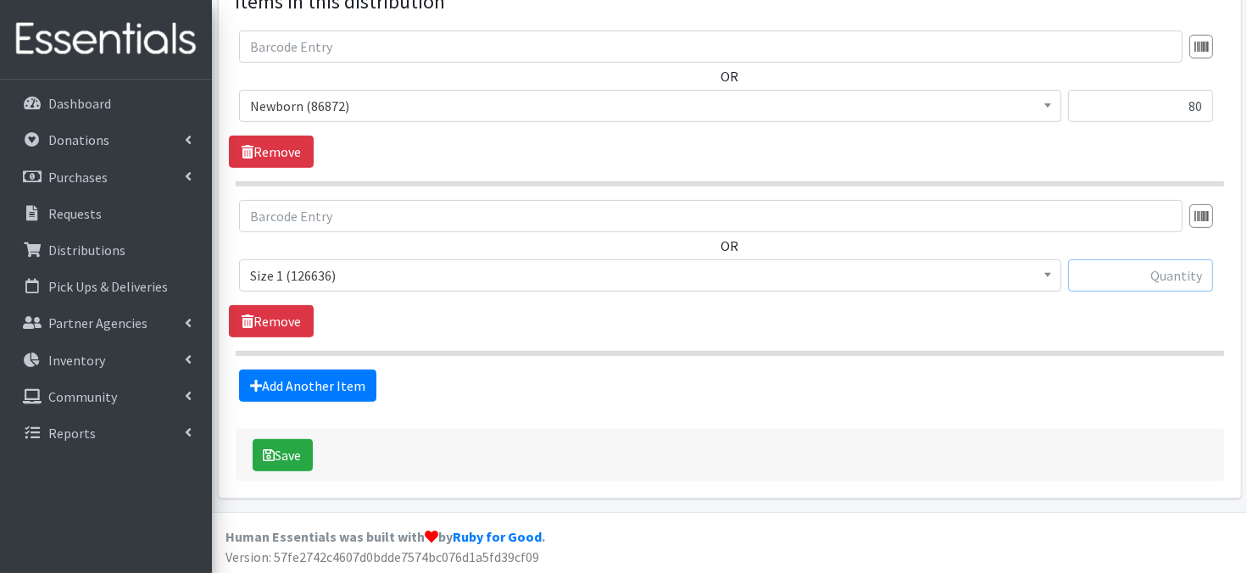
click at [1096, 277] on input "text" at bounding box center [1141, 276] width 145 height 32
type input "80"
click at [362, 389] on link "Add Another Item" at bounding box center [307, 386] width 137 height 32
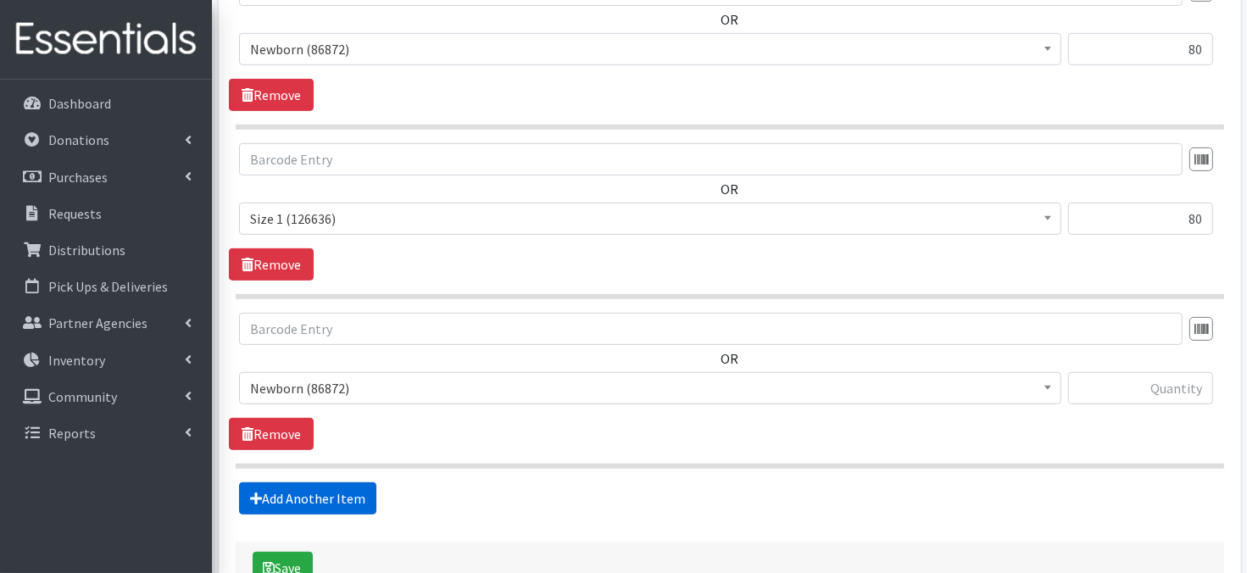
scroll to position [742, 0]
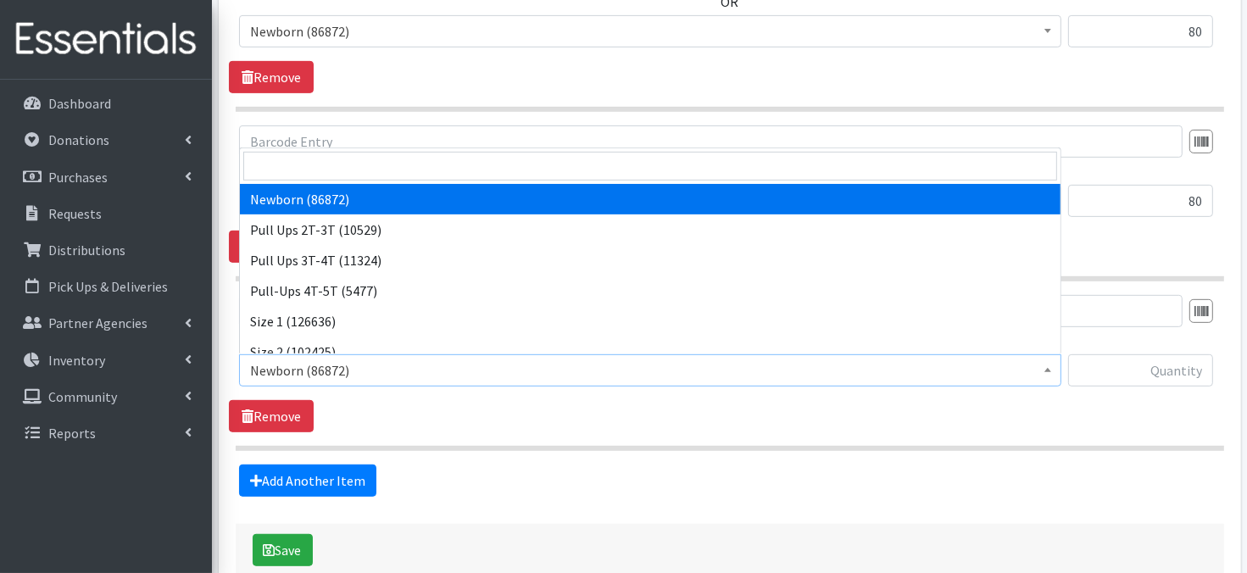
click at [1048, 366] on span at bounding box center [1048, 368] width 17 height 26
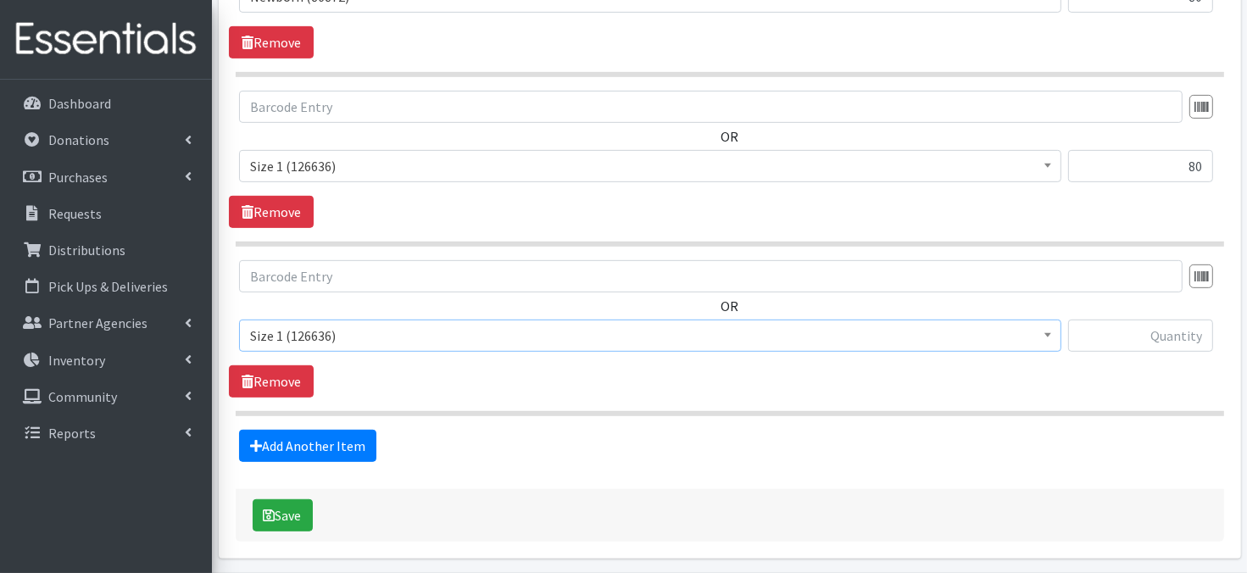
scroll to position [795, 0]
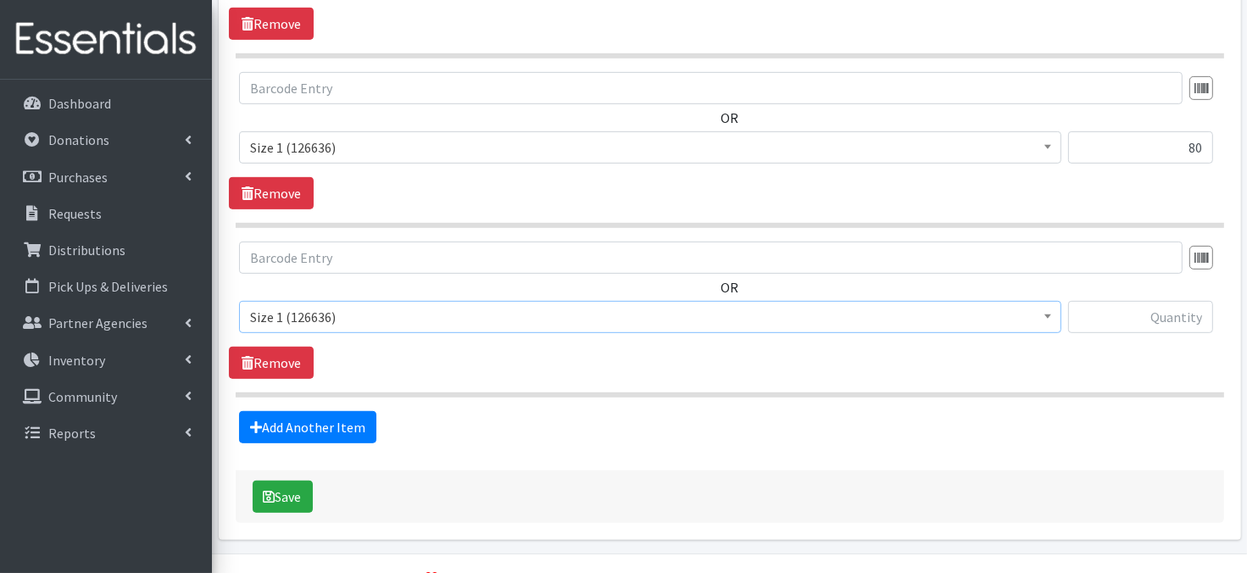
click at [1045, 315] on b at bounding box center [1048, 317] width 7 height 4
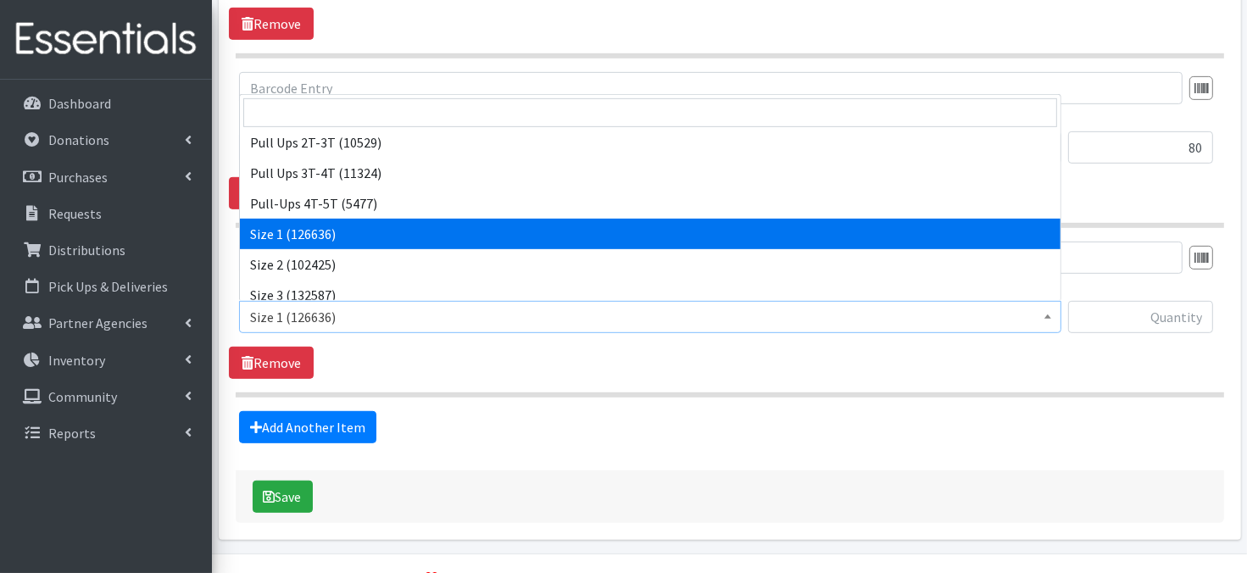
scroll to position [68, 0]
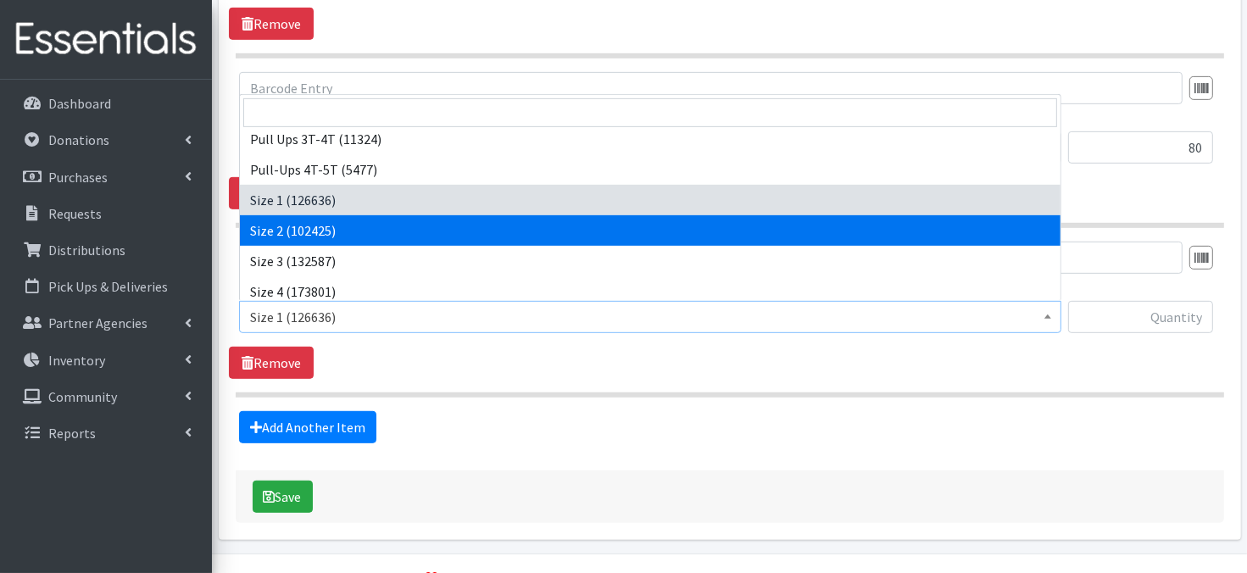
select select "3683"
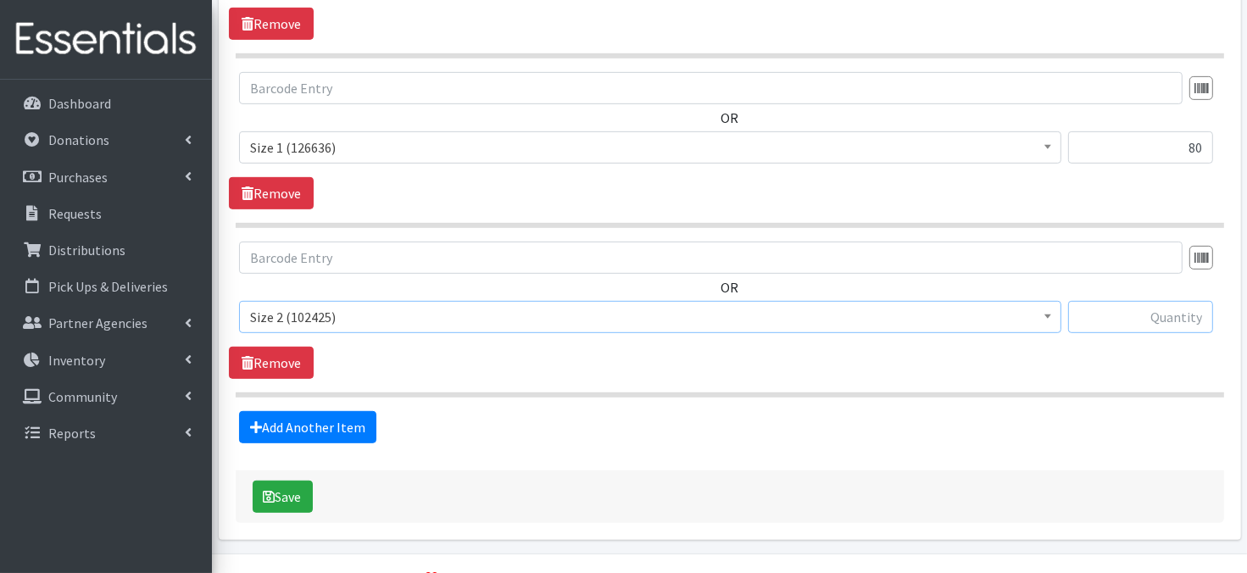
click at [1131, 316] on input "text" at bounding box center [1141, 317] width 145 height 32
type input "160"
click at [298, 429] on link "Add Another Item" at bounding box center [307, 427] width 137 height 32
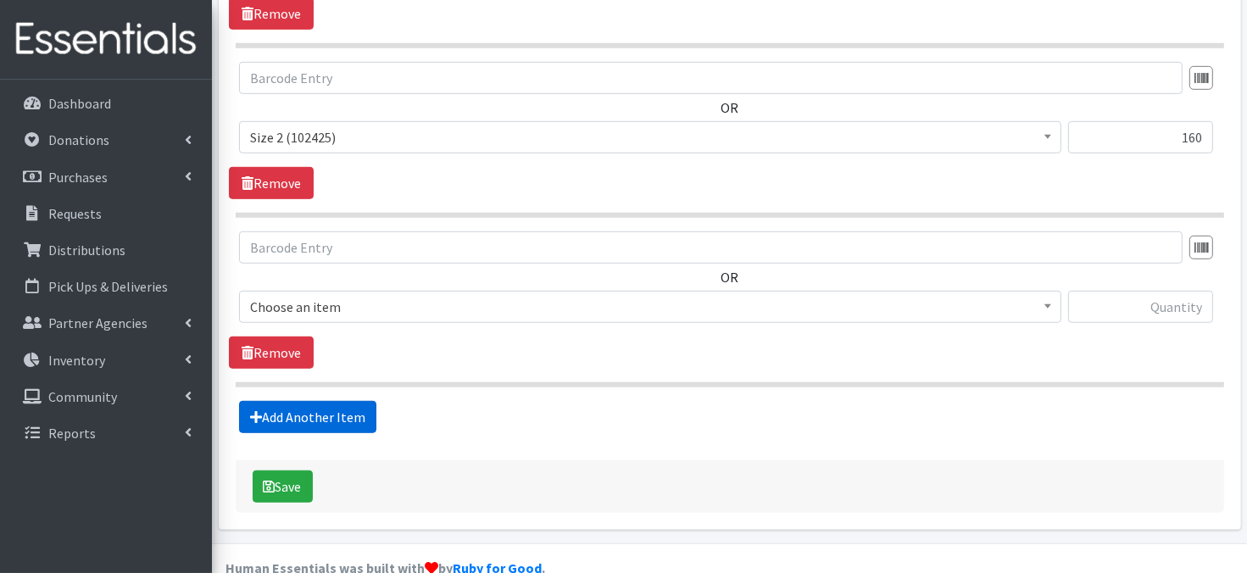
scroll to position [1005, 0]
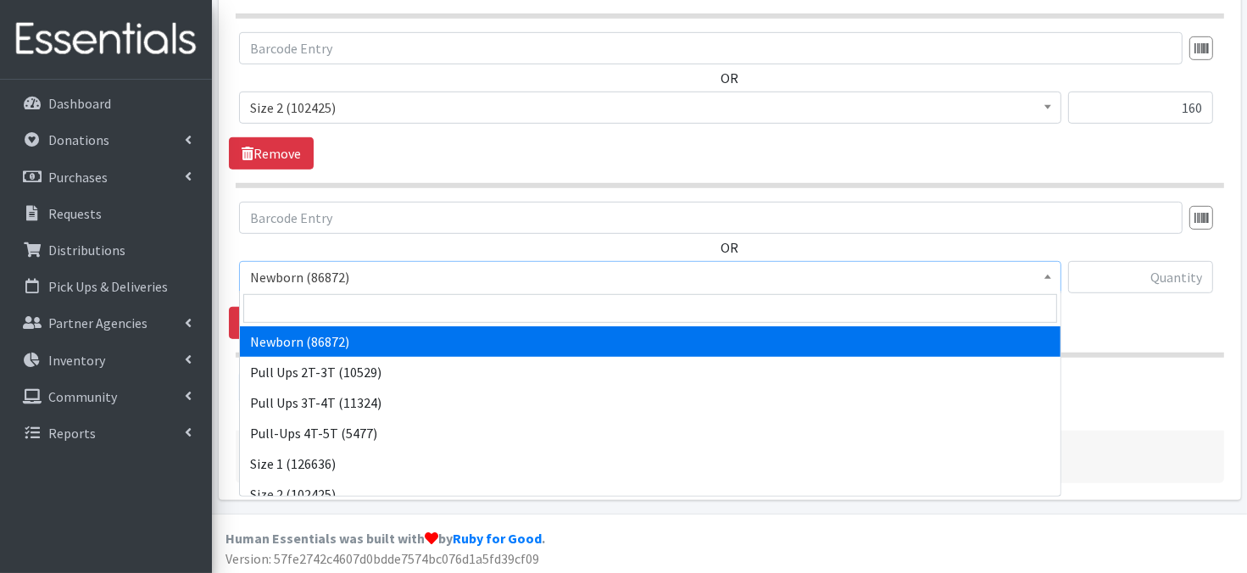
click at [1048, 277] on span at bounding box center [1048, 275] width 17 height 26
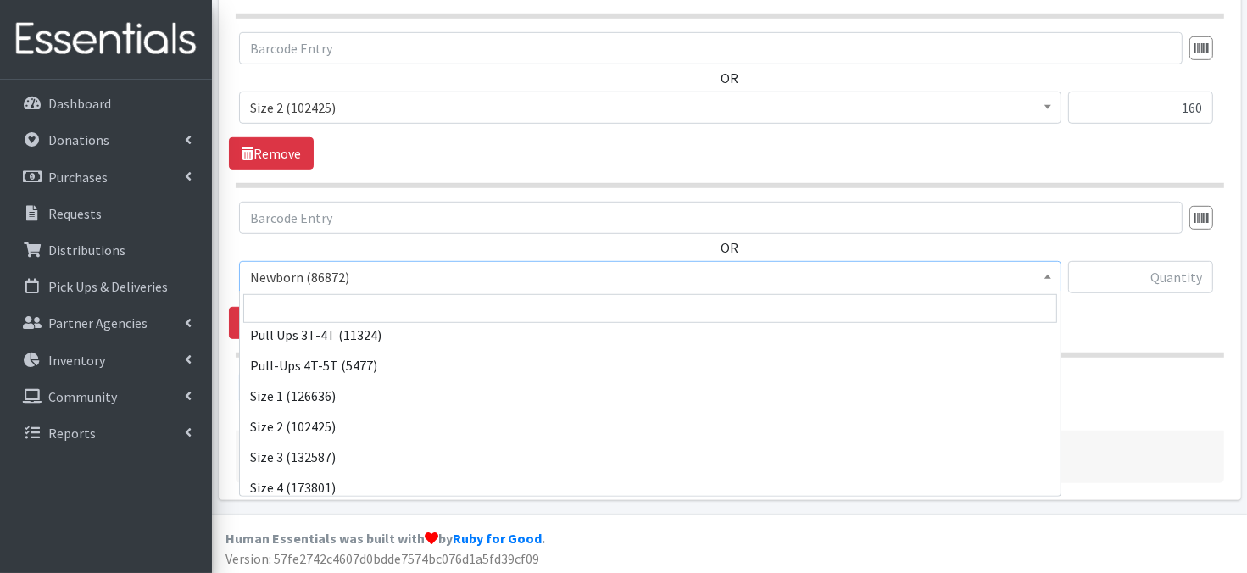
scroll to position [125, 0]
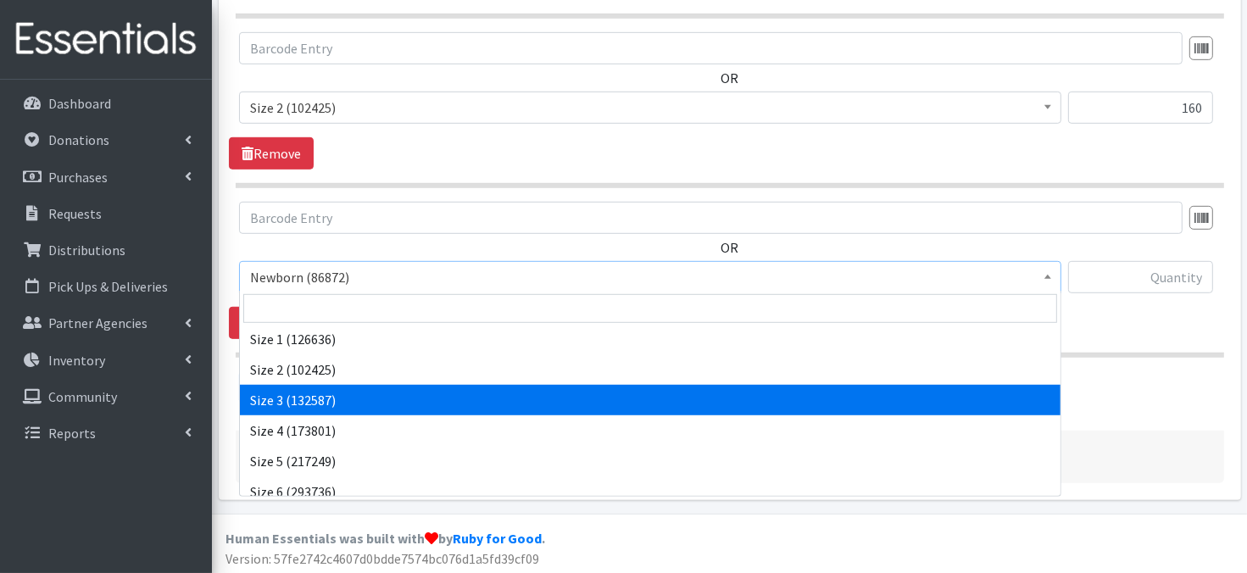
select select "3684"
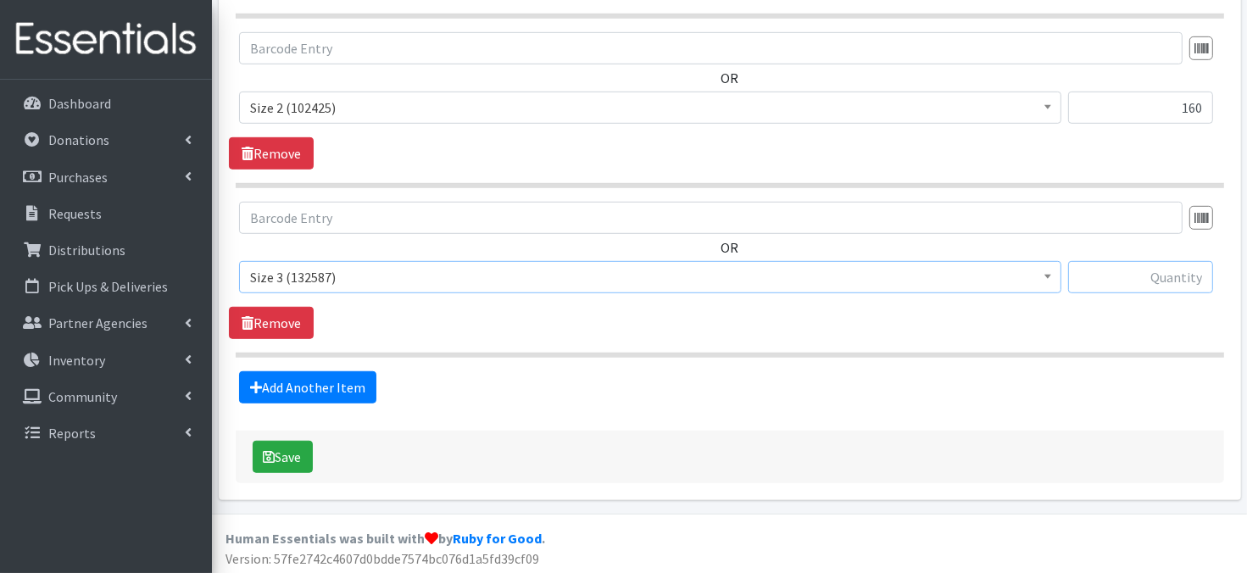
click at [1116, 276] on input "text" at bounding box center [1141, 277] width 145 height 32
type input "420"
click at [344, 382] on link "Add Another Item" at bounding box center [307, 387] width 137 height 32
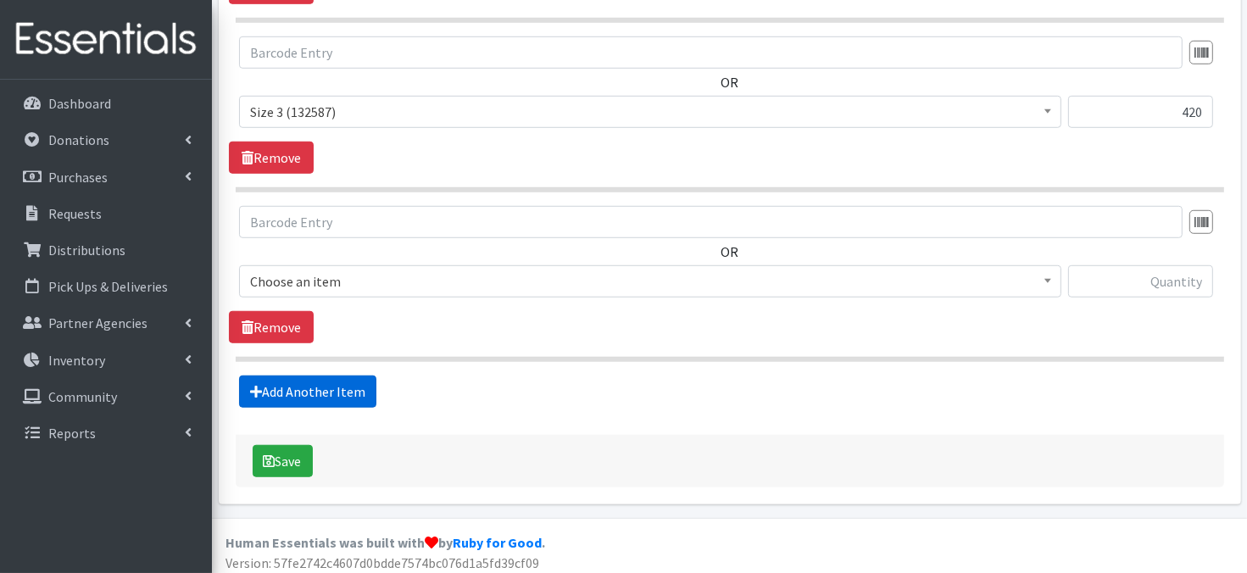
scroll to position [1175, 0]
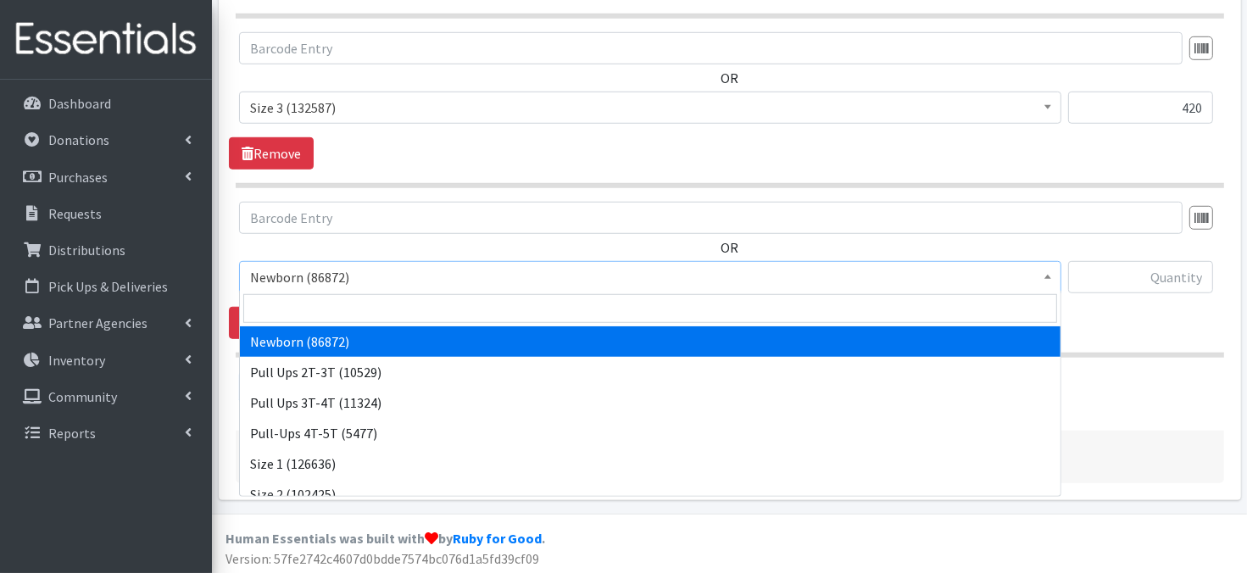
click at [1051, 275] on b at bounding box center [1048, 277] width 7 height 4
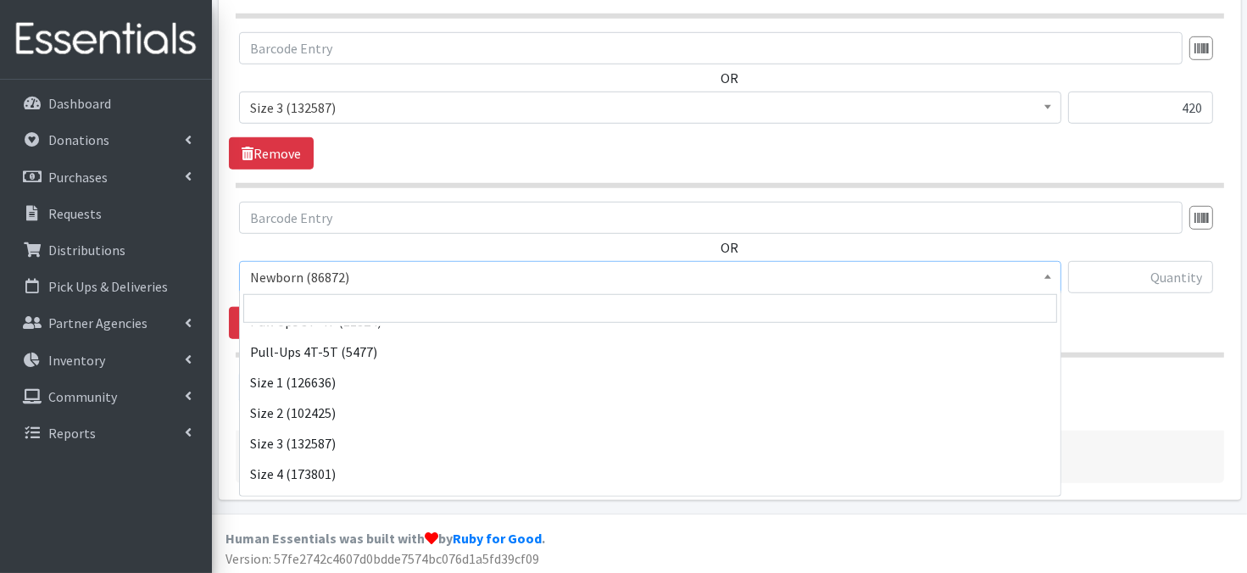
scroll to position [102, 0]
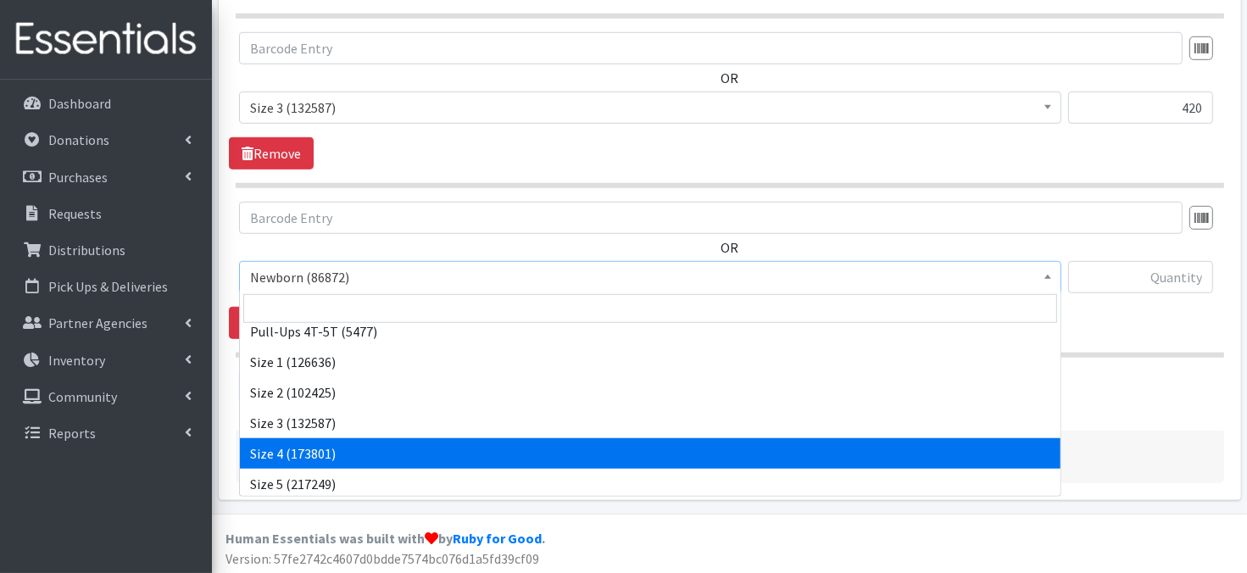
select select "3685"
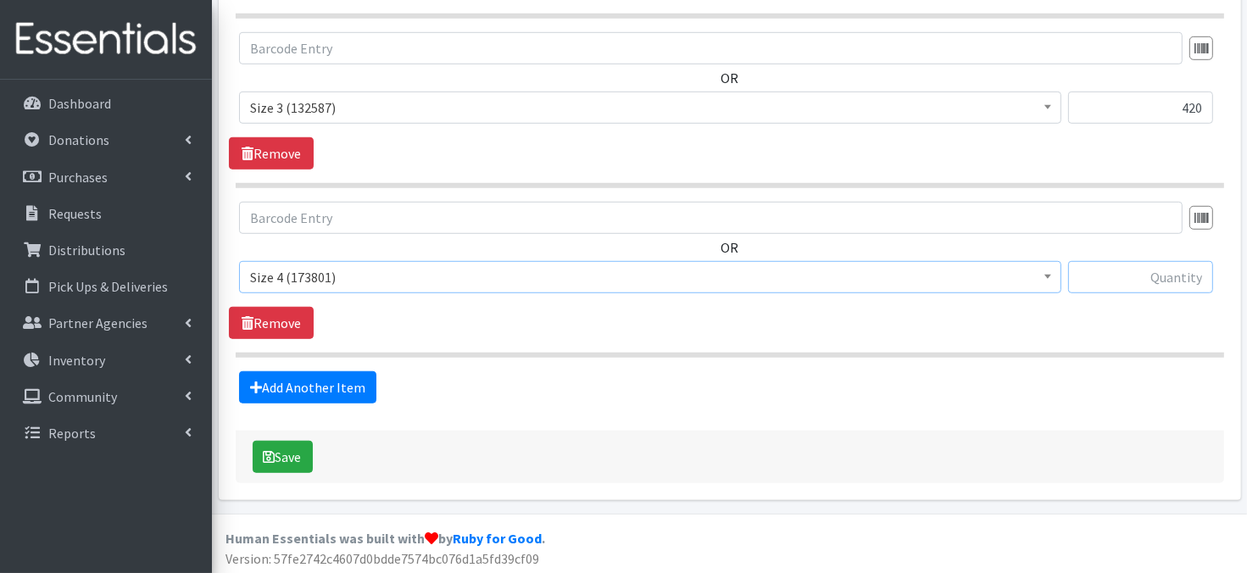
click at [1153, 277] on input "text" at bounding box center [1141, 277] width 145 height 32
type input "780"
click at [310, 386] on link "Add Another Item" at bounding box center [307, 387] width 137 height 32
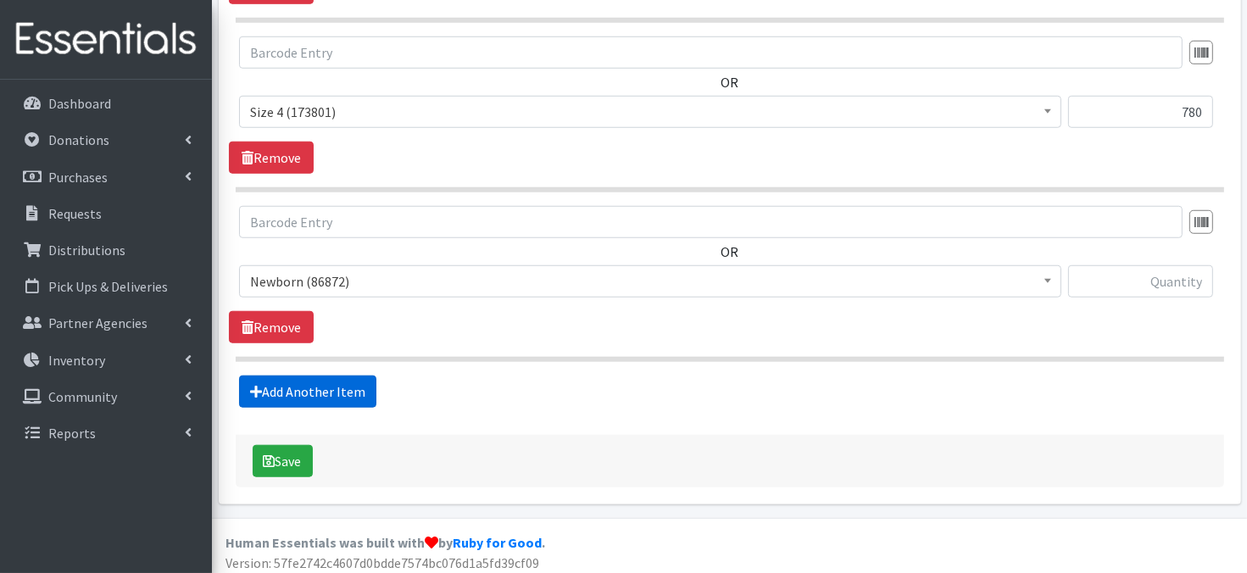
scroll to position [1343, 0]
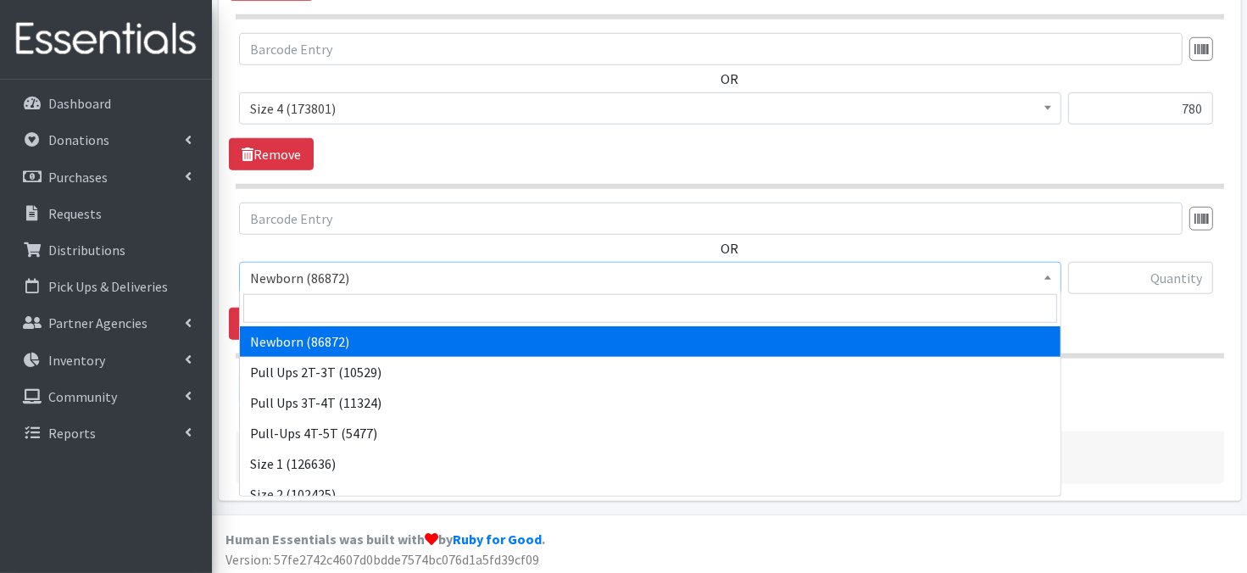
click at [1045, 278] on span at bounding box center [1048, 276] width 17 height 26
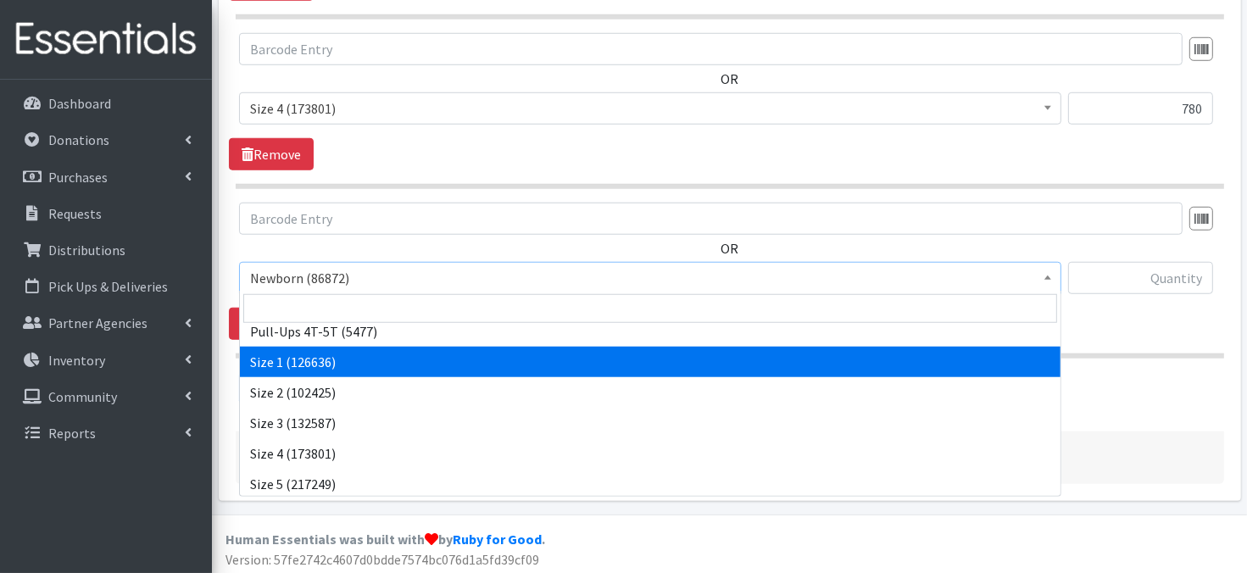
scroll to position [136, 0]
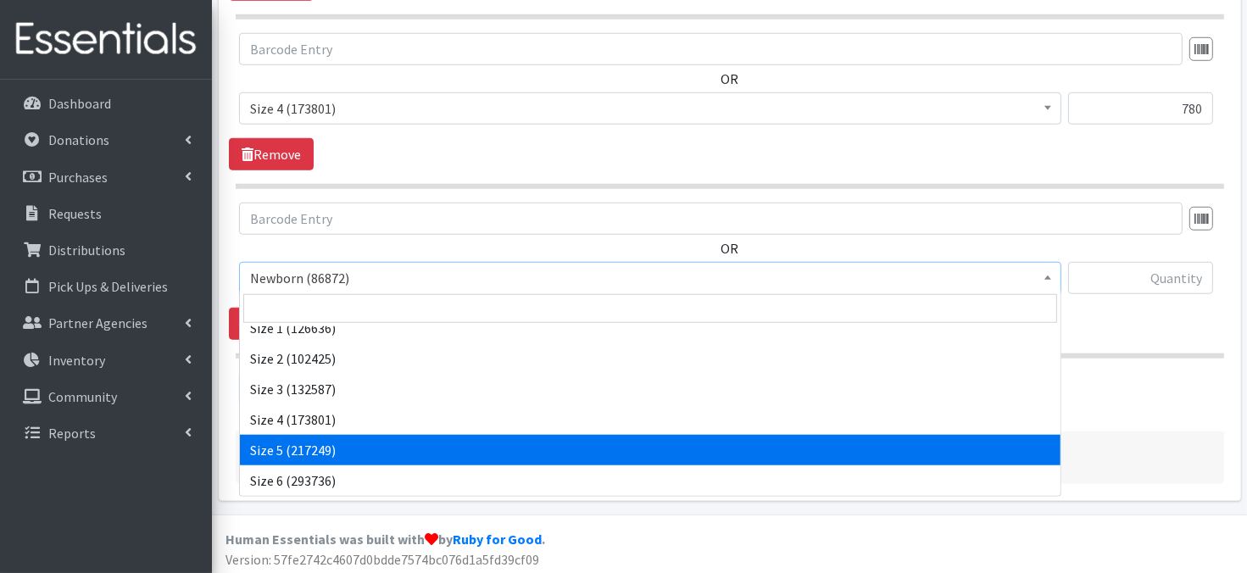
drag, startPoint x: 518, startPoint y: 443, endPoint x: 674, endPoint y: 350, distance: 181.4
select select "3686"
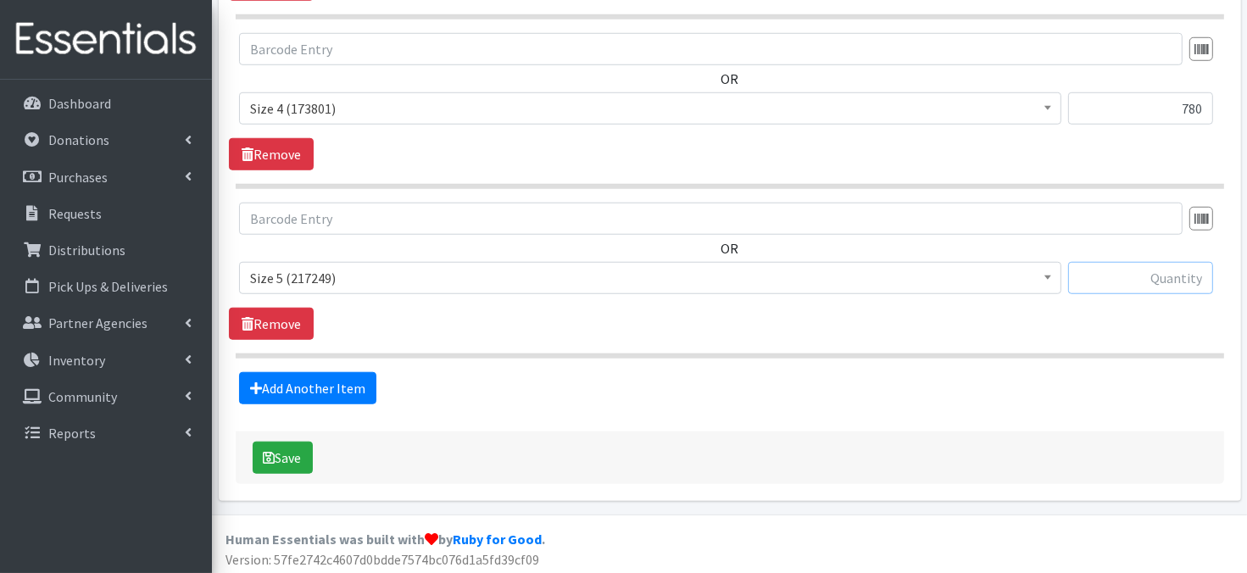
click at [1114, 280] on input "text" at bounding box center [1141, 278] width 145 height 32
type input "780"
click at [293, 380] on link "Add Another Item" at bounding box center [307, 388] width 137 height 32
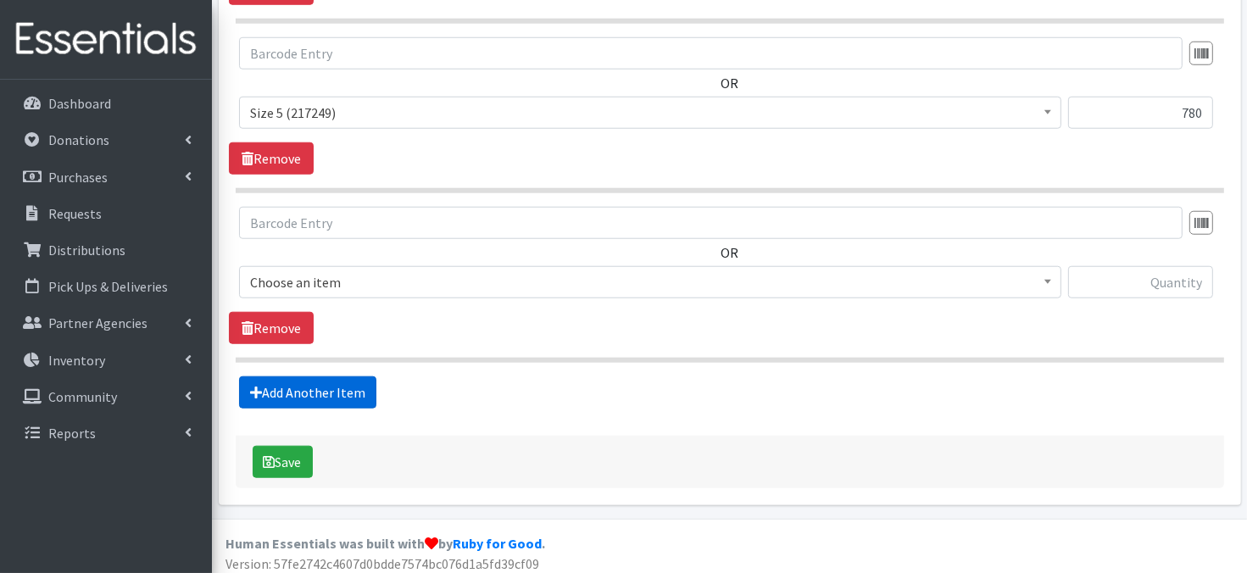
scroll to position [1513, 0]
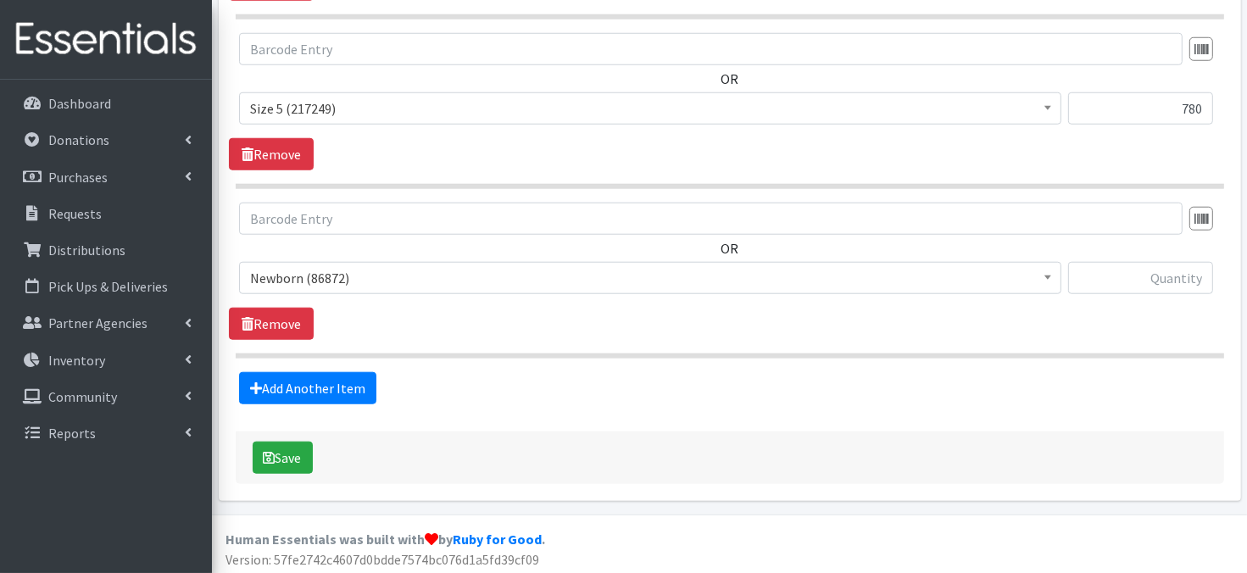
click at [1048, 279] on span at bounding box center [1048, 276] width 17 height 26
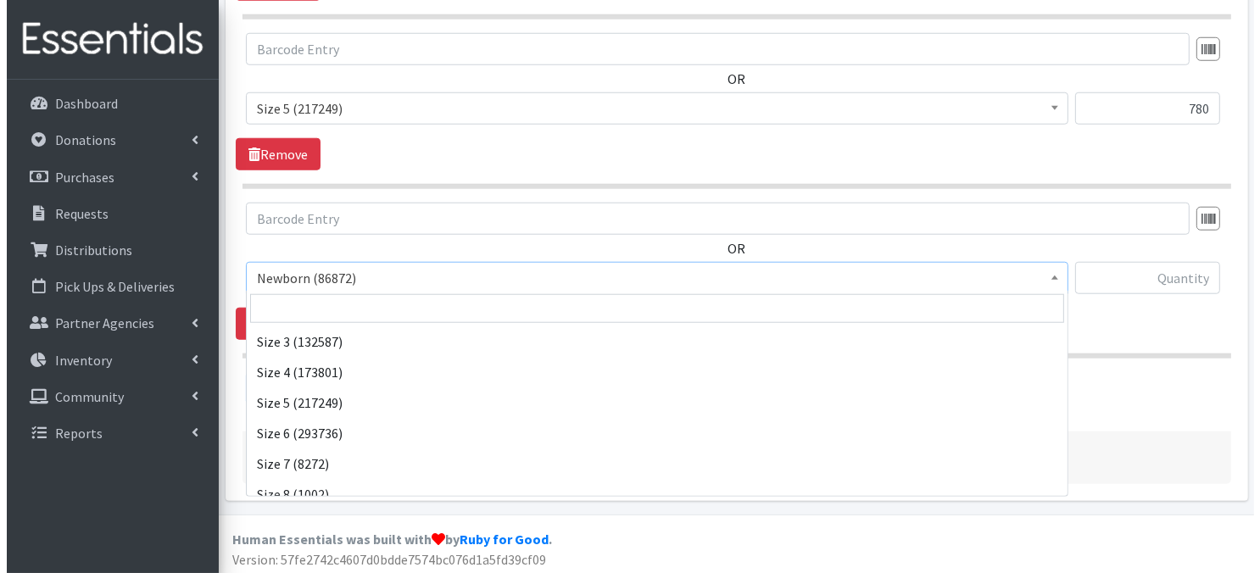
scroll to position [197, 0]
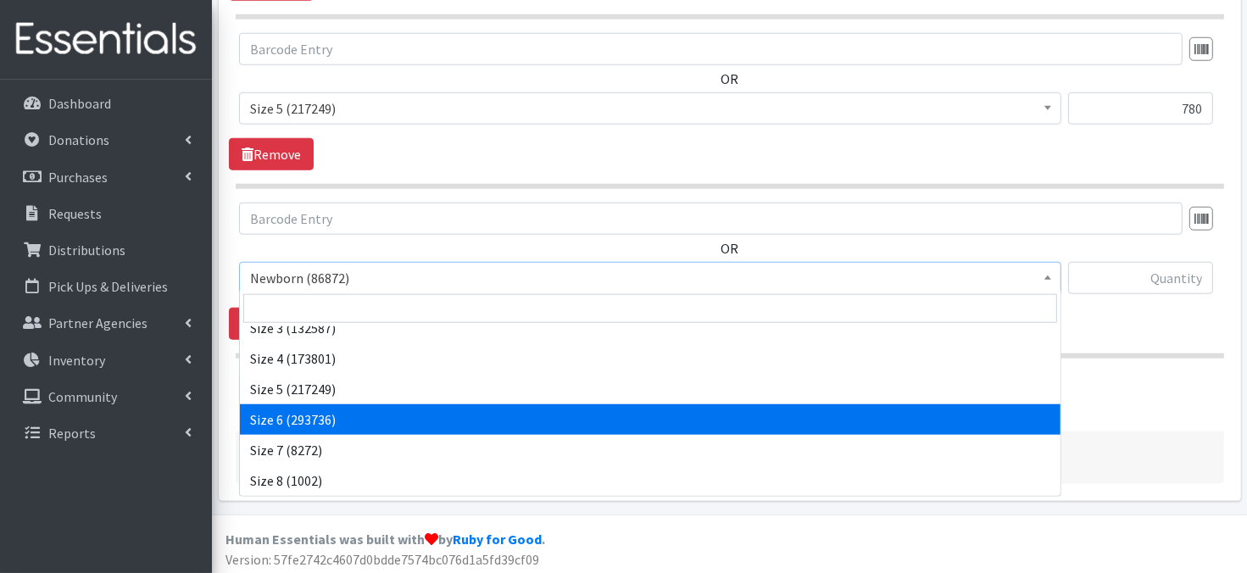
select select "3687"
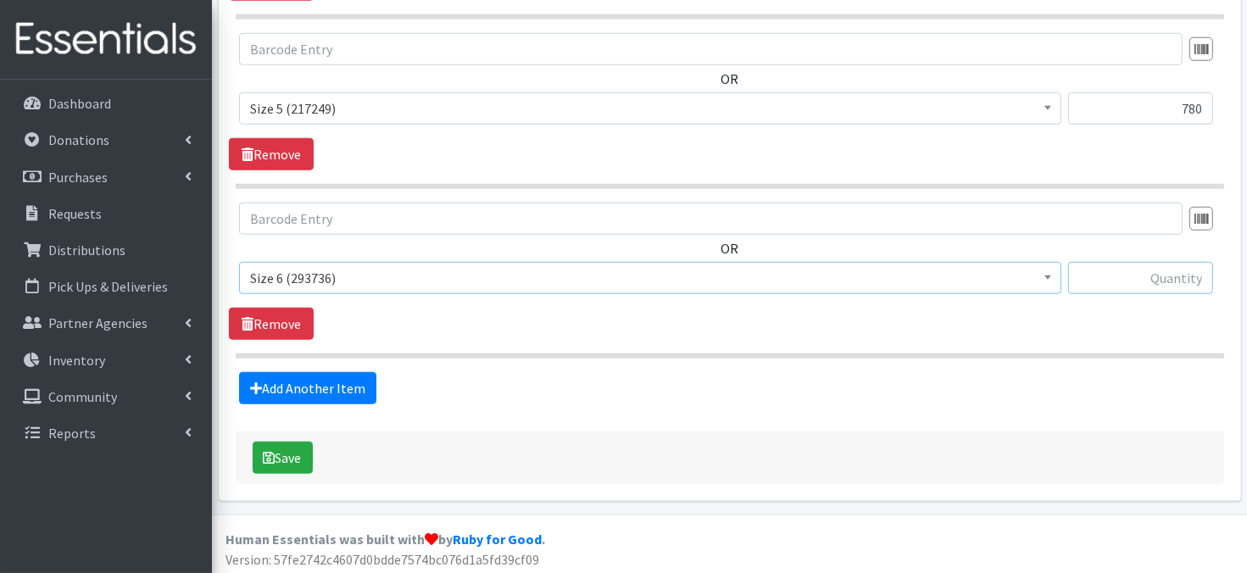
click at [1098, 282] on input "text" at bounding box center [1141, 278] width 145 height 32
type input "780"
click at [285, 457] on button "Save" at bounding box center [283, 458] width 60 height 32
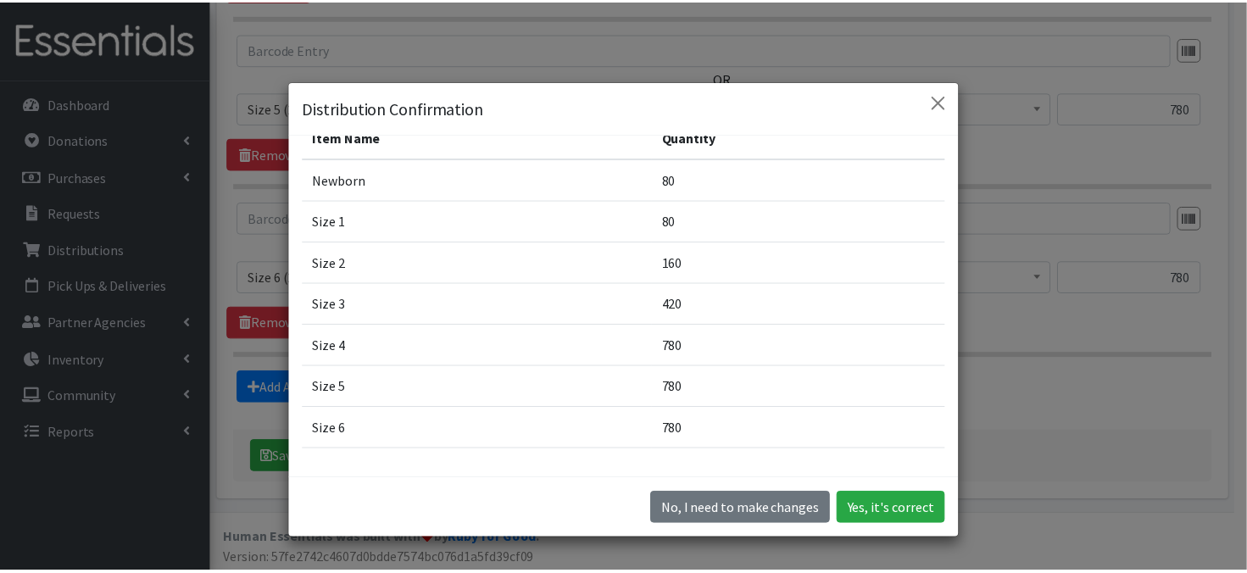
scroll to position [78, 0]
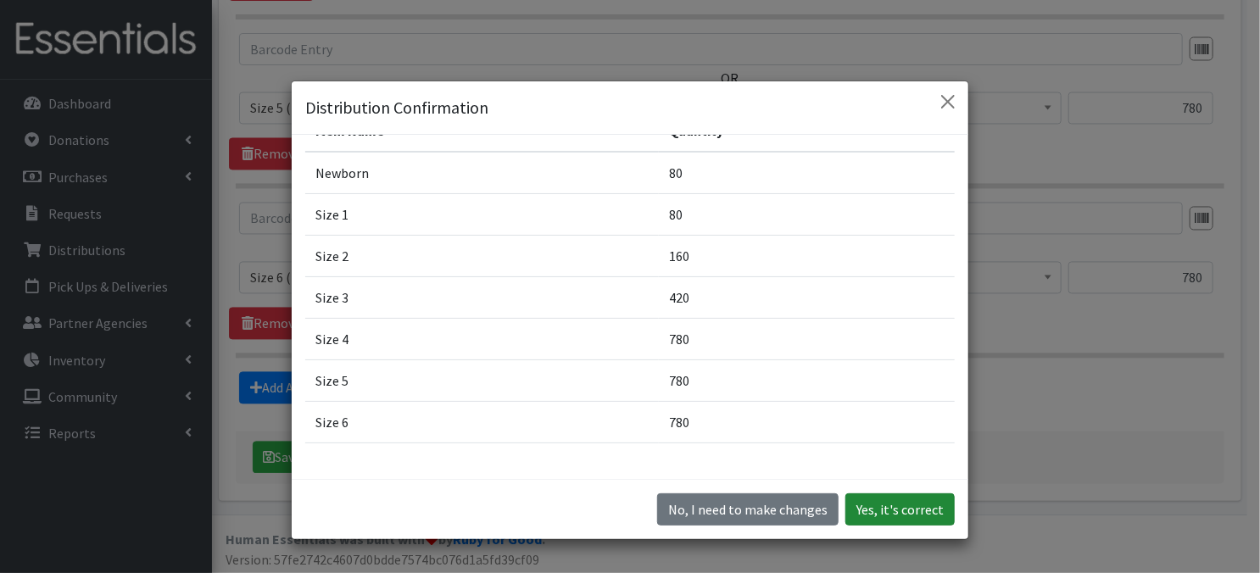
click at [862, 516] on button "Yes, it's correct" at bounding box center [900, 510] width 109 height 32
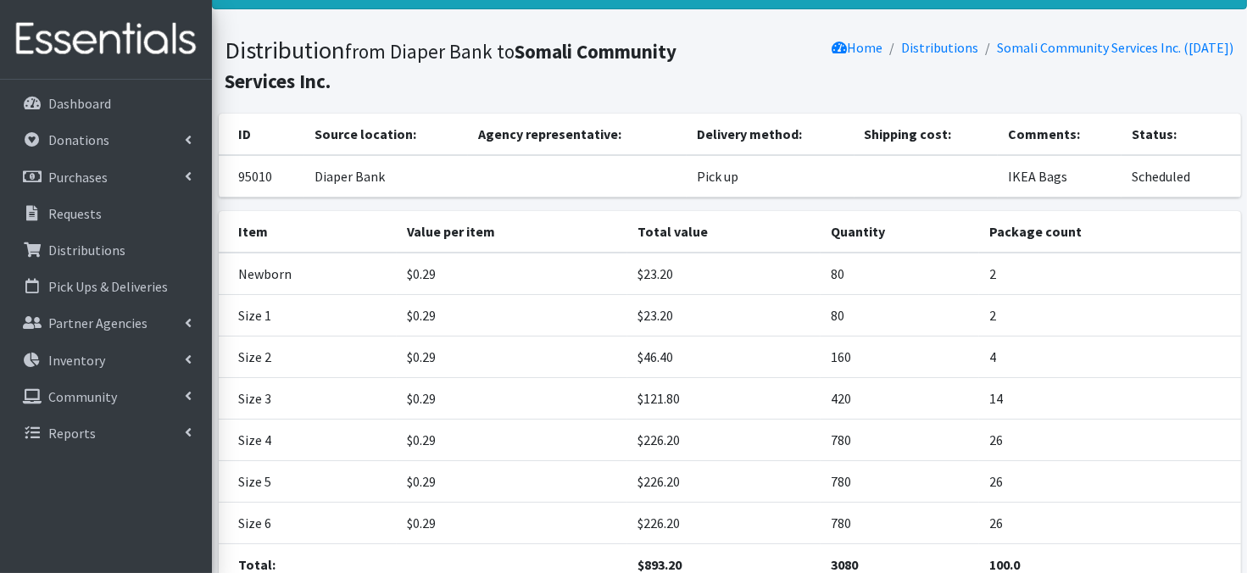
scroll to position [220, 0]
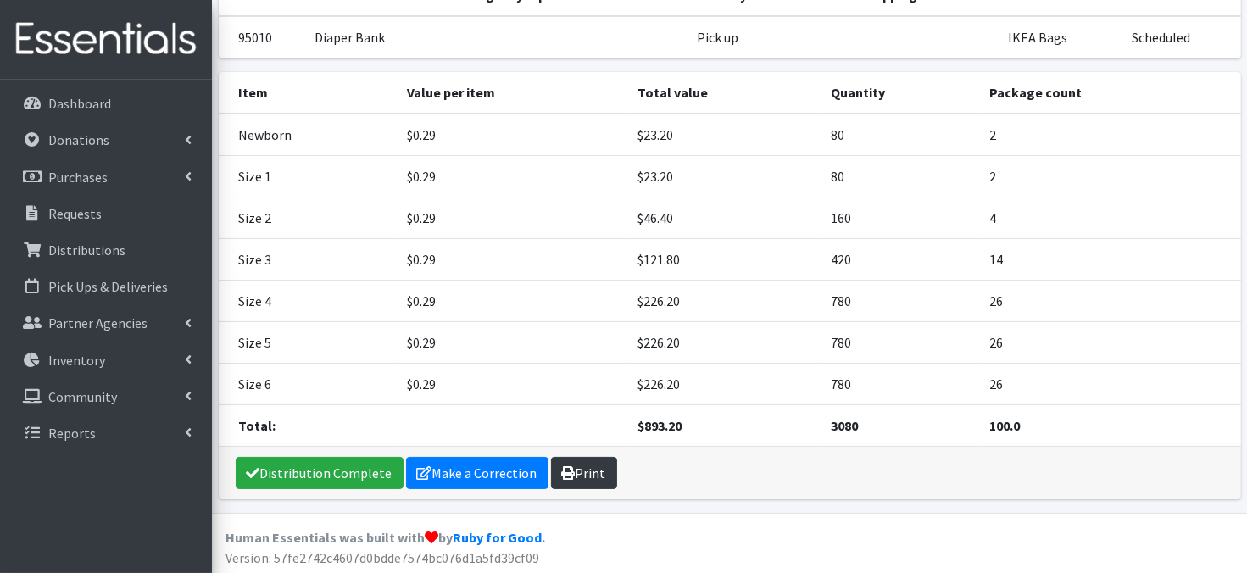
click at [590, 466] on link "Print" at bounding box center [584, 473] width 66 height 32
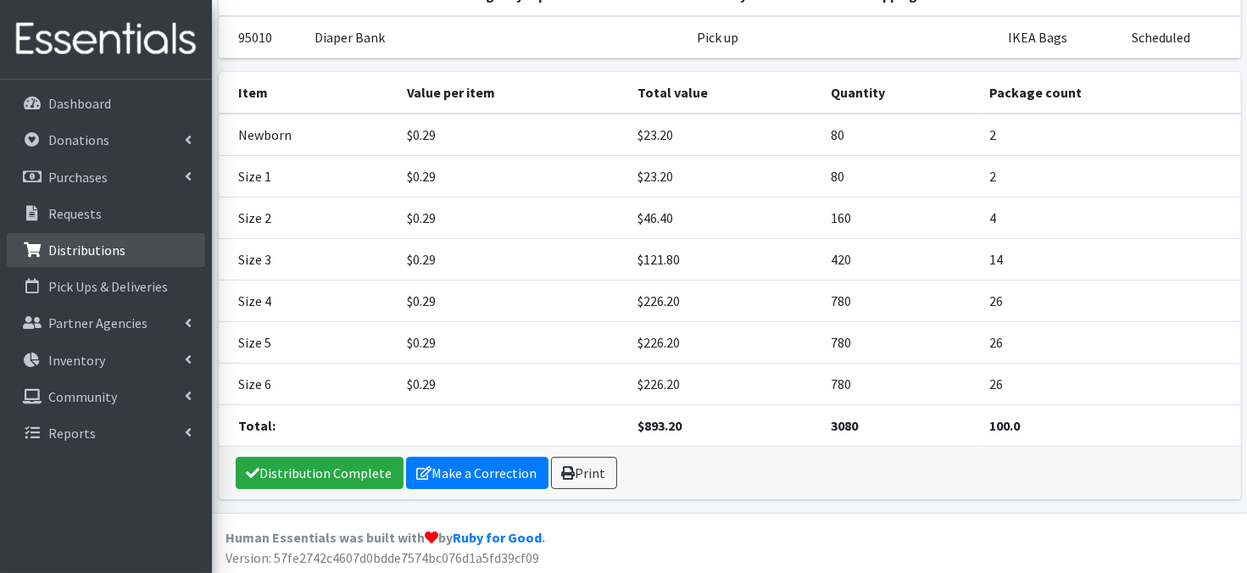
click at [89, 254] on p "Distributions" at bounding box center [86, 250] width 77 height 17
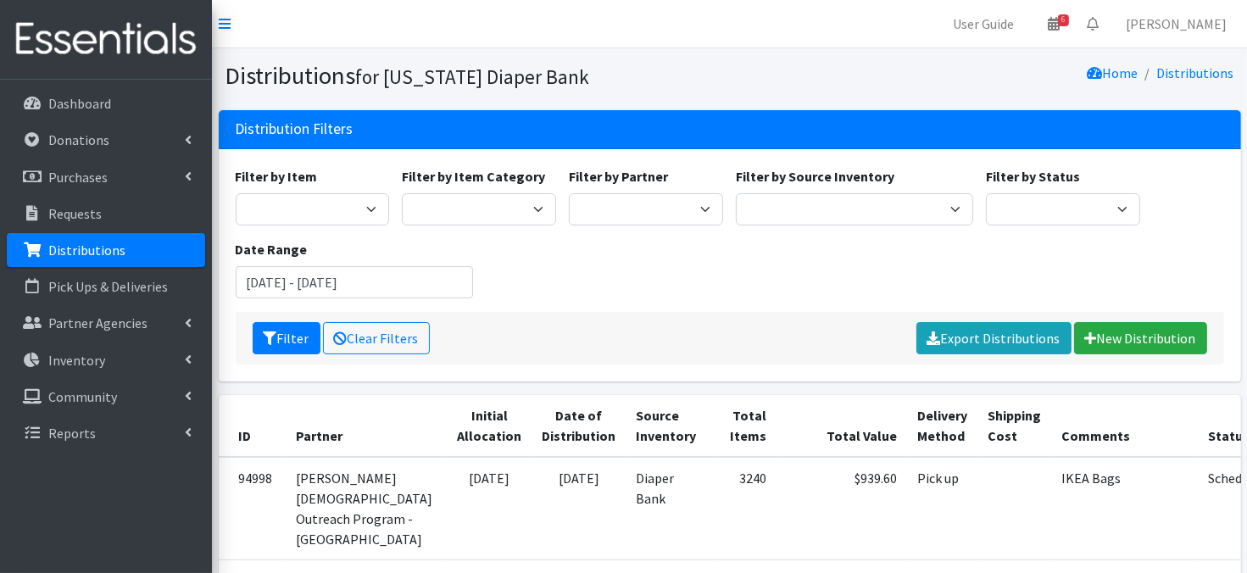
click at [85, 257] on p "Distributions" at bounding box center [86, 250] width 77 height 17
